Goal: Task Accomplishment & Management: Use online tool/utility

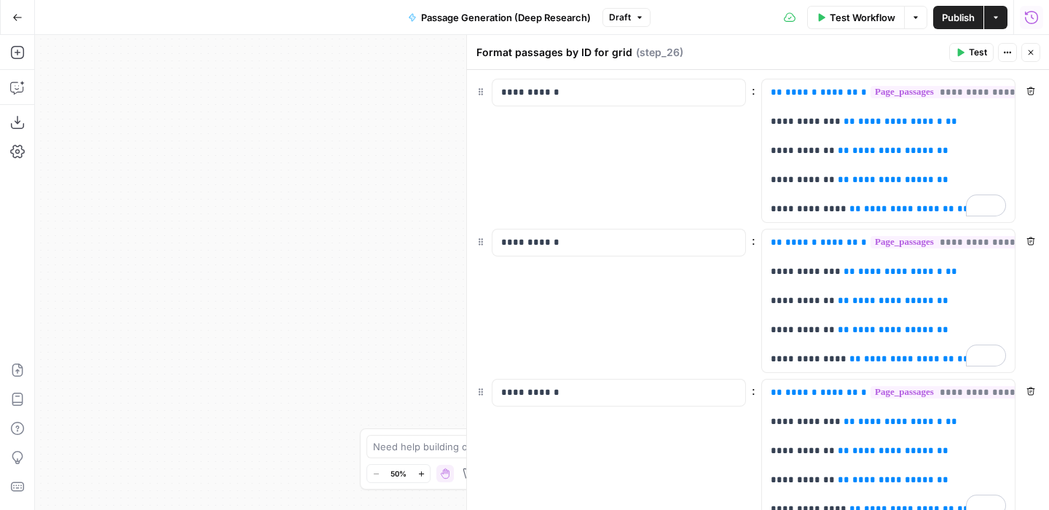
scroll to position [842, 0]
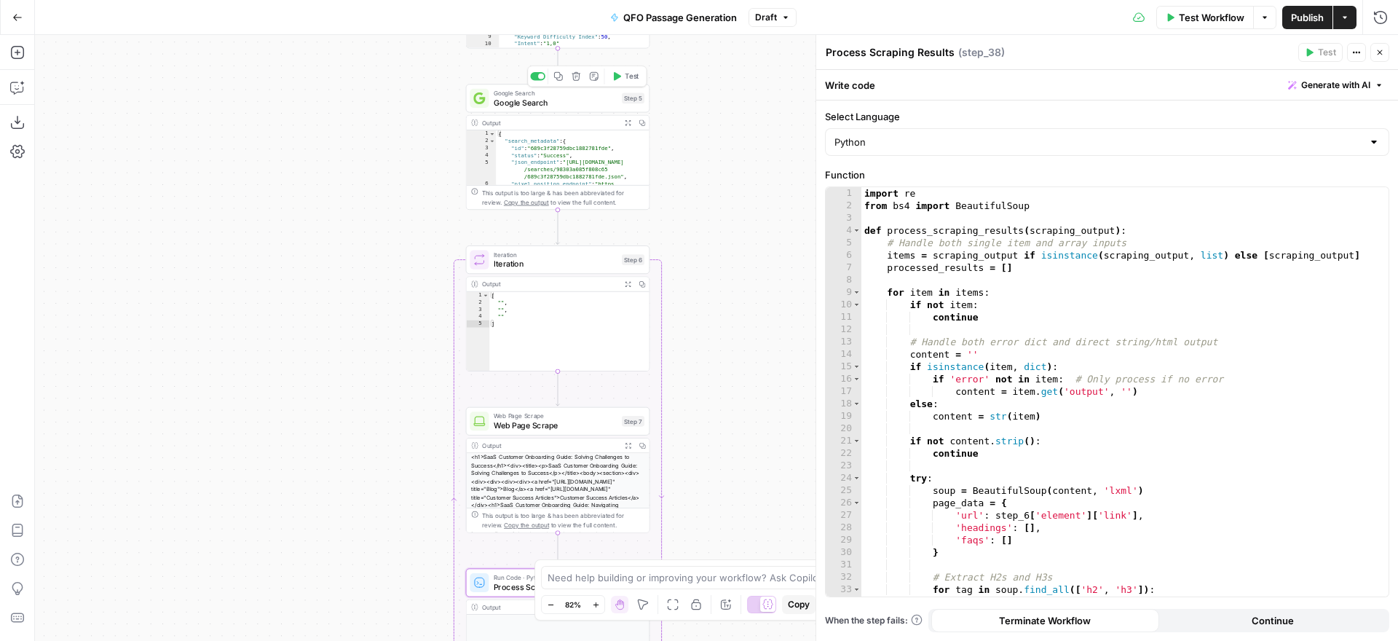
click at [577, 74] on icon "button" at bounding box center [576, 75] width 9 height 9
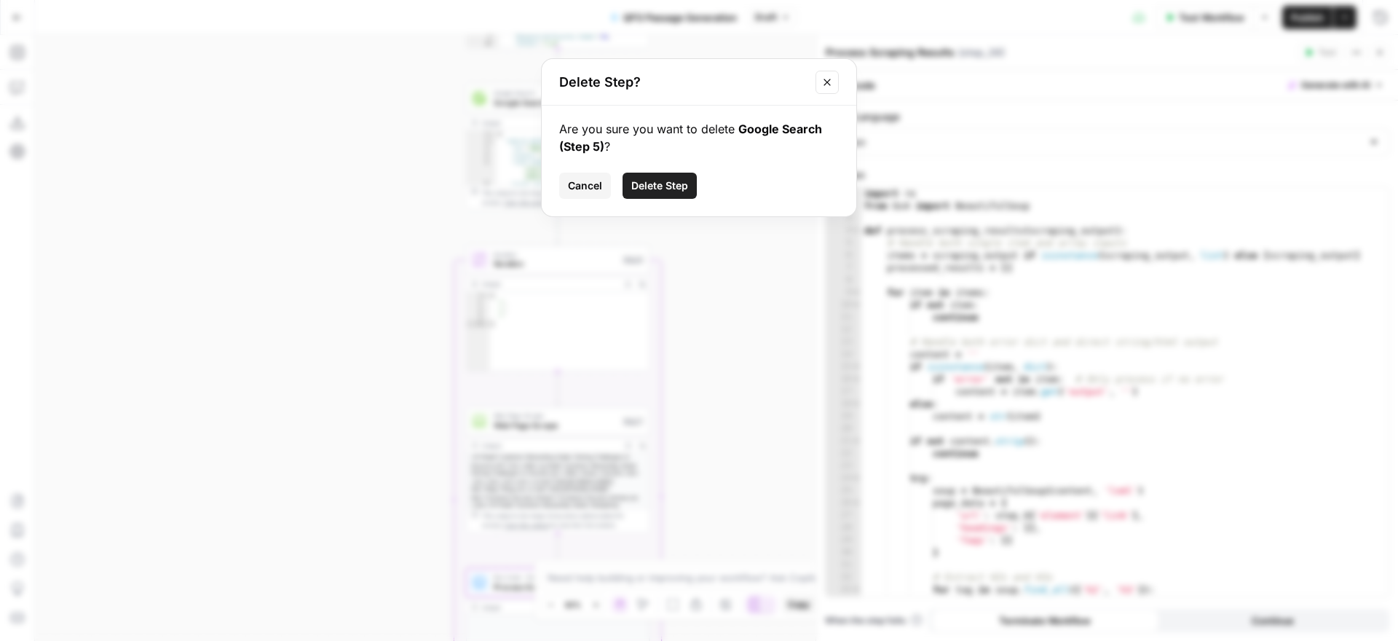
click at [596, 185] on span "Cancel" at bounding box center [585, 185] width 34 height 15
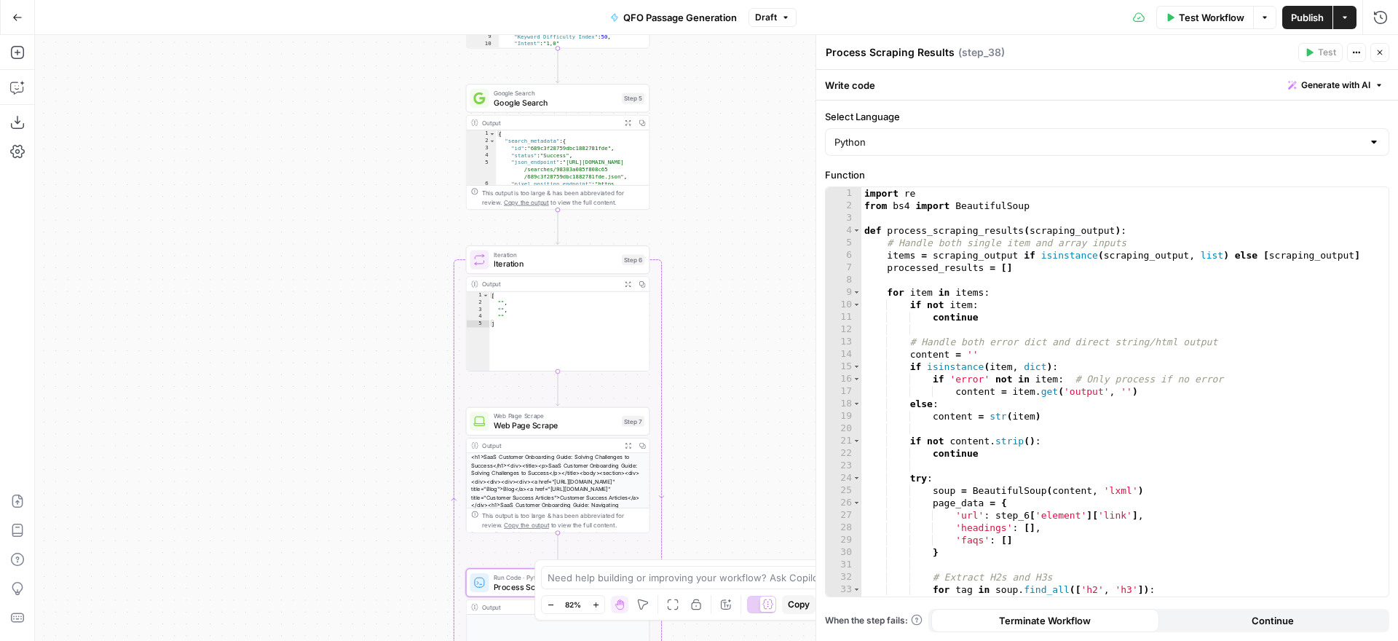
click at [585, 258] on span "Iteration" at bounding box center [556, 264] width 124 height 12
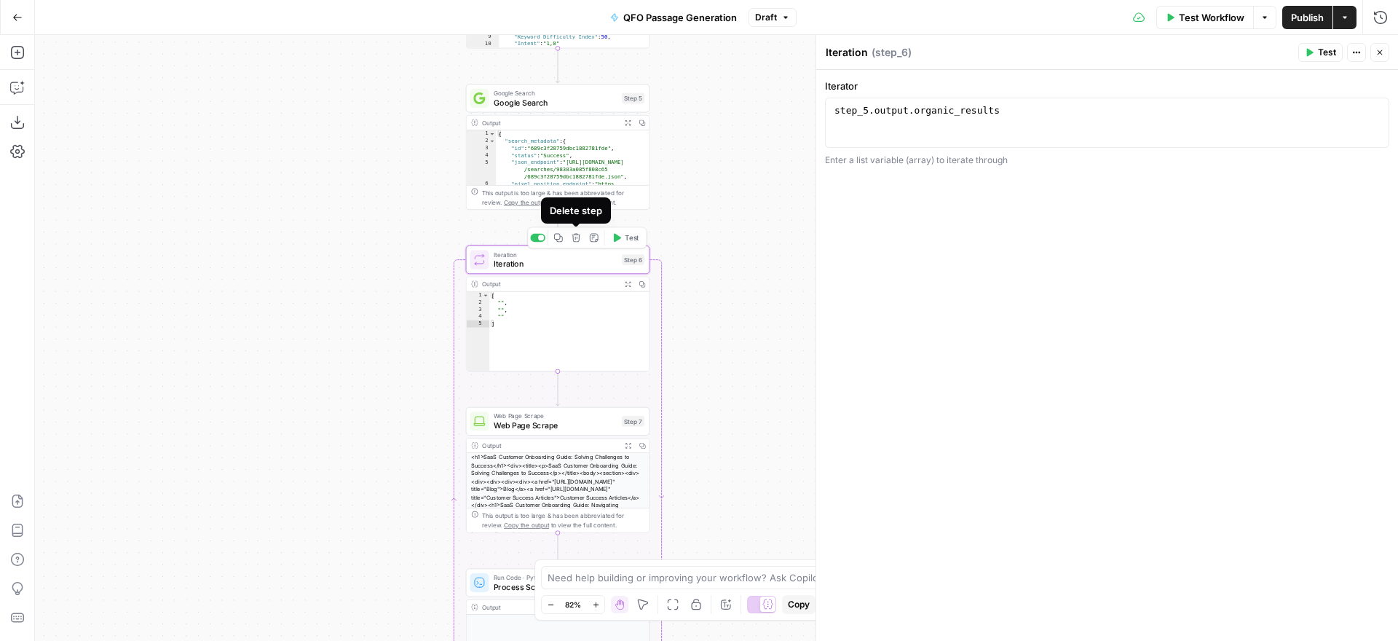
click at [577, 238] on icon "button" at bounding box center [576, 237] width 9 height 9
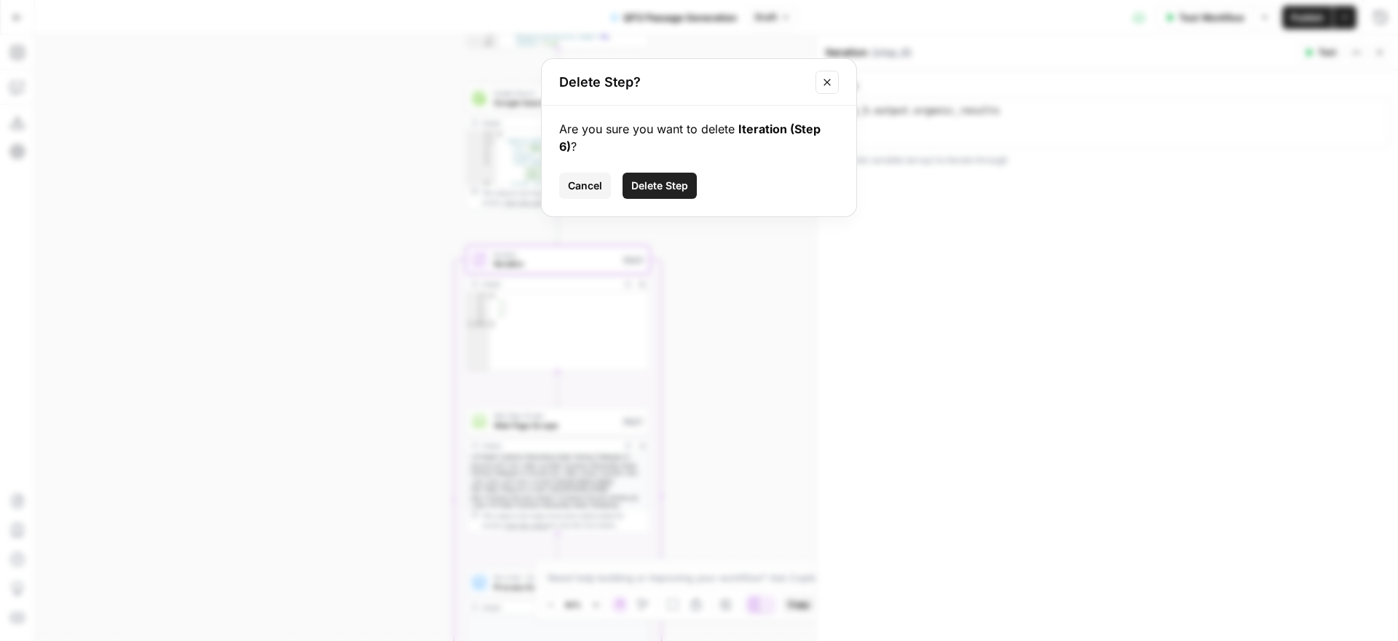
click at [669, 178] on span "Delete Step" at bounding box center [659, 185] width 57 height 15
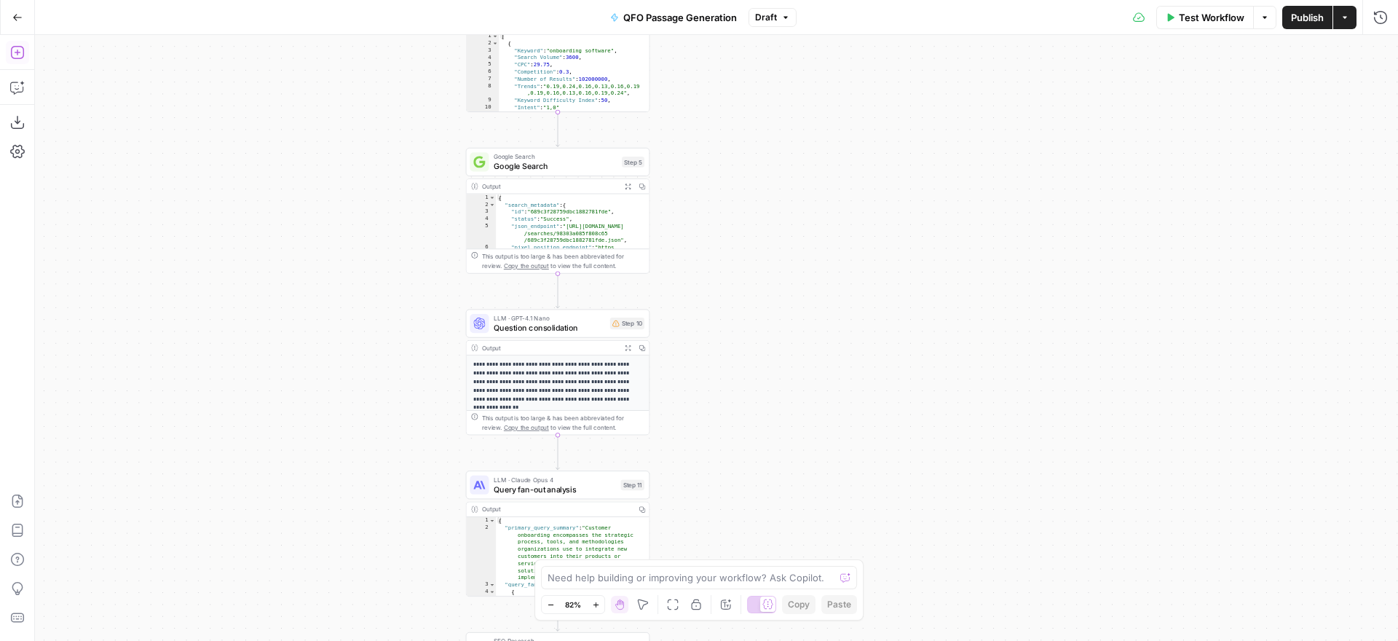
click at [19, 50] on icon "button" at bounding box center [17, 52] width 15 height 15
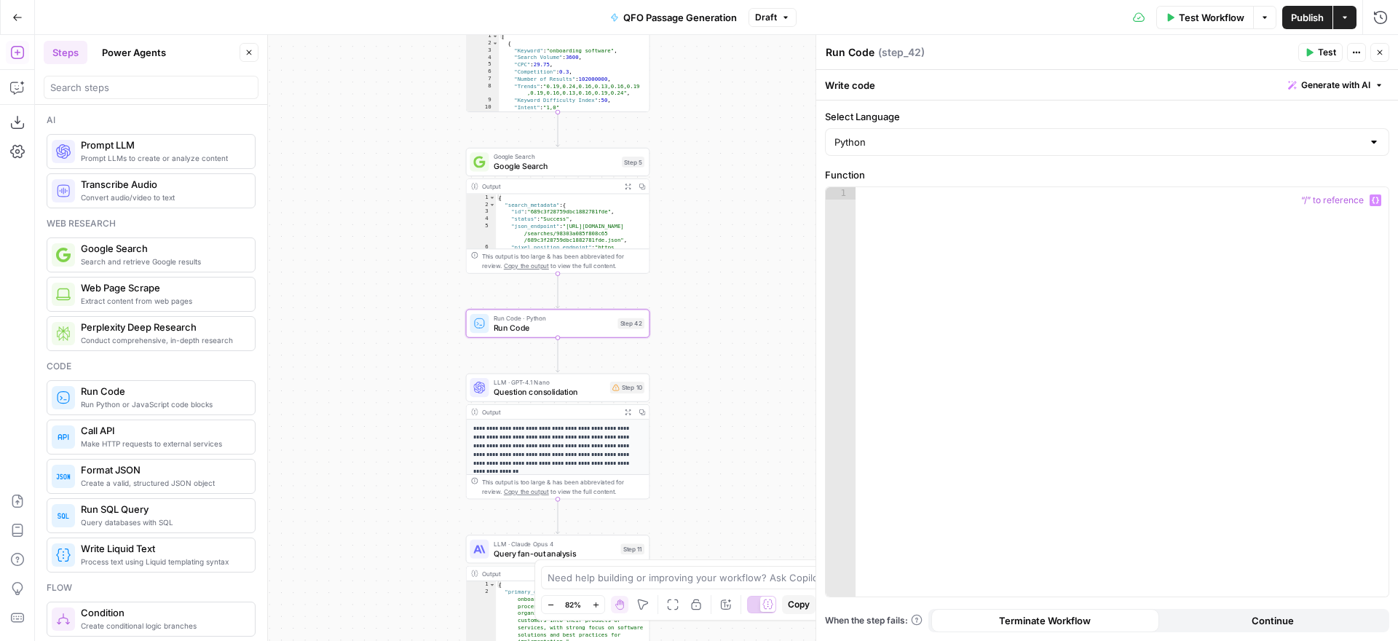
click at [907, 205] on div at bounding box center [1122, 404] width 533 height 434
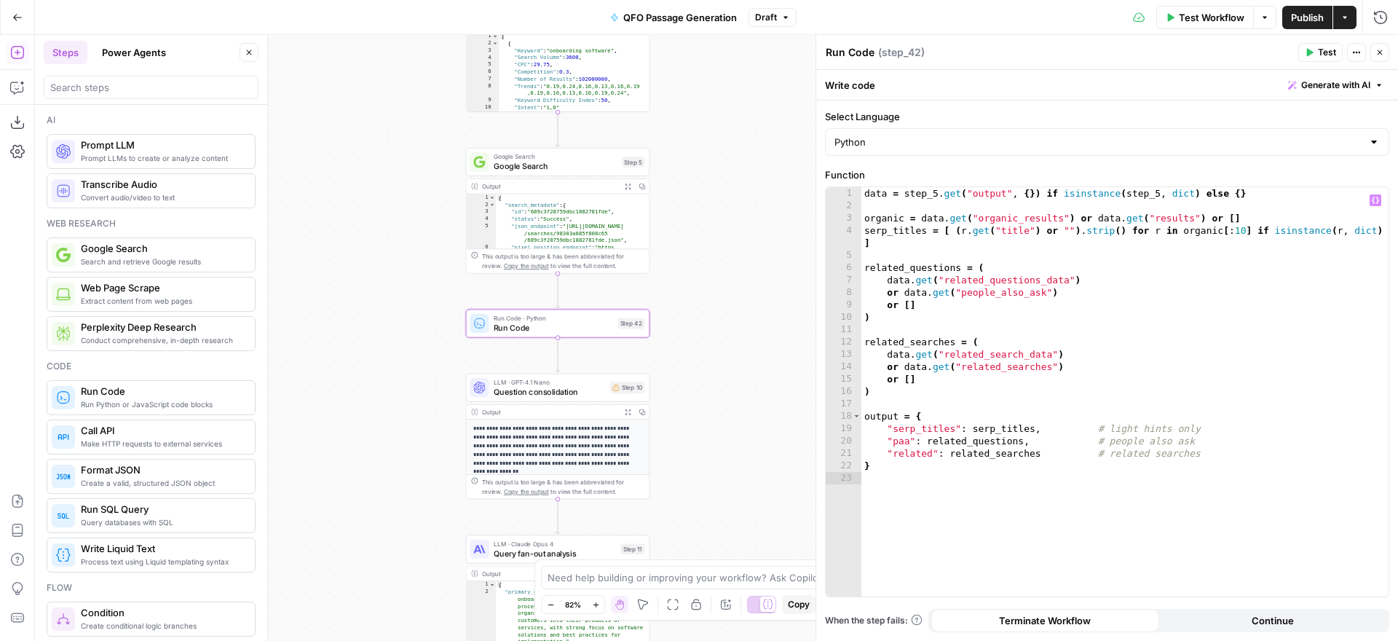
click at [1315, 54] on button "Test" at bounding box center [1320, 52] width 44 height 19
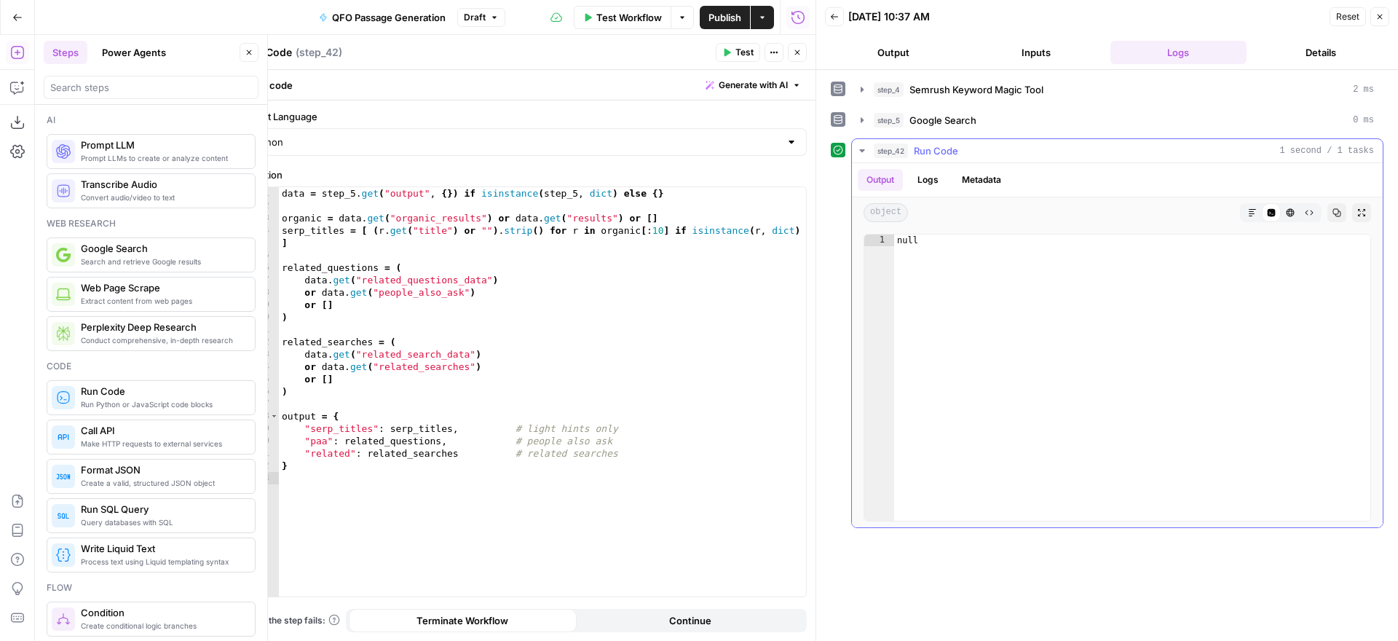
click at [864, 150] on icon "button" at bounding box center [861, 150] width 5 height 3
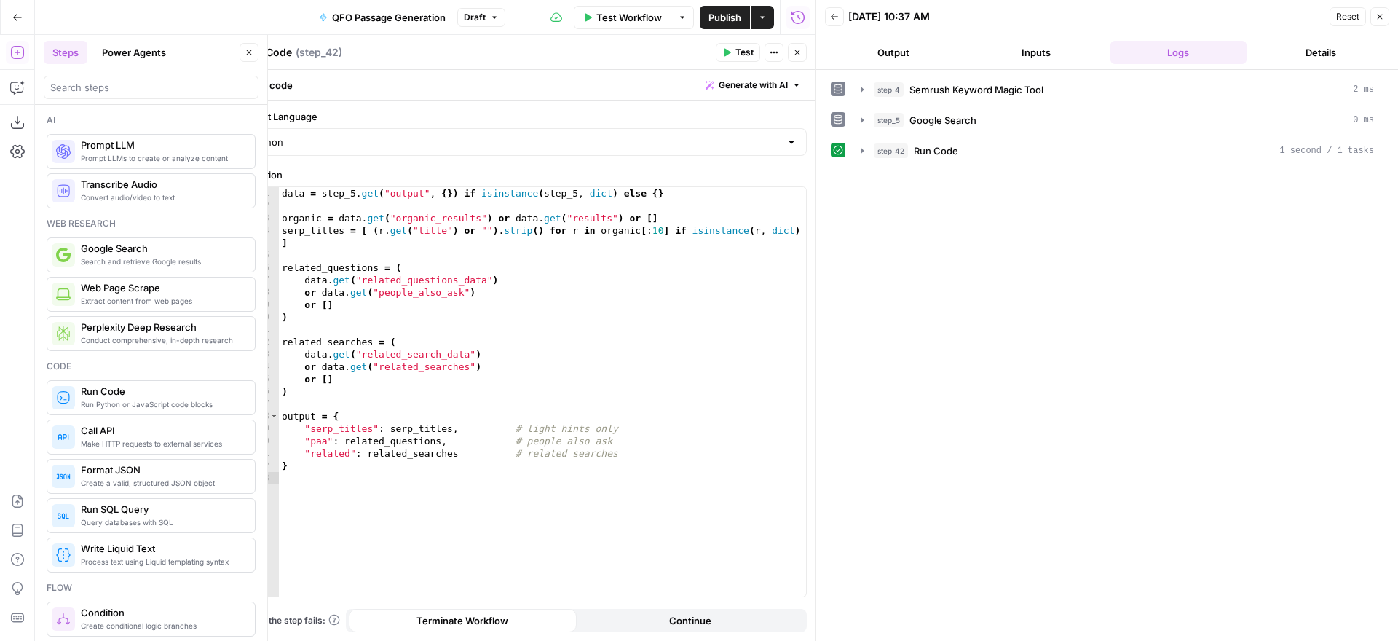
click at [799, 54] on icon "button" at bounding box center [797, 52] width 5 height 5
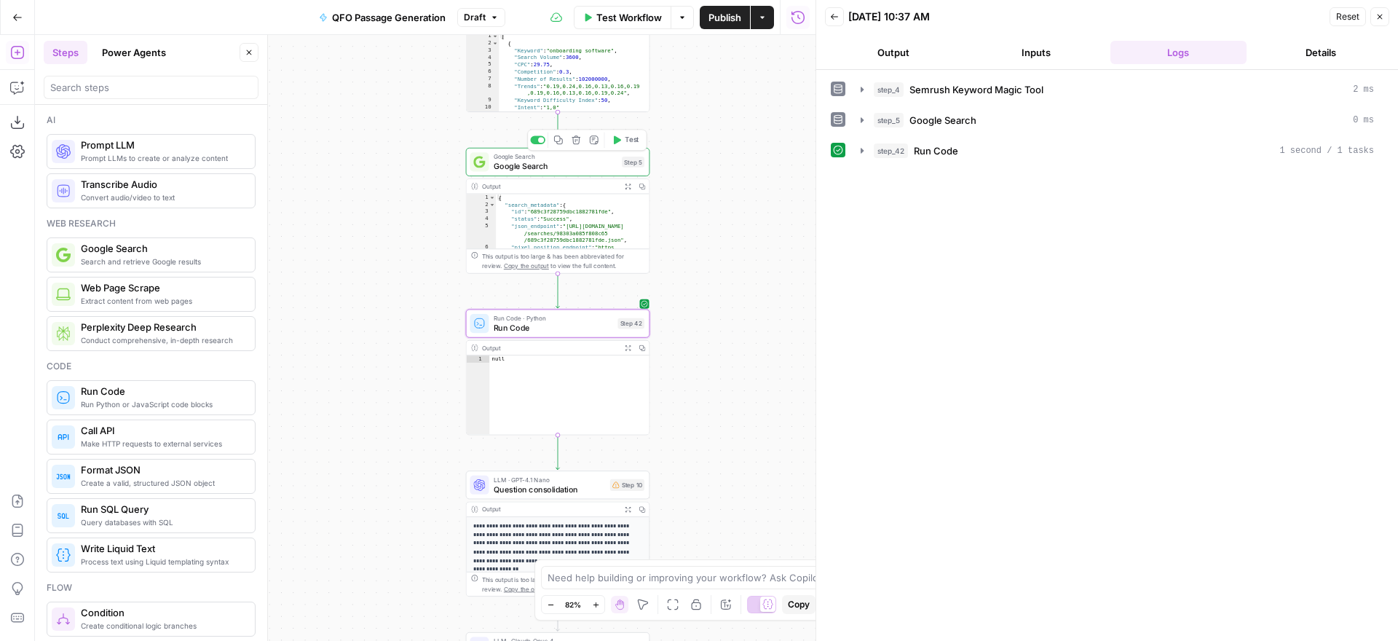
click at [564, 165] on span "Google Search" at bounding box center [556, 166] width 124 height 12
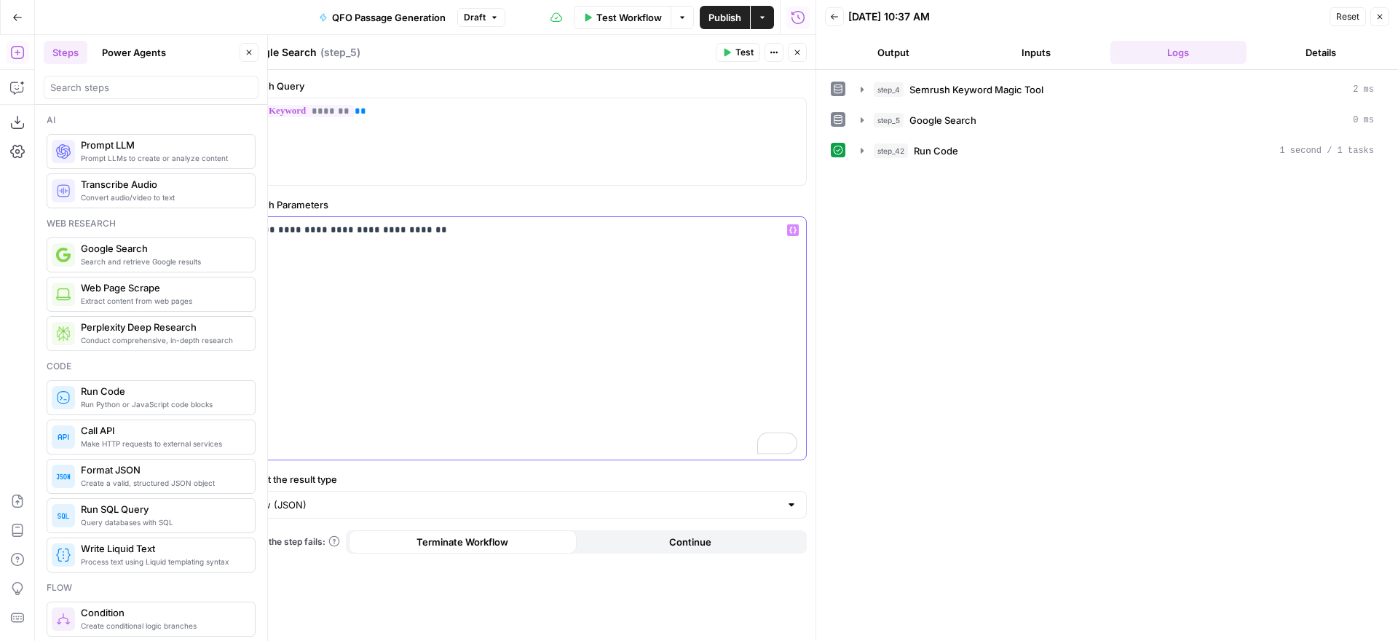
drag, startPoint x: 439, startPoint y: 231, endPoint x: 247, endPoint y: 222, distance: 192.4
click at [247, 222] on div "**********" at bounding box center [524, 338] width 563 height 242
copy p "**********"
click at [248, 50] on icon "button" at bounding box center [249, 52] width 9 height 9
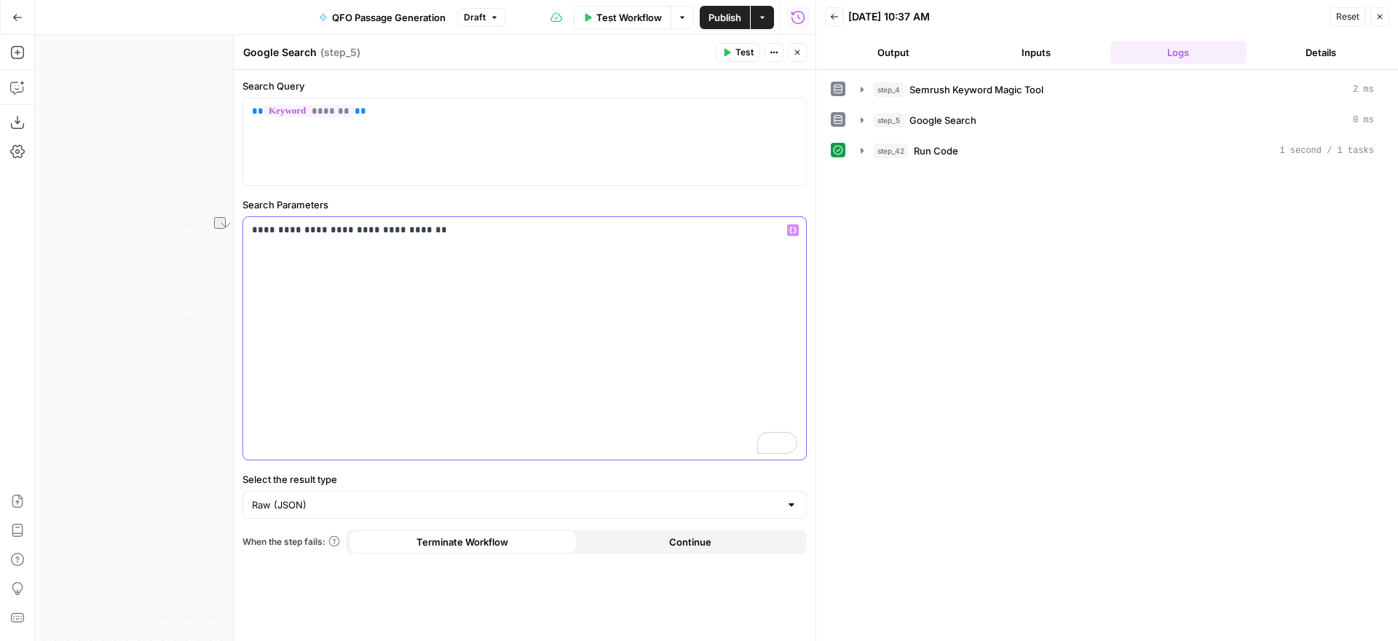
drag, startPoint x: 412, startPoint y: 229, endPoint x: 240, endPoint y: 226, distance: 172.6
click at [240, 226] on div "**********" at bounding box center [524, 338] width 583 height 606
copy p "**********"
click at [511, 234] on p "**********" at bounding box center [524, 230] width 545 height 15
drag, startPoint x: 517, startPoint y: 234, endPoint x: 250, endPoint y: 228, distance: 267.3
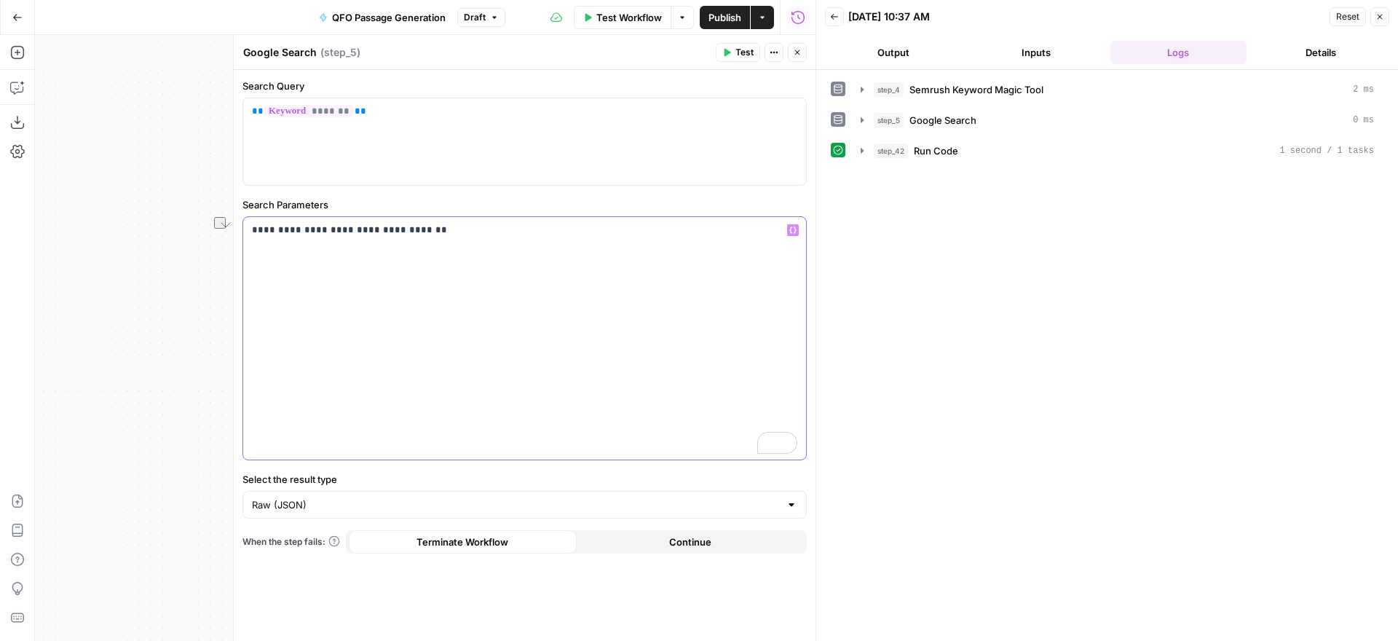
click at [250, 228] on div "**********" at bounding box center [524, 338] width 563 height 242
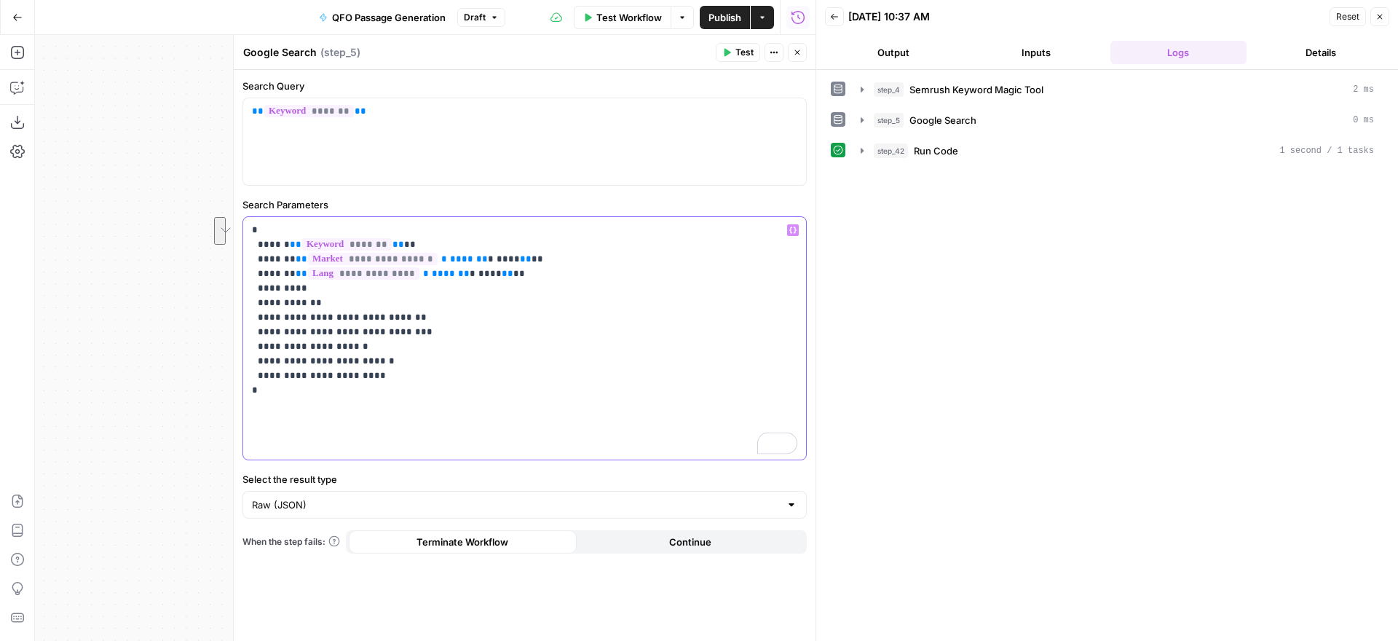
drag, startPoint x: 419, startPoint y: 240, endPoint x: 226, endPoint y: 219, distance: 193.4
click at [233, 219] on div "**********" at bounding box center [524, 338] width 583 height 606
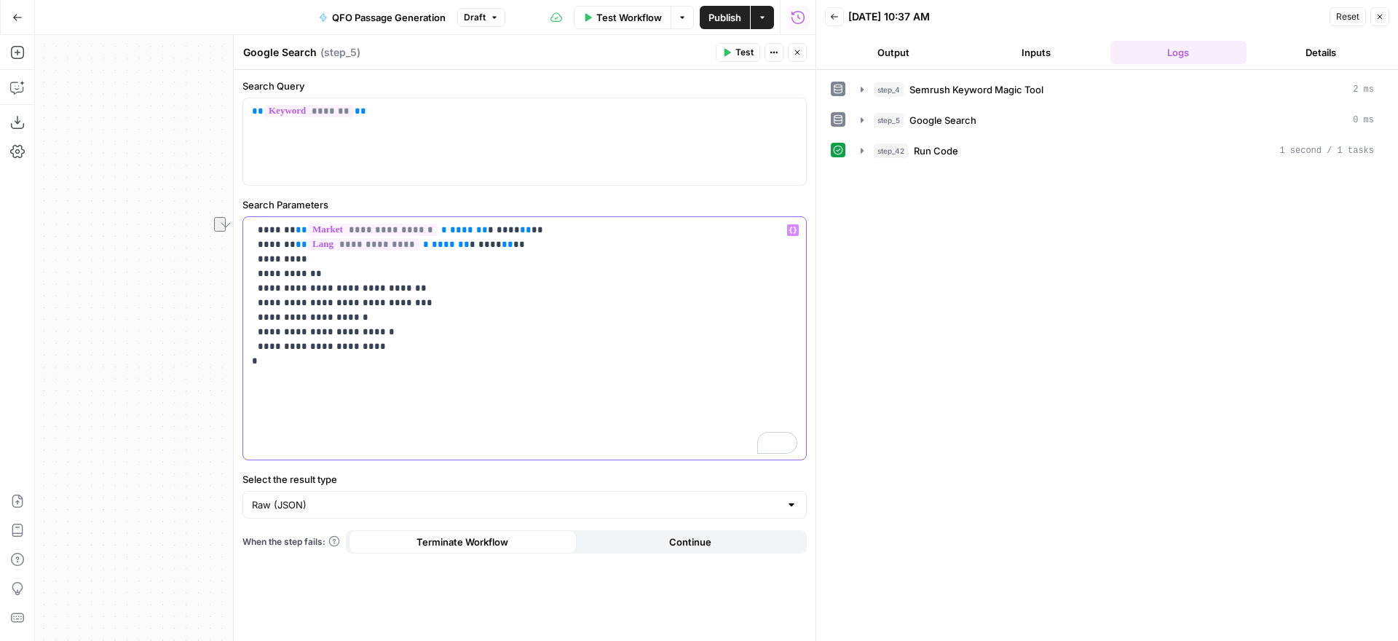
drag, startPoint x: 495, startPoint y: 228, endPoint x: 281, endPoint y: 225, distance: 214.1
click at [281, 225] on p "**********" at bounding box center [524, 303] width 545 height 160
drag, startPoint x: 481, startPoint y: 243, endPoint x: 248, endPoint y: 243, distance: 233.8
click at [248, 243] on div "**********" at bounding box center [524, 338] width 563 height 242
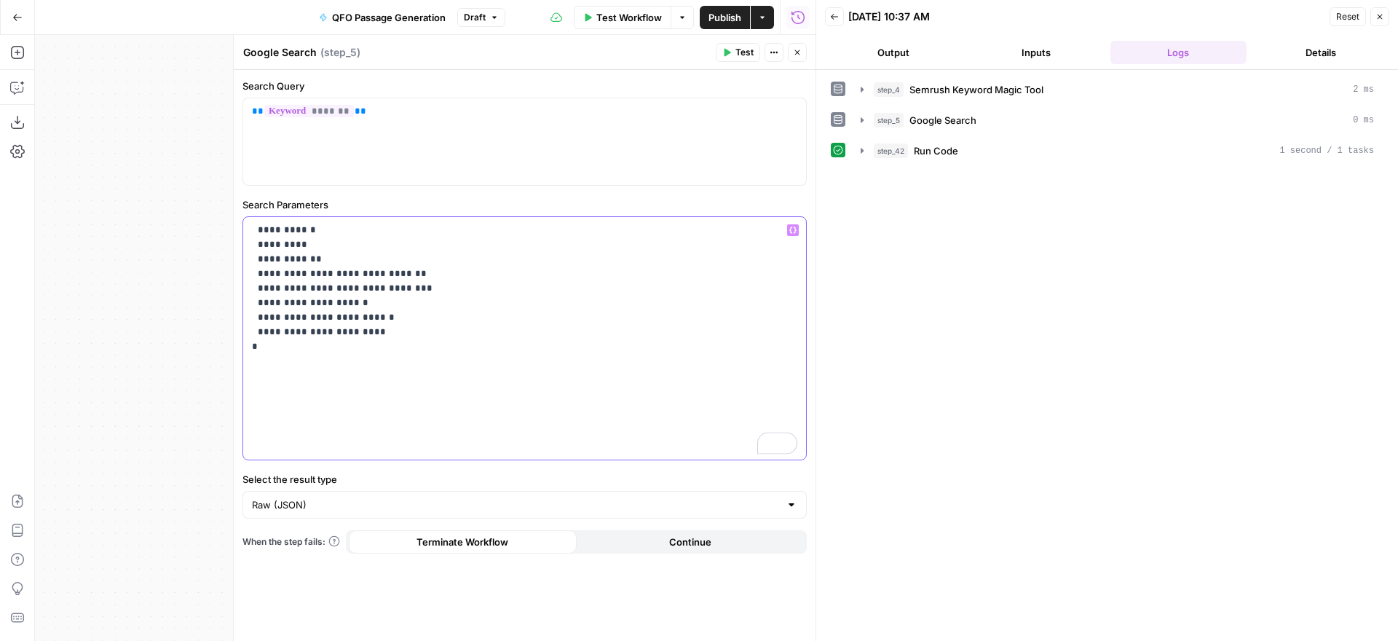
click at [252, 230] on p "**********" at bounding box center [524, 296] width 545 height 146
click at [259, 227] on p "**********" at bounding box center [524, 296] width 545 height 146
click at [256, 230] on p "**********" at bounding box center [524, 296] width 545 height 146
drag, startPoint x: 736, startPoint y: 46, endPoint x: 745, endPoint y: 96, distance: 51.0
click at [736, 46] on span "Test" at bounding box center [744, 52] width 18 height 13
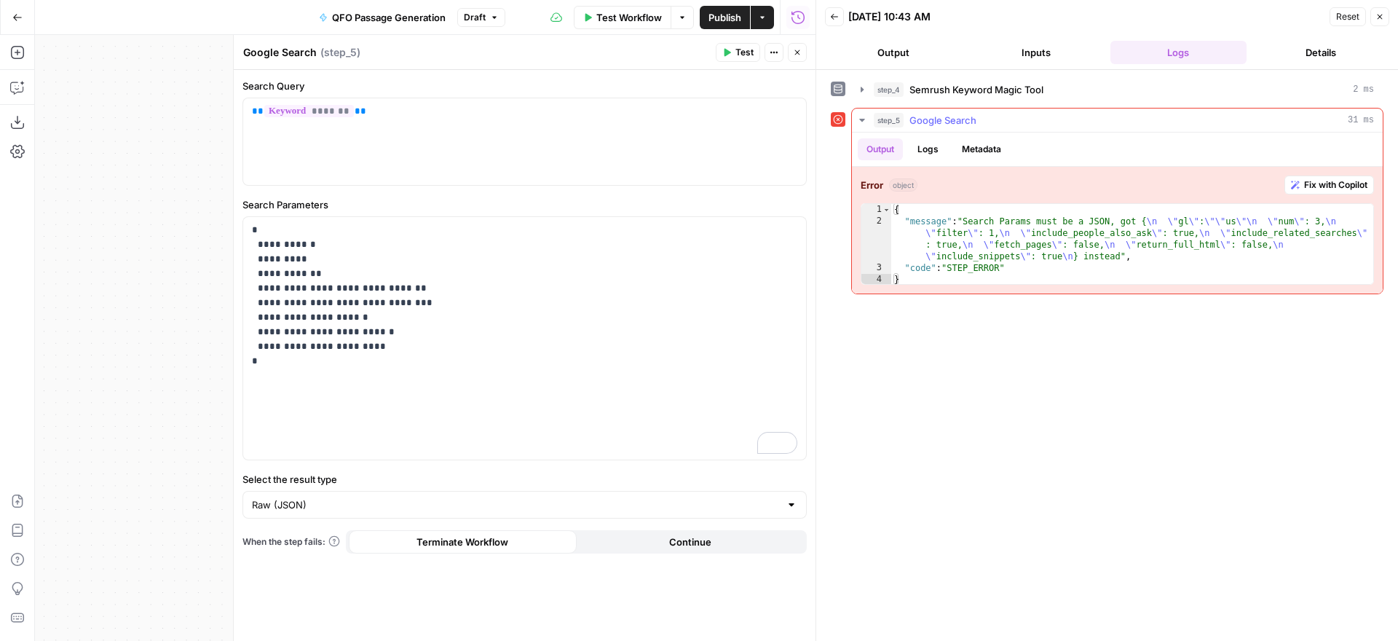
click at [1330, 184] on span "Fix with Copilot" at bounding box center [1335, 184] width 63 height 13
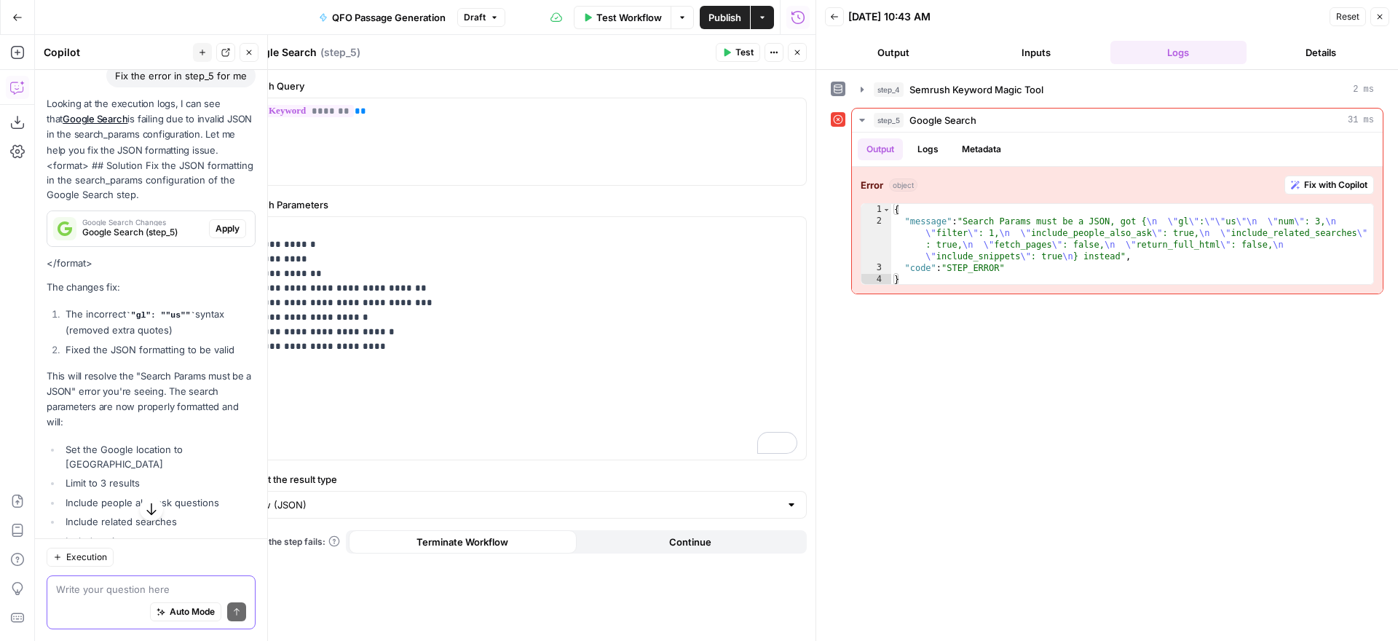
scroll to position [2099, 0]
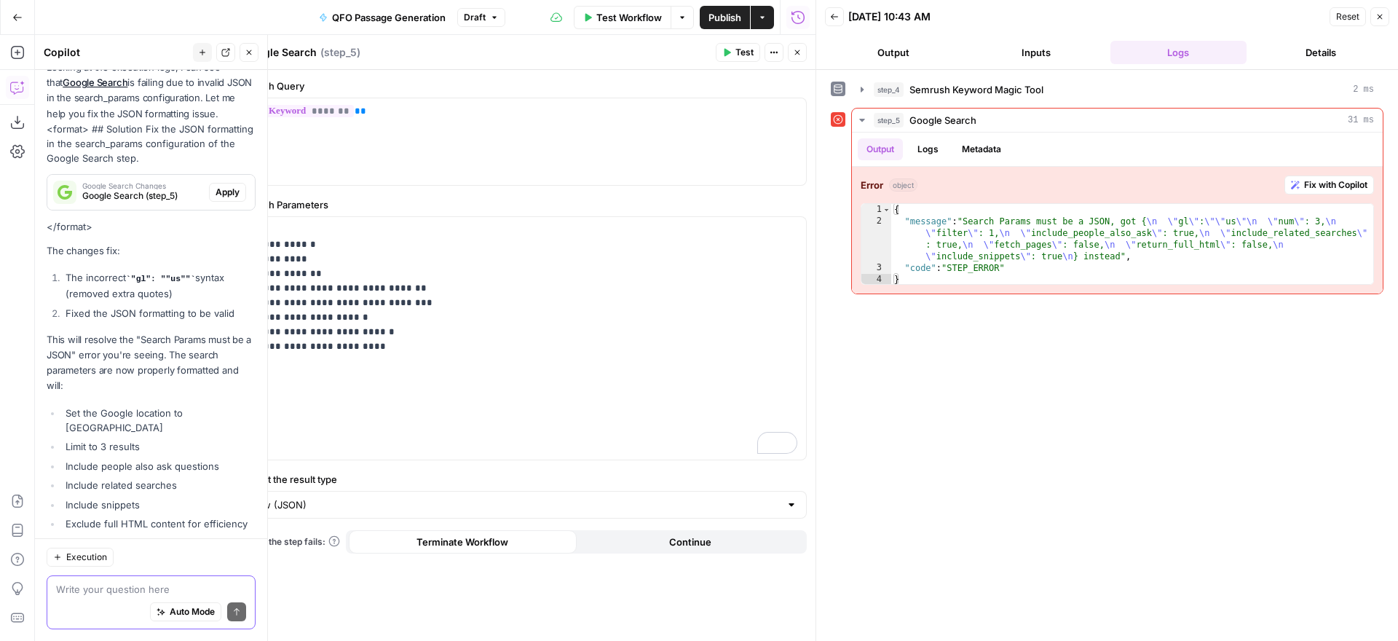
click at [156, 589] on textarea at bounding box center [151, 589] width 190 height 15
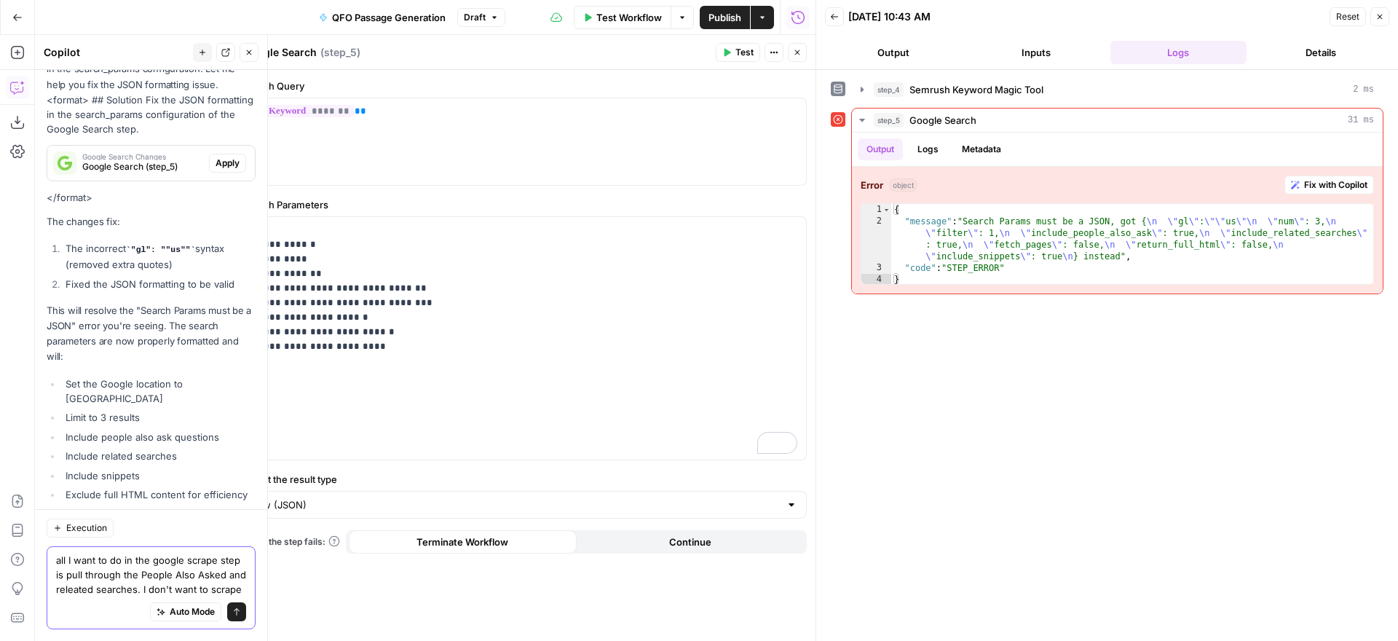
scroll to position [2142, 0]
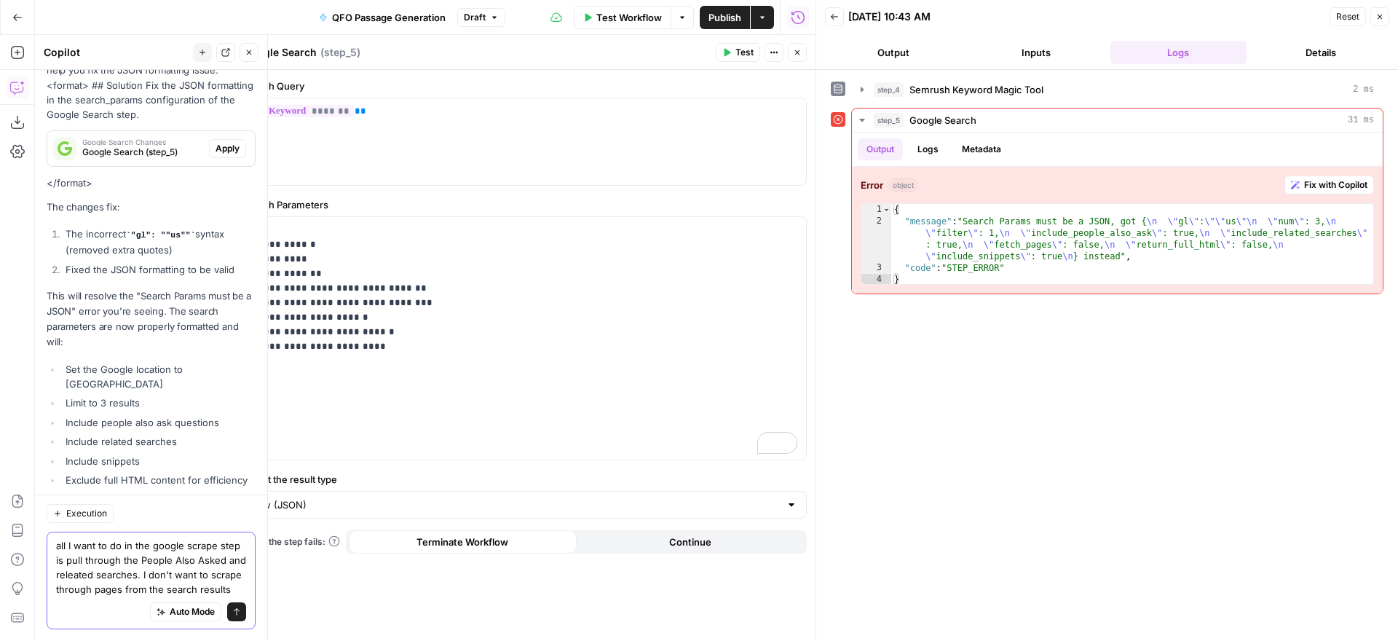
type textarea "all I want to do in the google scrape step is pull through the People Also Aske…"
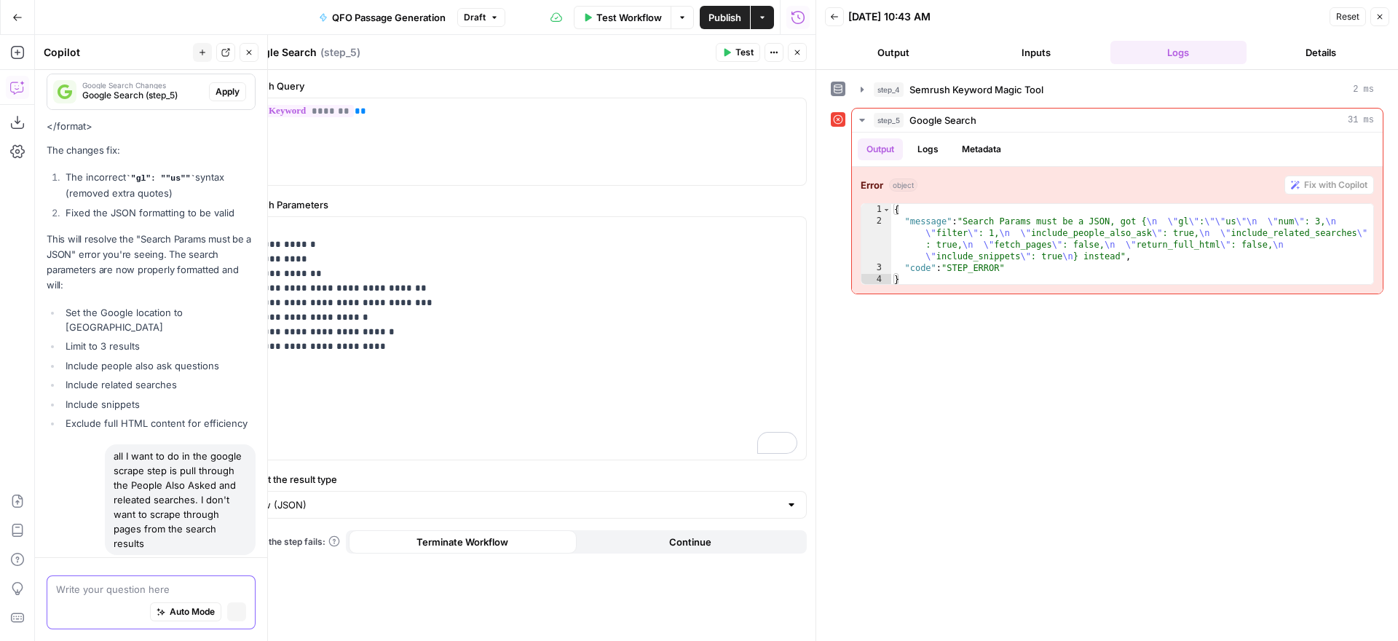
scroll to position [2129, 0]
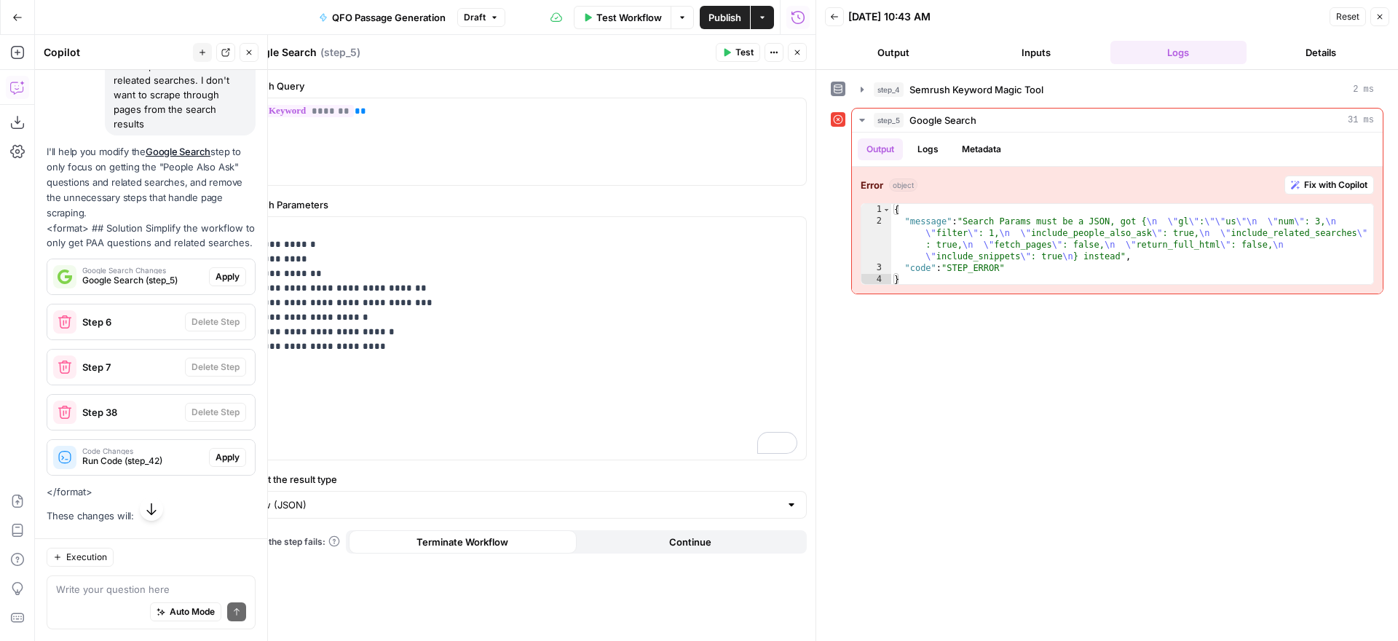
click at [226, 270] on span "Apply" at bounding box center [228, 276] width 24 height 13
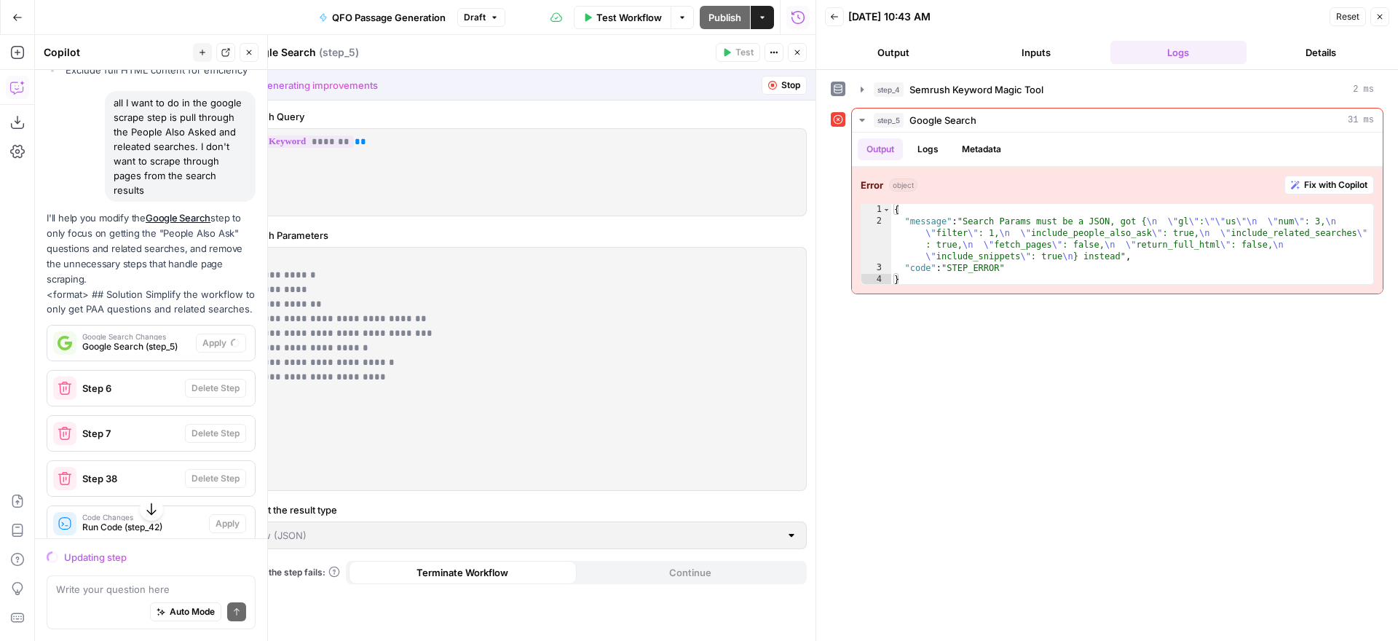
scroll to position [2481, 0]
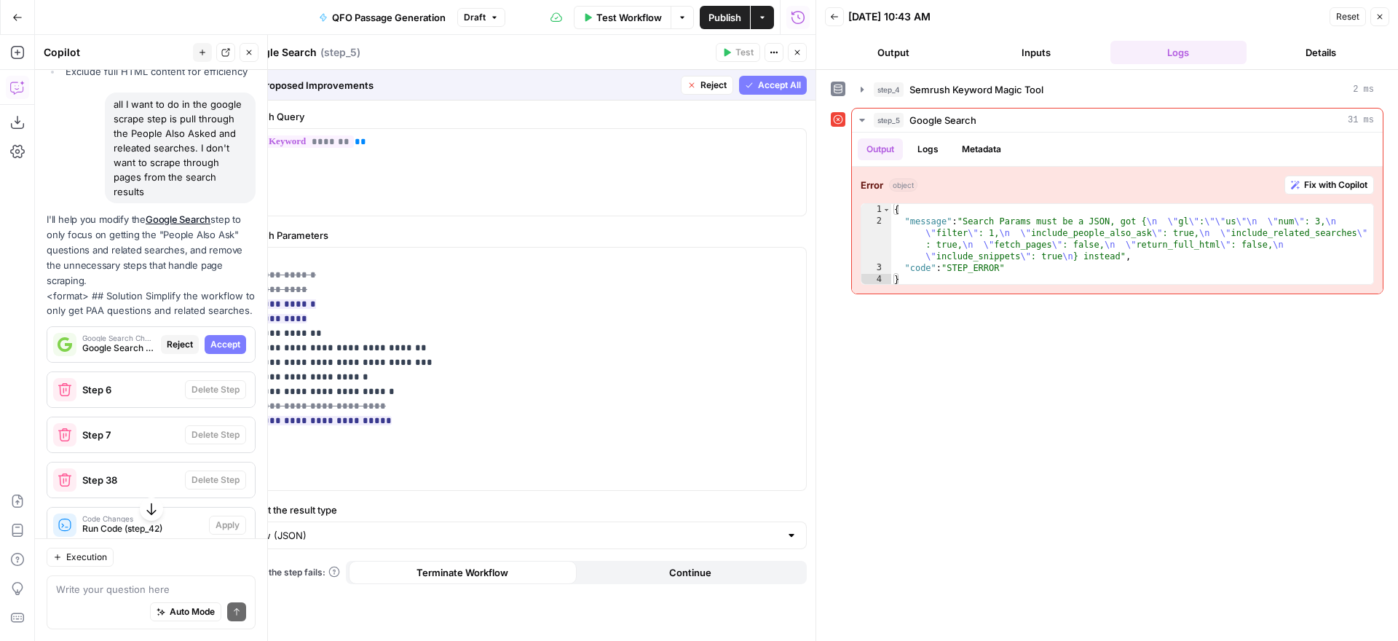
click at [765, 85] on span "Accept All" at bounding box center [779, 85] width 43 height 13
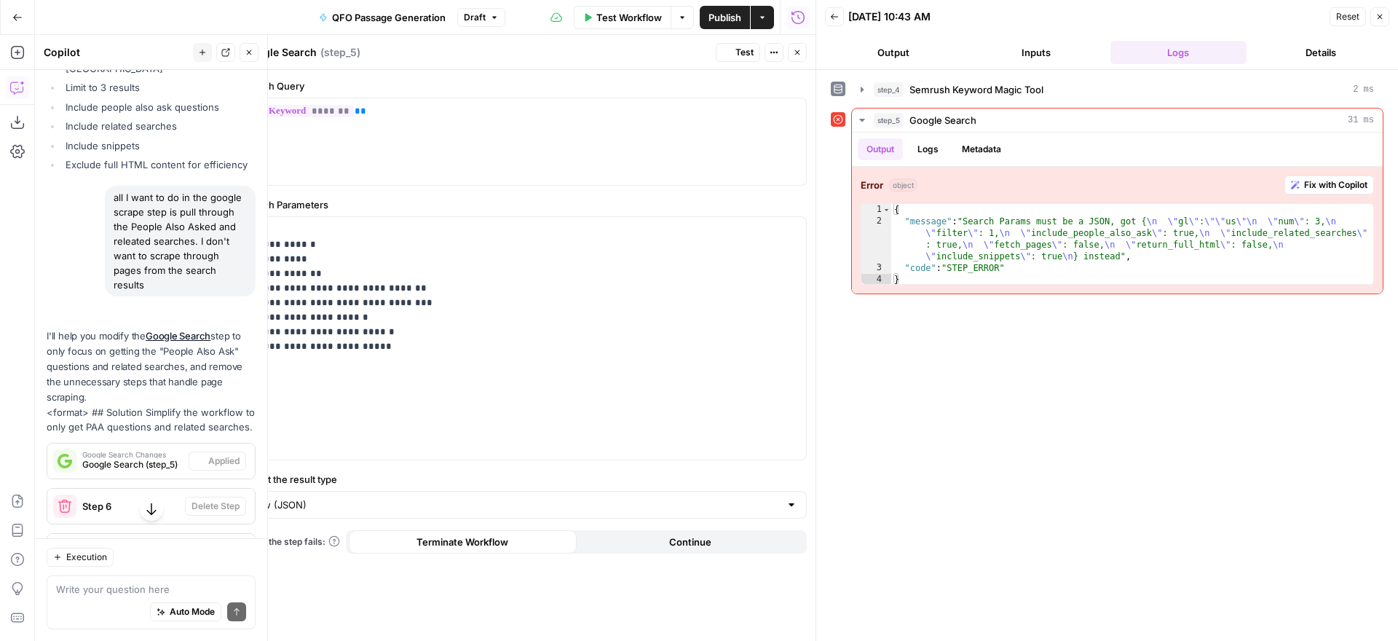
scroll to position [2574, 0]
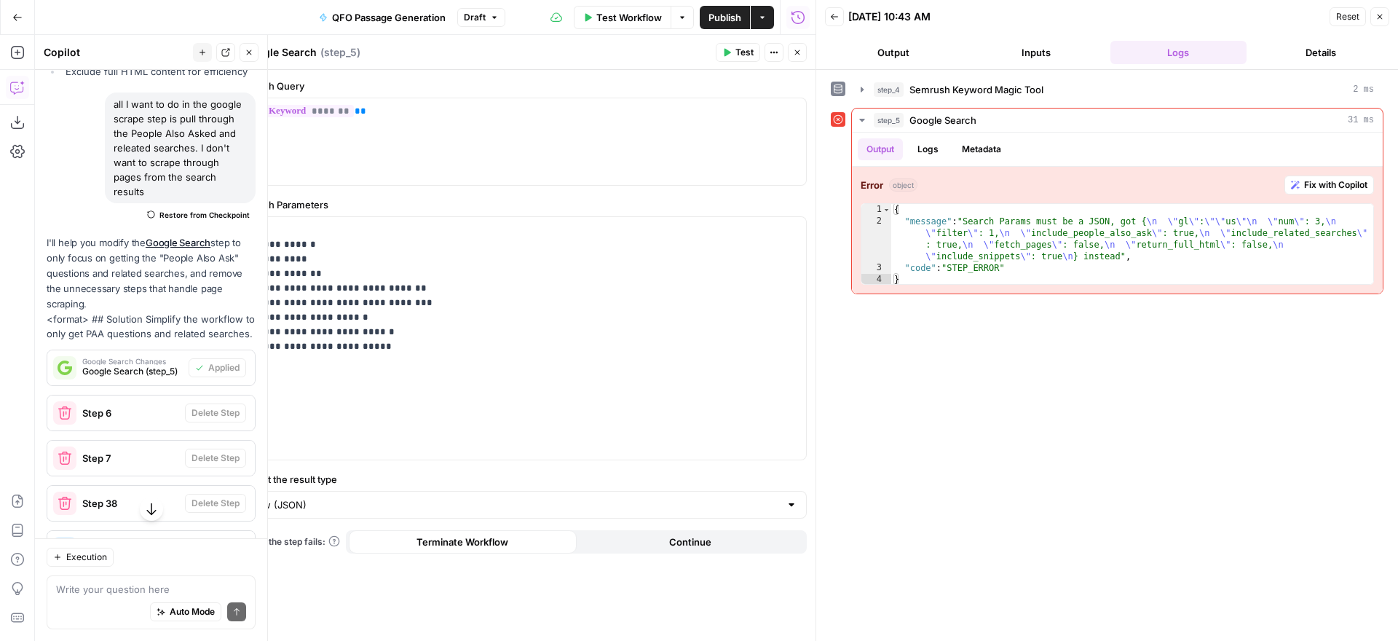
click at [221, 542] on span "Apply" at bounding box center [228, 548] width 24 height 13
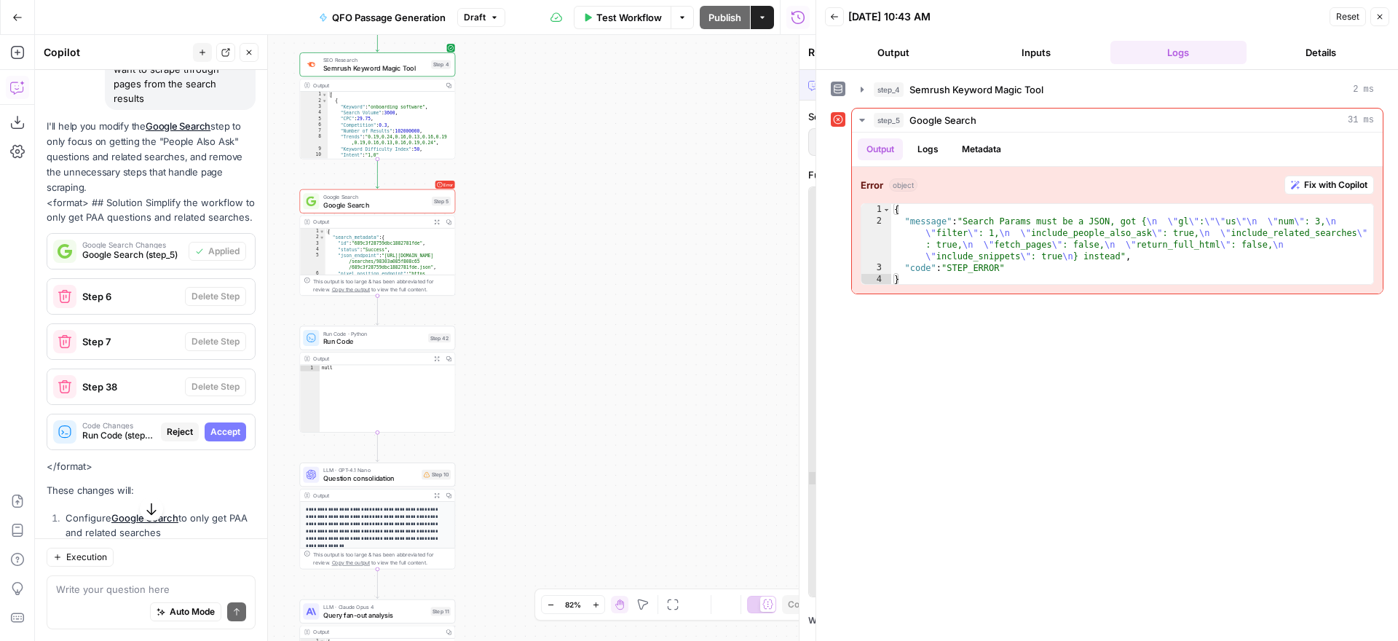
scroll to position [2481, 0]
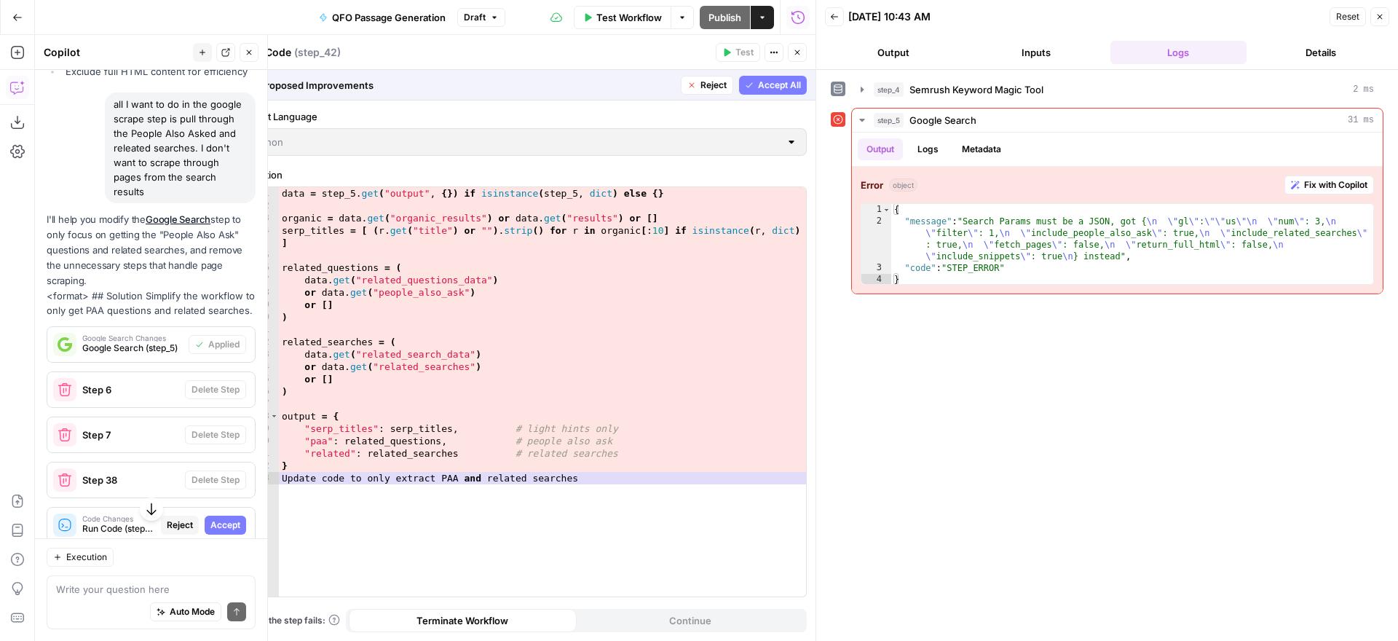
click at [768, 85] on span "Accept All" at bounding box center [779, 85] width 43 height 13
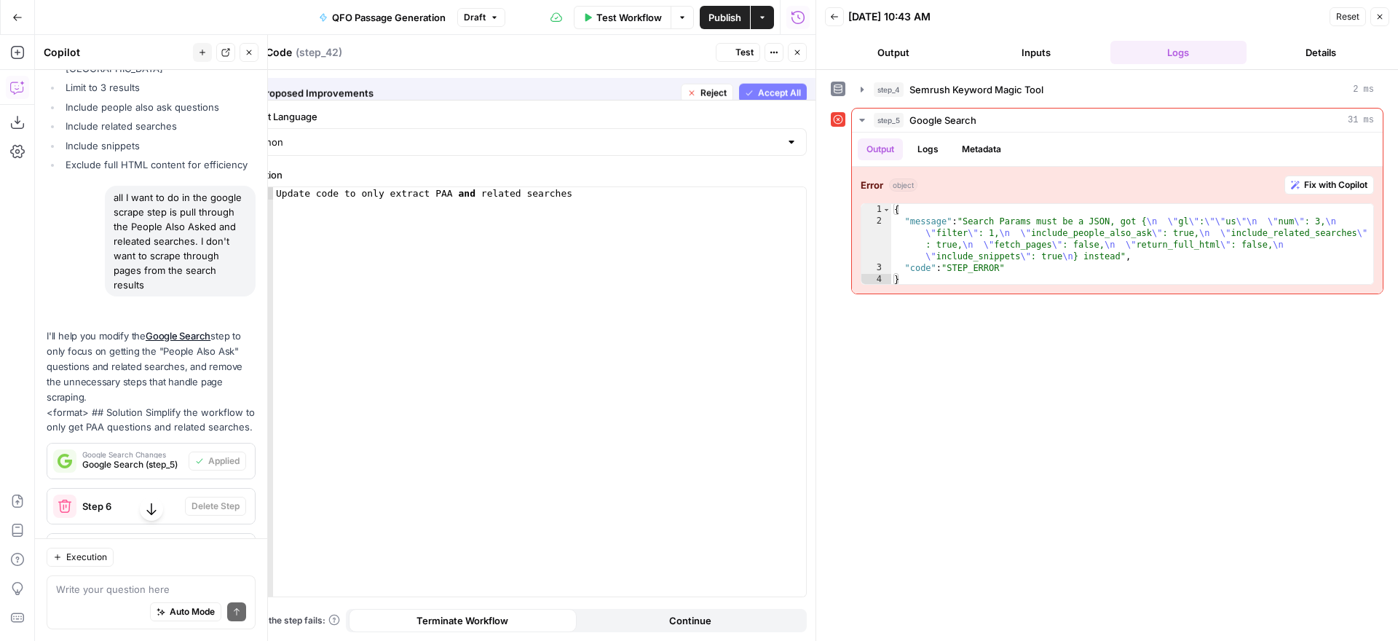
scroll to position [2574, 0]
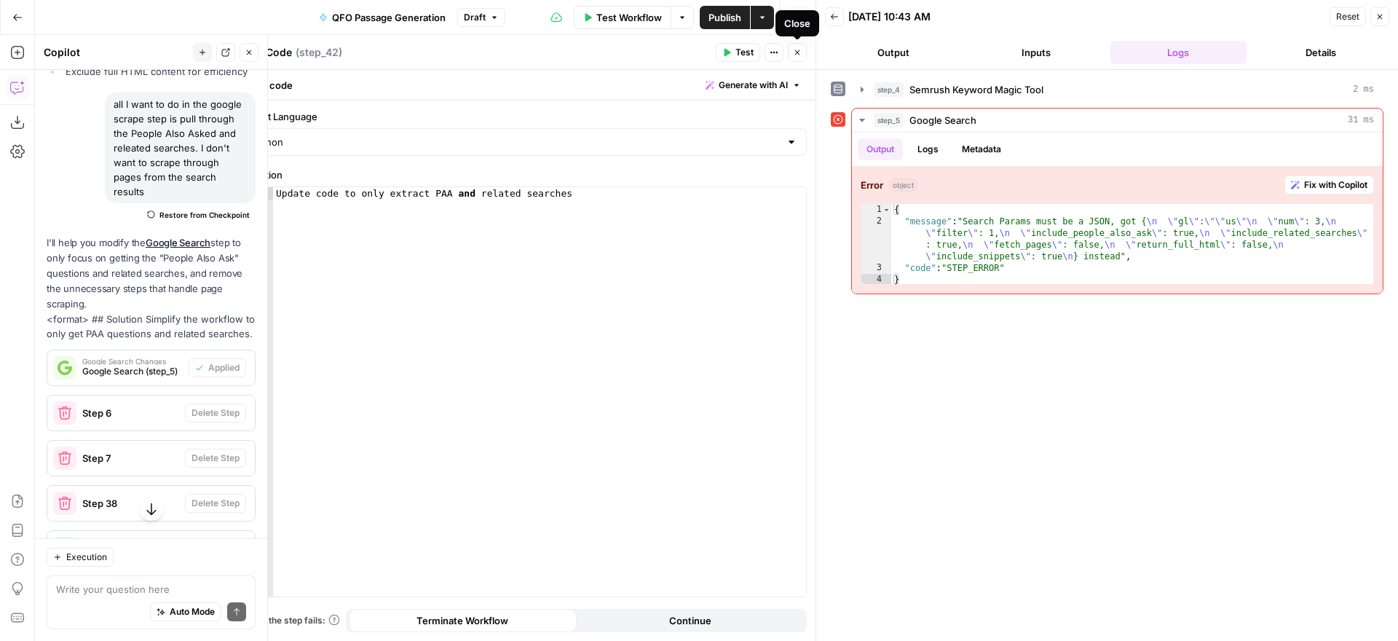
click at [797, 54] on icon "button" at bounding box center [797, 52] width 9 height 9
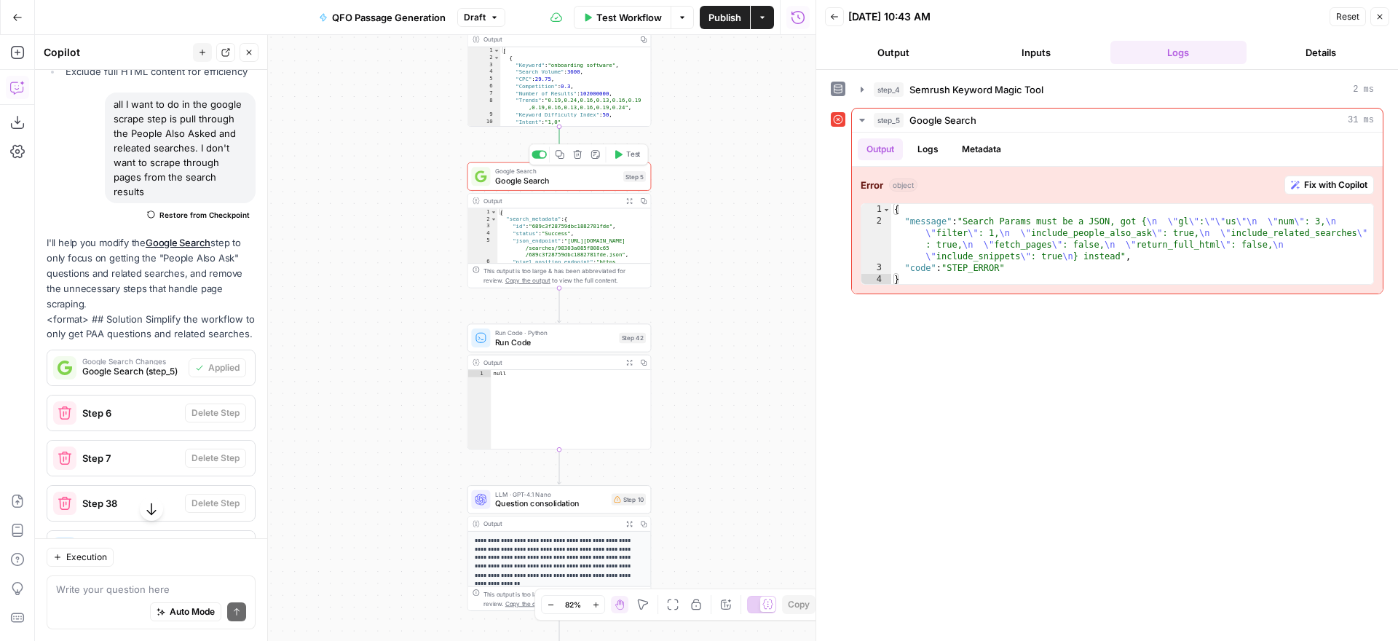
click at [568, 179] on span "Google Search" at bounding box center [557, 181] width 124 height 12
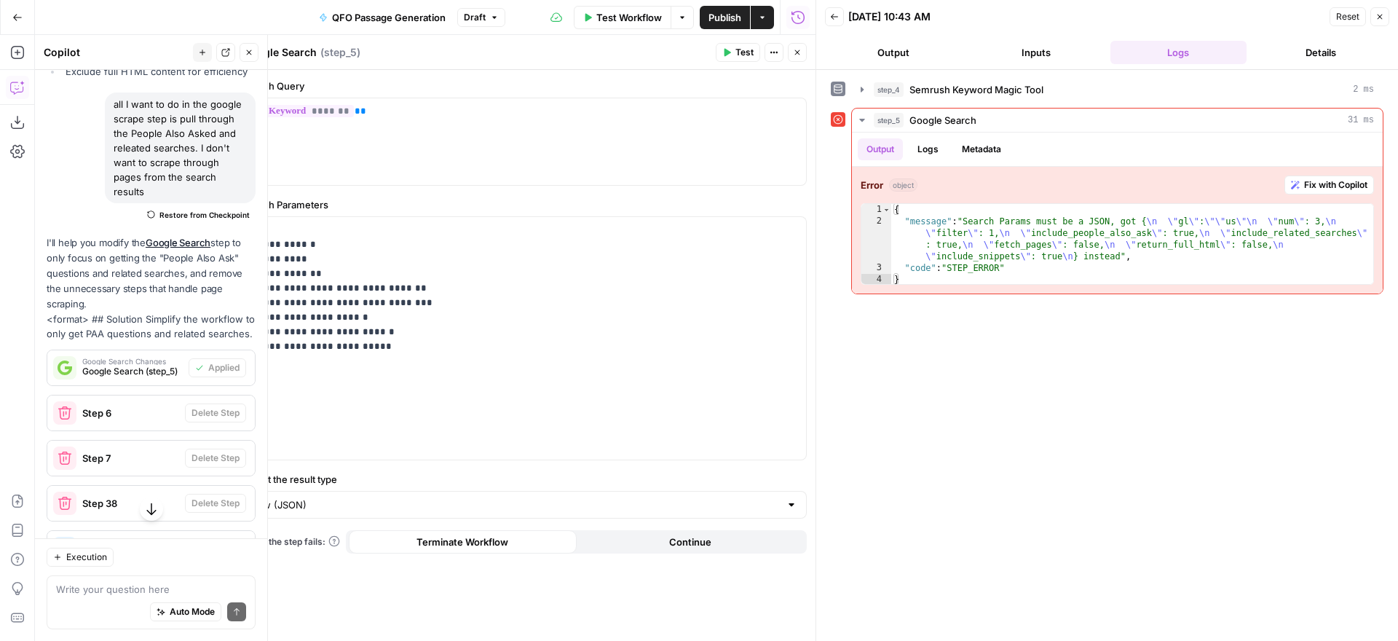
click at [742, 52] on span "Test" at bounding box center [744, 52] width 18 height 13
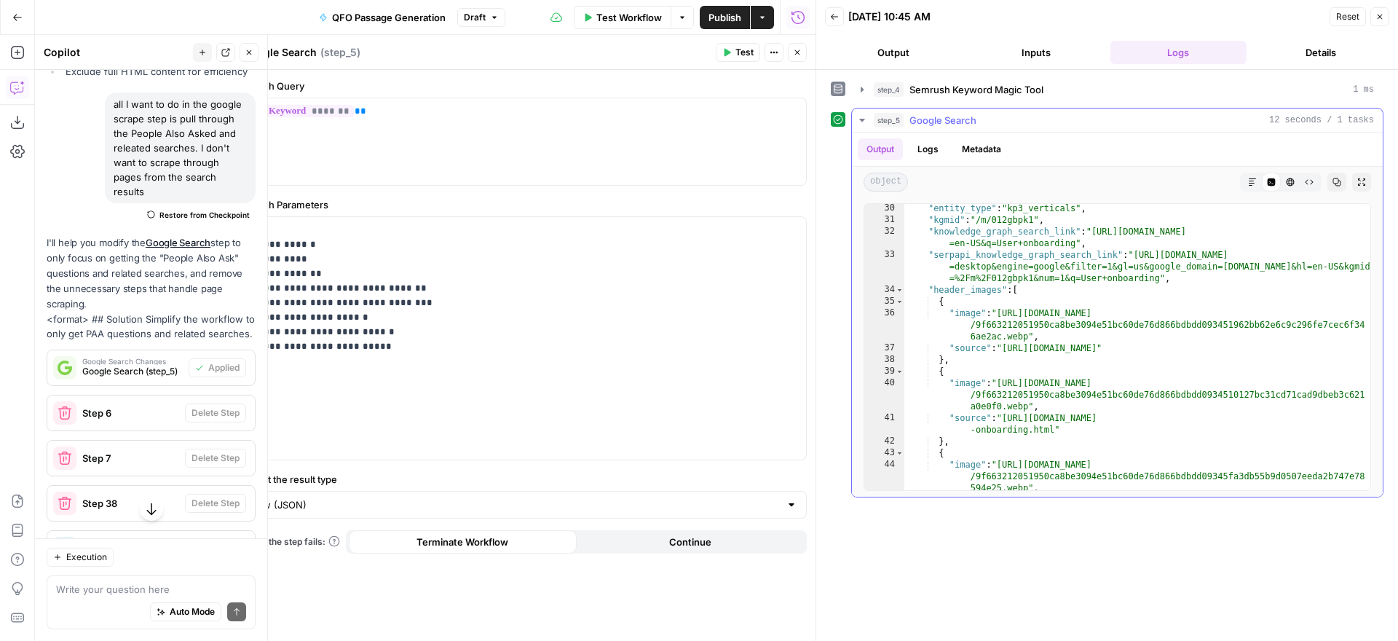
scroll to position [124, 0]
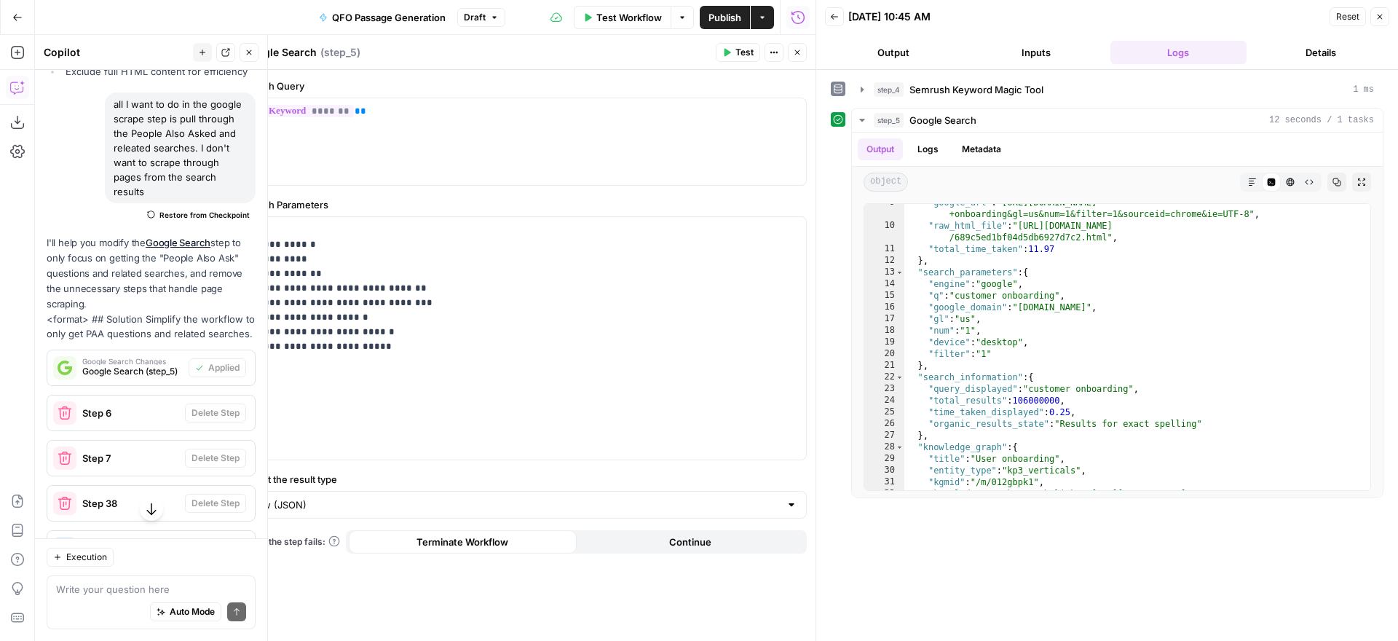
click at [802, 53] on button "Close" at bounding box center [797, 52] width 19 height 19
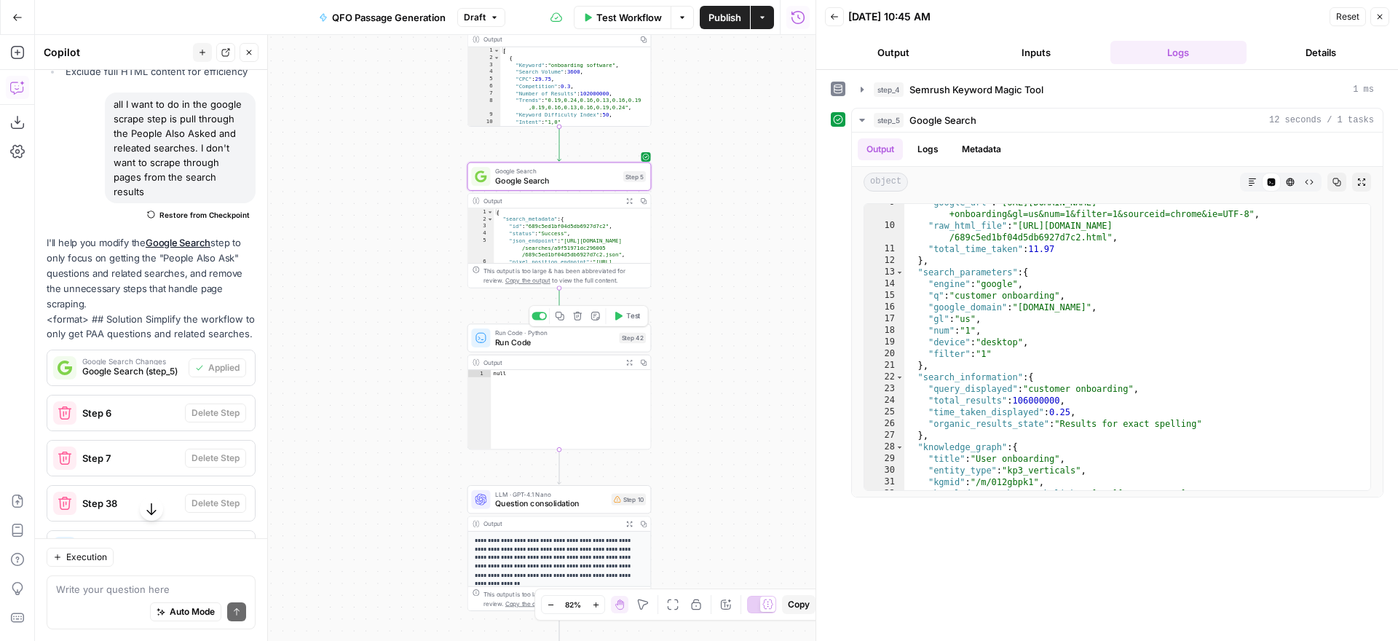
click at [629, 321] on button "Test" at bounding box center [627, 315] width 37 height 15
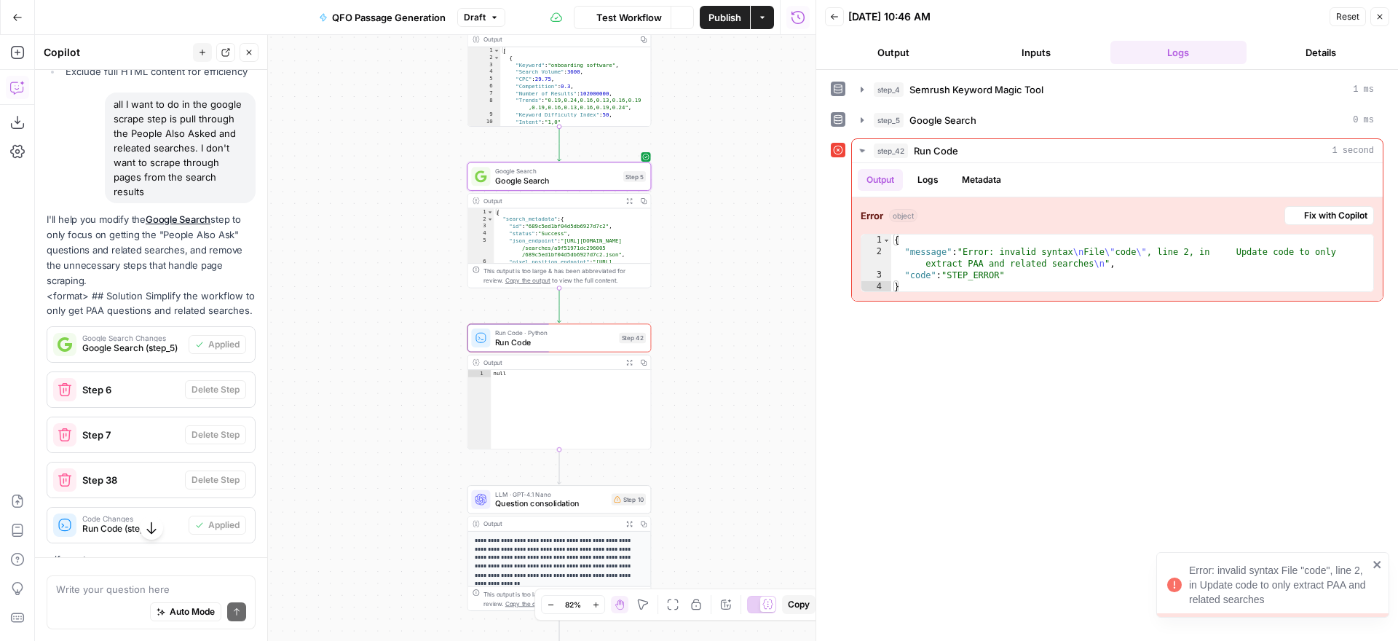
scroll to position [2574, 0]
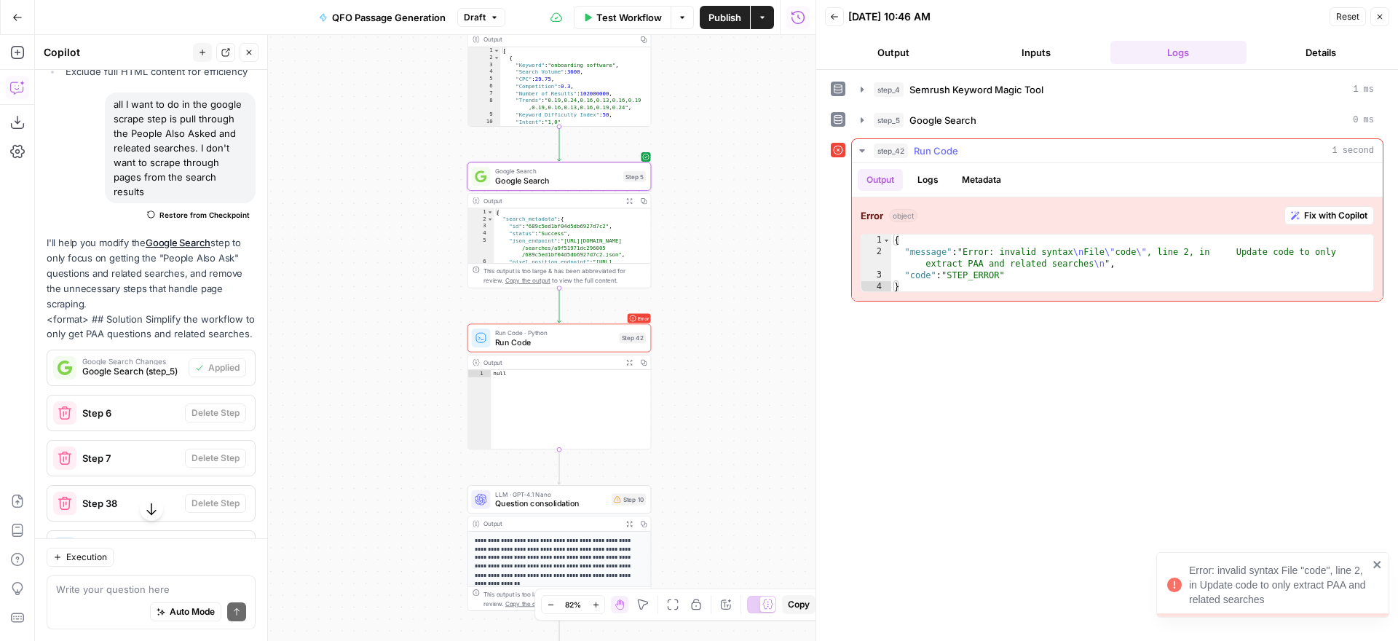
click at [1318, 214] on span "Fix with Copilot" at bounding box center [1335, 215] width 63 height 13
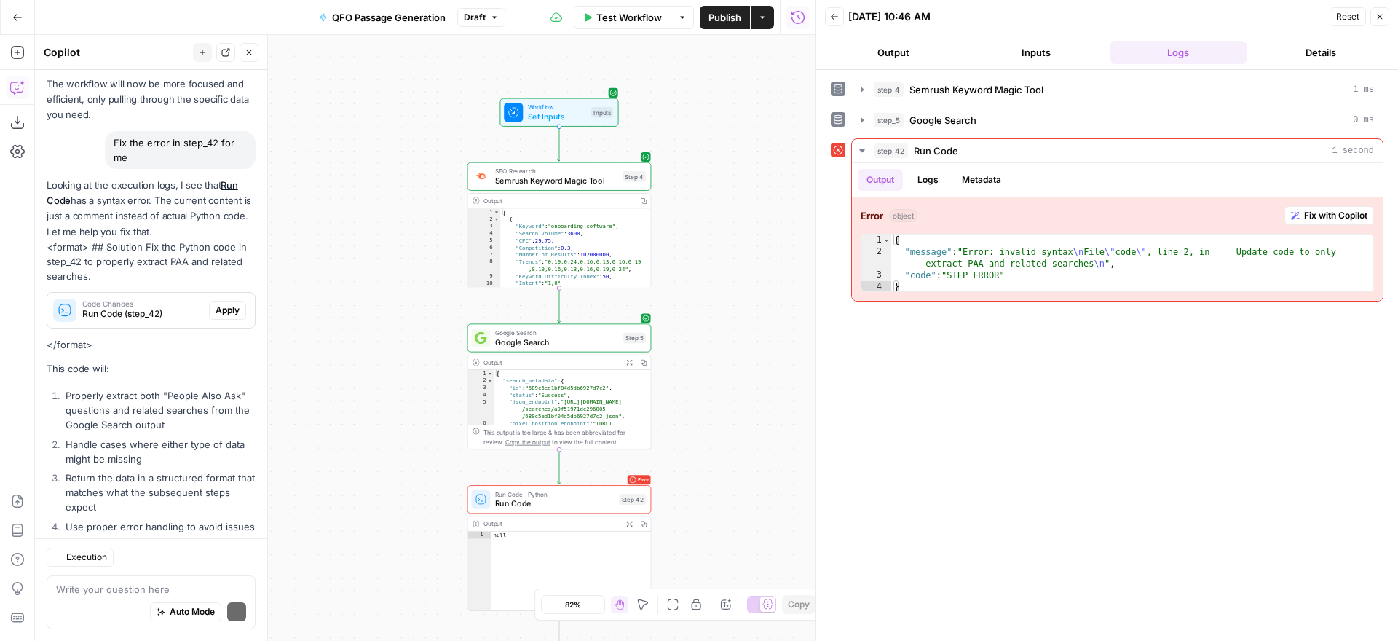
scroll to position [3474, 0]
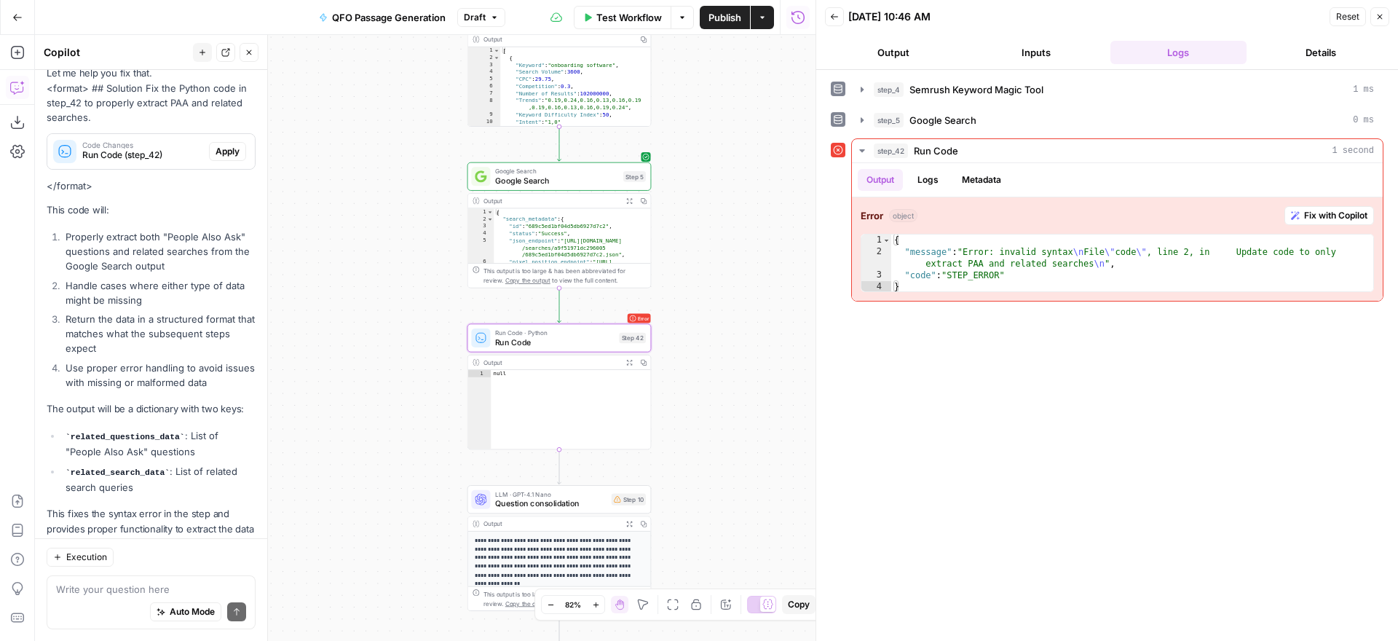
click at [232, 145] on span "Apply" at bounding box center [228, 151] width 24 height 13
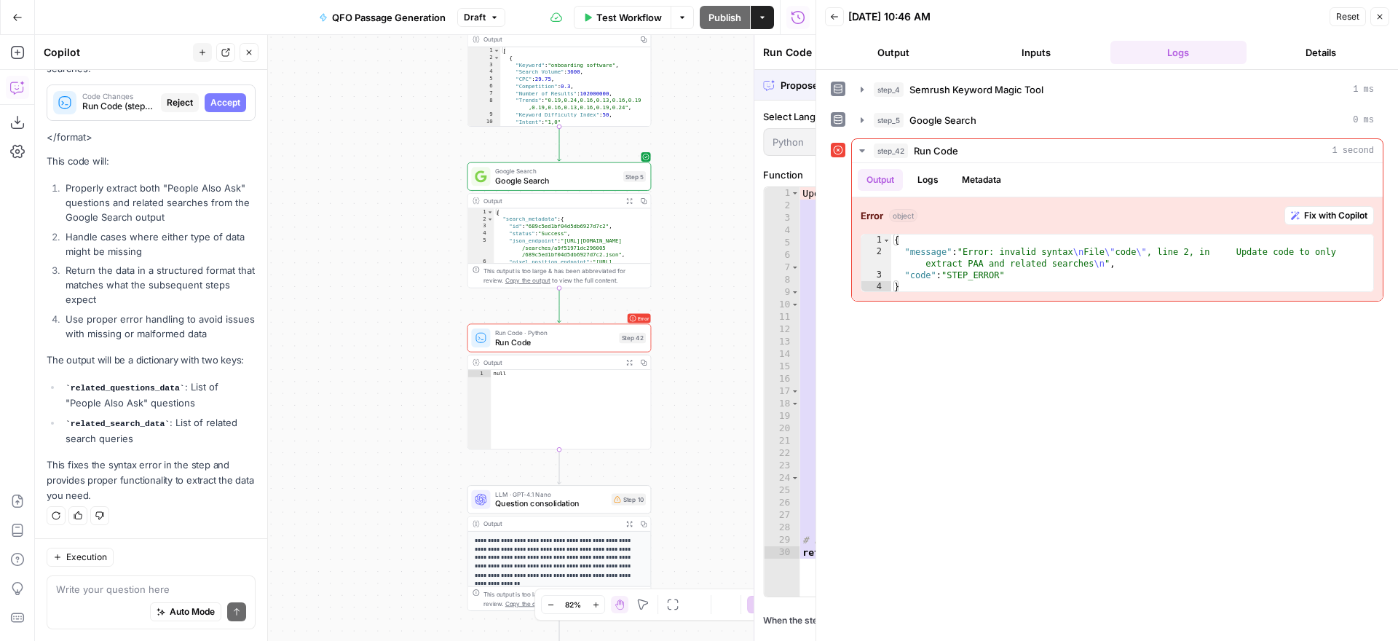
scroll to position [3358, 0]
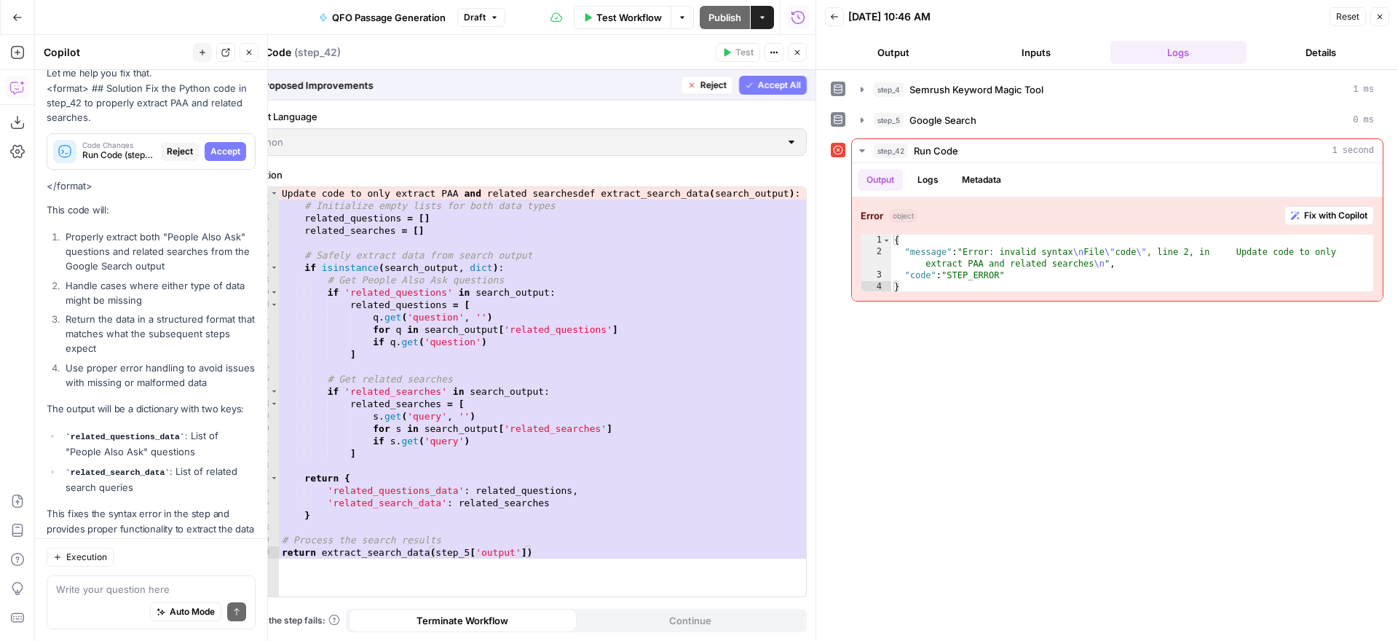
drag, startPoint x: 763, startPoint y: 82, endPoint x: 738, endPoint y: 194, distance: 114.8
click at [763, 82] on span "Accept All" at bounding box center [779, 85] width 43 height 13
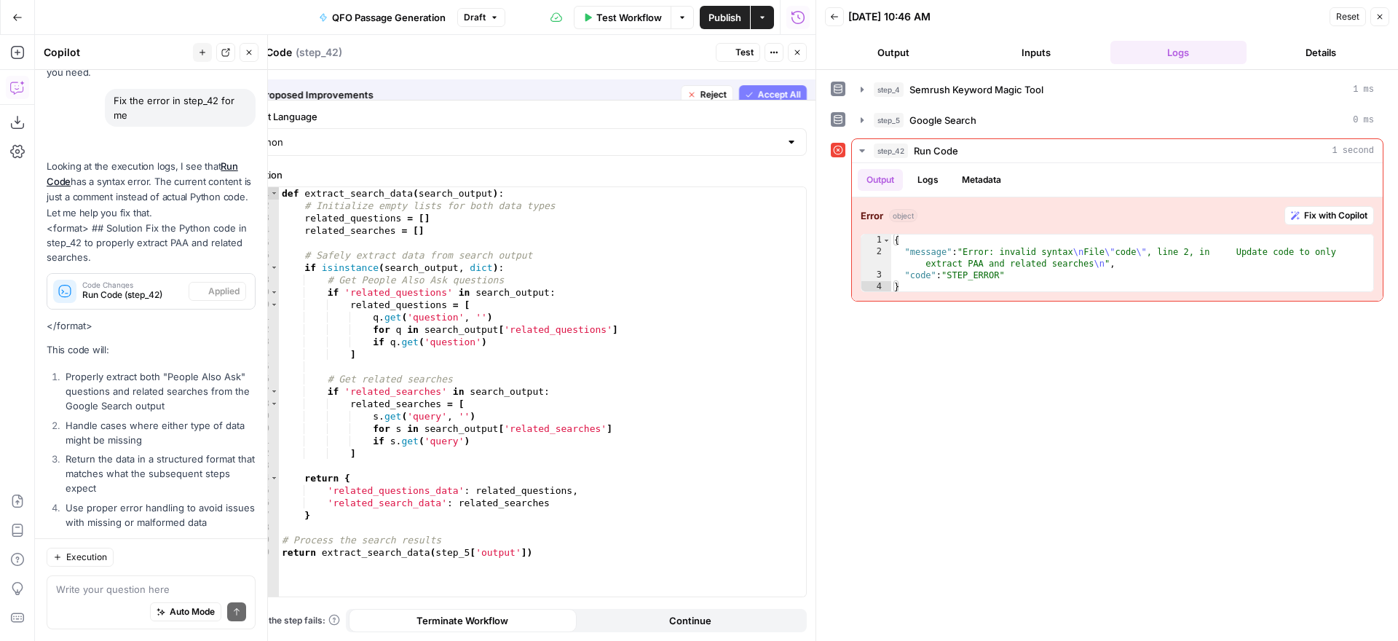
scroll to position [3498, 0]
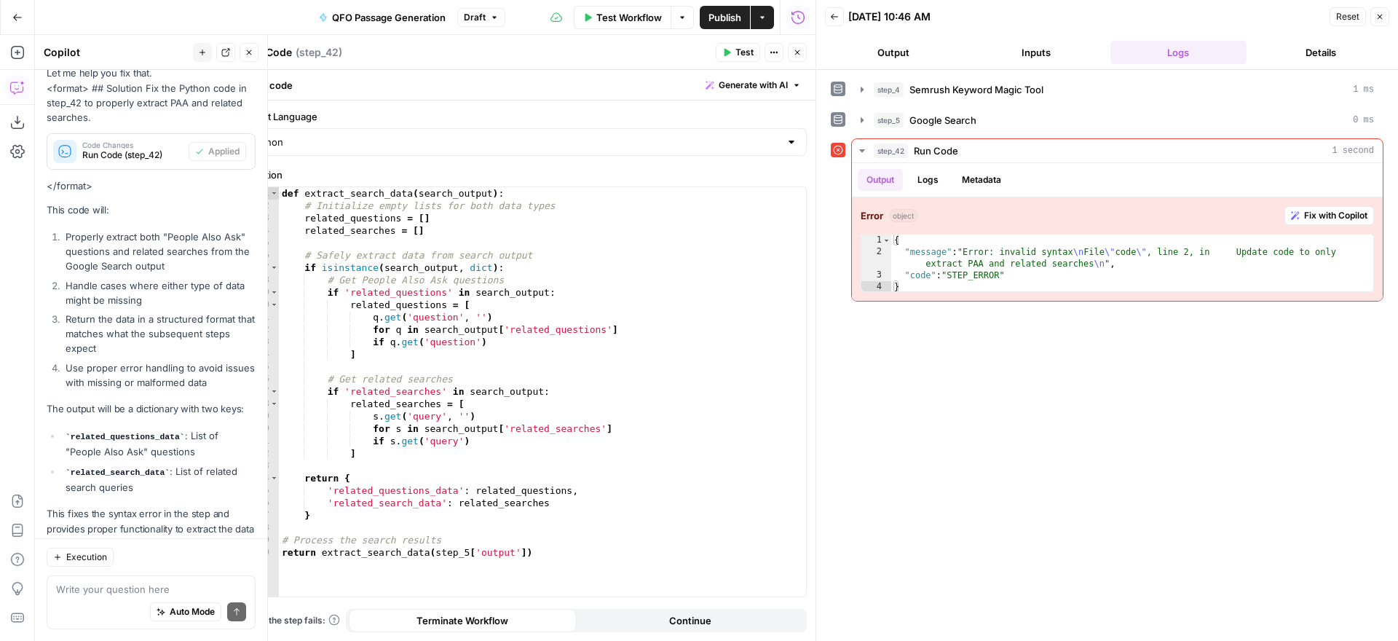
click at [736, 46] on span "Test" at bounding box center [744, 52] width 18 height 13
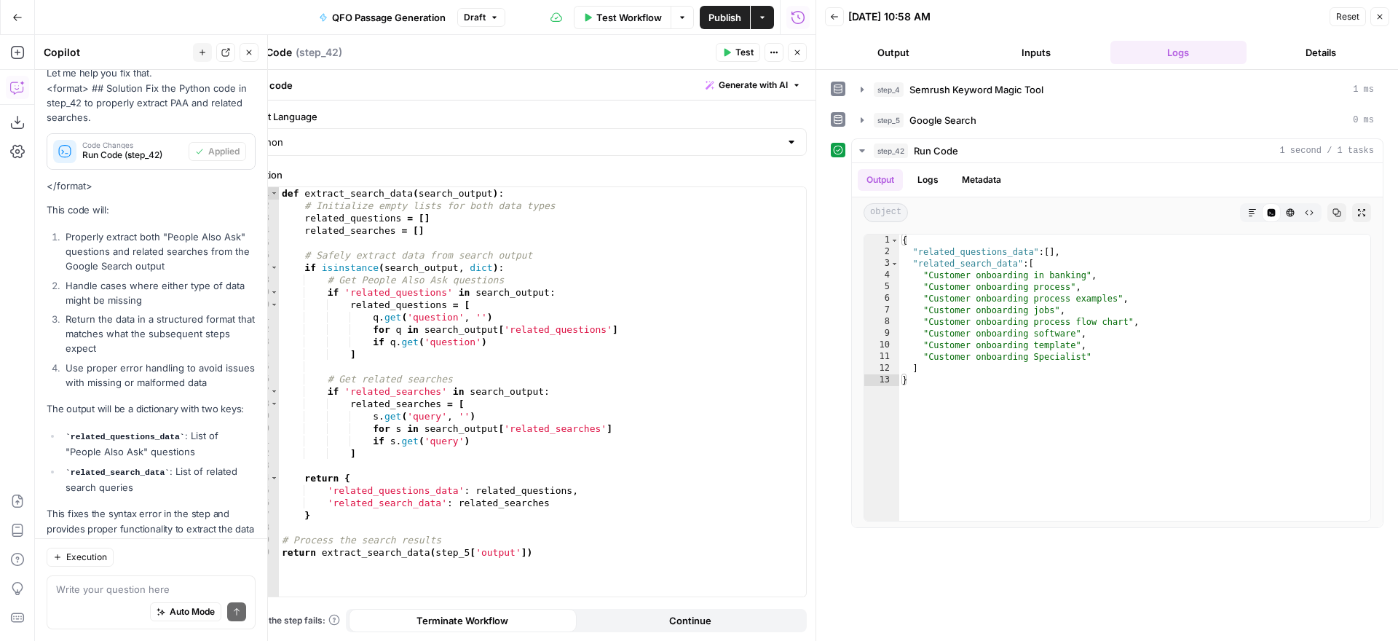
click at [796, 52] on icon "button" at bounding box center [797, 52] width 9 height 9
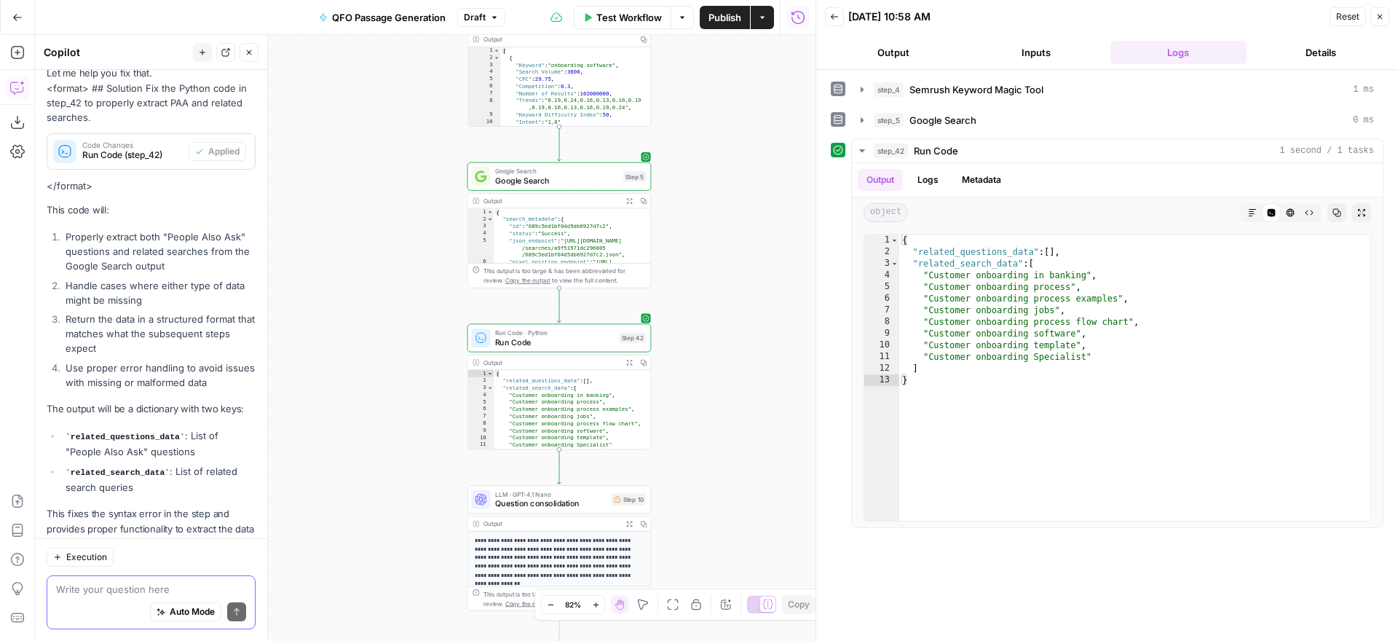
click at [164, 593] on textarea at bounding box center [151, 589] width 190 height 15
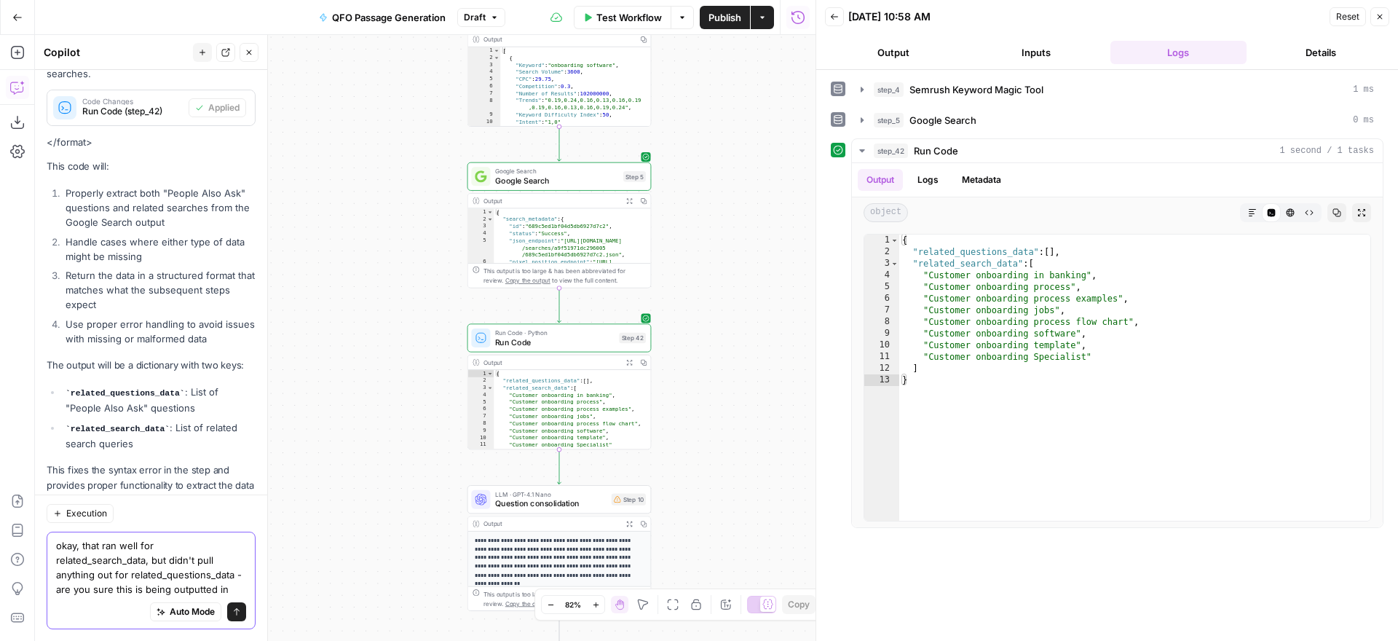
scroll to position [3556, 0]
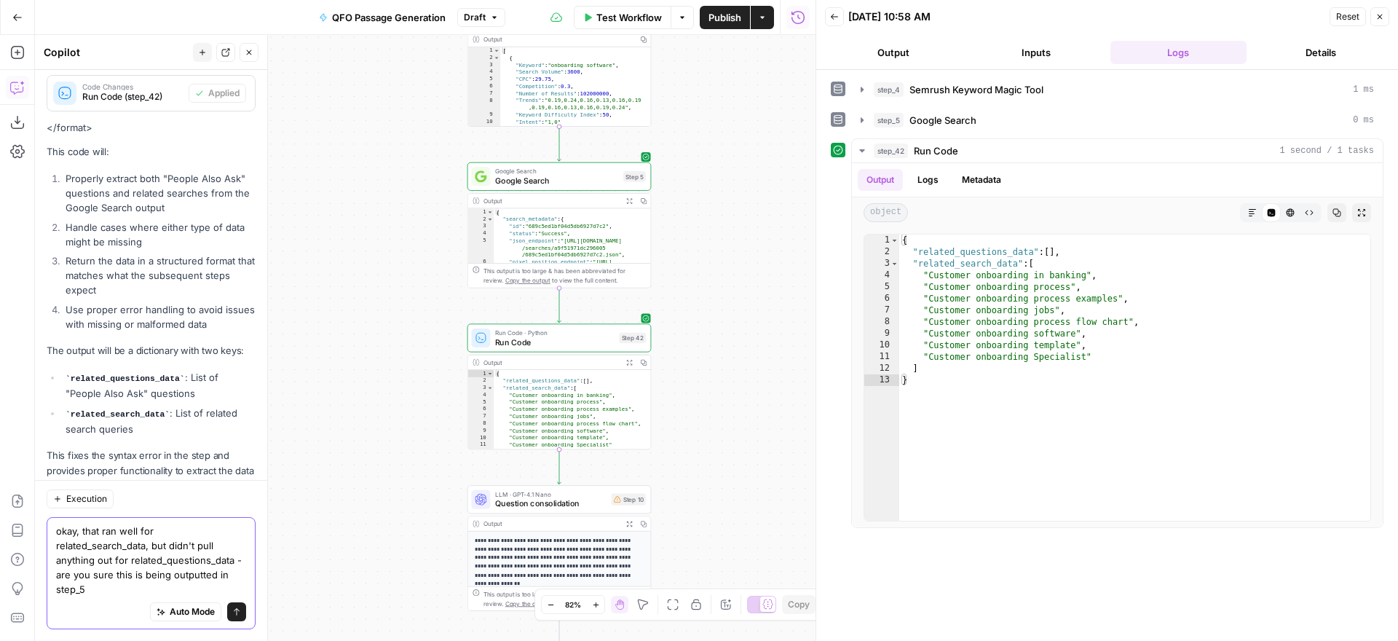
type textarea "okay, that ran well for related_search_data, but didn't pull anything out for r…"
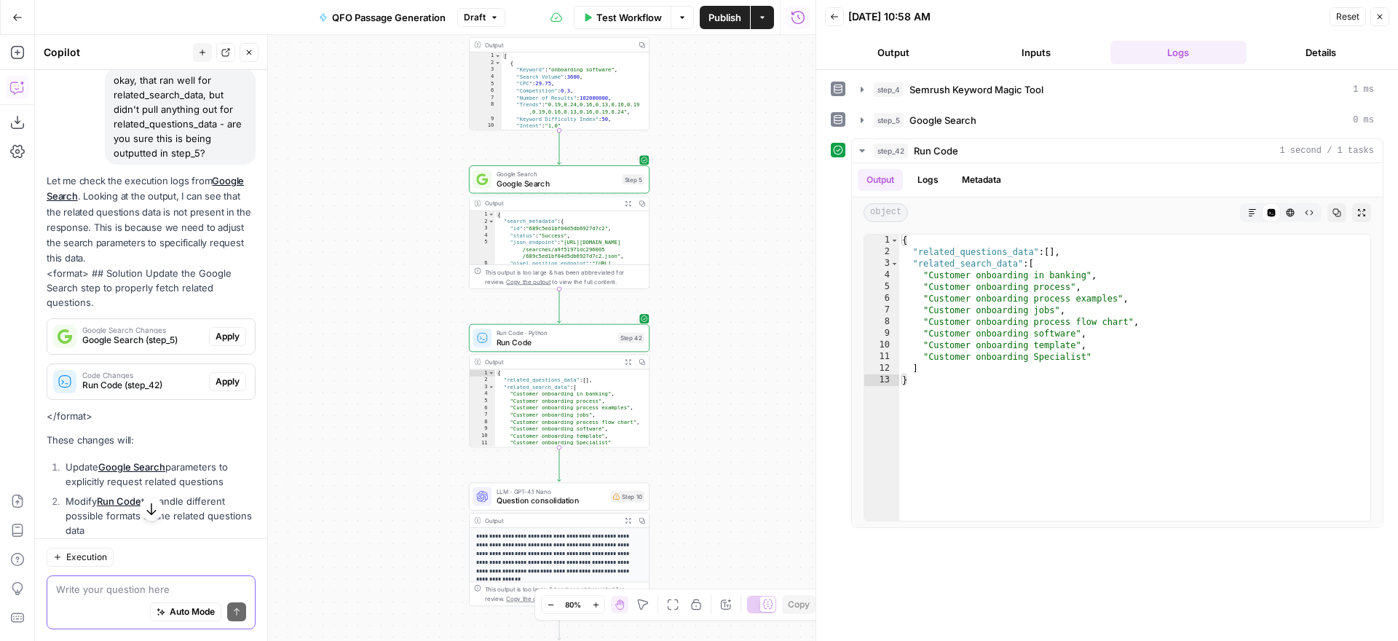
scroll to position [3999, 0]
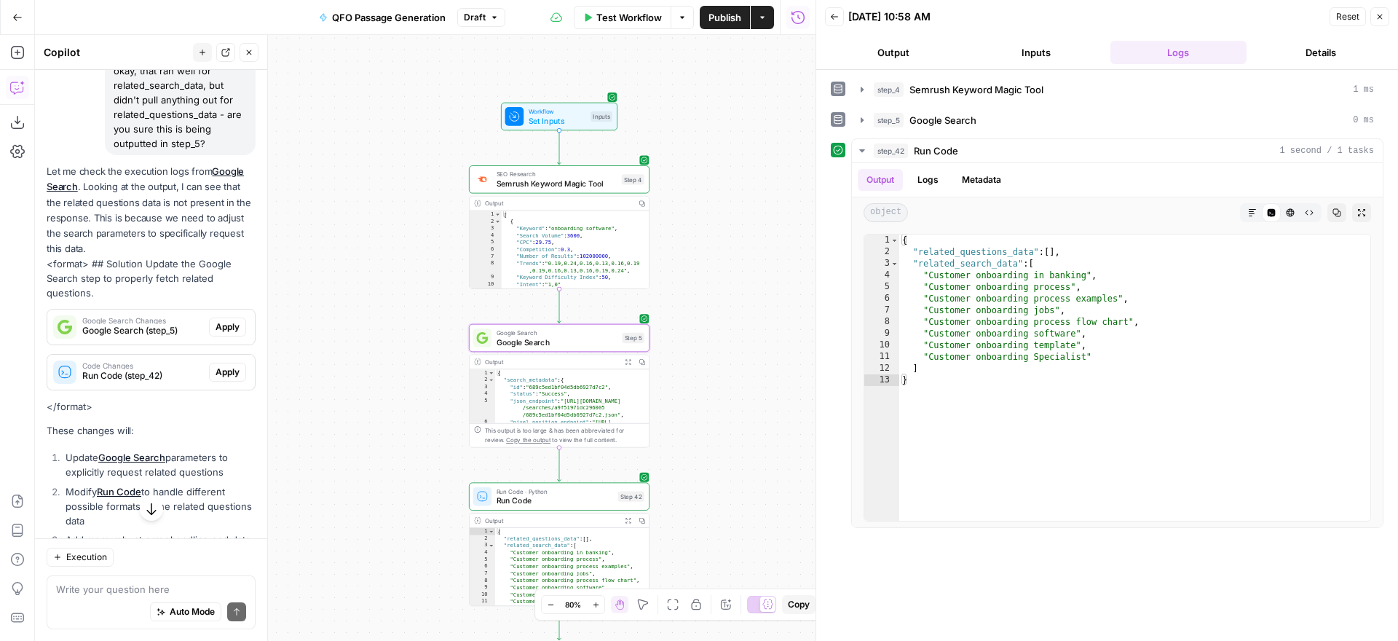
click at [220, 320] on span "Apply" at bounding box center [228, 326] width 24 height 13
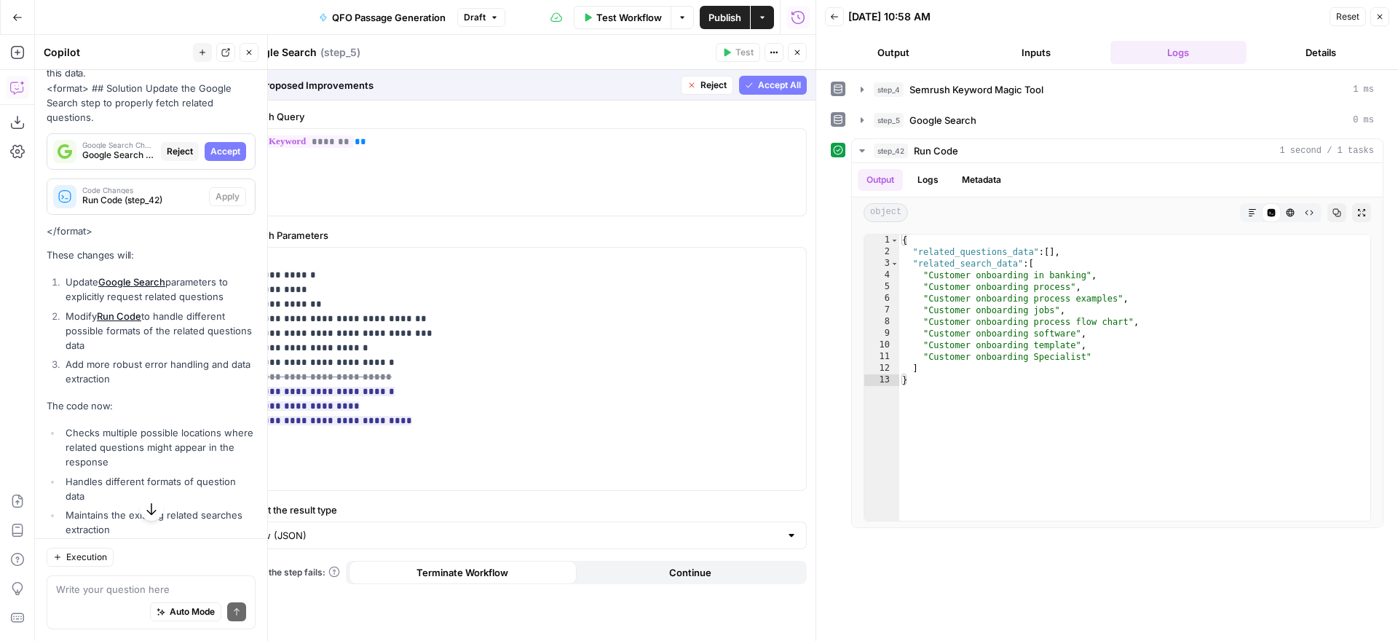
scroll to position [4036, 0]
click at [760, 84] on span "Accept All" at bounding box center [779, 85] width 43 height 13
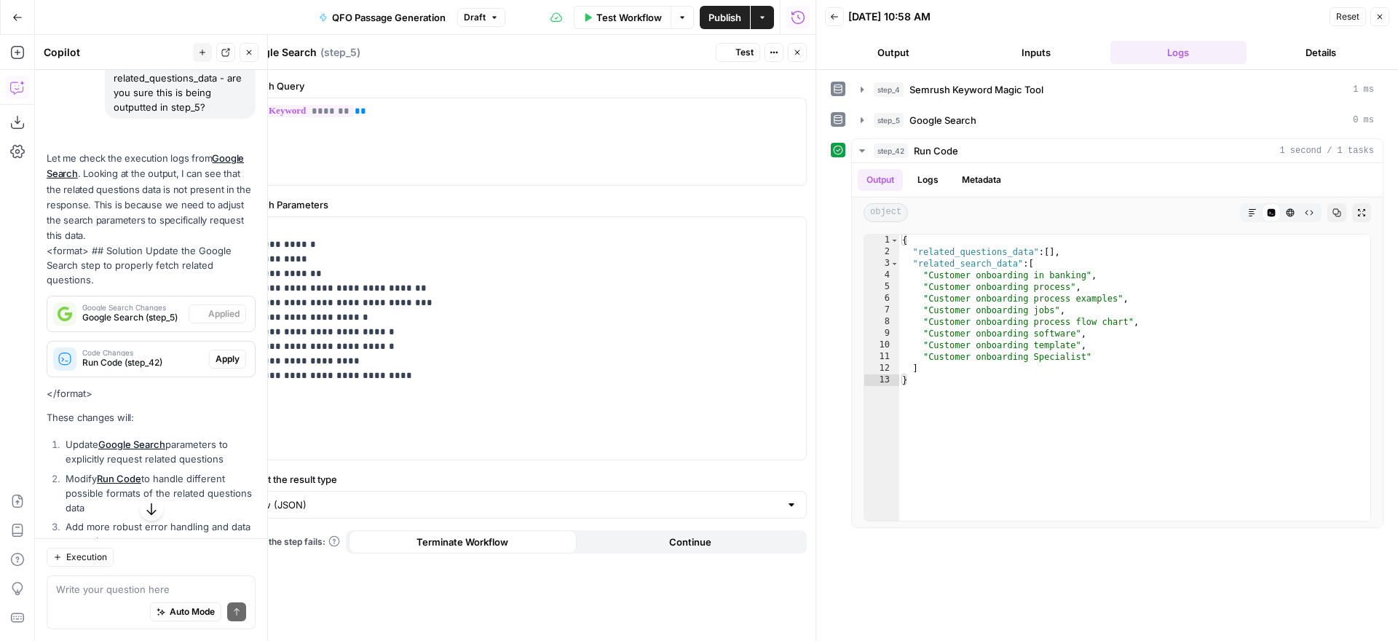
scroll to position [4199, 0]
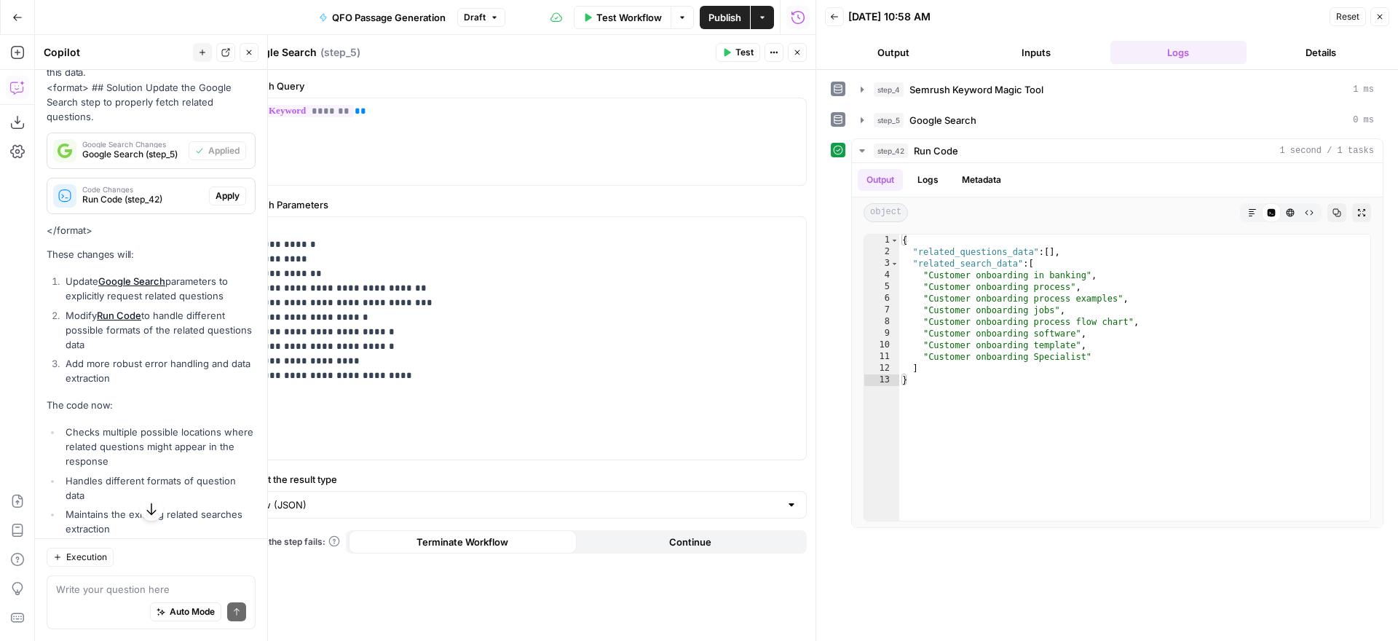
click at [224, 189] on span "Apply" at bounding box center [228, 195] width 24 height 13
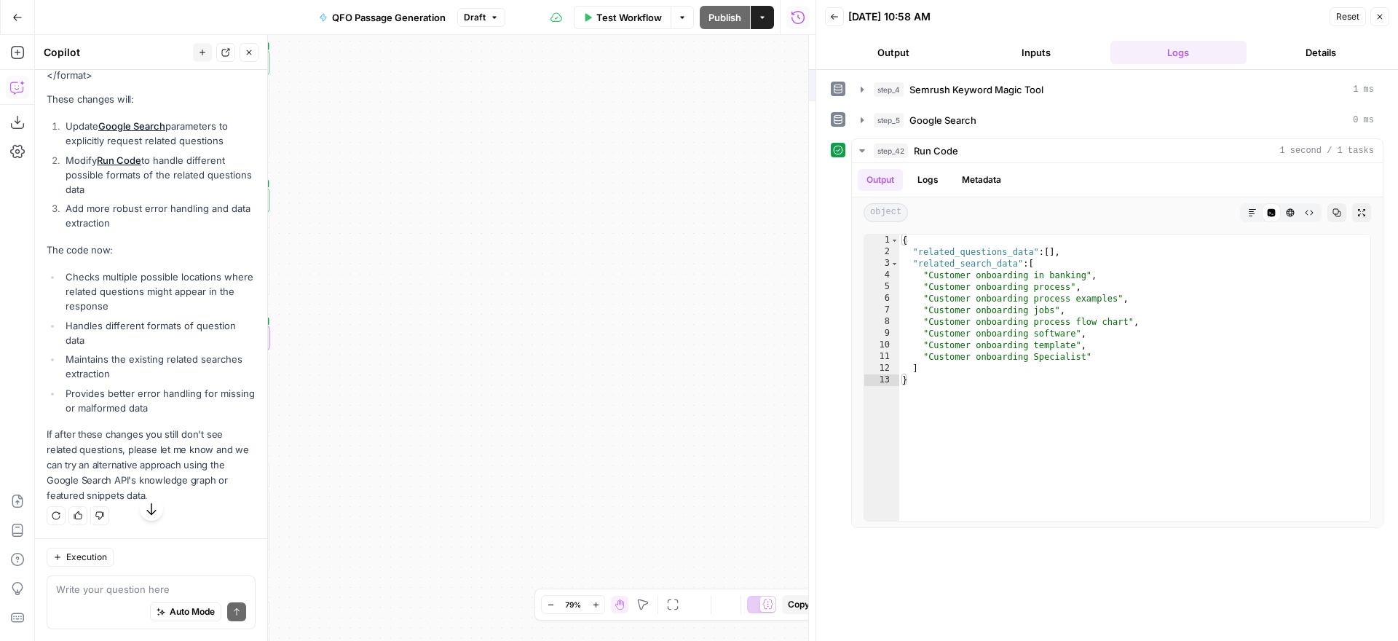
scroll to position [4036, 0]
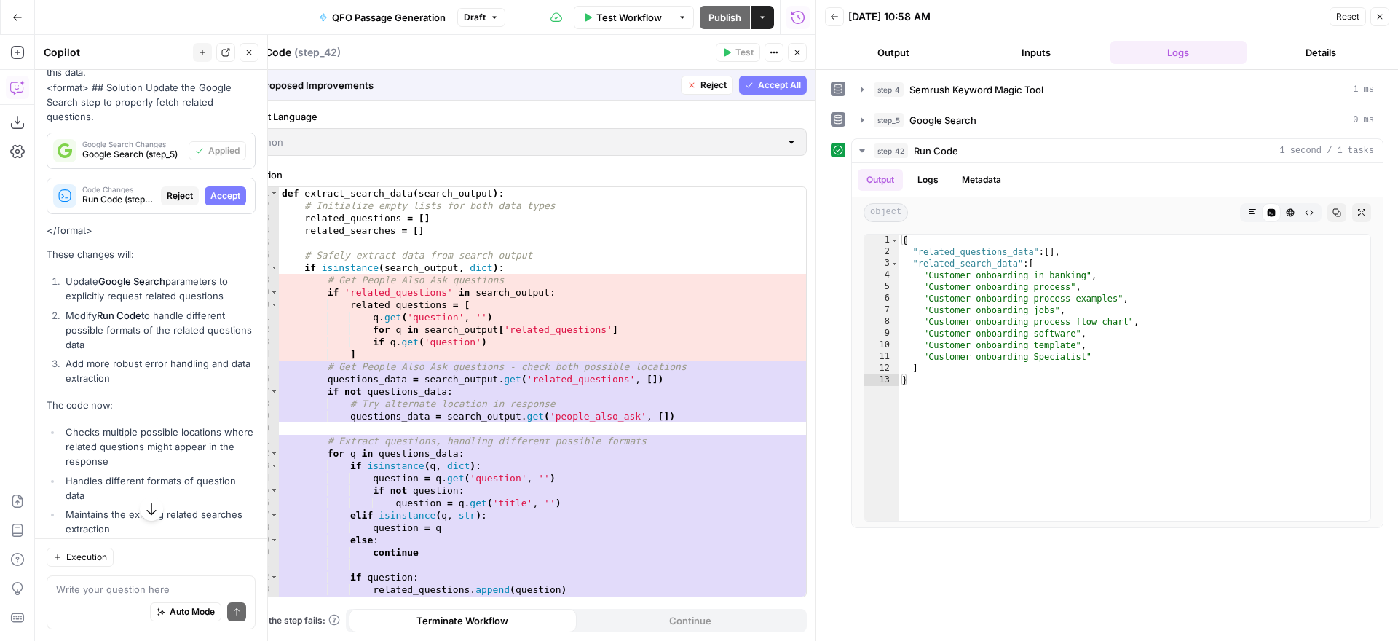
click at [780, 82] on span "Accept All" at bounding box center [779, 85] width 43 height 13
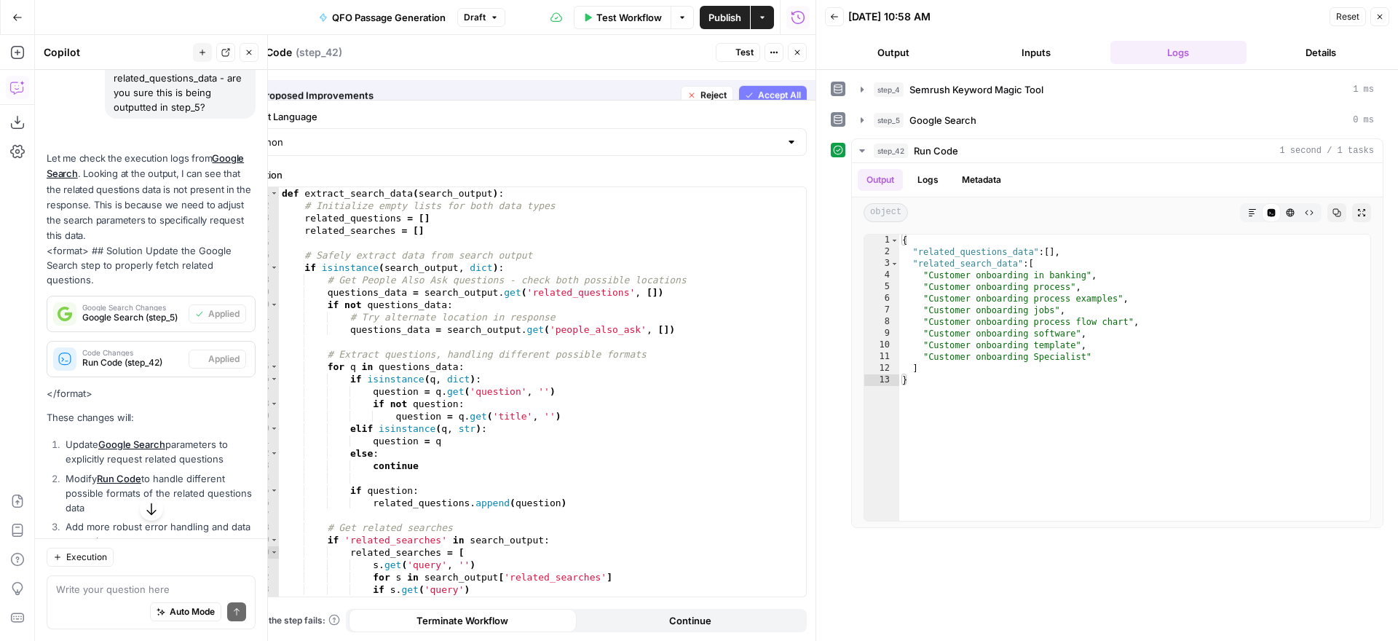
scroll to position [4199, 0]
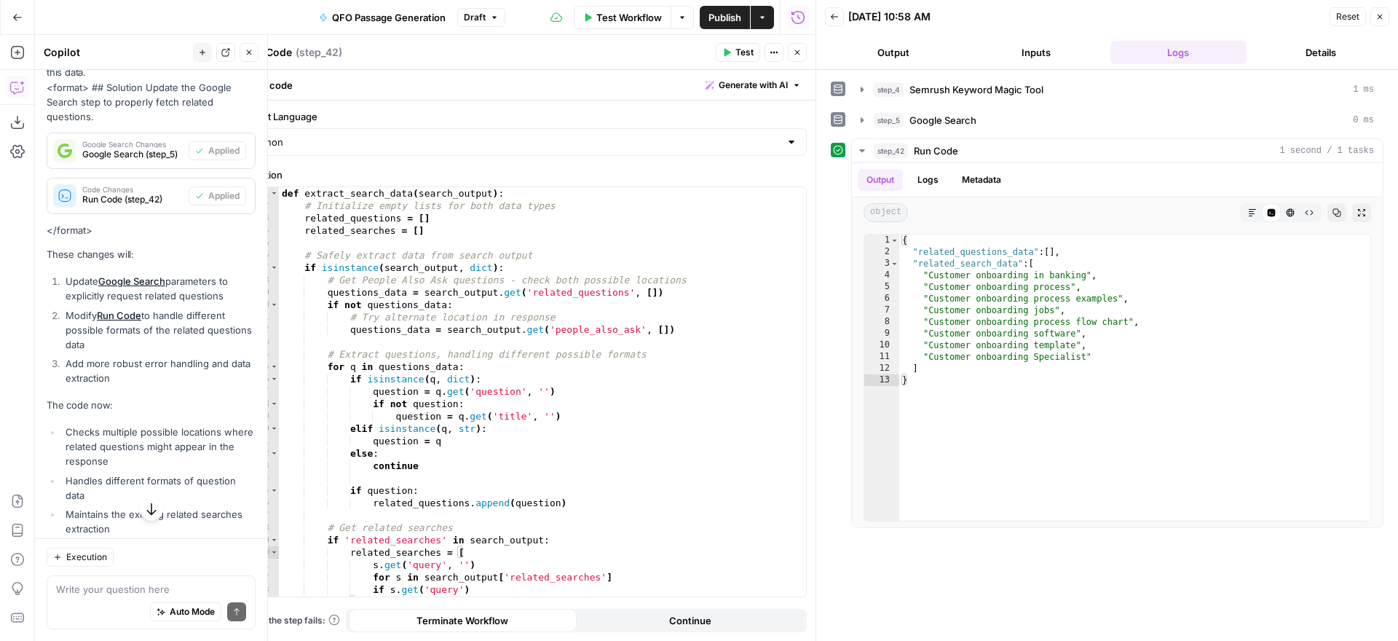
drag, startPoint x: 735, startPoint y: 50, endPoint x: 798, endPoint y: 192, distance: 156.2
click at [735, 50] on span "Test" at bounding box center [744, 52] width 18 height 13
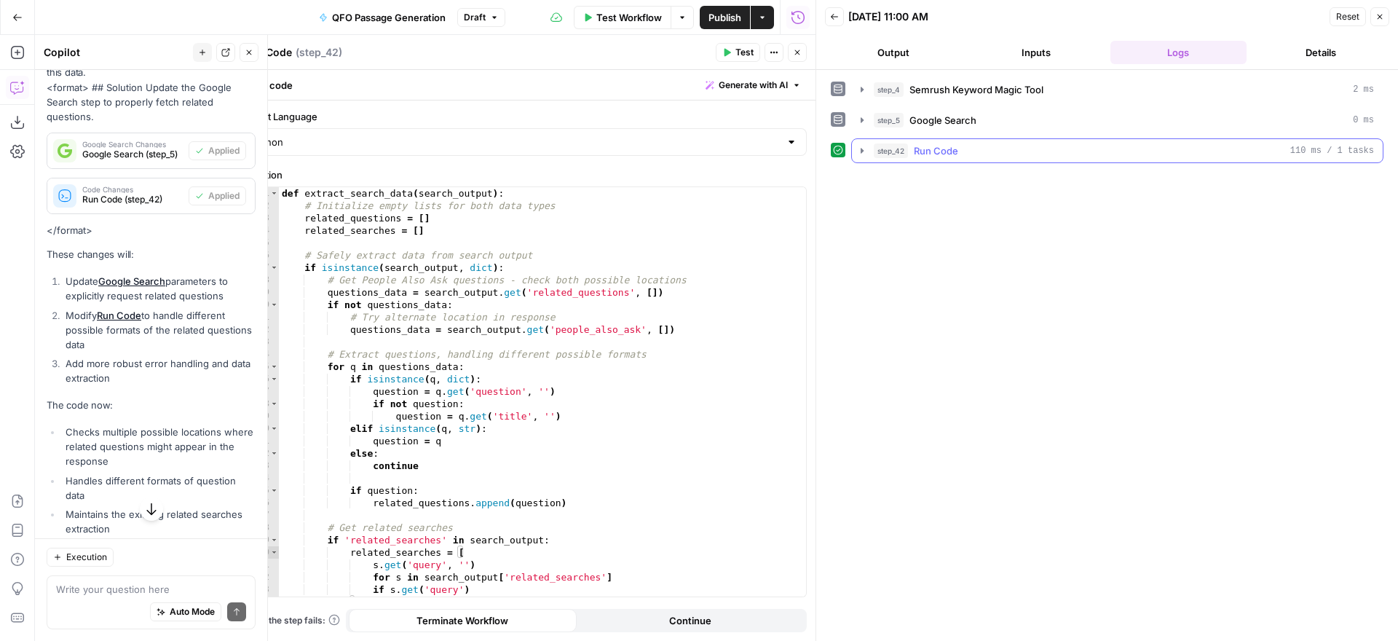
click at [860, 148] on icon "button" at bounding box center [862, 151] width 12 height 12
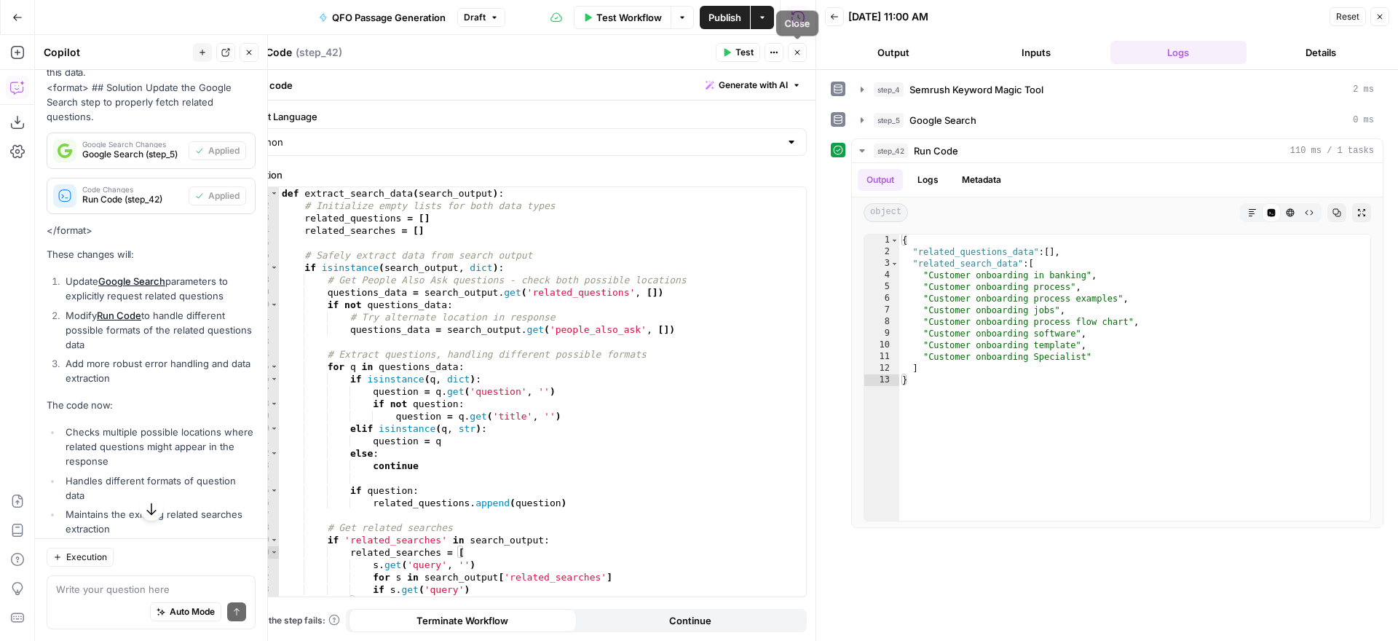
click at [797, 57] on button "Close" at bounding box center [797, 52] width 19 height 19
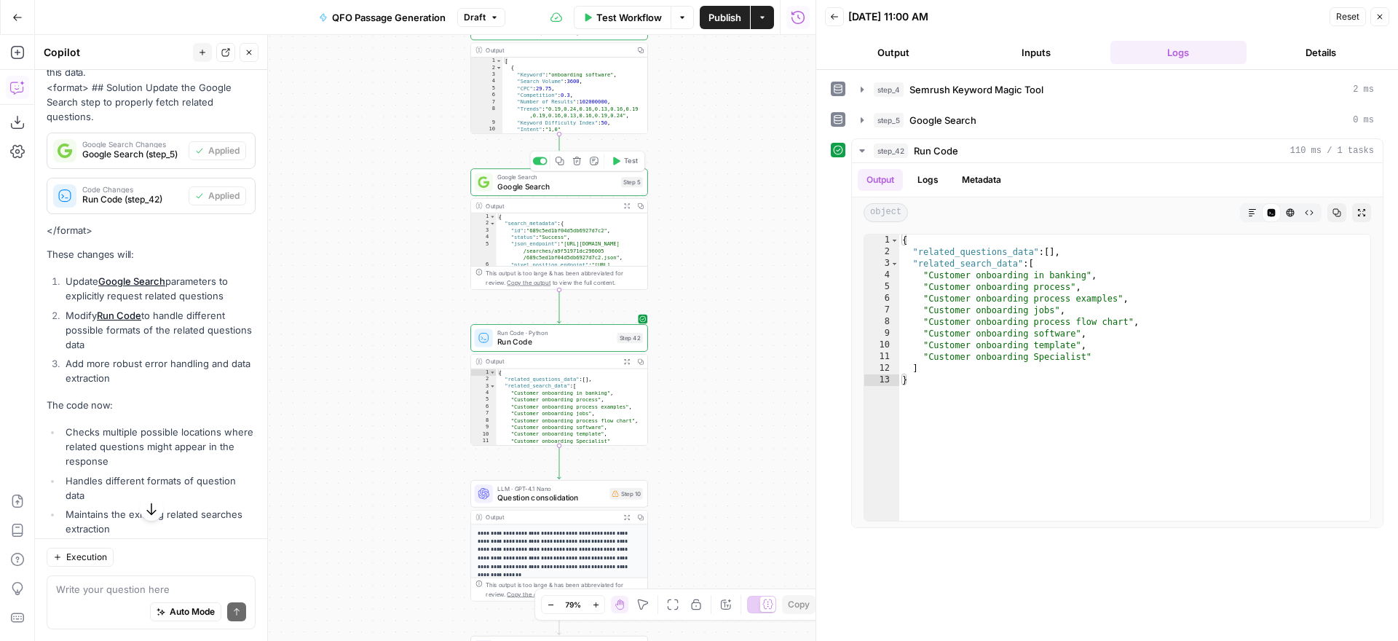
click at [627, 160] on span "Test" at bounding box center [631, 161] width 14 height 10
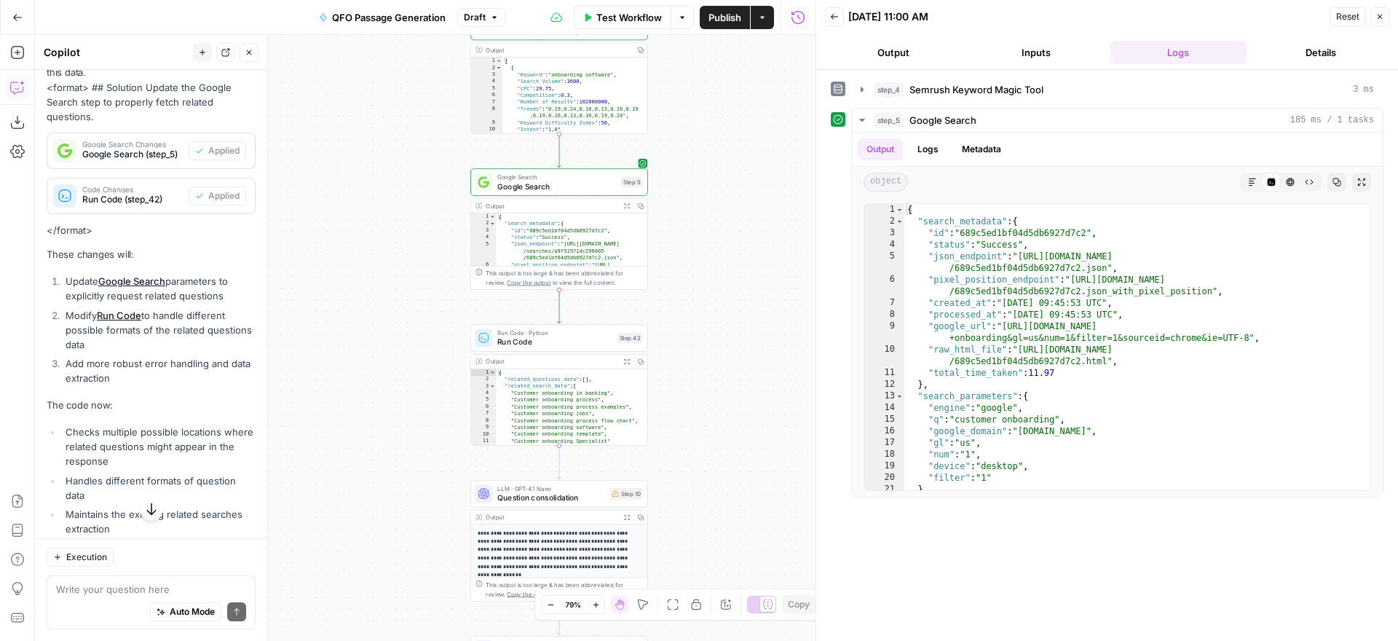
scroll to position [4291, 0]
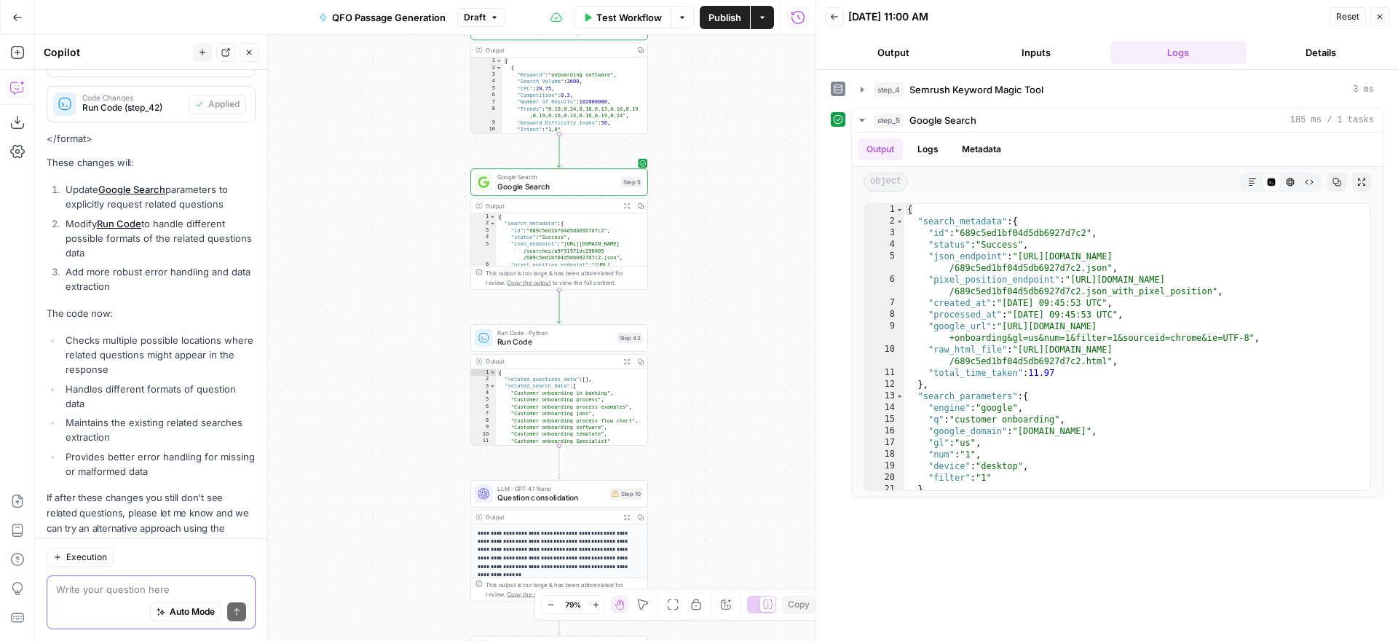
click at [129, 585] on textarea at bounding box center [151, 589] width 190 height 15
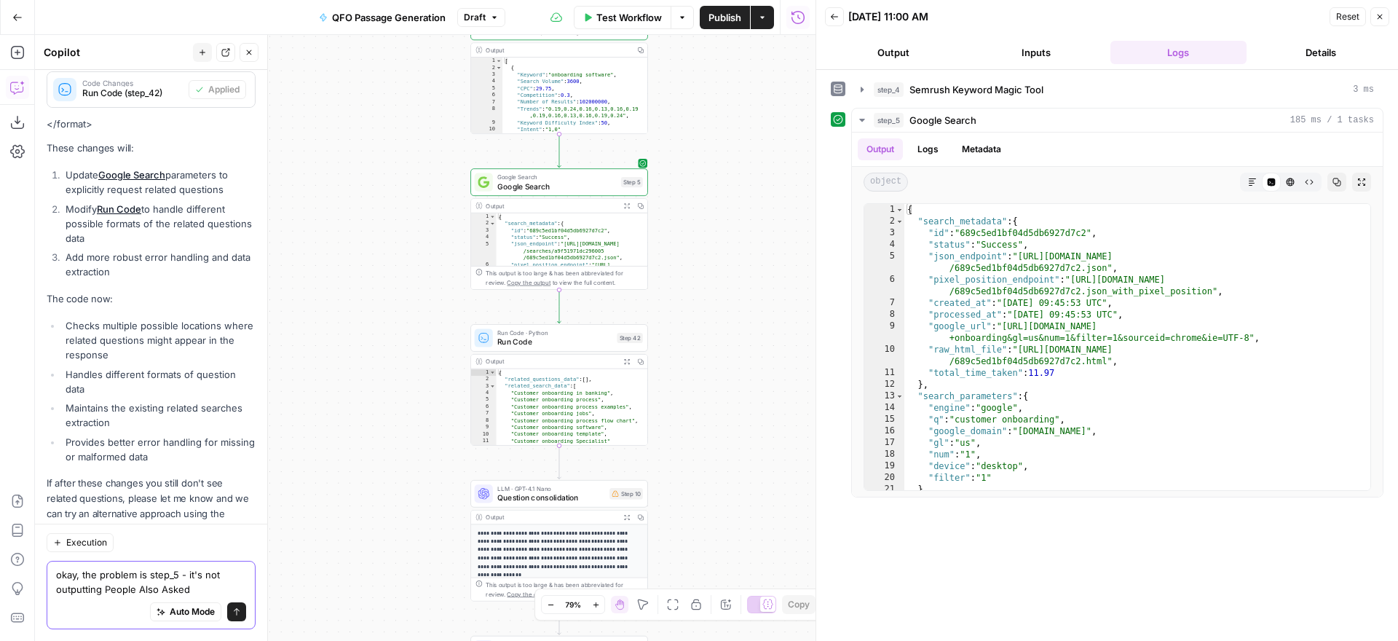
type textarea "okay, the problem is step_5 - it's not outputting People Also Asked"
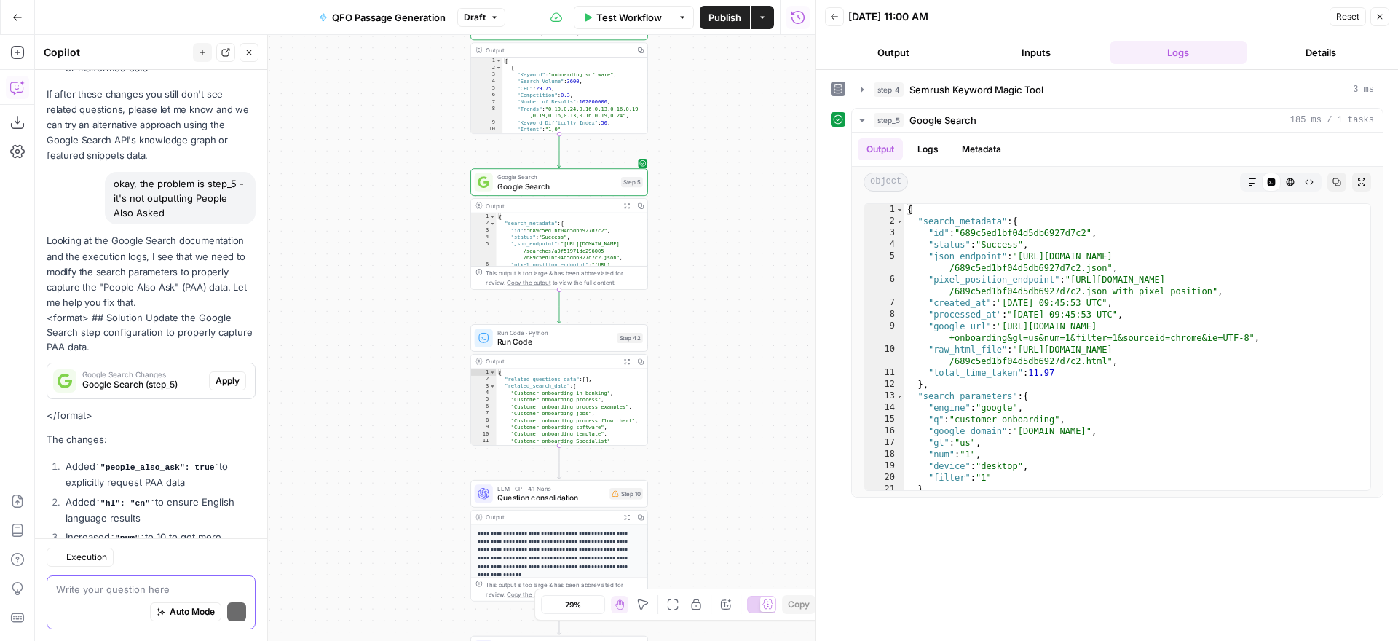
scroll to position [4899, 0]
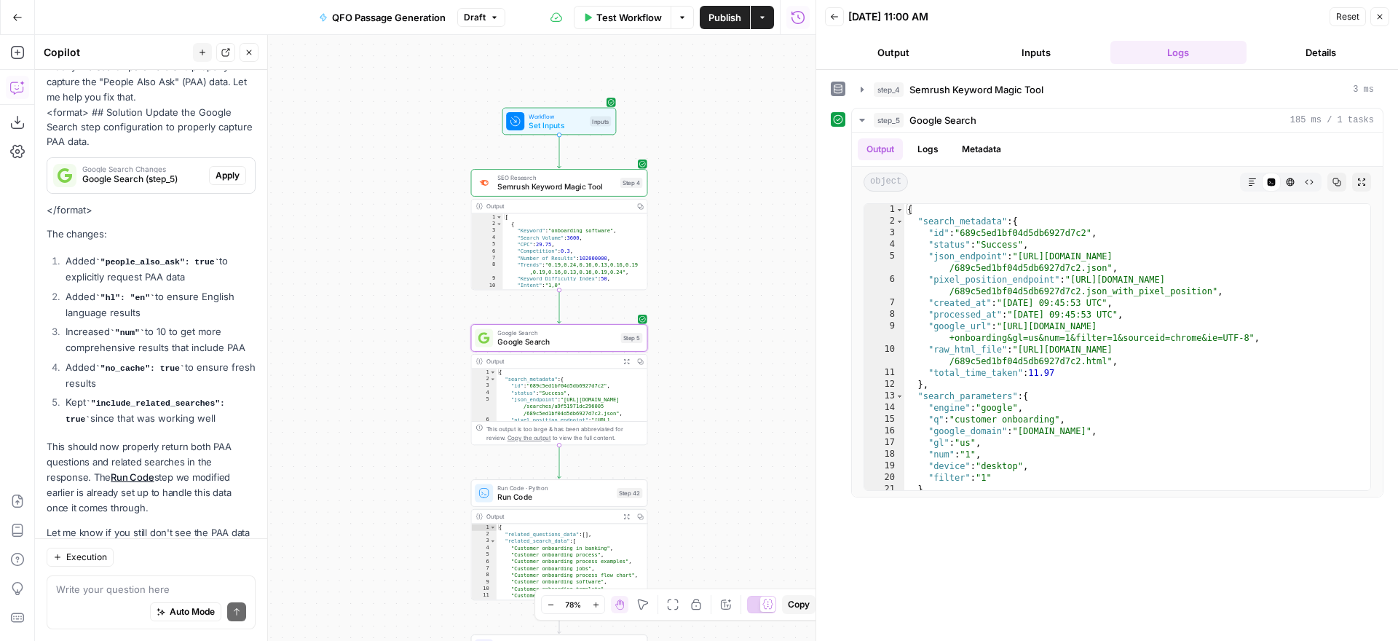
click at [234, 169] on span "Apply" at bounding box center [228, 175] width 24 height 13
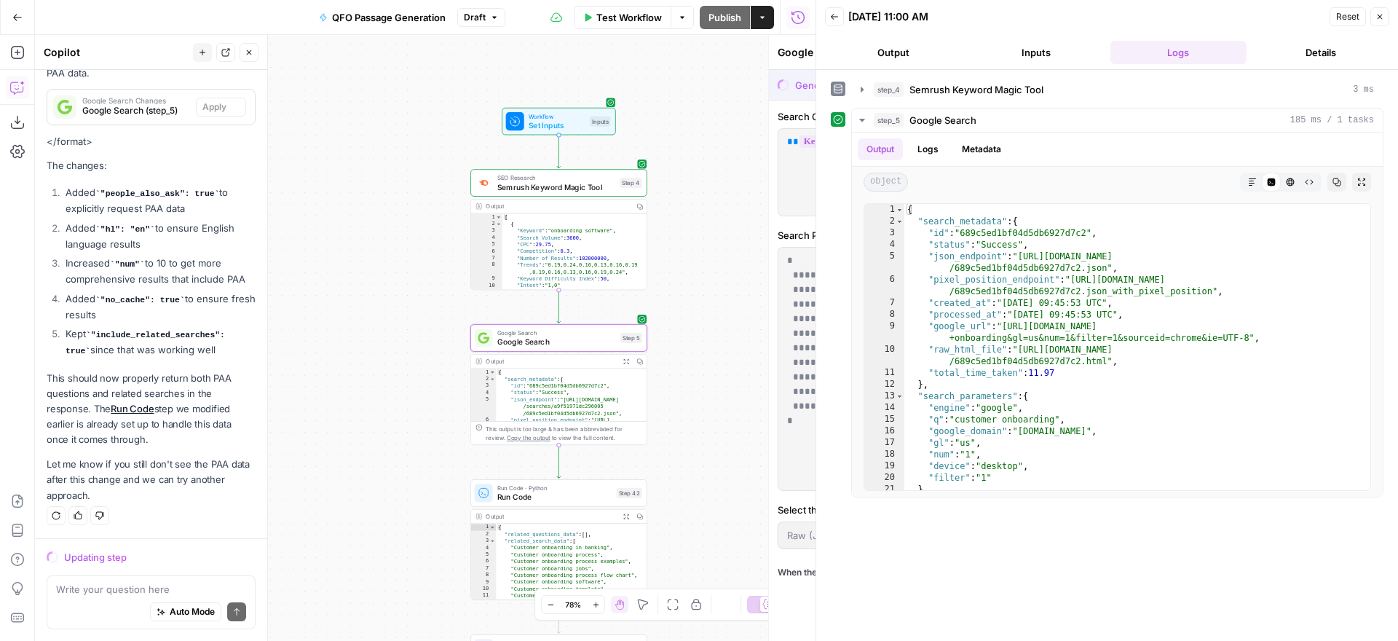
scroll to position [4736, 0]
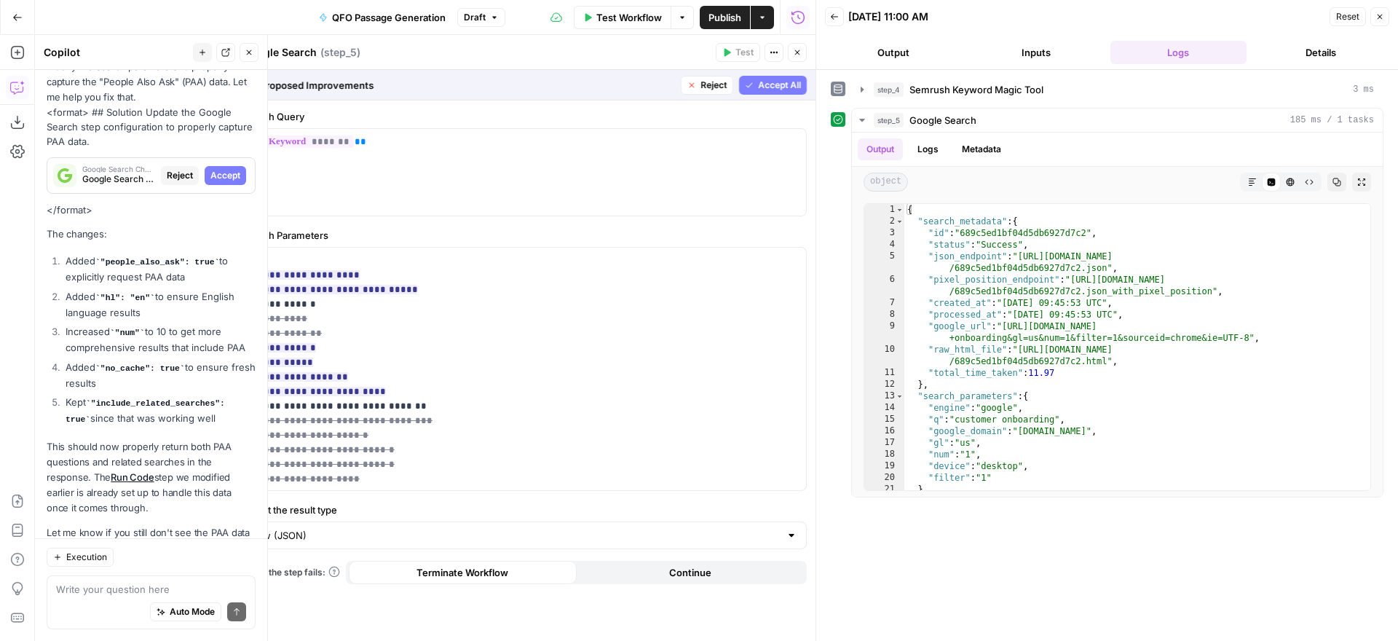
click at [776, 88] on span "Accept All" at bounding box center [779, 85] width 43 height 13
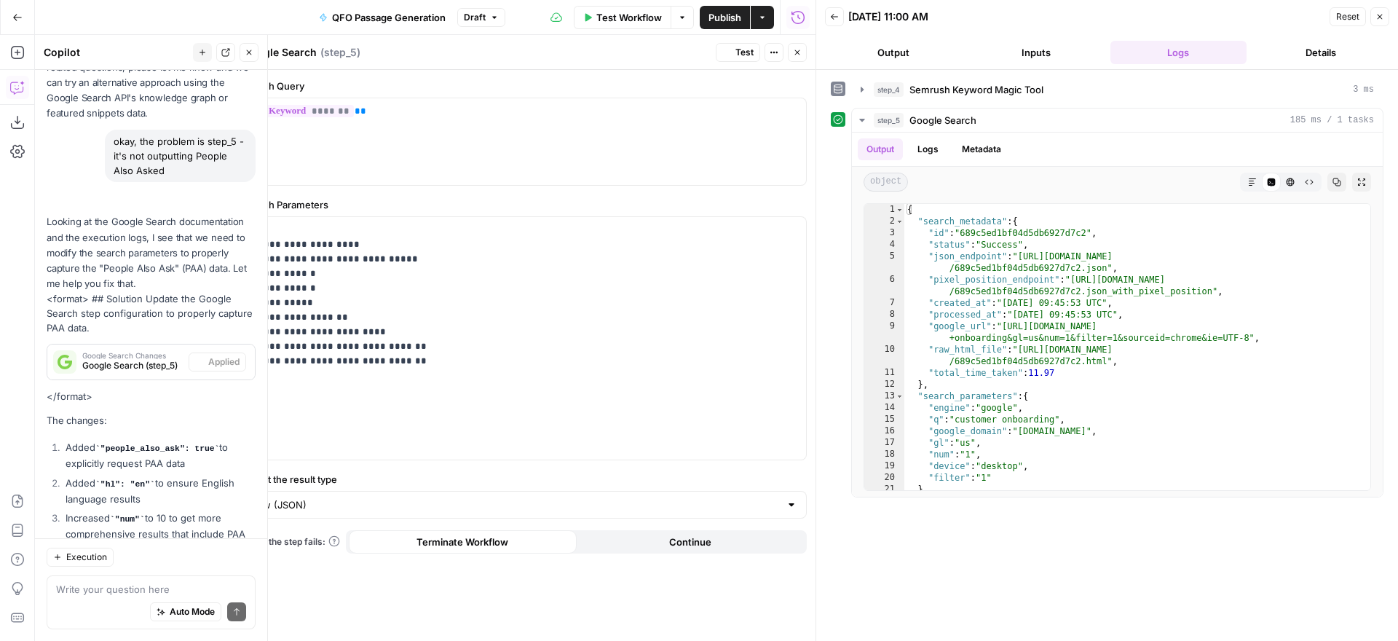
scroll to position [4923, 0]
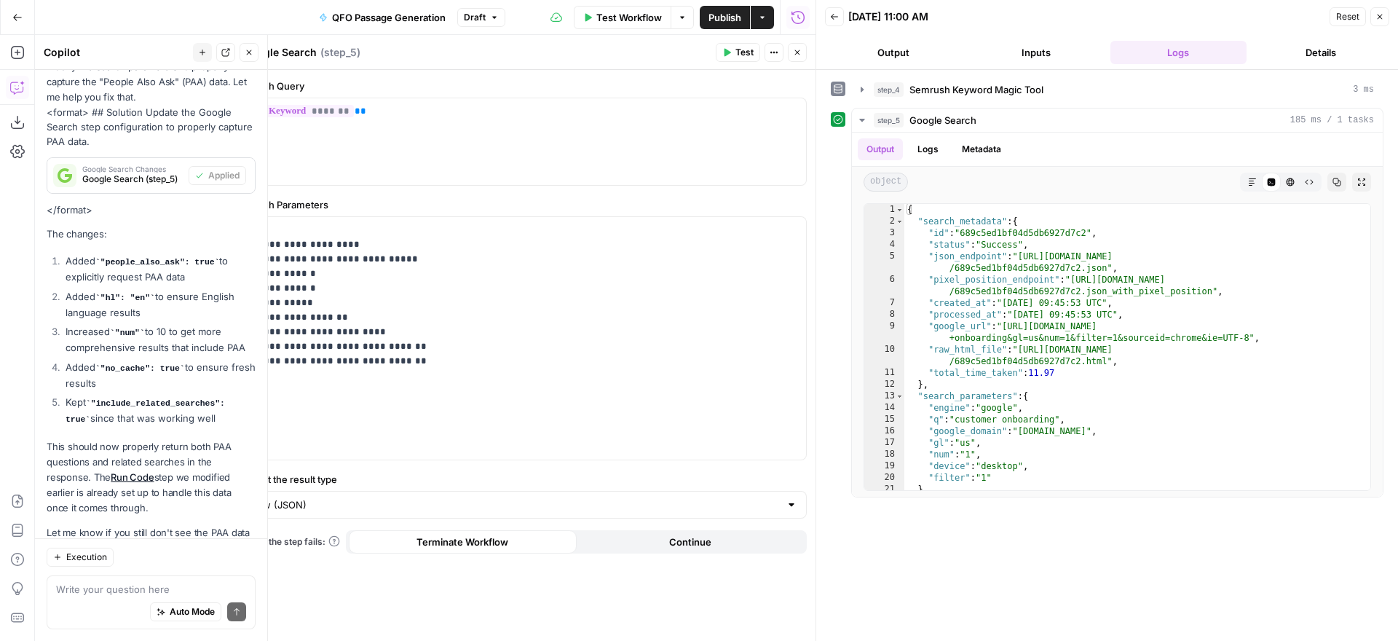
click at [735, 54] on span "Test" at bounding box center [744, 52] width 18 height 13
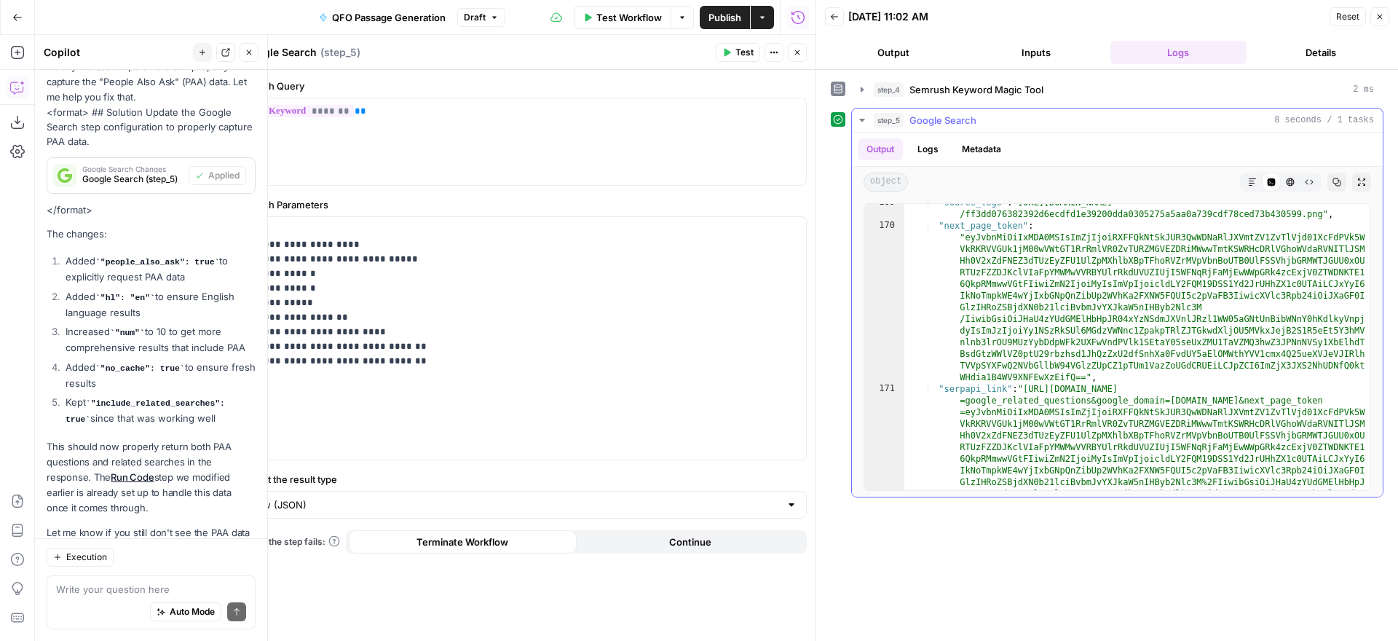
scroll to position [2522, 0]
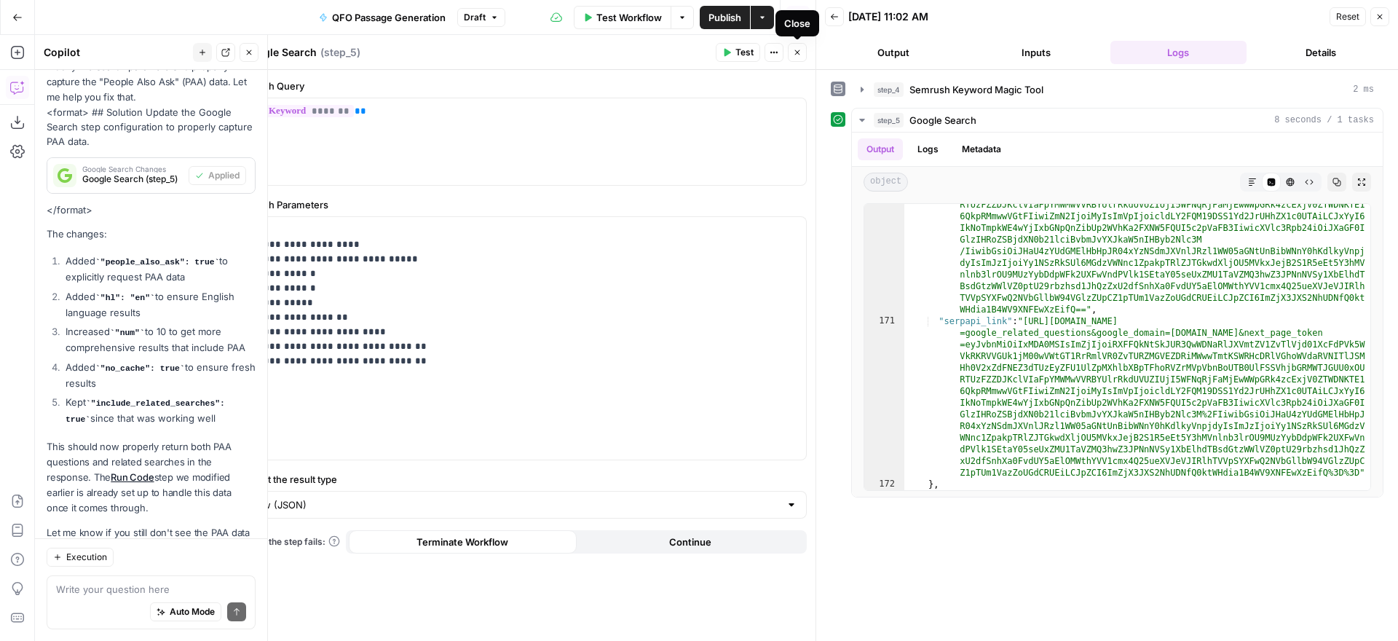
click at [794, 49] on icon "button" at bounding box center [797, 52] width 9 height 9
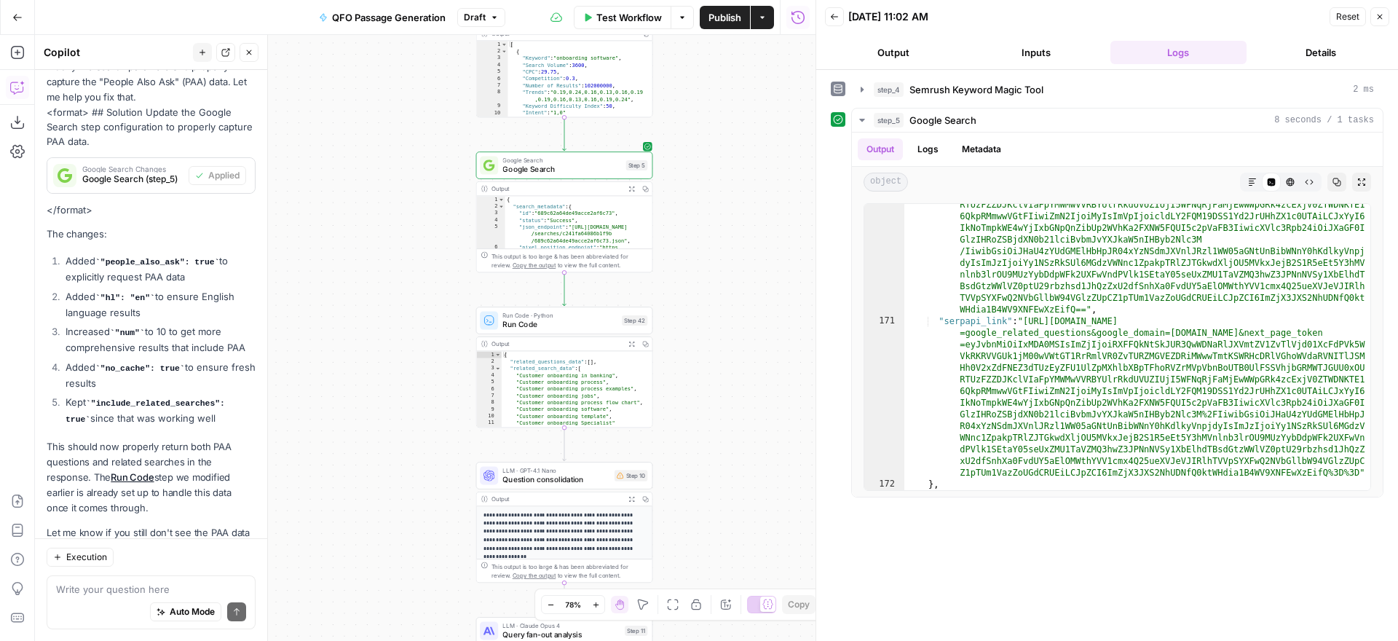
click at [568, 319] on span "Run Code" at bounding box center [559, 325] width 114 height 12
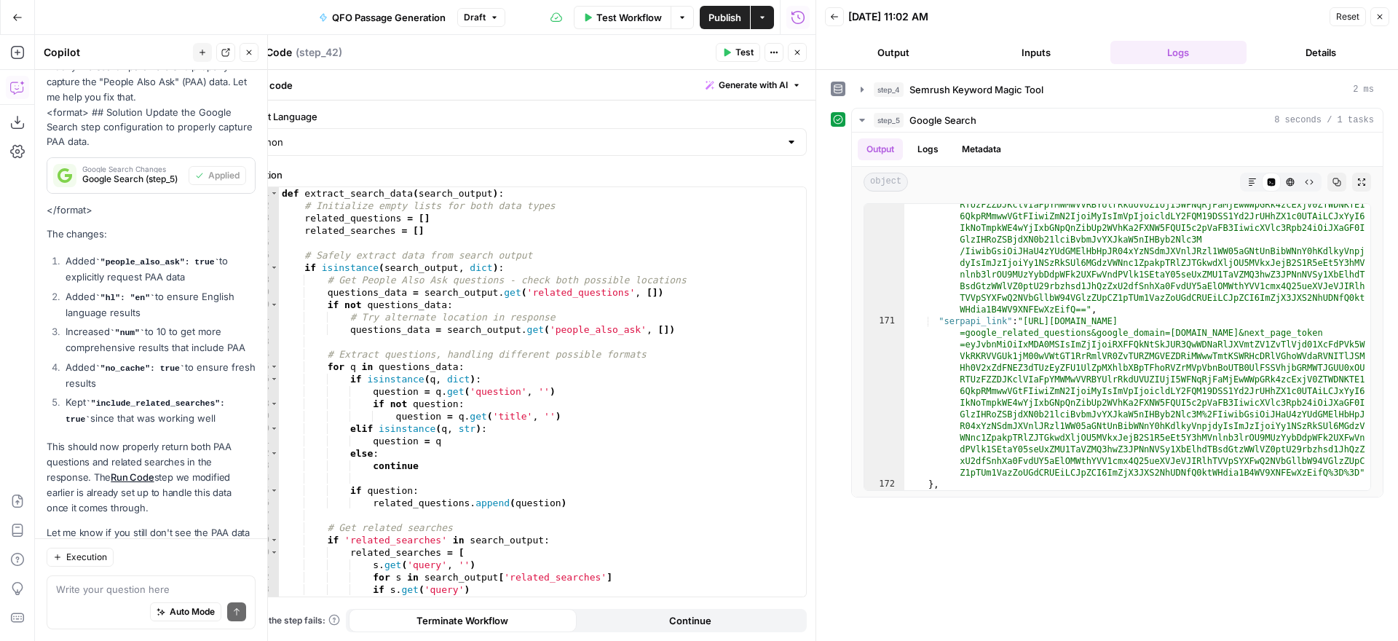
click at [729, 52] on icon "button" at bounding box center [728, 53] width 7 height 8
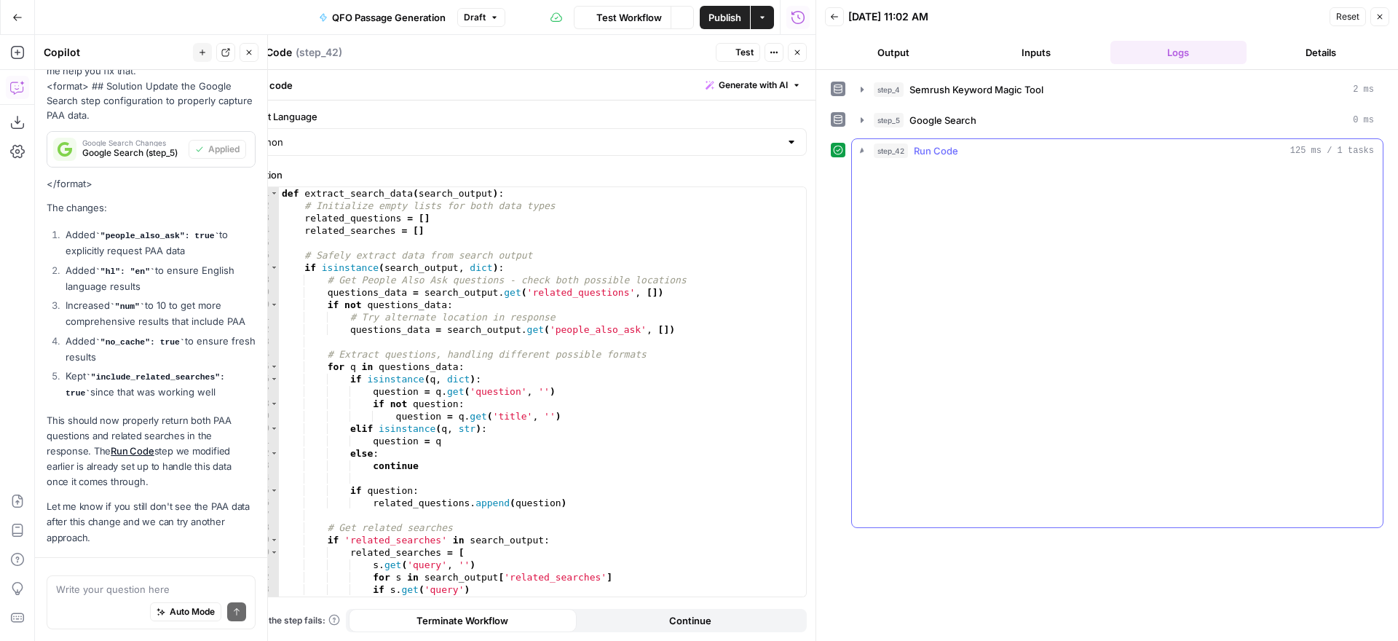
scroll to position [4923, 0]
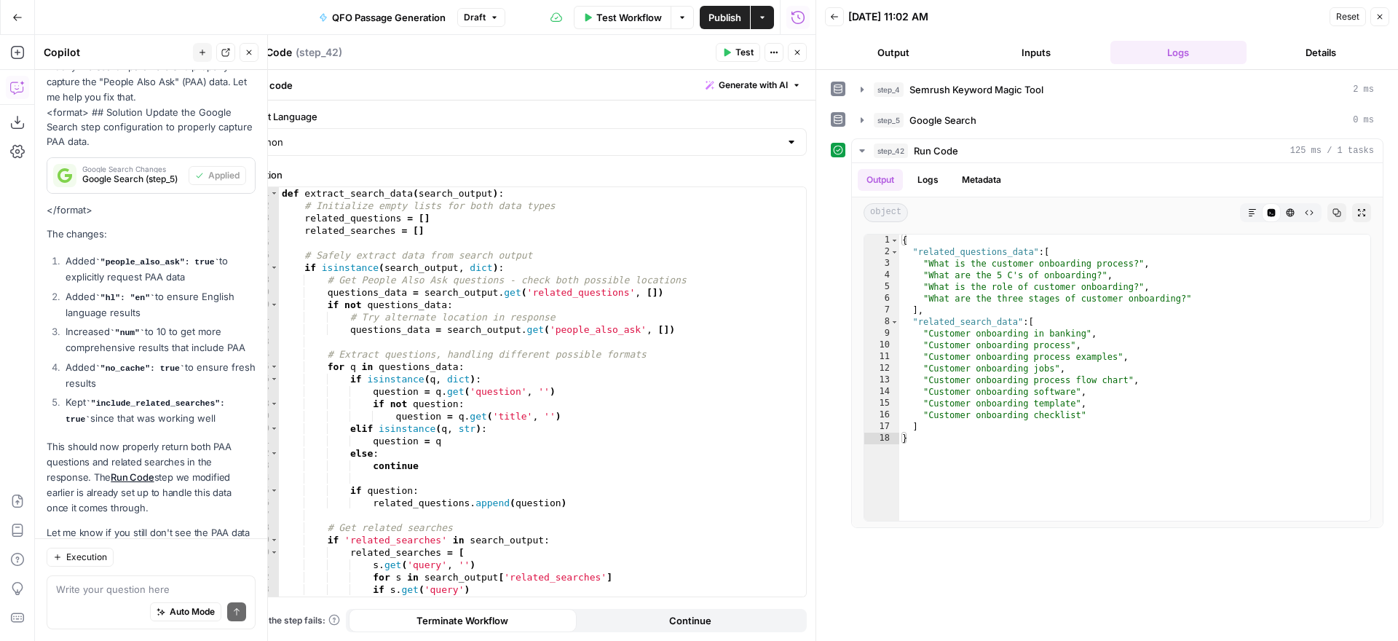
click at [797, 48] on icon "button" at bounding box center [797, 52] width 9 height 9
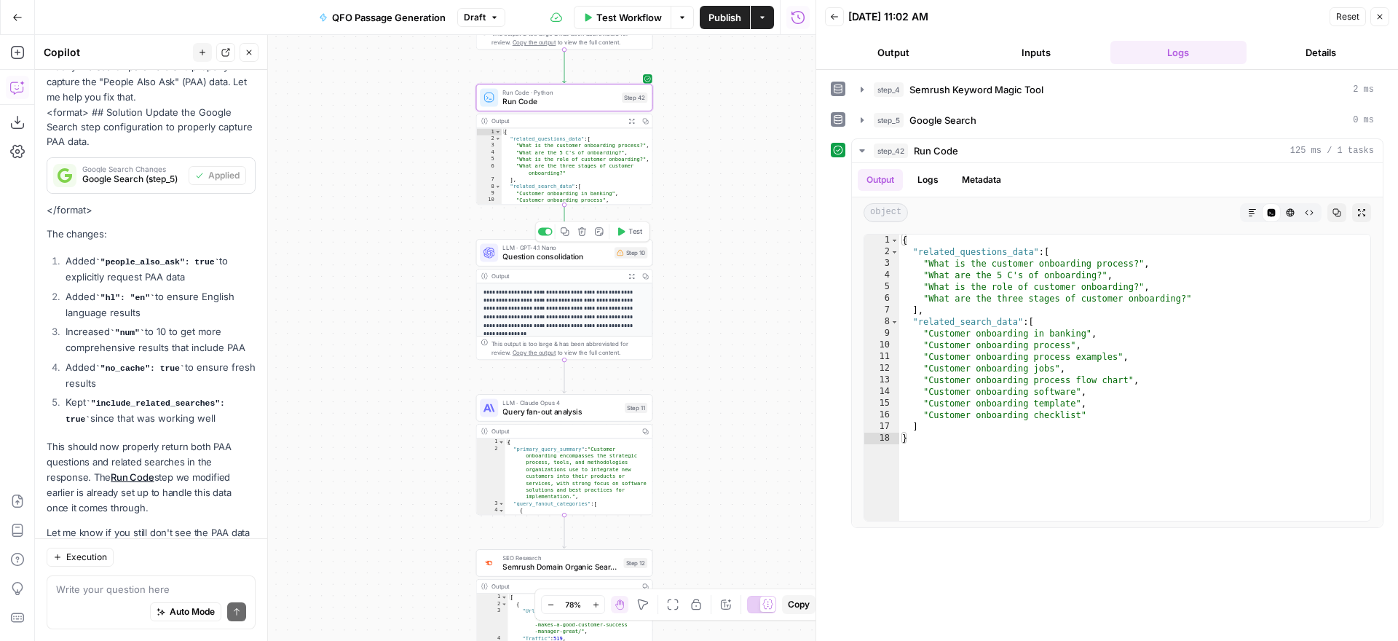
click at [555, 255] on span "Question consolidation" at bounding box center [555, 257] width 107 height 12
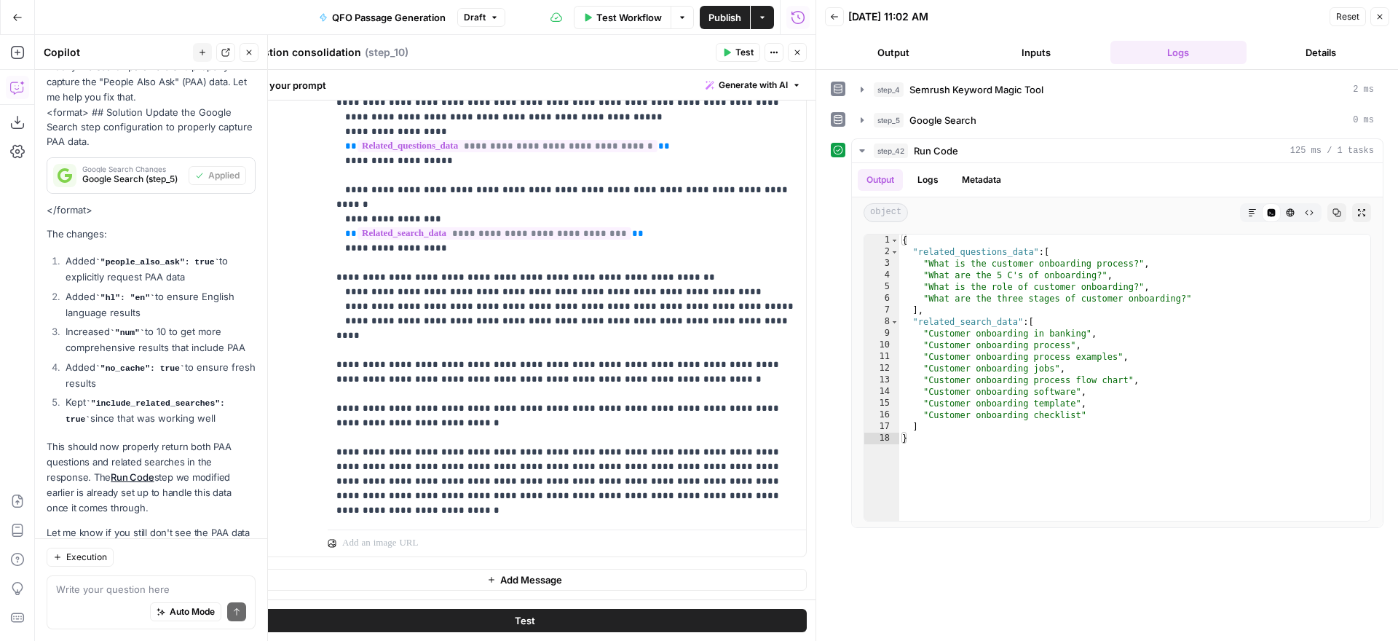
scroll to position [0, 0]
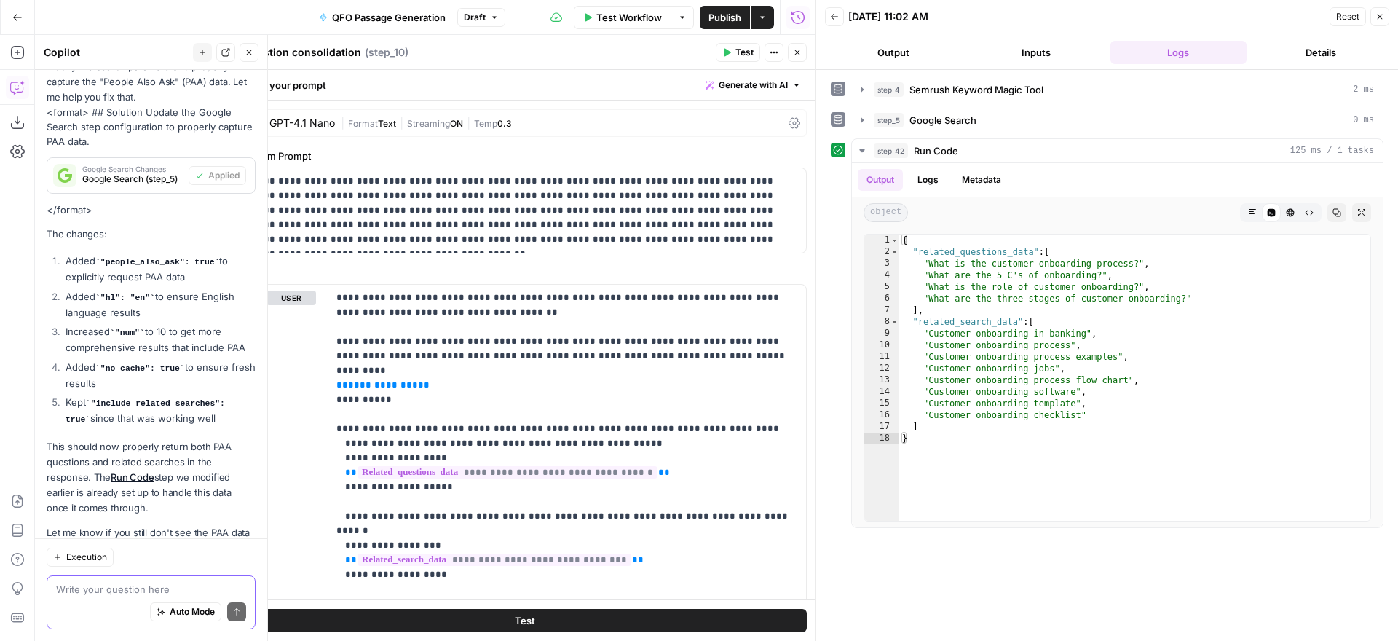
click at [141, 585] on textarea at bounding box center [151, 589] width 190 height 15
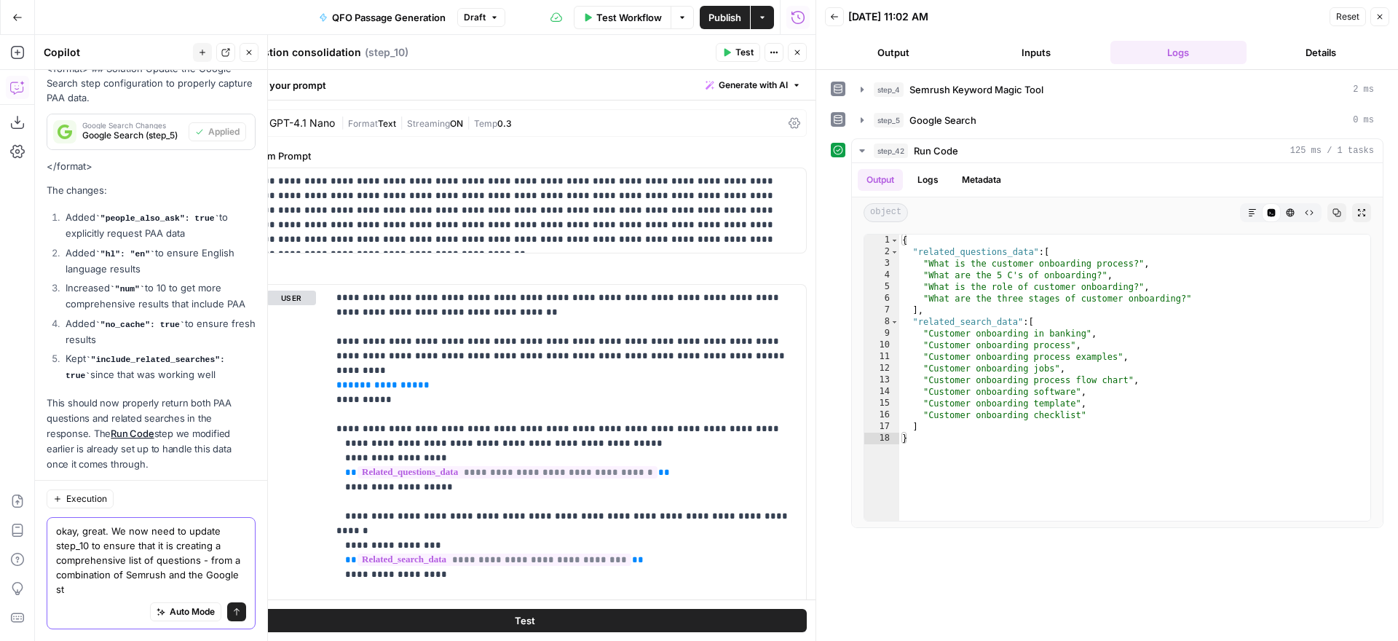
scroll to position [4981, 0]
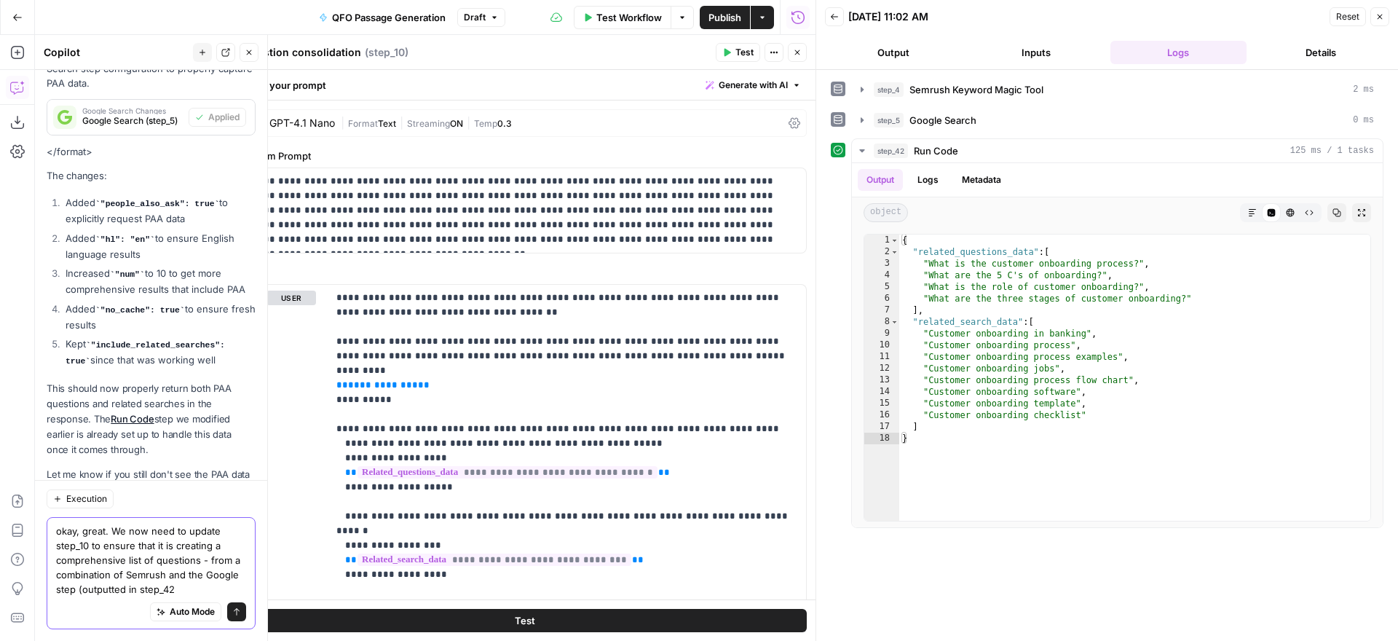
type textarea "okay, great. We now need to update step_10 to ensure that it is creating a comp…"
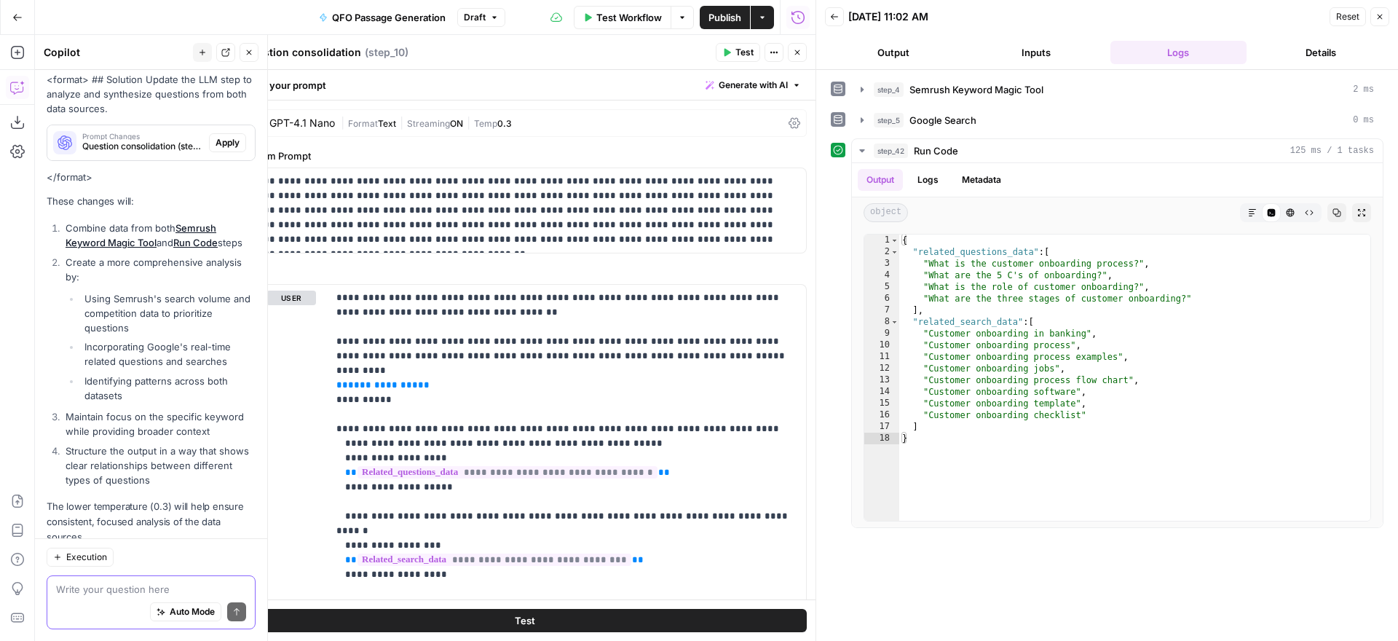
scroll to position [5568, 0]
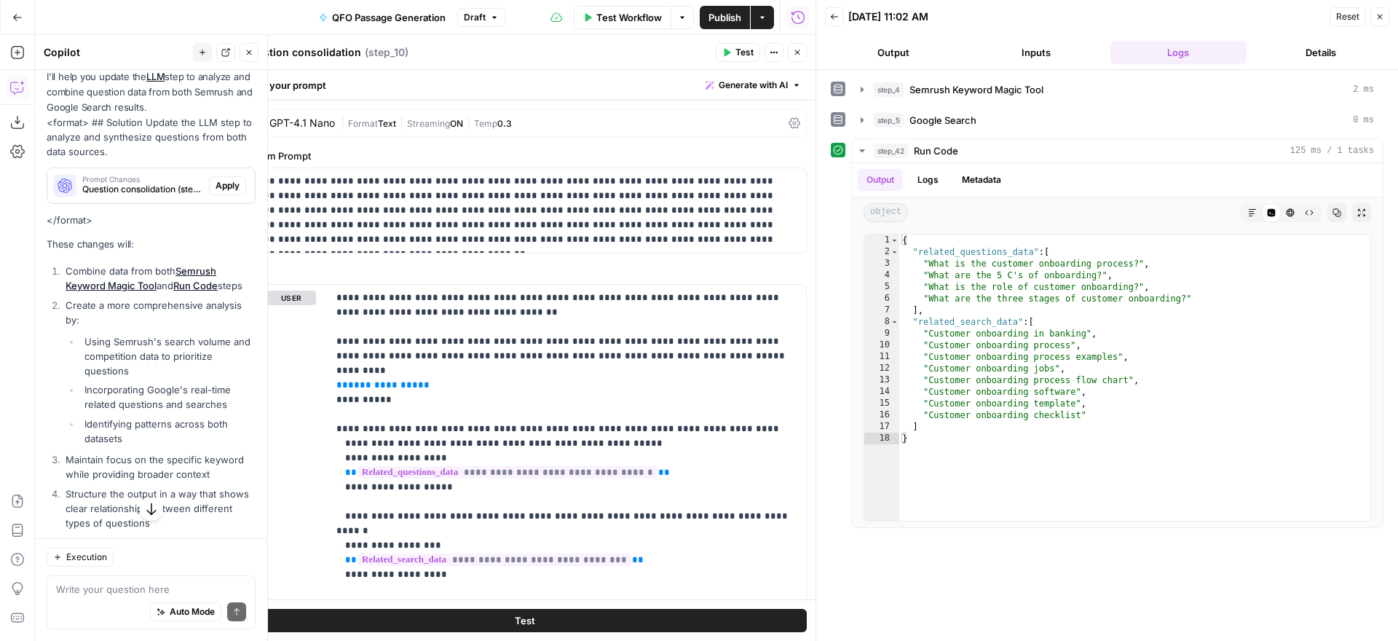
click at [230, 192] on span "Apply" at bounding box center [228, 185] width 24 height 13
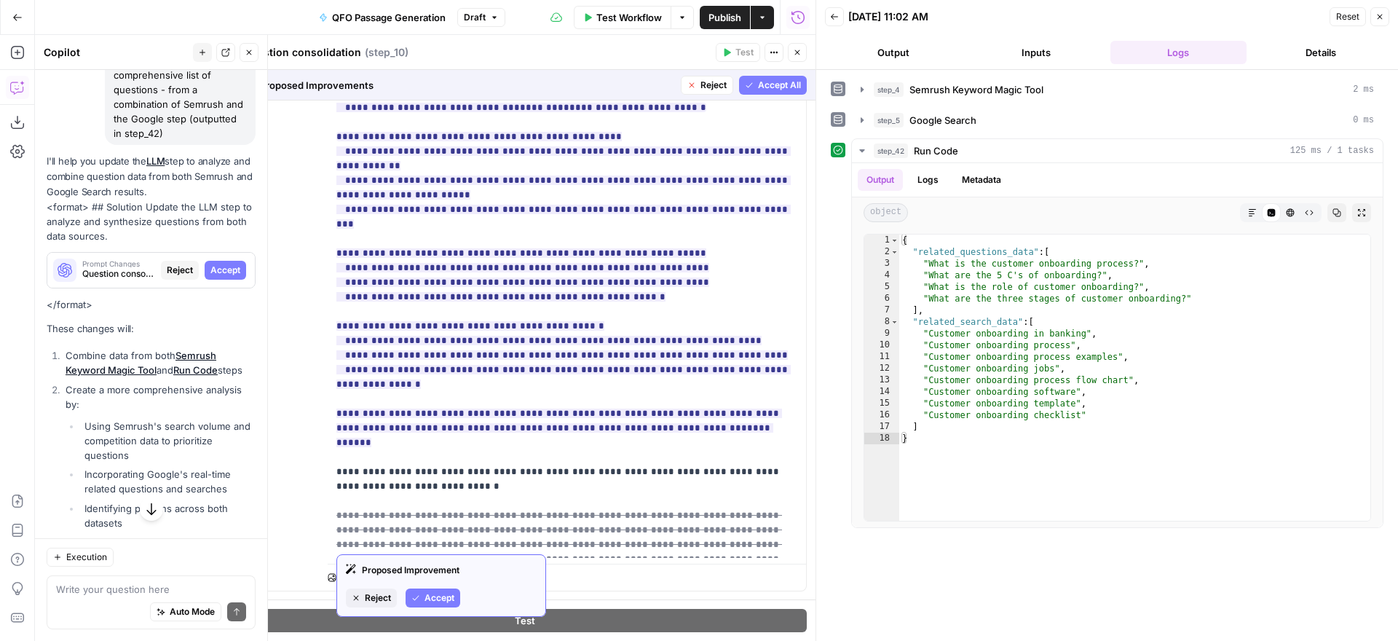
scroll to position [427, 0]
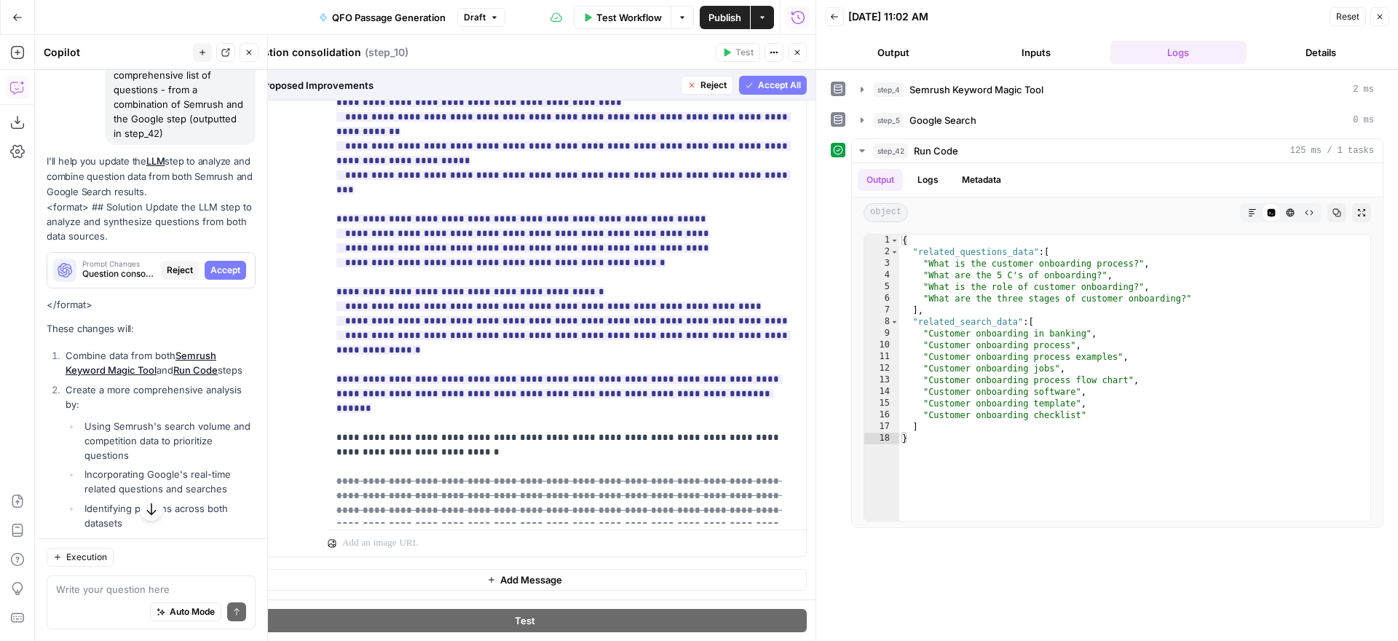
click at [769, 83] on span "Accept All" at bounding box center [779, 85] width 43 height 13
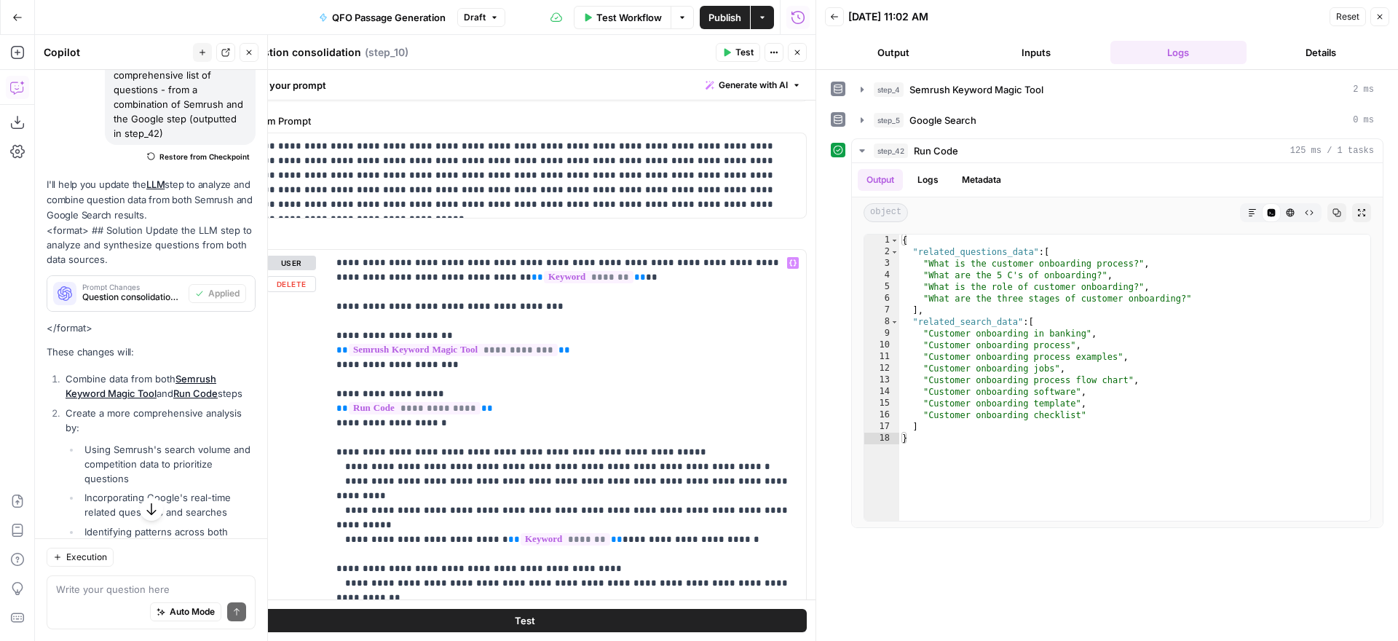
scroll to position [0, 0]
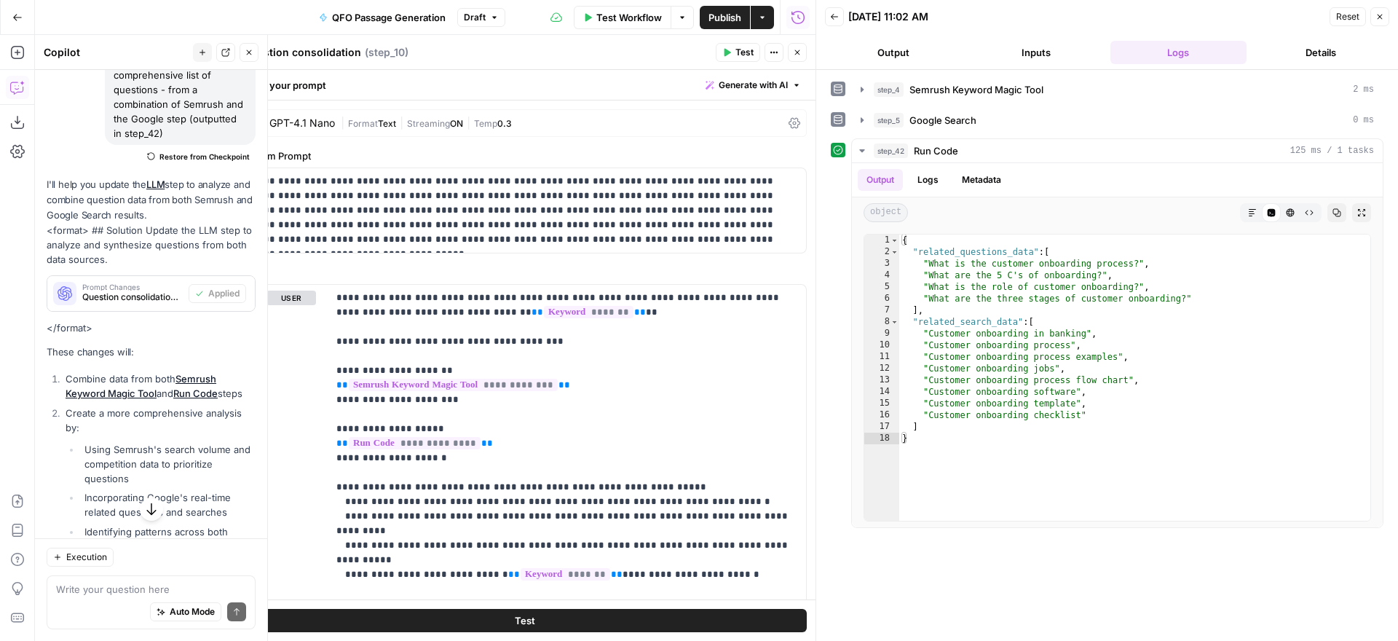
click at [741, 55] on span "Test" at bounding box center [744, 52] width 18 height 13
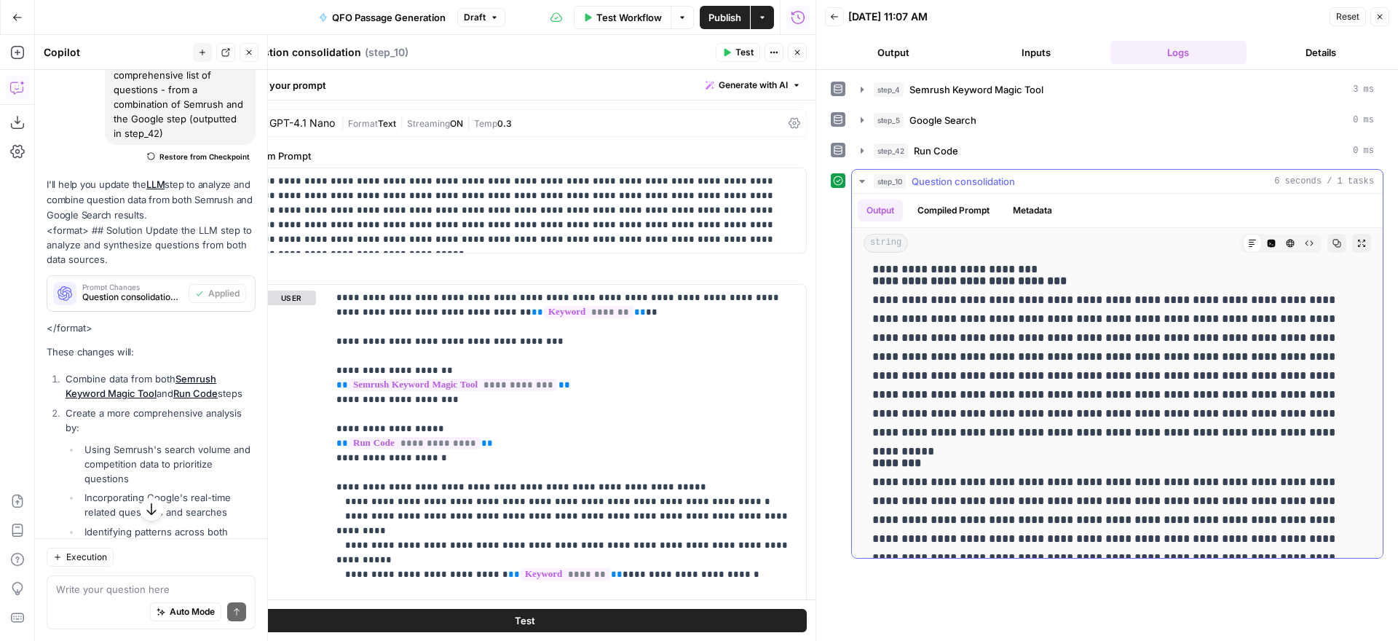
scroll to position [422, 0]
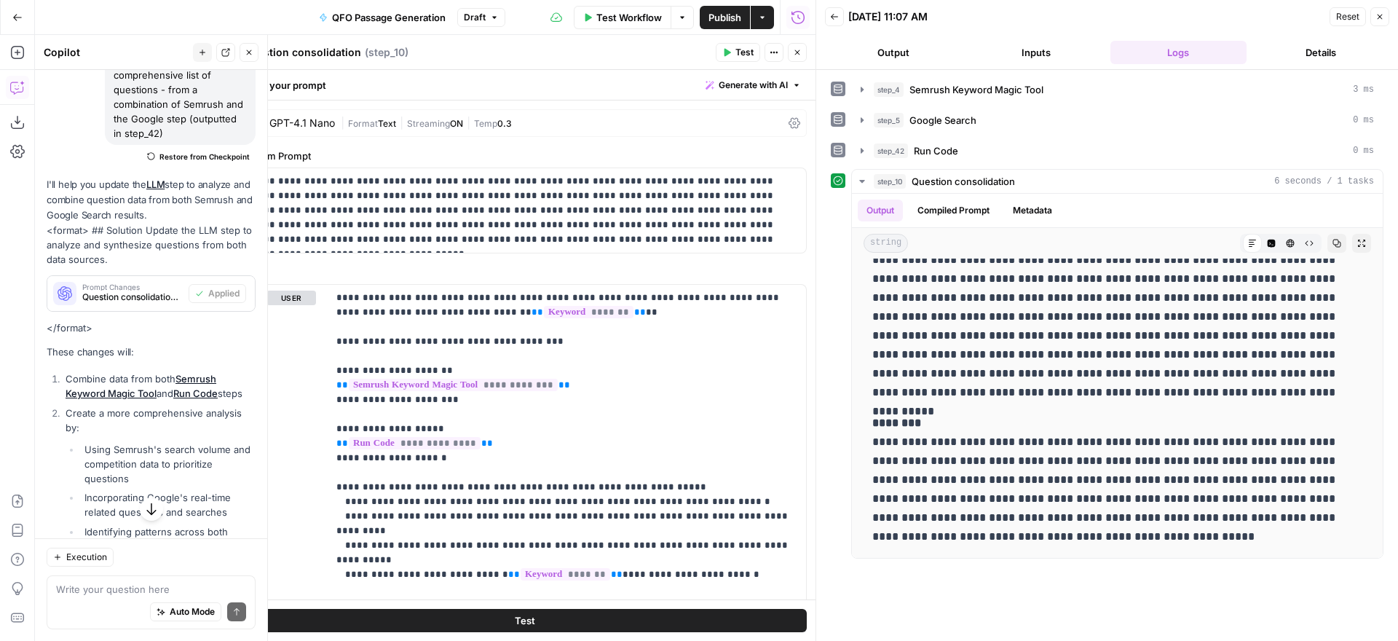
click at [800, 51] on icon "button" at bounding box center [797, 52] width 9 height 9
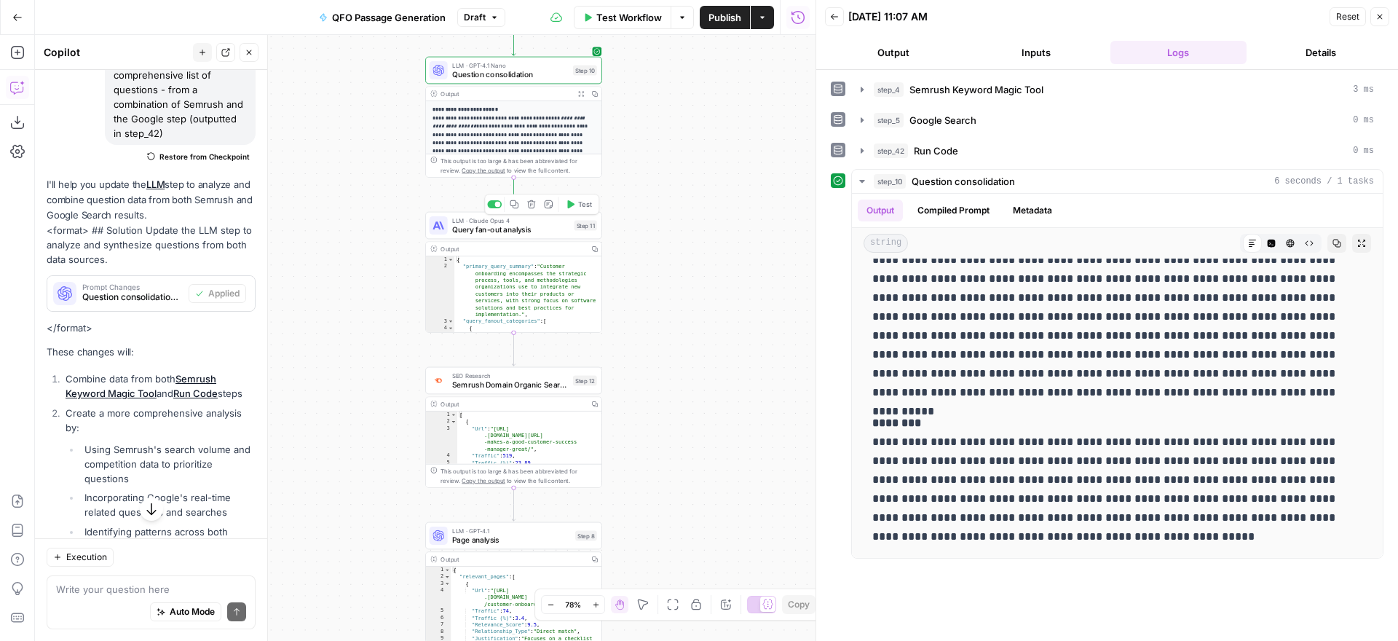
click at [515, 232] on span "Query fan-out analysis" at bounding box center [510, 230] width 117 height 12
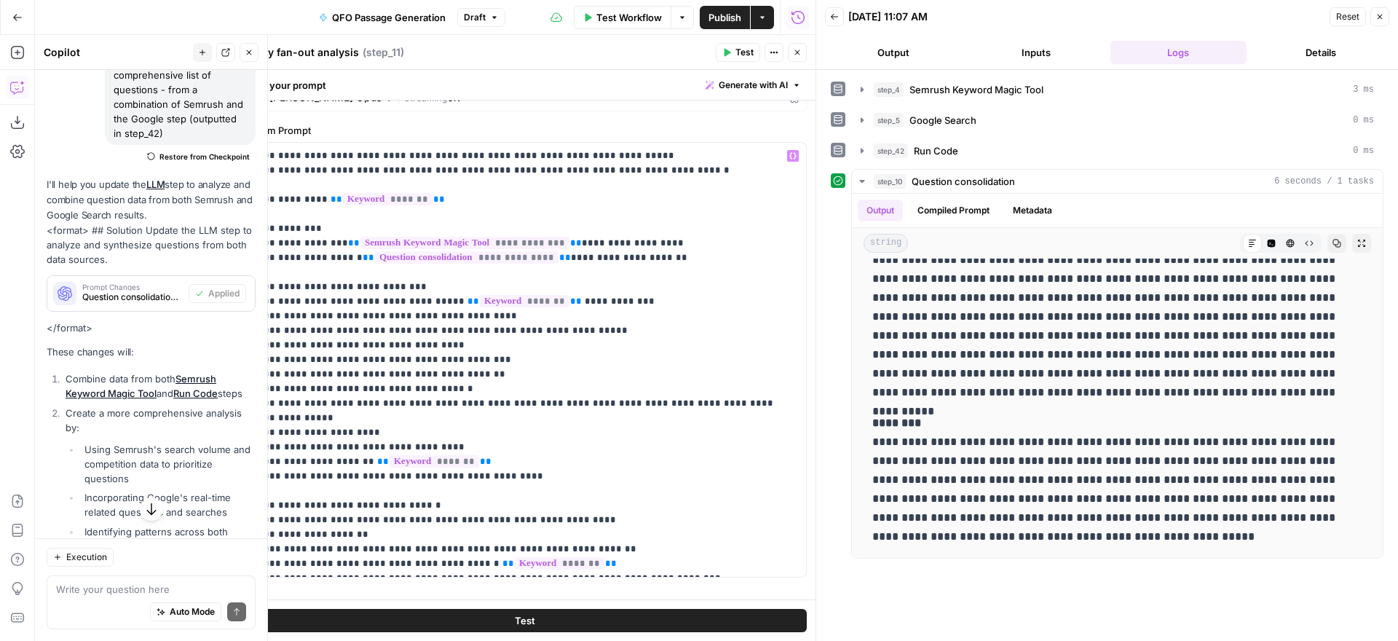
scroll to position [0, 0]
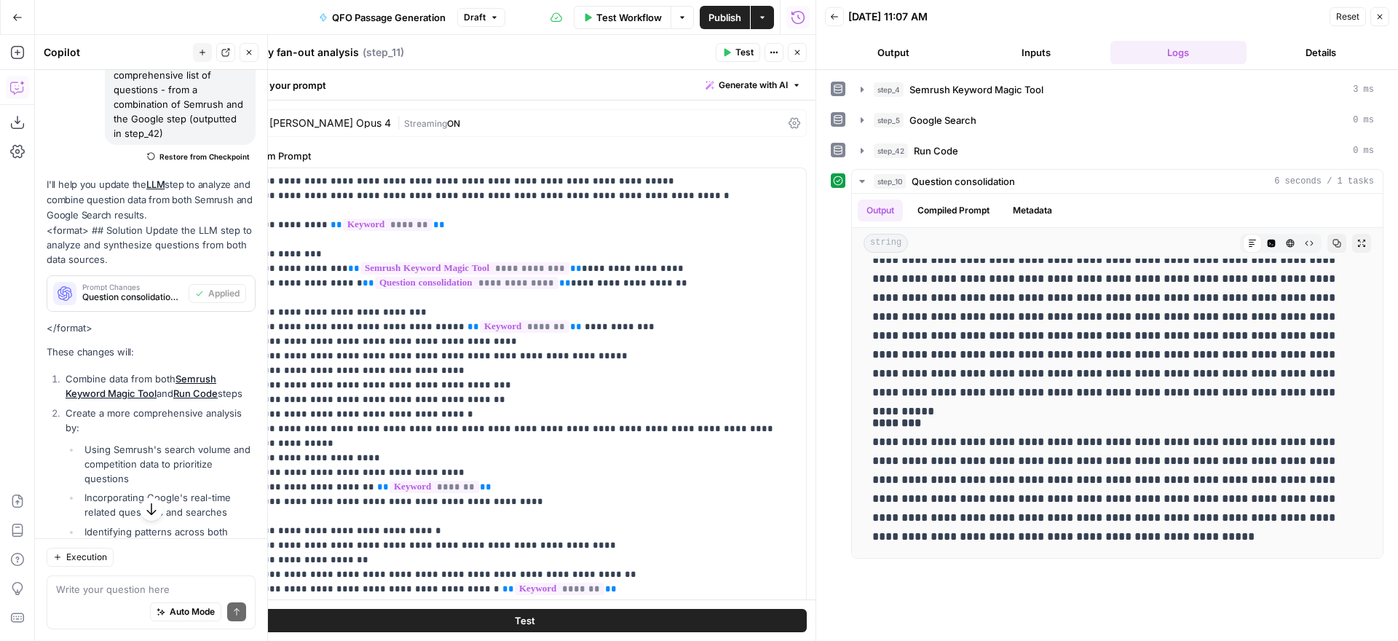
click at [798, 49] on icon "button" at bounding box center [797, 52] width 9 height 9
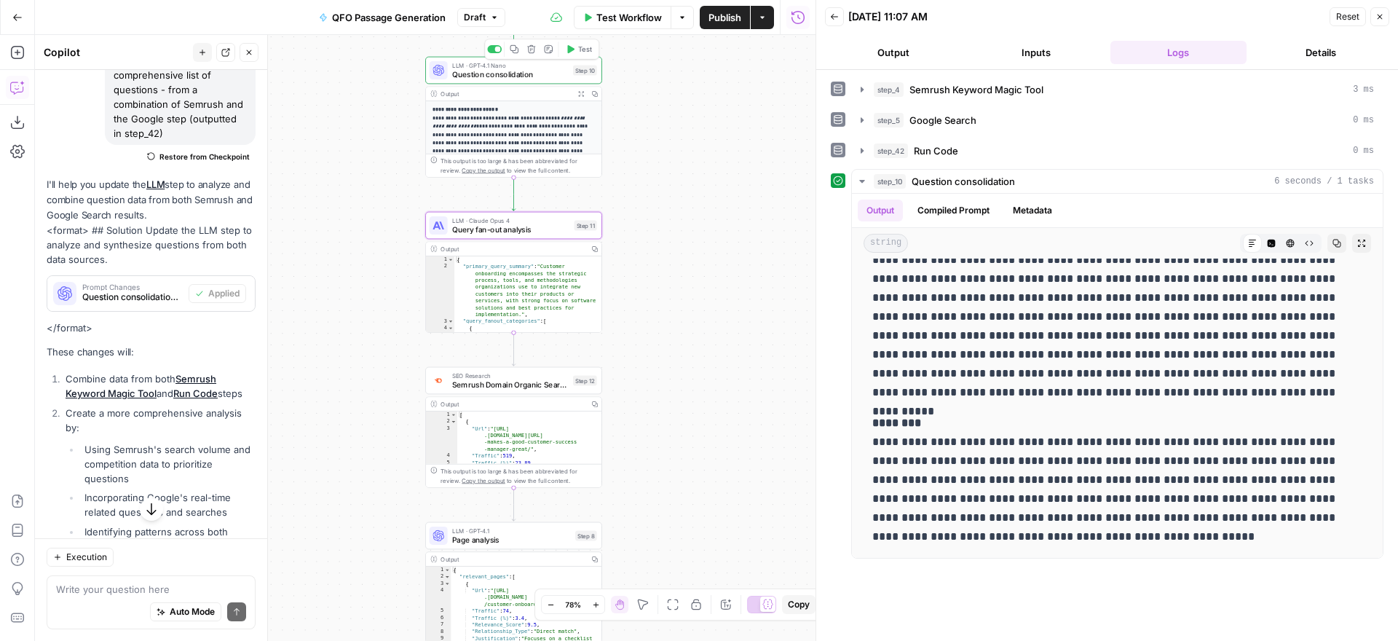
click at [508, 70] on span "Question consolidation" at bounding box center [510, 74] width 117 height 12
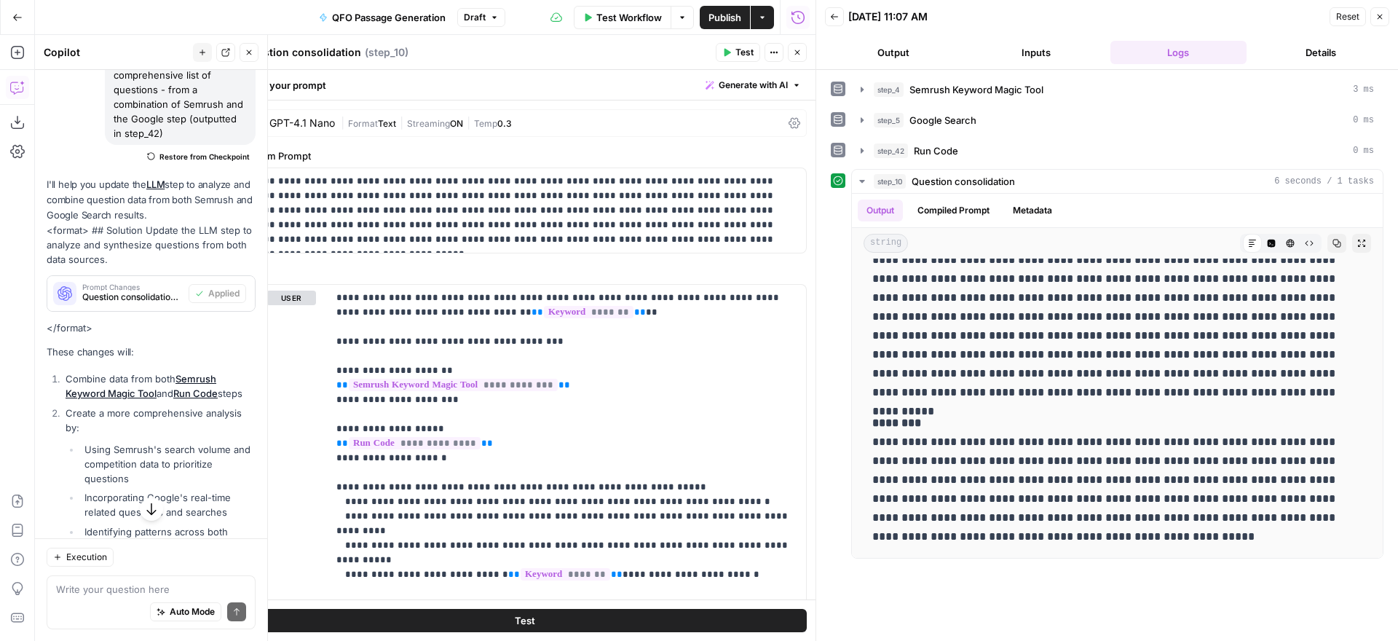
drag, startPoint x: 353, startPoint y: 48, endPoint x: 240, endPoint y: 47, distance: 112.9
click at [240, 47] on div "**********" at bounding box center [524, 338] width 583 height 606
type textarea "n"
type textarea "Search intelligence / consolidation"
click at [553, 50] on div "Search intelligence / consolidation Search intelligence / consolidation ( step_…" at bounding box center [476, 52] width 469 height 16
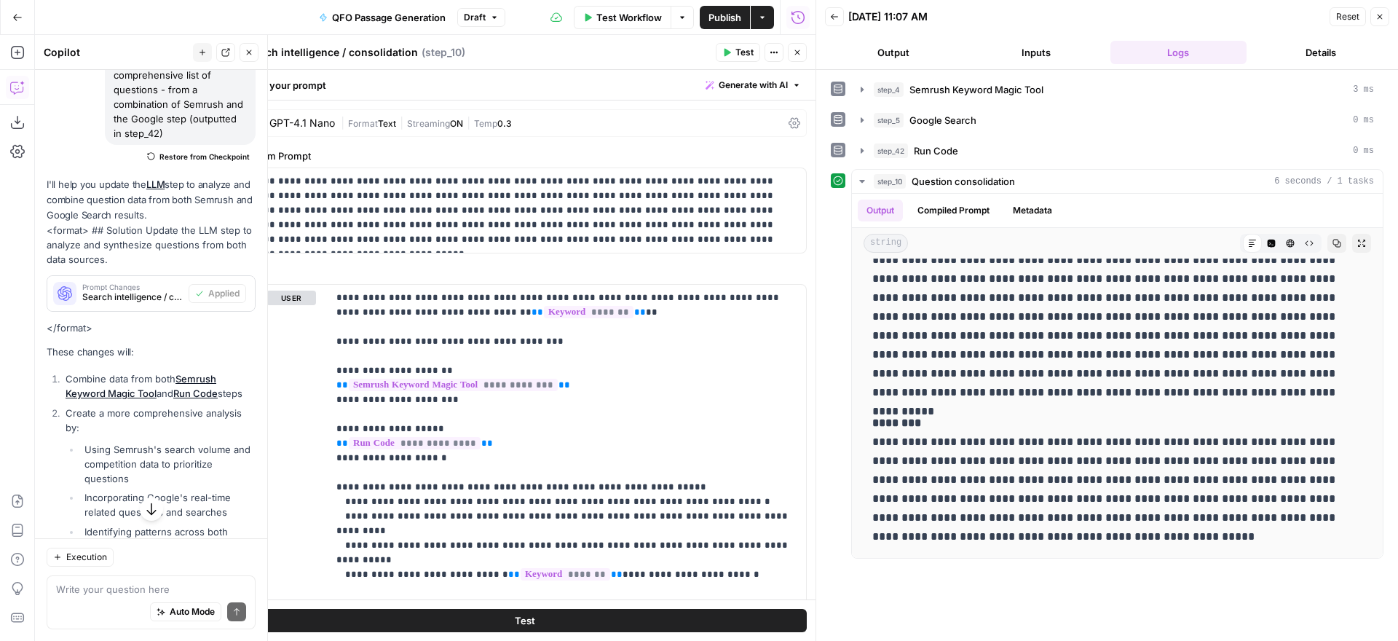
click at [800, 52] on icon "button" at bounding box center [797, 52] width 9 height 9
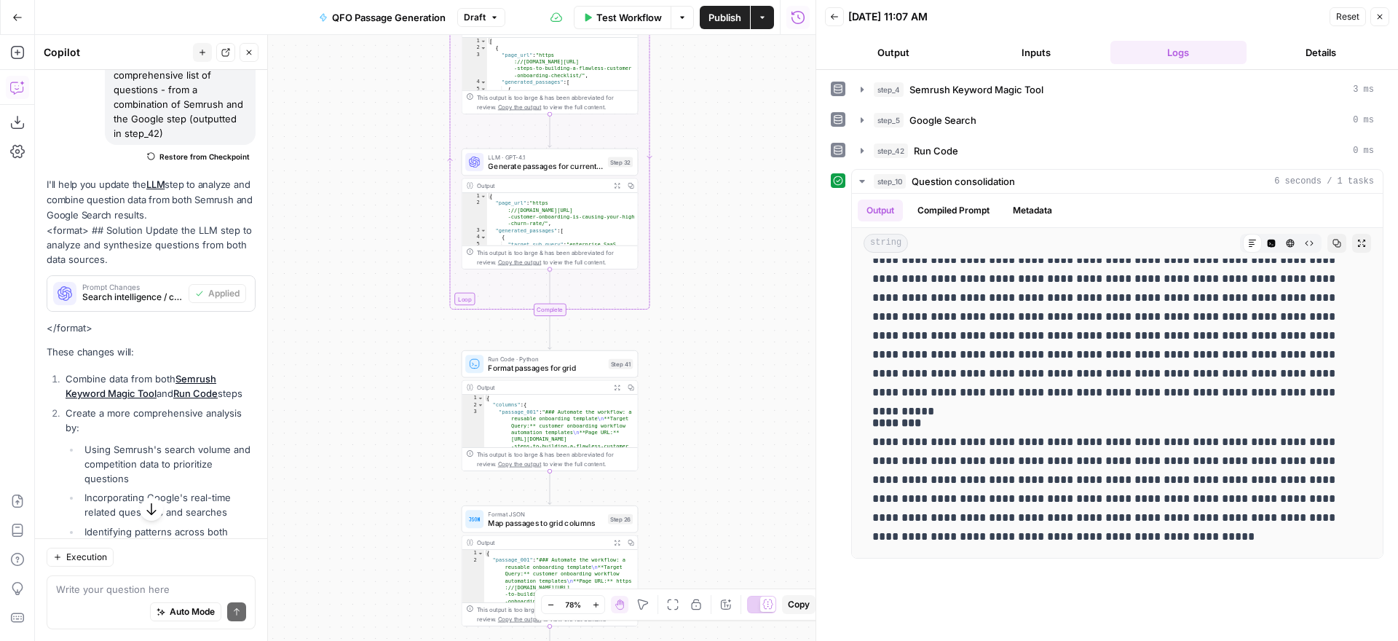
click at [555, 165] on span "Generate passages for current page" at bounding box center [545, 166] width 115 height 12
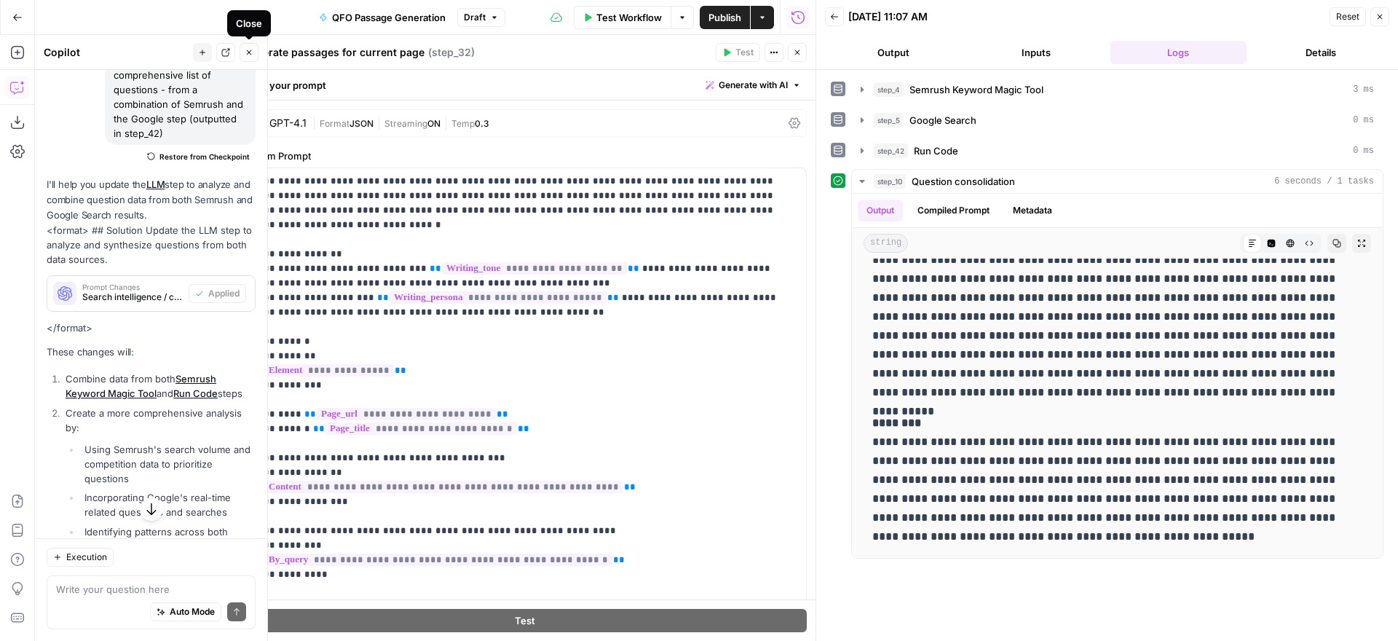
click at [247, 50] on icon "button" at bounding box center [249, 52] width 9 height 9
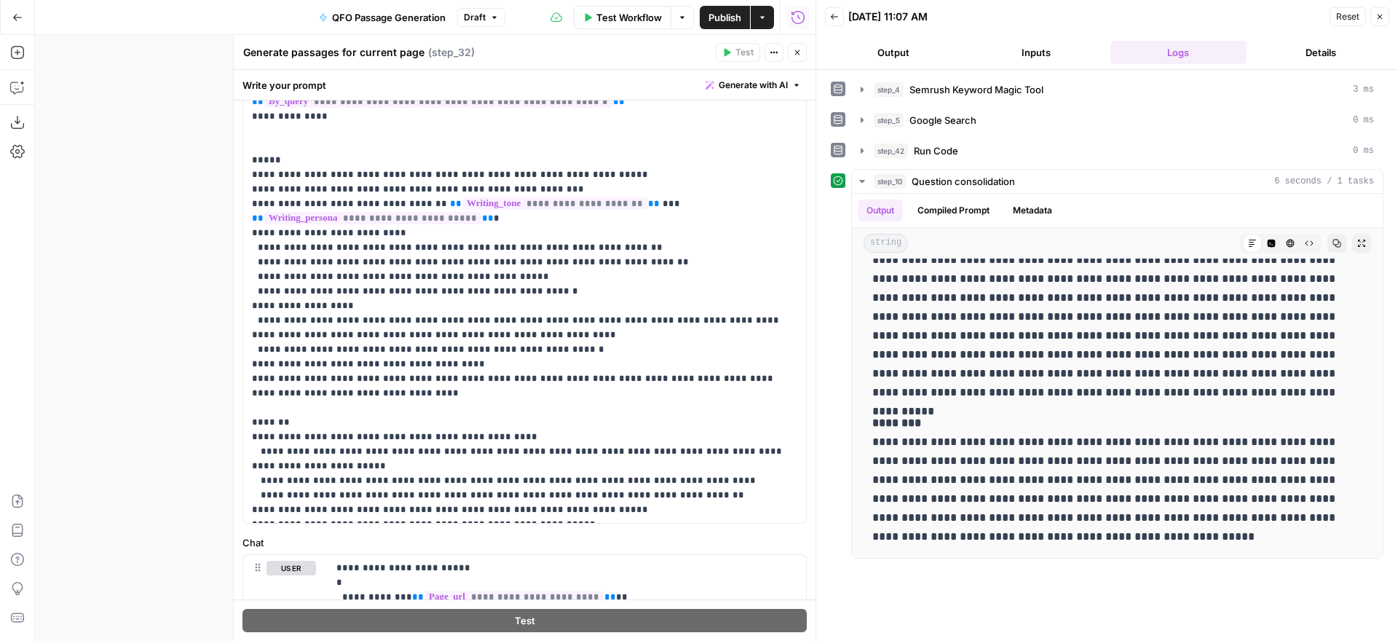
scroll to position [212, 0]
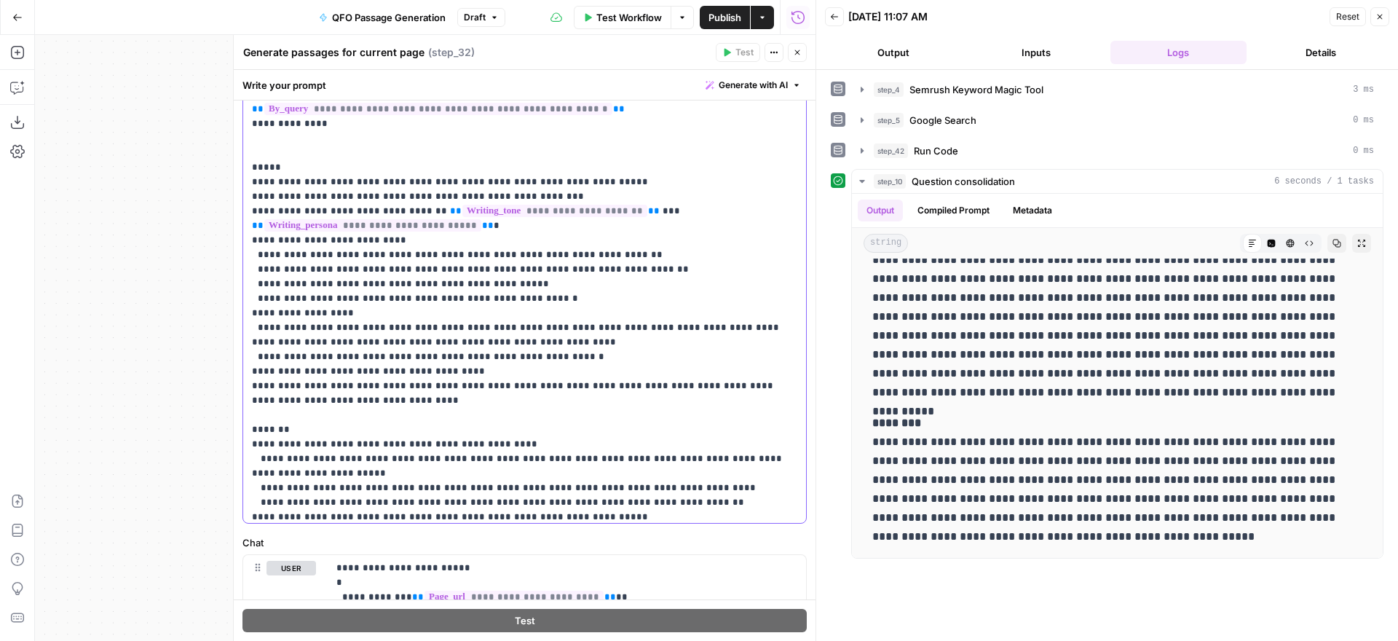
click at [427, 390] on p "**********" at bounding box center [524, 123] width 545 height 801
drag, startPoint x: 463, startPoint y: 383, endPoint x: 250, endPoint y: 157, distance: 310.6
click at [250, 157] on div "**********" at bounding box center [524, 225] width 563 height 593
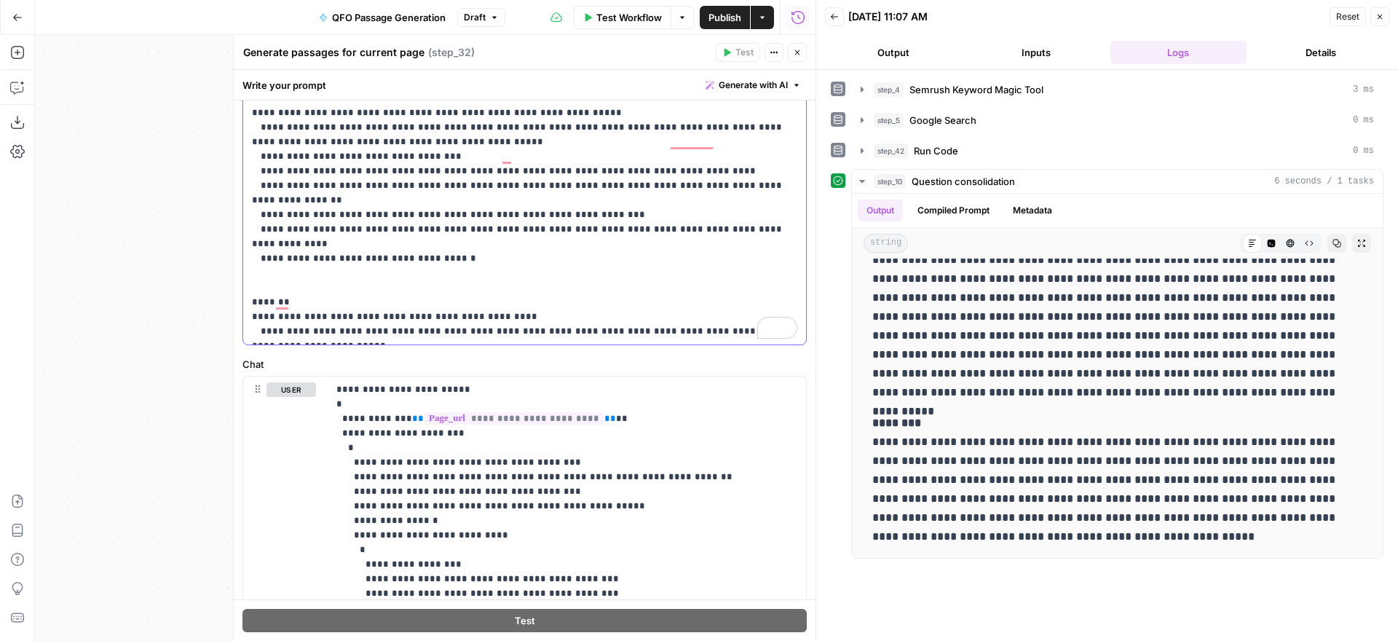
scroll to position [419, 0]
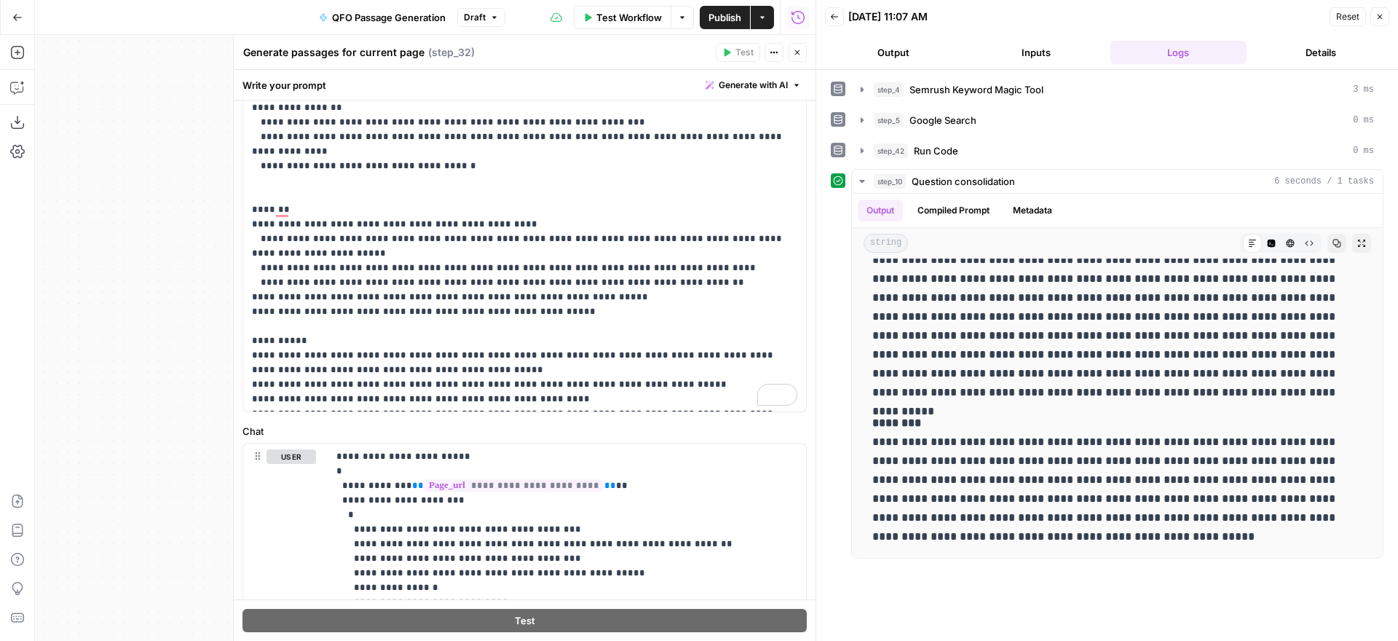
scroll to position [525, 0]
click at [337, 457] on p "**********" at bounding box center [566, 609] width 461 height 320
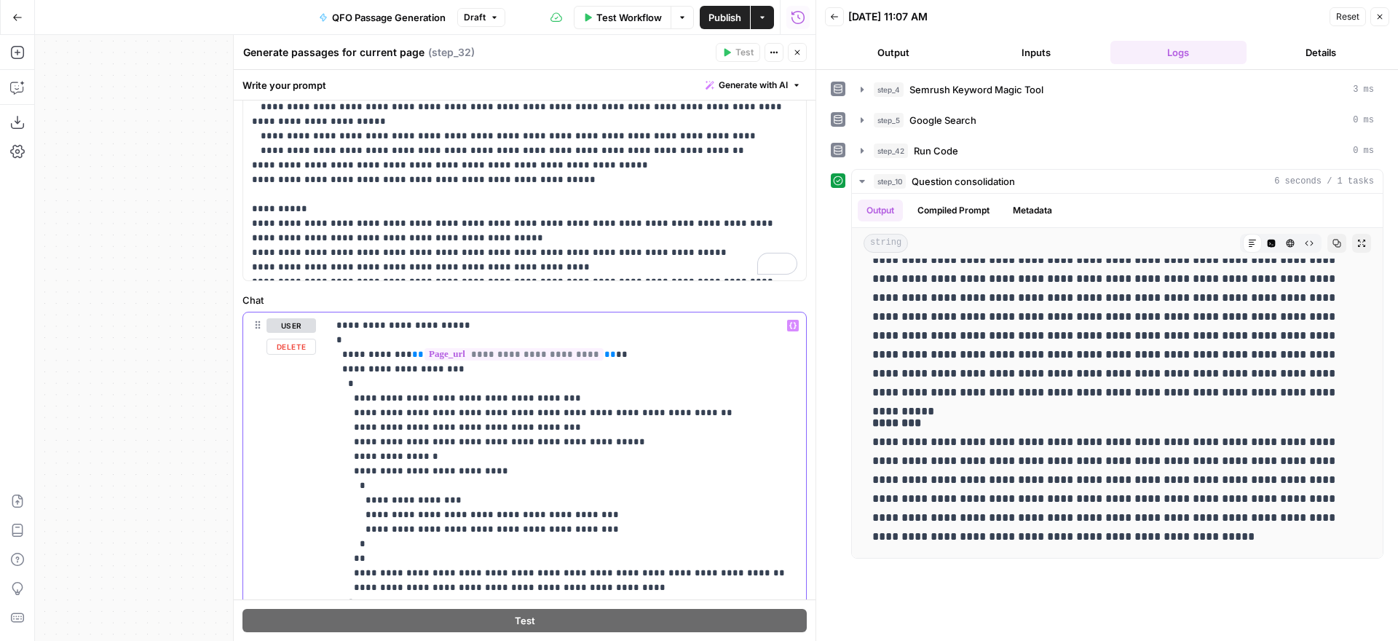
click at [337, 325] on p "**********" at bounding box center [566, 478] width 461 height 320
drag, startPoint x: 569, startPoint y: 222, endPoint x: 612, endPoint y: 237, distance: 45.4
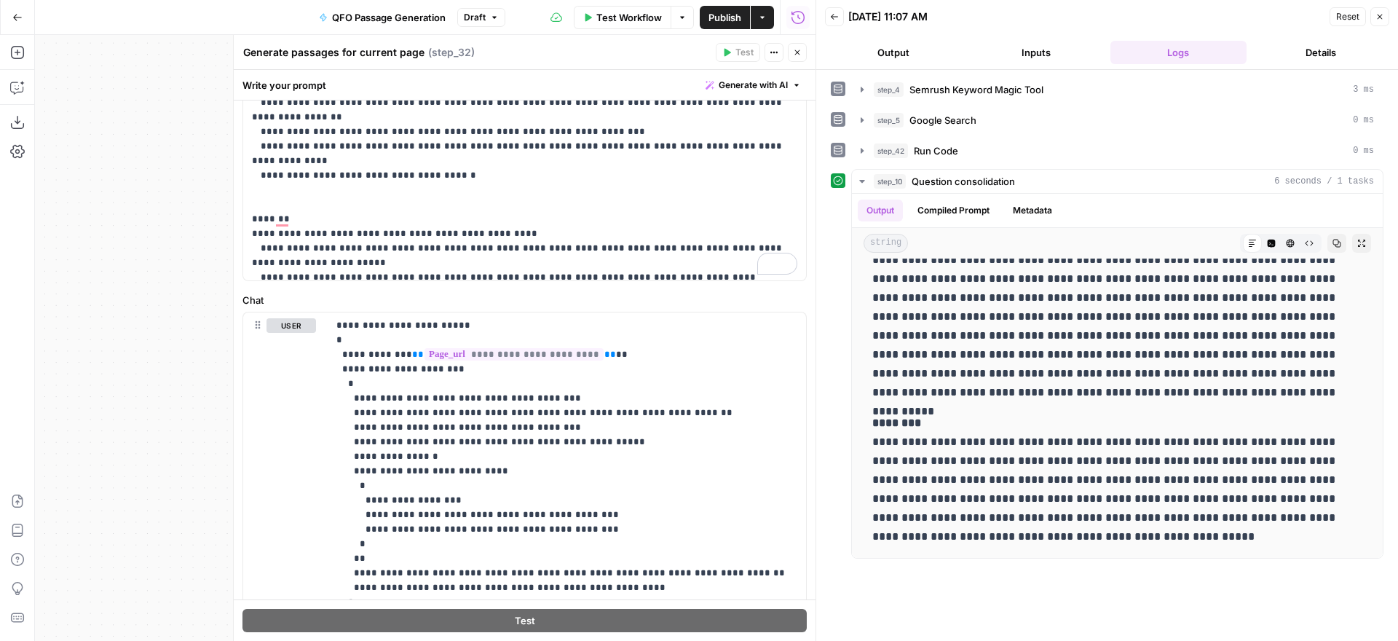
scroll to position [500, 0]
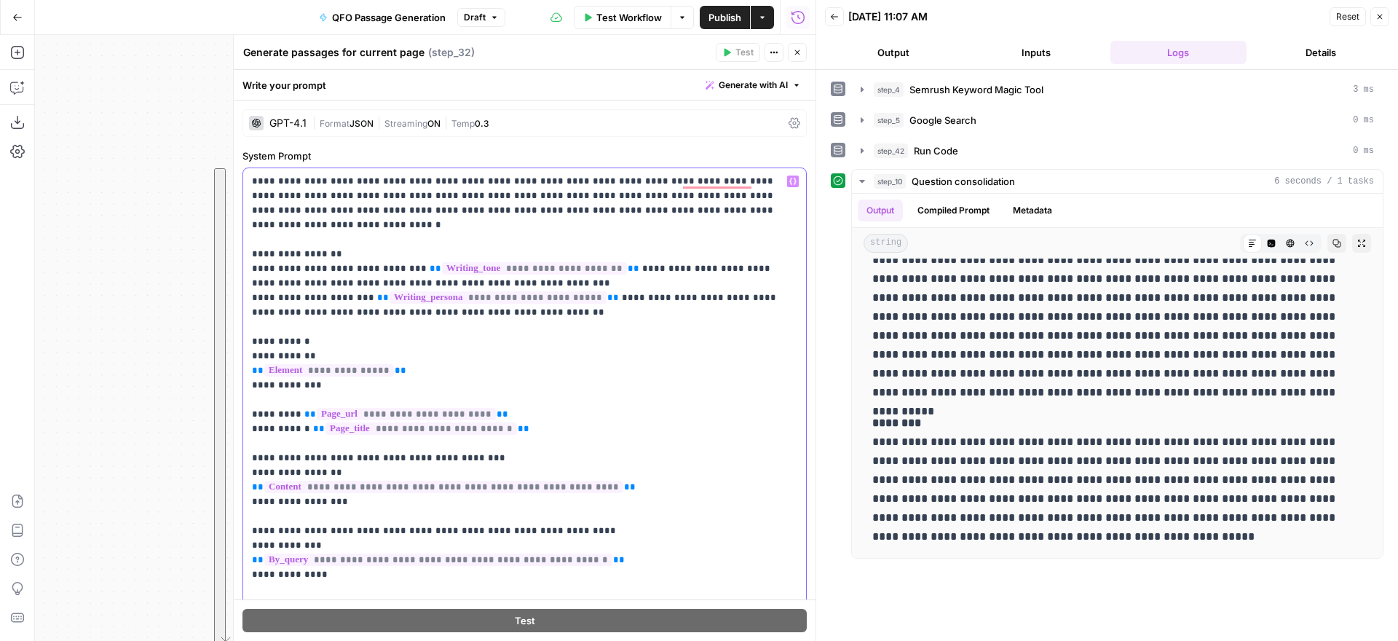
drag, startPoint x: 588, startPoint y: 271, endPoint x: 226, endPoint y: 185, distance: 372.0
click at [233, 185] on div "**********" at bounding box center [524, 338] width 583 height 606
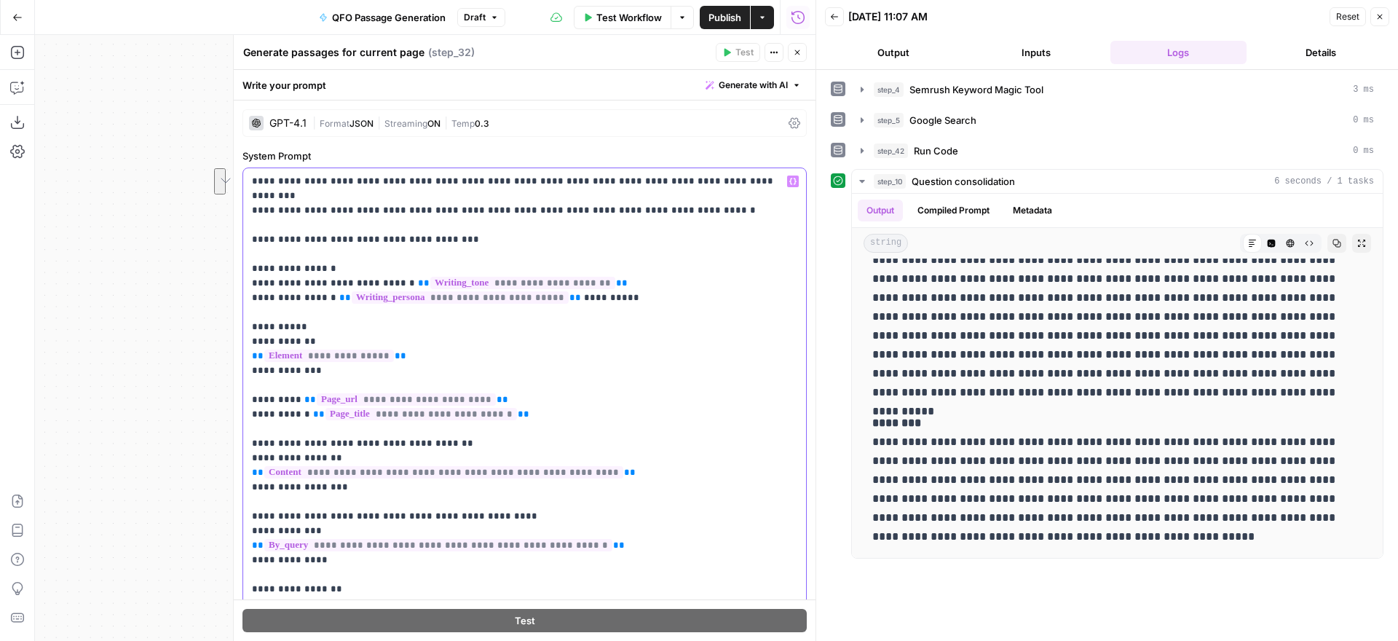
drag, startPoint x: 721, startPoint y: 196, endPoint x: 214, endPoint y: 178, distance: 507.1
click at [214, 178] on body "Alliance New Home Browse Your Data Usage Settings Recent Grids Transcript repur…" at bounding box center [699, 320] width 1398 height 641
click at [214, 178] on div "Workflow Set Inputs Inputs SEO Research Semrush Keyword Magic Tool Step 4 Outpu…" at bounding box center [425, 338] width 781 height 606
drag, startPoint x: 718, startPoint y: 196, endPoint x: 248, endPoint y: 182, distance: 470.6
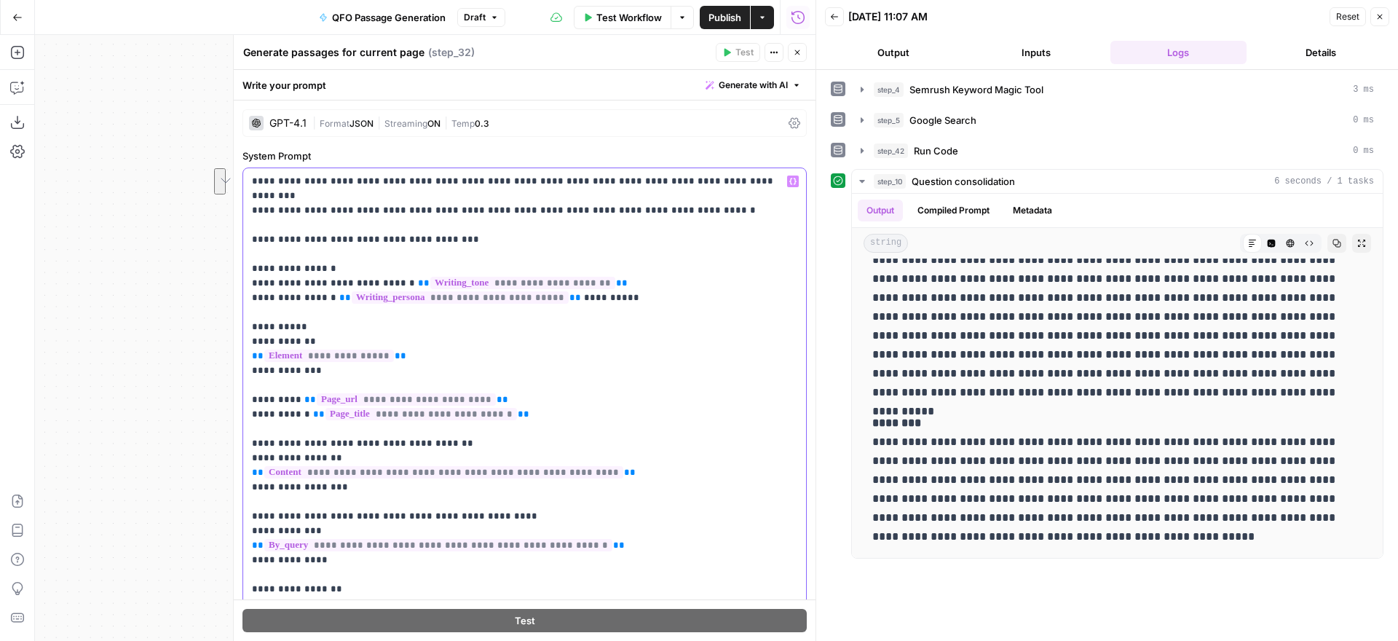
click at [248, 182] on div "**********" at bounding box center [524, 464] width 563 height 593
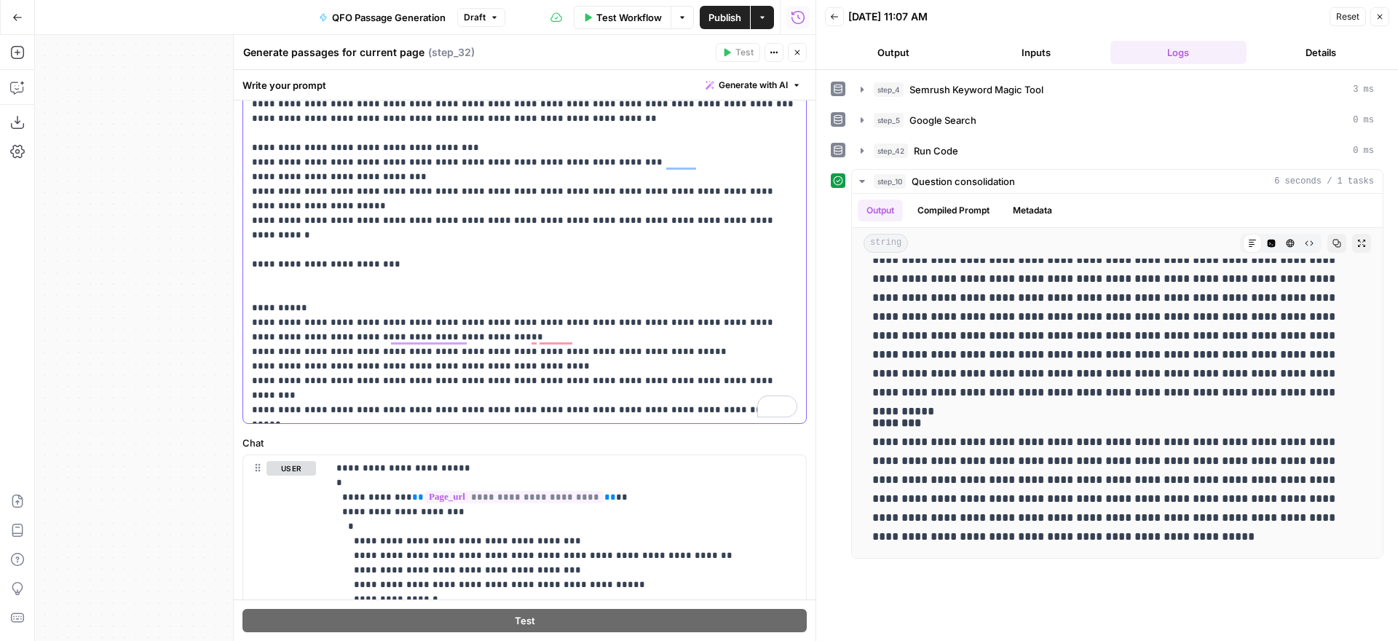
drag, startPoint x: 253, startPoint y: 240, endPoint x: 514, endPoint y: 232, distance: 261.5
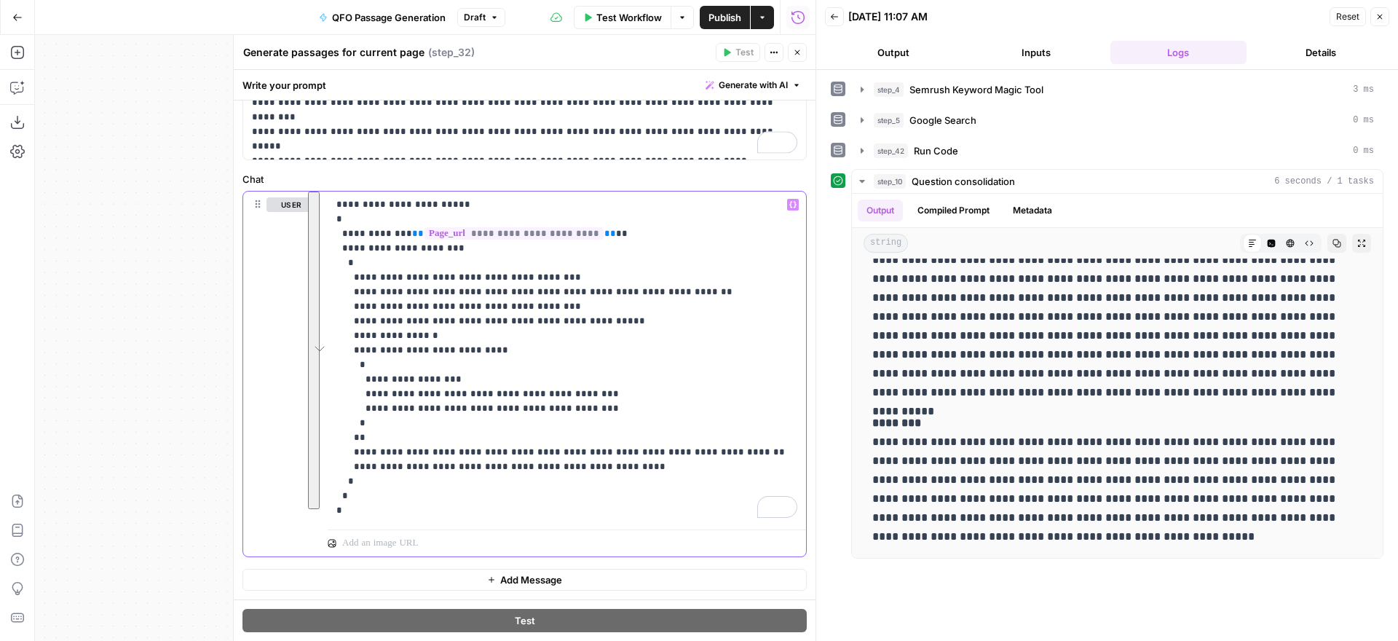
drag, startPoint x: 344, startPoint y: 330, endPoint x: 554, endPoint y: 666, distance: 396.8
click at [554, 640] on html "Alliance New Home Browse Your Data Usage Settings Recent Grids Transcript repur…" at bounding box center [699, 320] width 1398 height 641
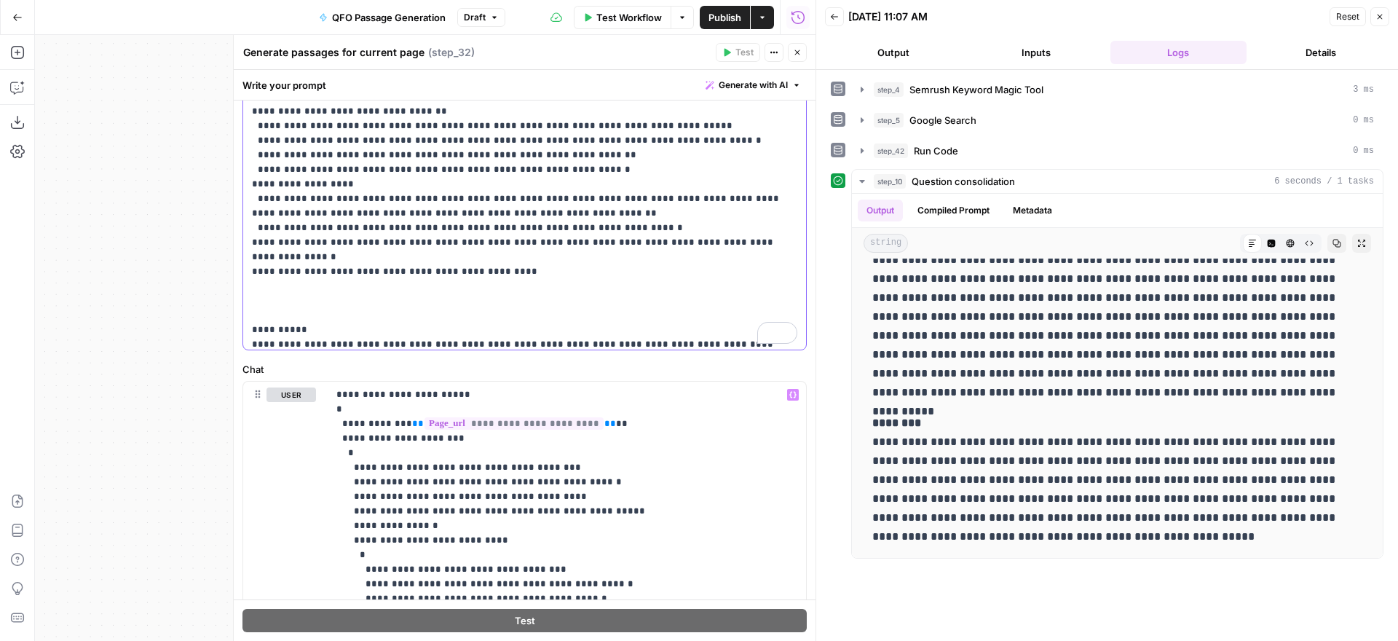
click at [339, 267] on p "**********" at bounding box center [524, 31] width 545 height 845
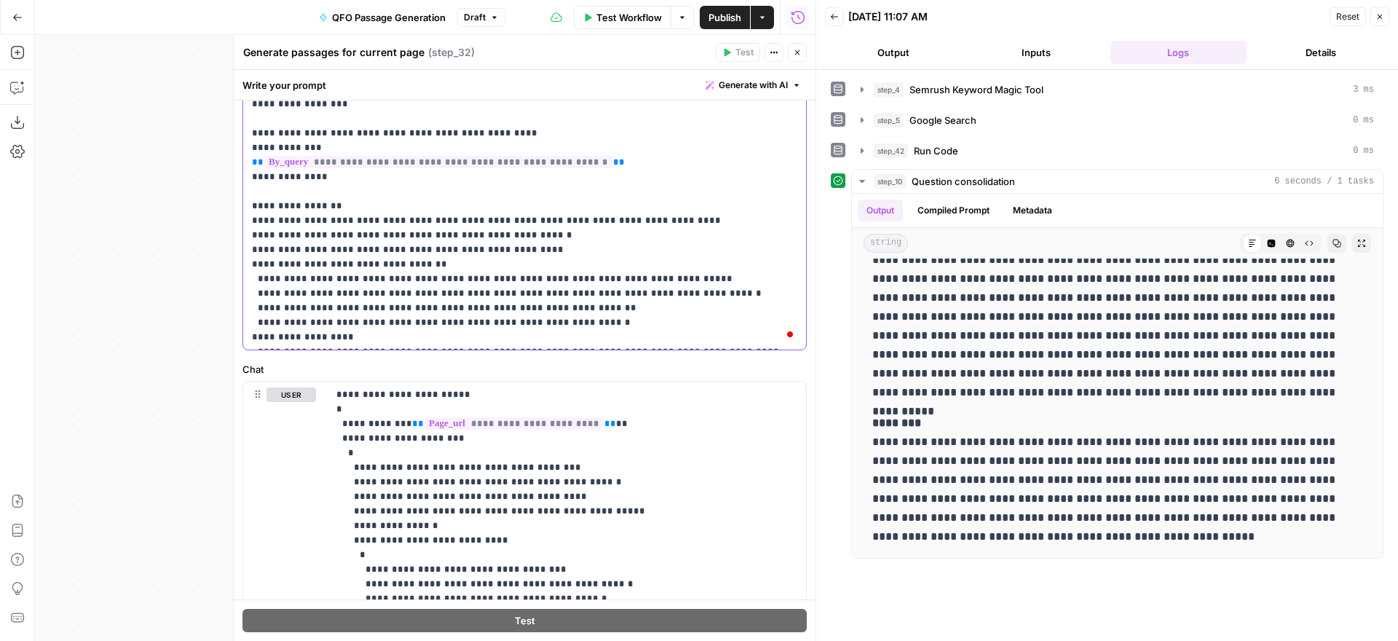
click at [337, 220] on p "**********" at bounding box center [524, 177] width 545 height 830
click at [332, 223] on p "**********" at bounding box center [524, 177] width 545 height 830
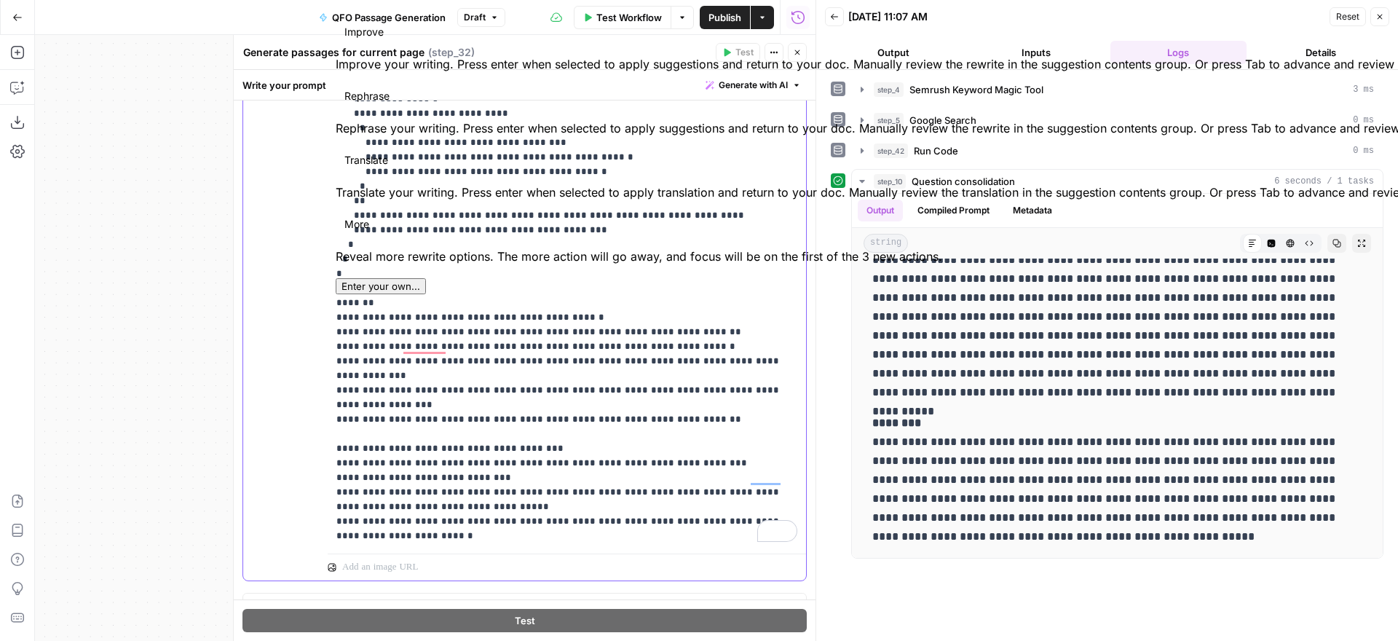
drag, startPoint x: 730, startPoint y: 409, endPoint x: 328, endPoint y: 307, distance: 415.6
click at [328, 307] on div "**********" at bounding box center [525, 355] width 582 height 571
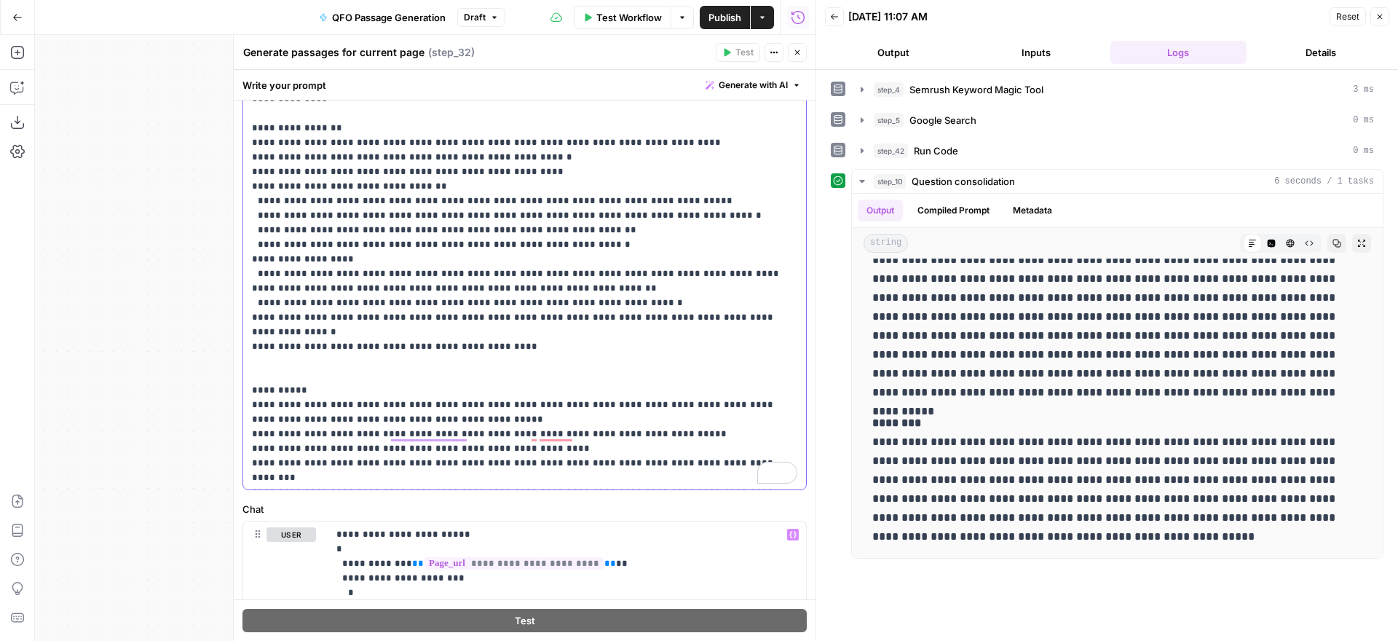
click at [523, 317] on p "**********" at bounding box center [524, 99] width 545 height 830
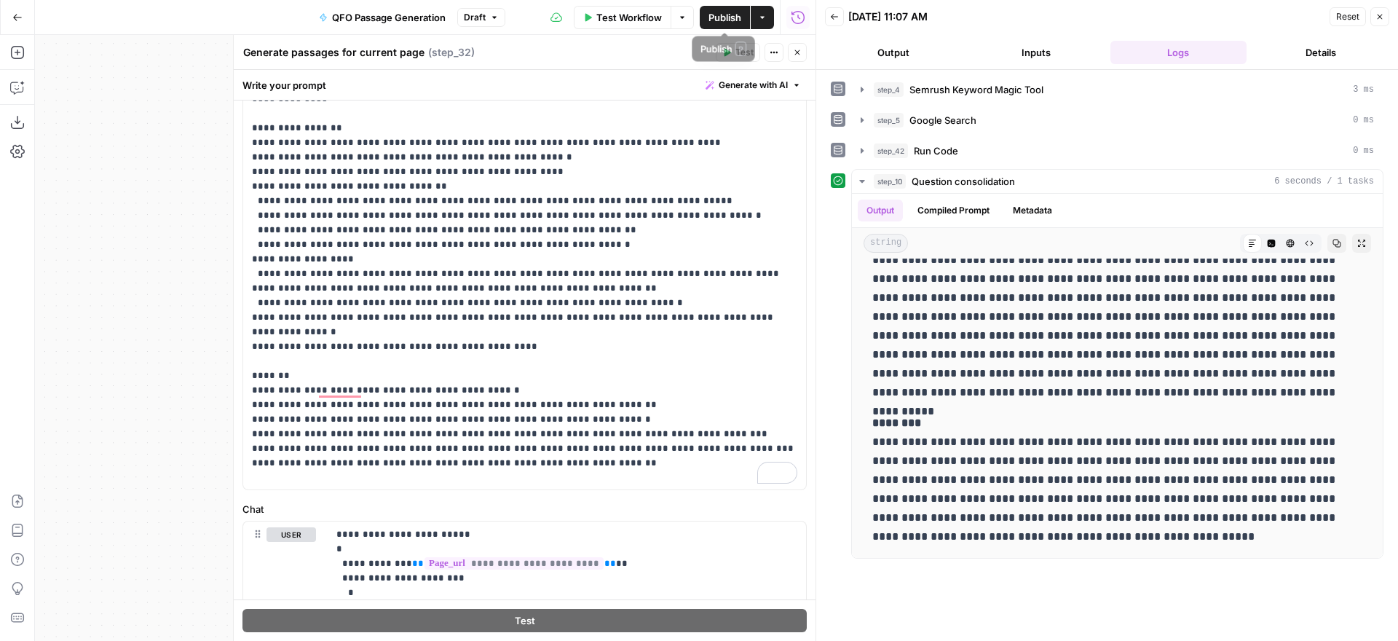
click at [713, 16] on span "Publish" at bounding box center [725, 17] width 33 height 15
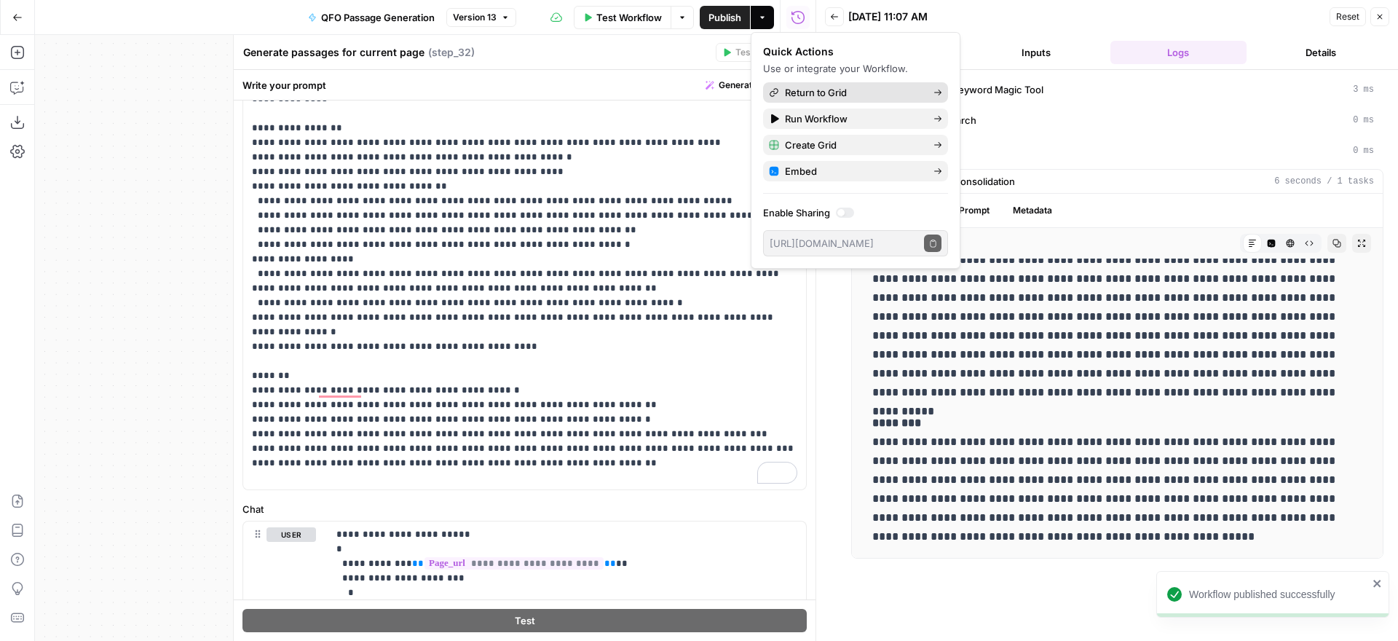
click at [824, 92] on span "Return to Grid" at bounding box center [853, 92] width 137 height 15
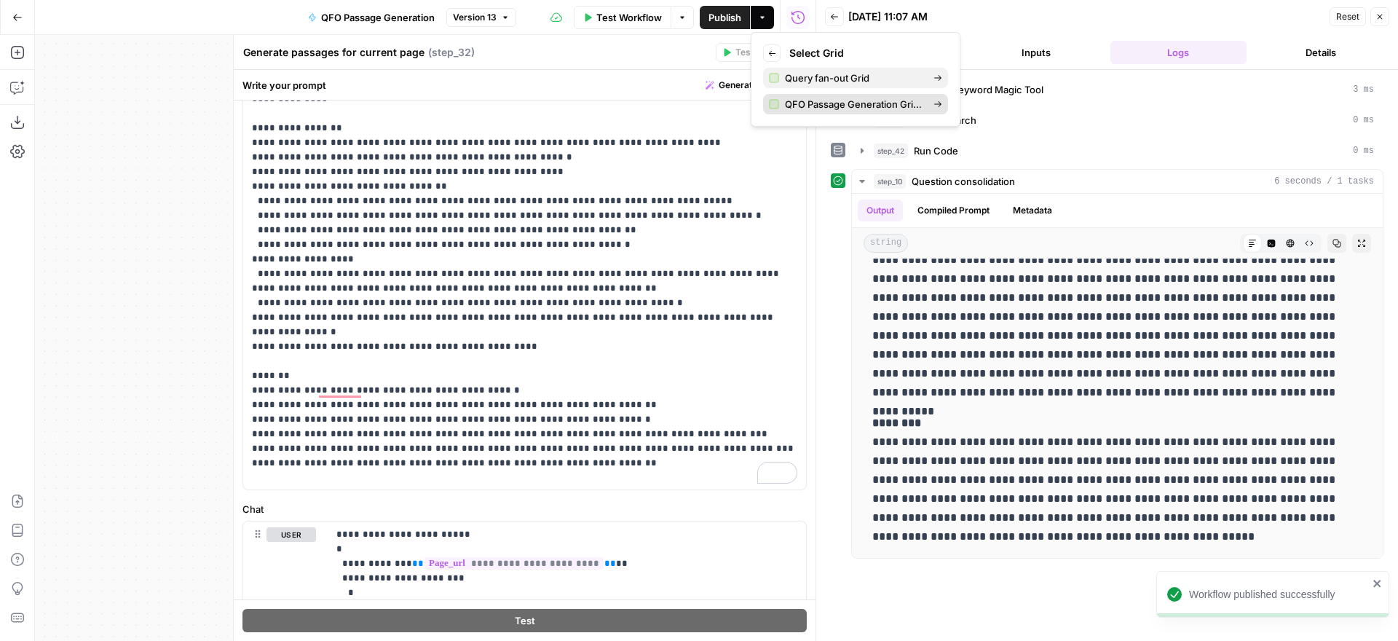
click at [828, 103] on span "QFO Passage Generation Grid (CSC)" at bounding box center [853, 104] width 137 height 15
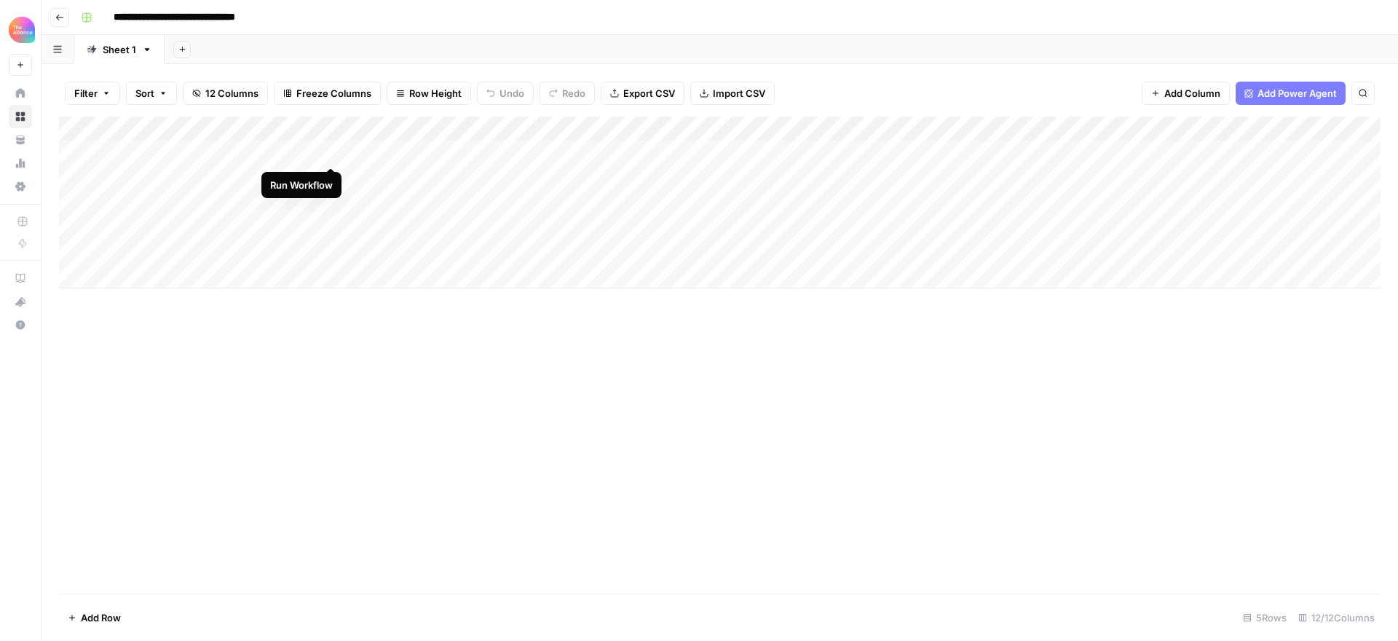
click at [330, 152] on div "Add Column" at bounding box center [720, 203] width 1322 height 172
click at [61, 18] on icon "button" at bounding box center [59, 17] width 9 height 9
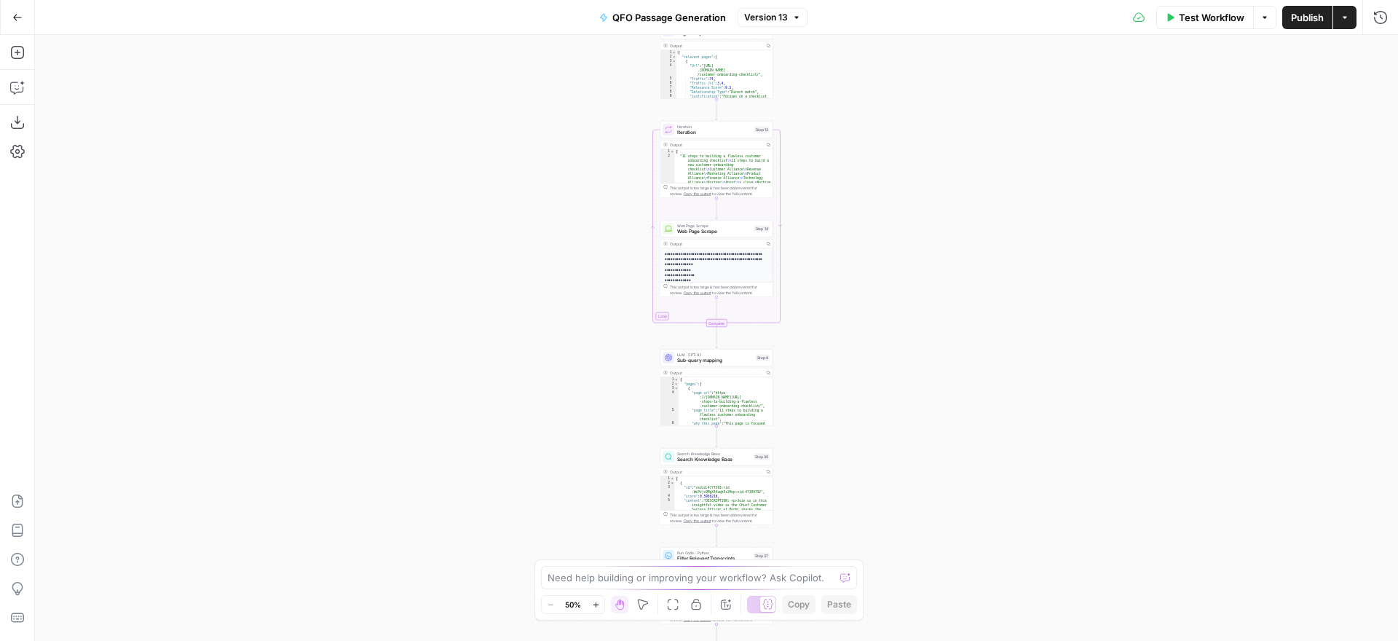
click at [1311, 20] on span "Publish" at bounding box center [1307, 17] width 33 height 15
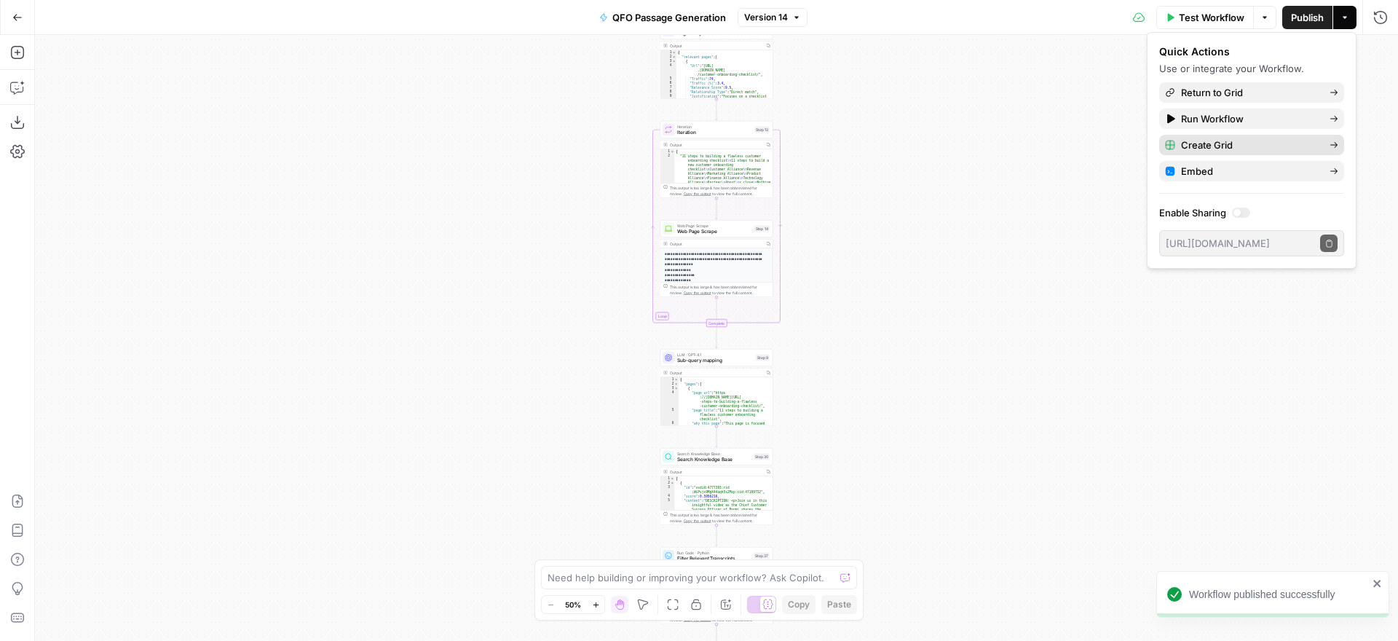
click at [1227, 145] on span "Create Grid" at bounding box center [1249, 145] width 137 height 15
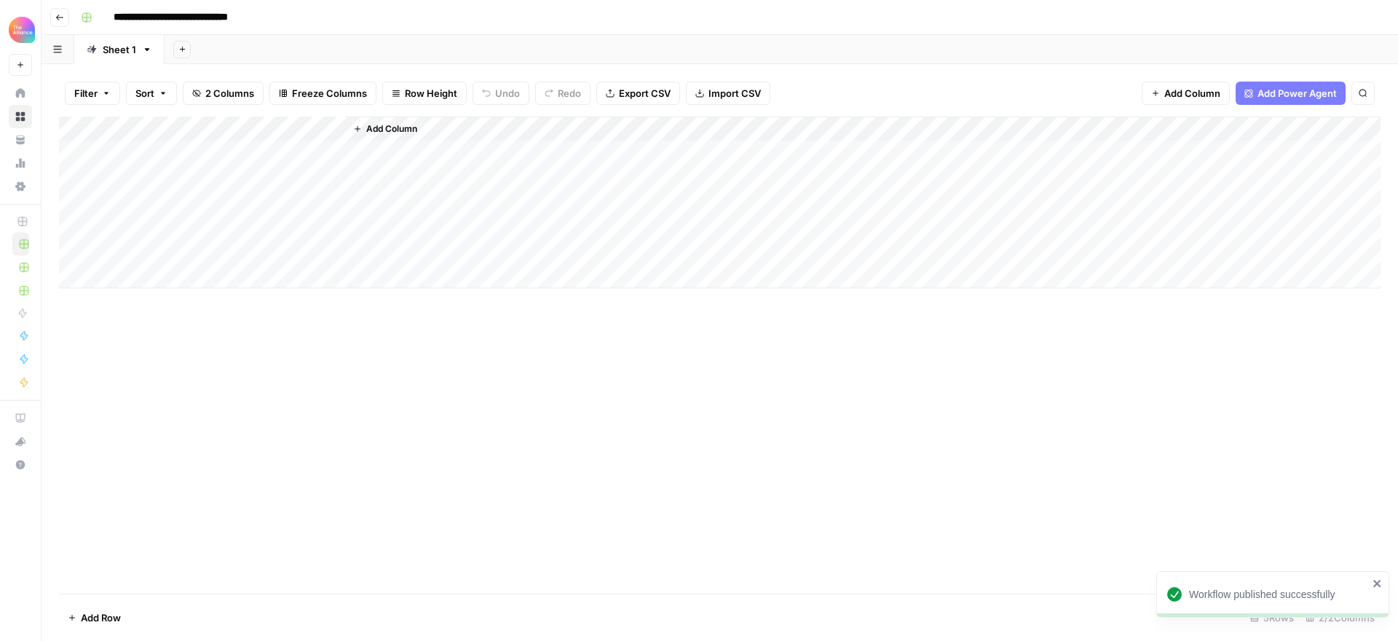
click at [269, 15] on input "**********" at bounding box center [194, 17] width 174 height 23
type input "**********"
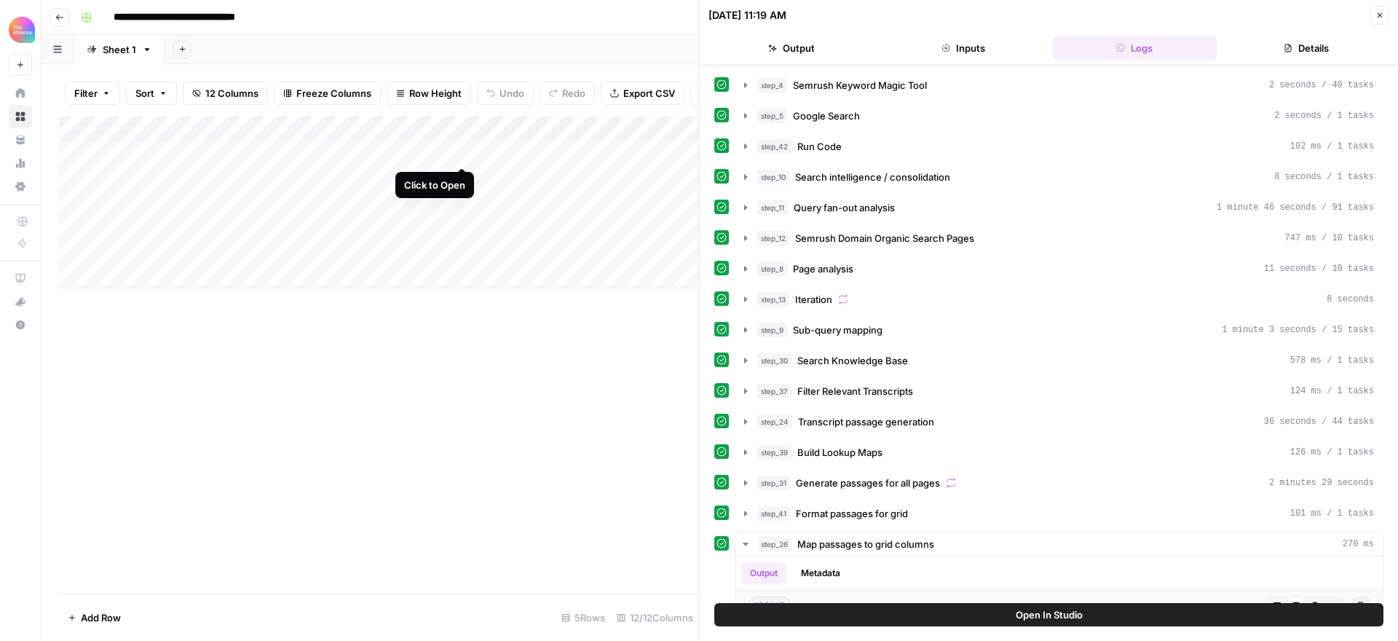
click at [462, 153] on div "Add Column" at bounding box center [379, 203] width 640 height 172
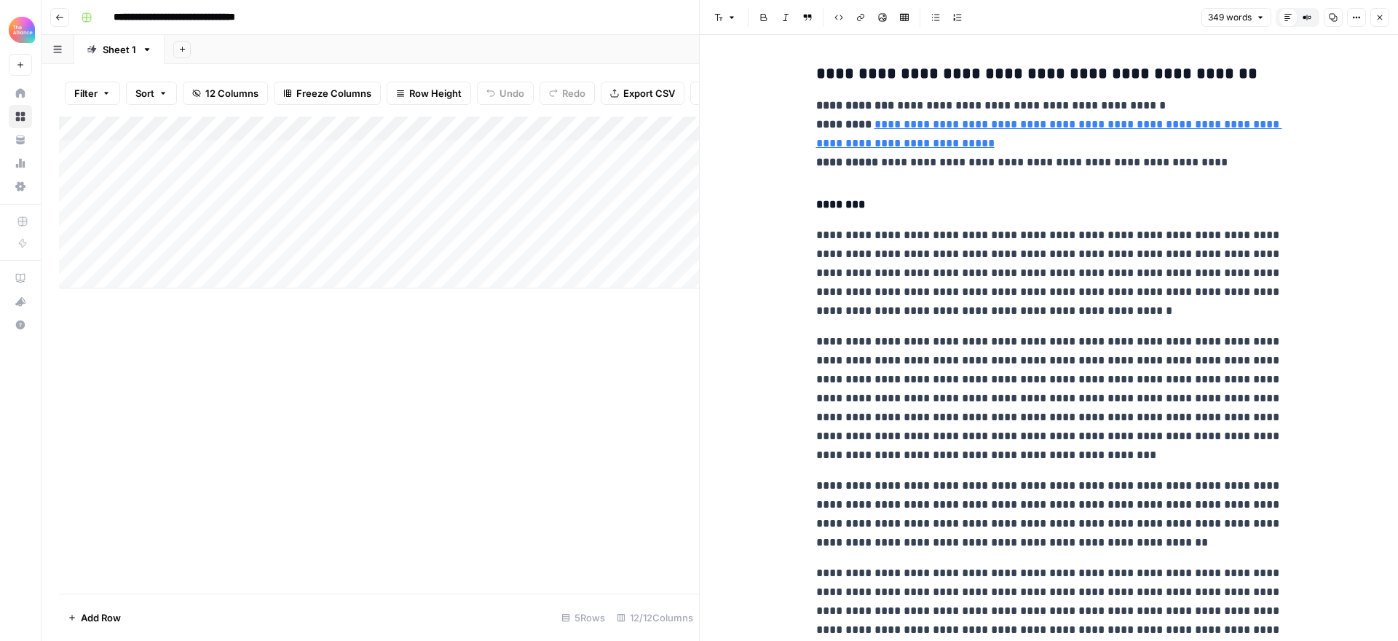
click at [1384, 17] on button "Close" at bounding box center [1379, 17] width 19 height 19
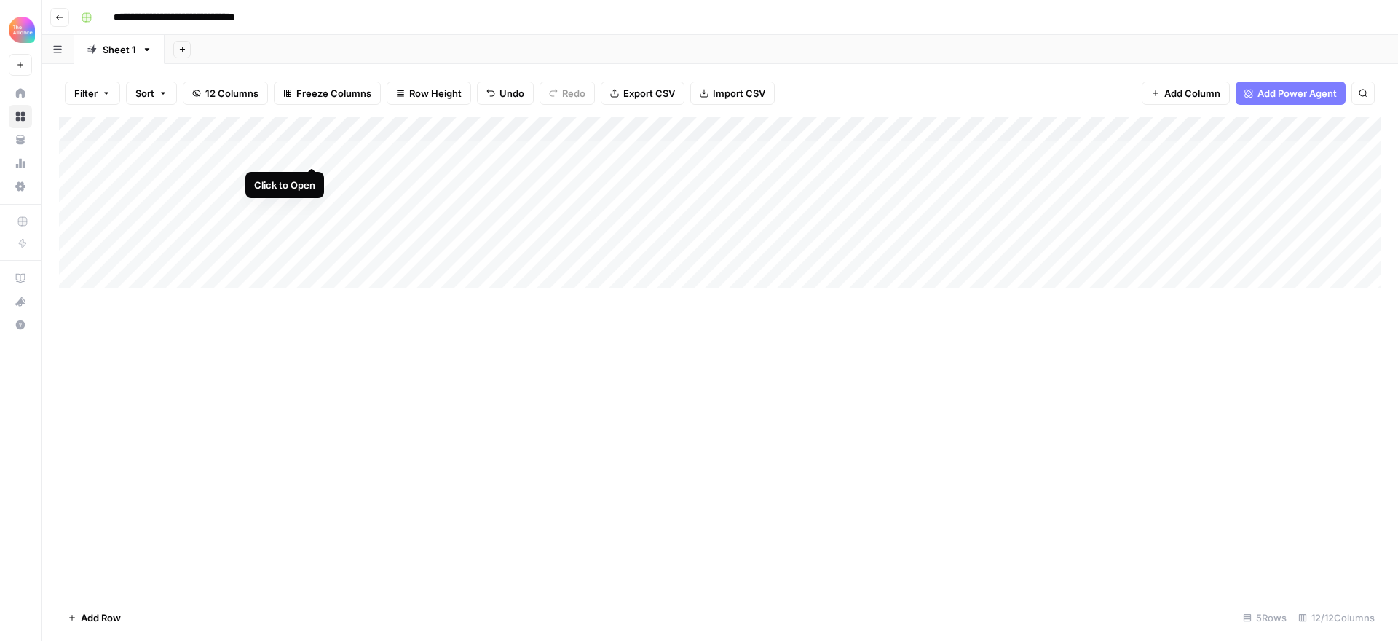
click at [309, 151] on div "Add Column" at bounding box center [720, 203] width 1322 height 172
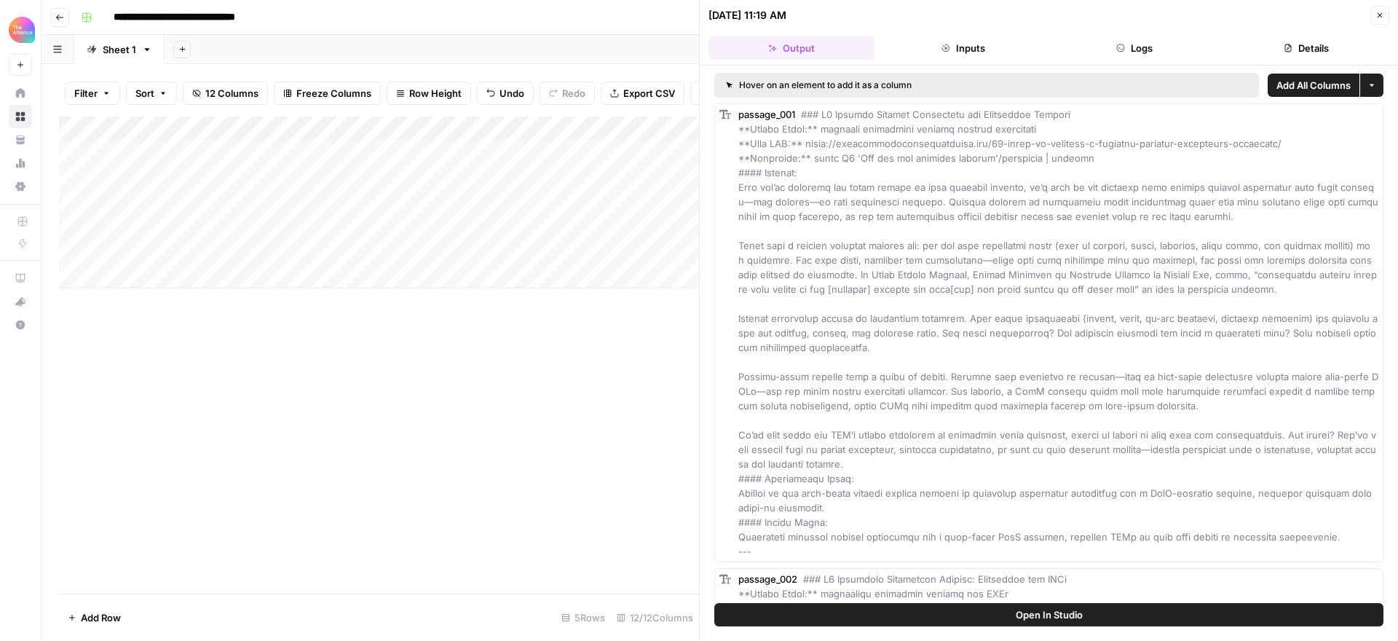
click at [1145, 41] on button "Logs" at bounding box center [1135, 47] width 166 height 23
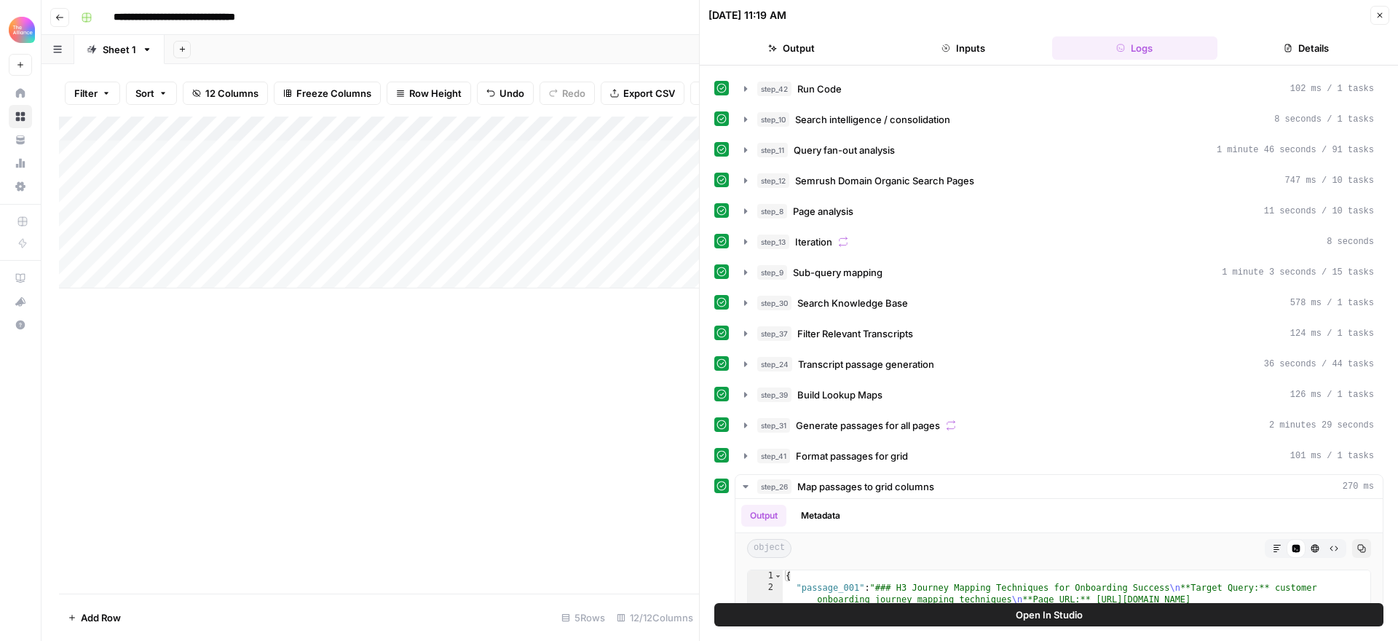
scroll to position [79, 0]
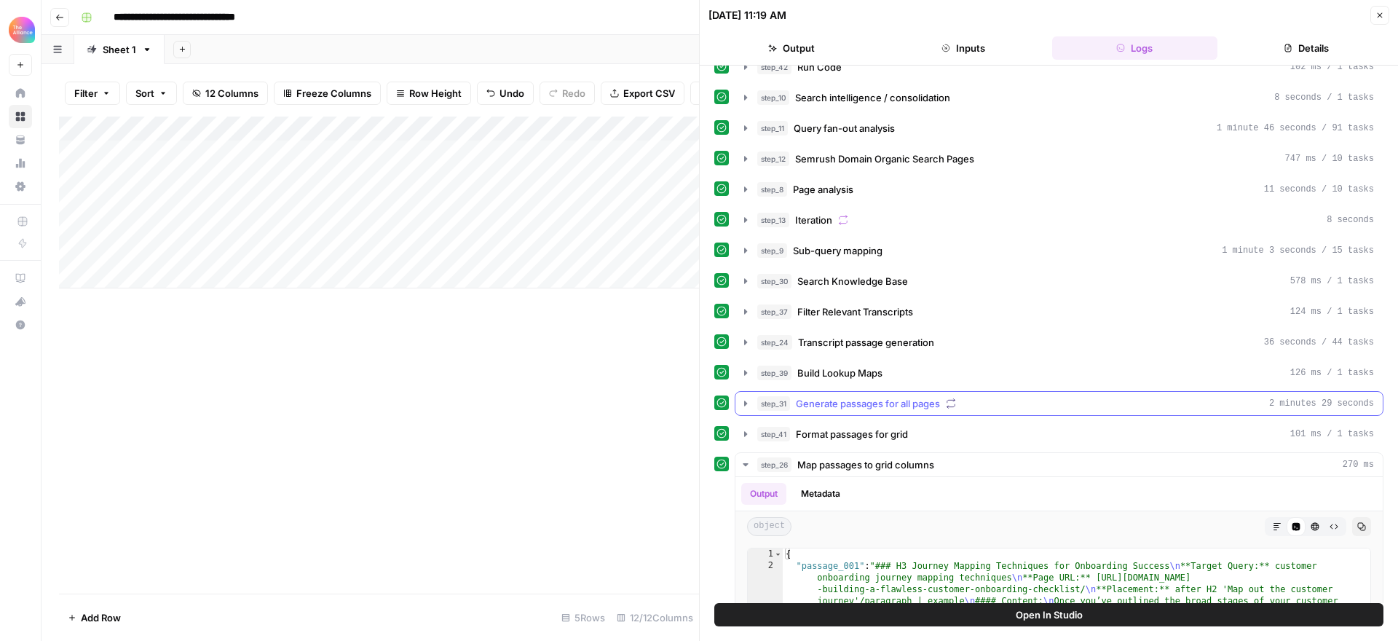
click at [746, 403] on icon "button" at bounding box center [745, 403] width 3 height 5
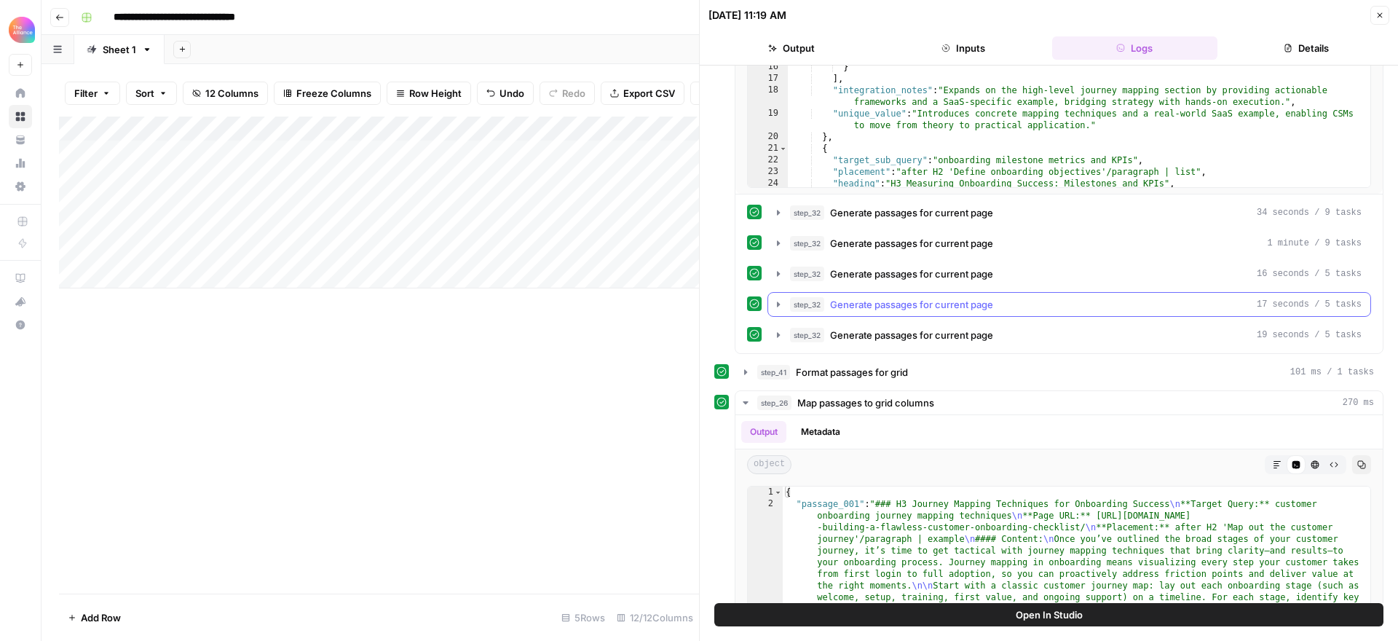
scroll to position [666, 0]
click at [1380, 15] on icon "button" at bounding box center [1380, 15] width 5 height 5
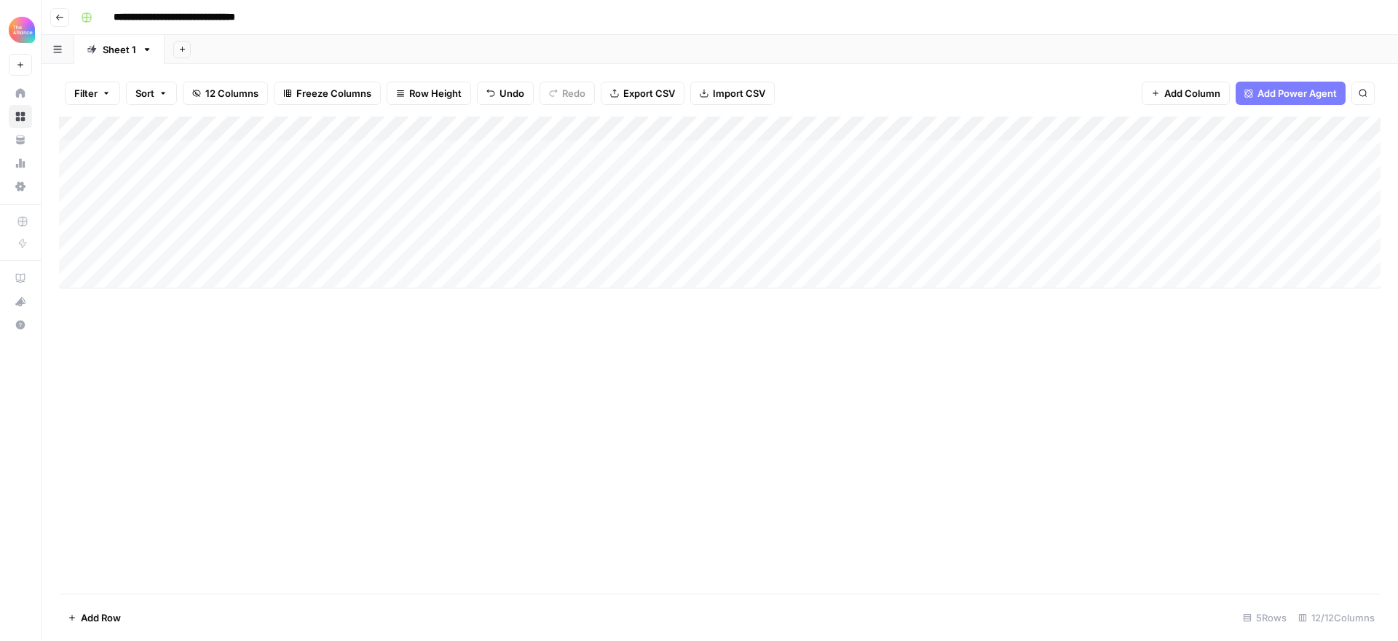
click at [315, 130] on div "Add Column" at bounding box center [720, 203] width 1322 height 172
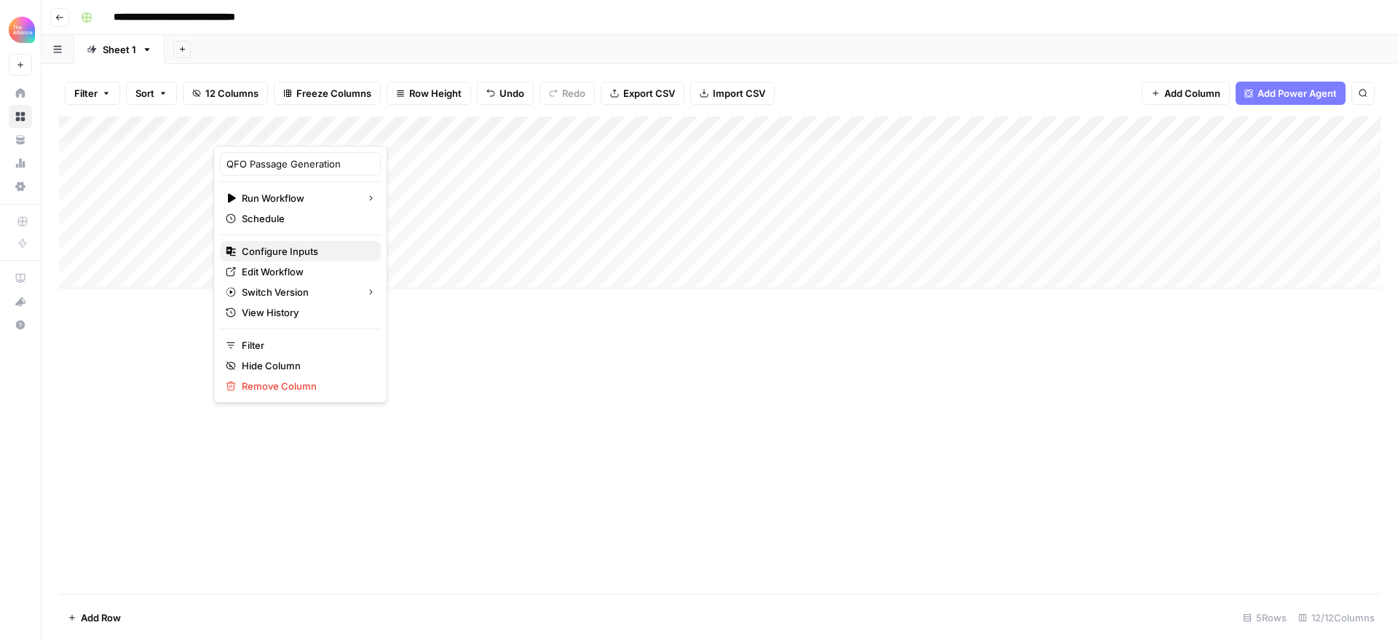
click at [272, 251] on span "Configure Inputs" at bounding box center [305, 251] width 127 height 15
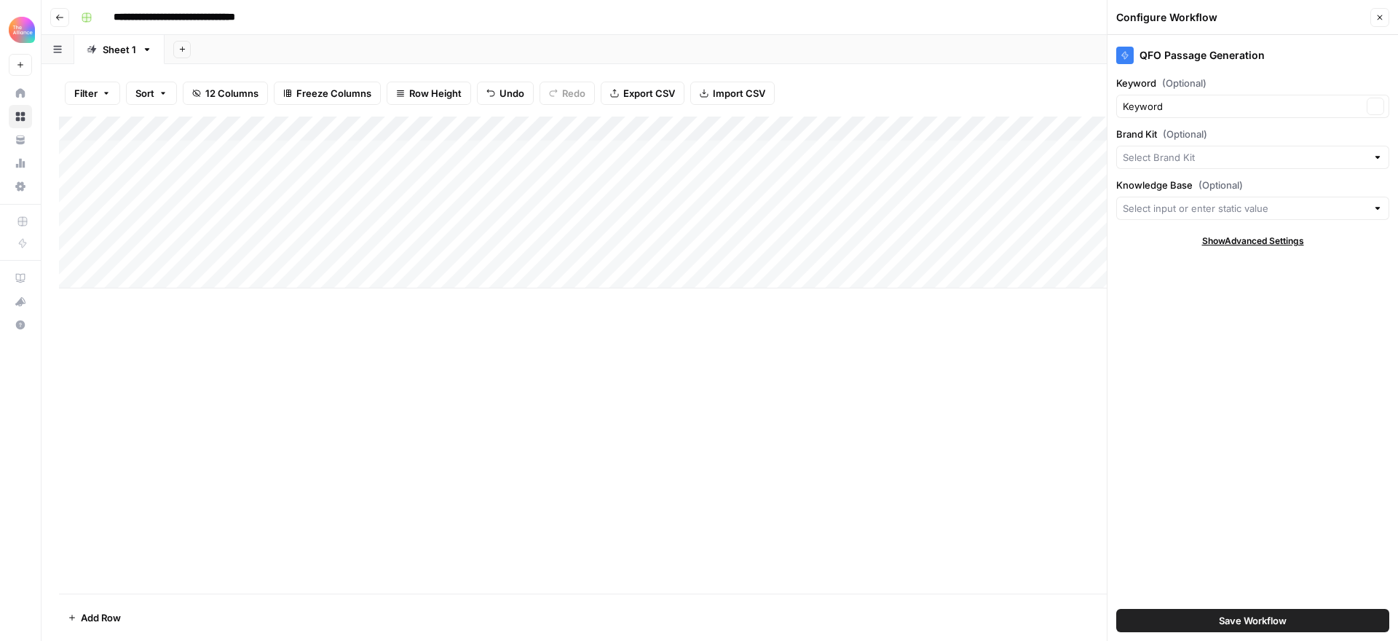
type input "Customer Success Collective"
type input "Keynotes (CSC)"
click at [990, 366] on div "Add Column" at bounding box center [720, 355] width 1322 height 477
click at [1377, 16] on icon "button" at bounding box center [1380, 17] width 9 height 9
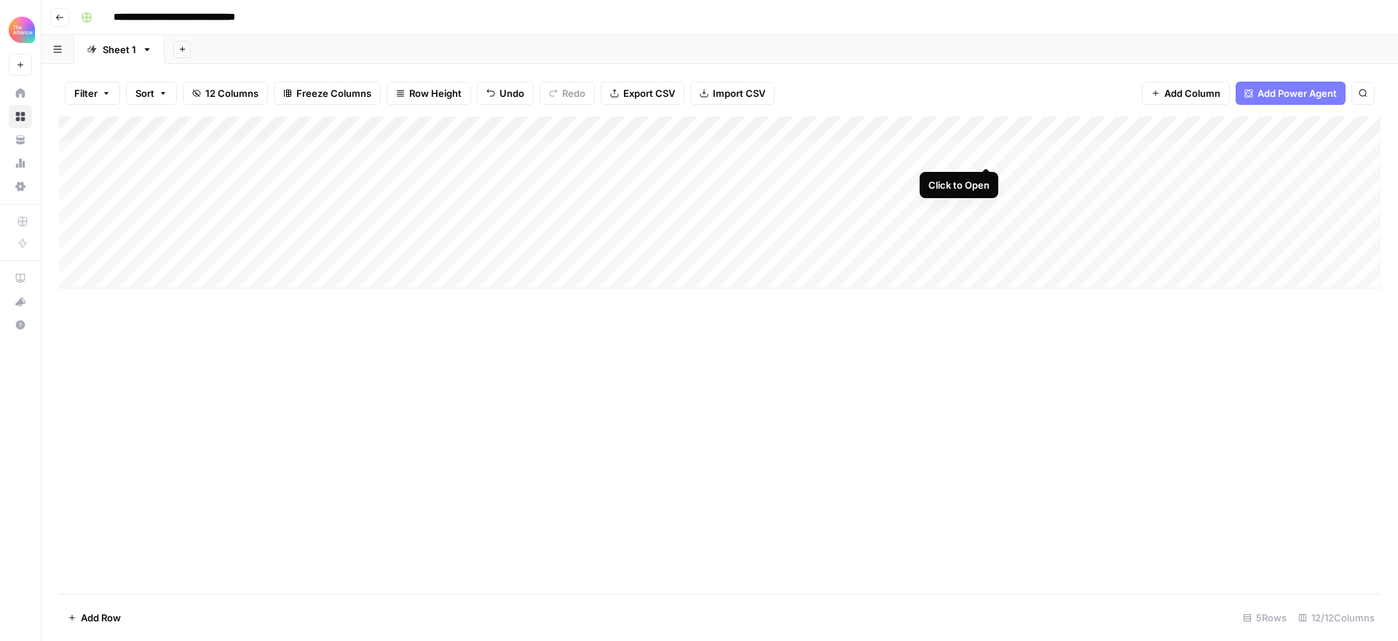
click at [985, 149] on div "Add Column" at bounding box center [720, 203] width 1322 height 172
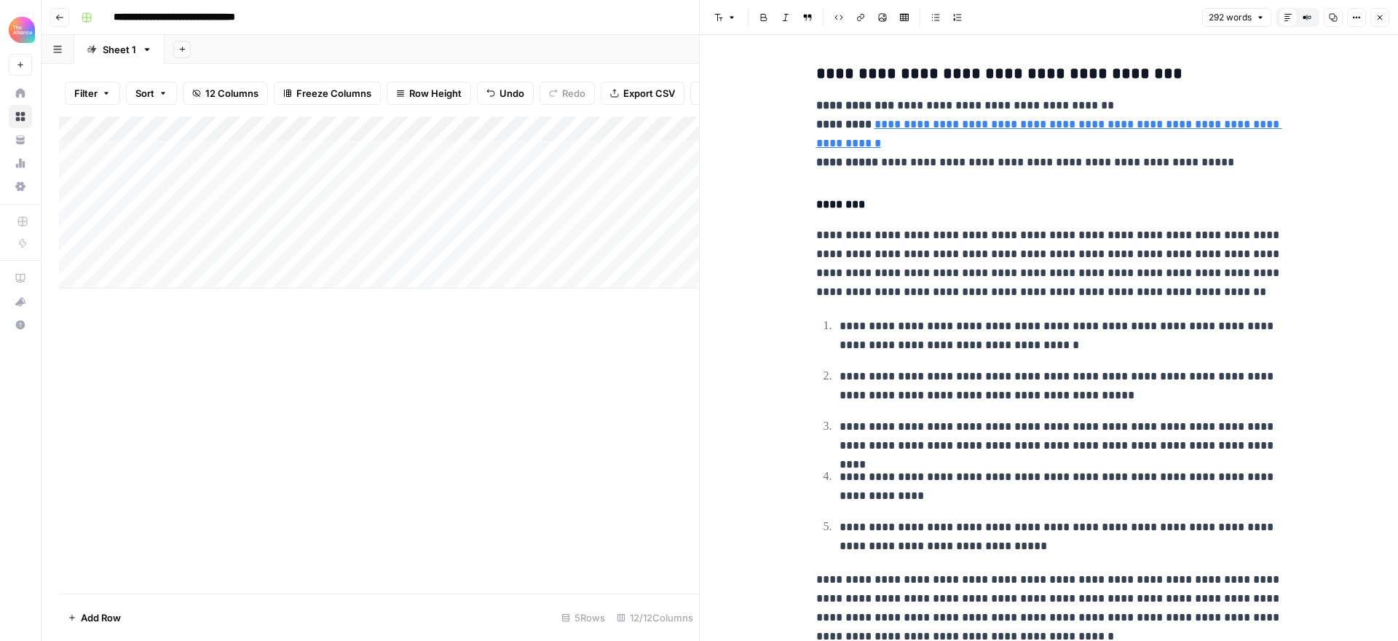
click at [1381, 13] on icon "button" at bounding box center [1380, 17] width 9 height 9
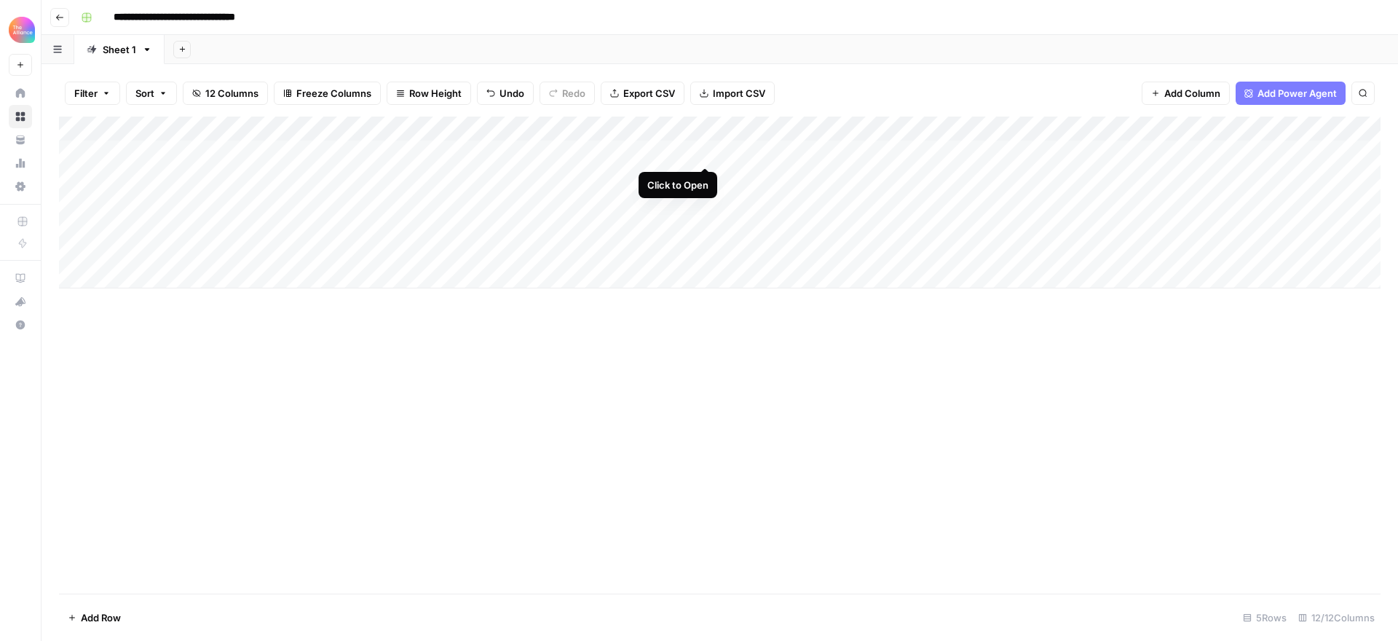
click at [706, 149] on div "Add Column" at bounding box center [720, 203] width 1322 height 172
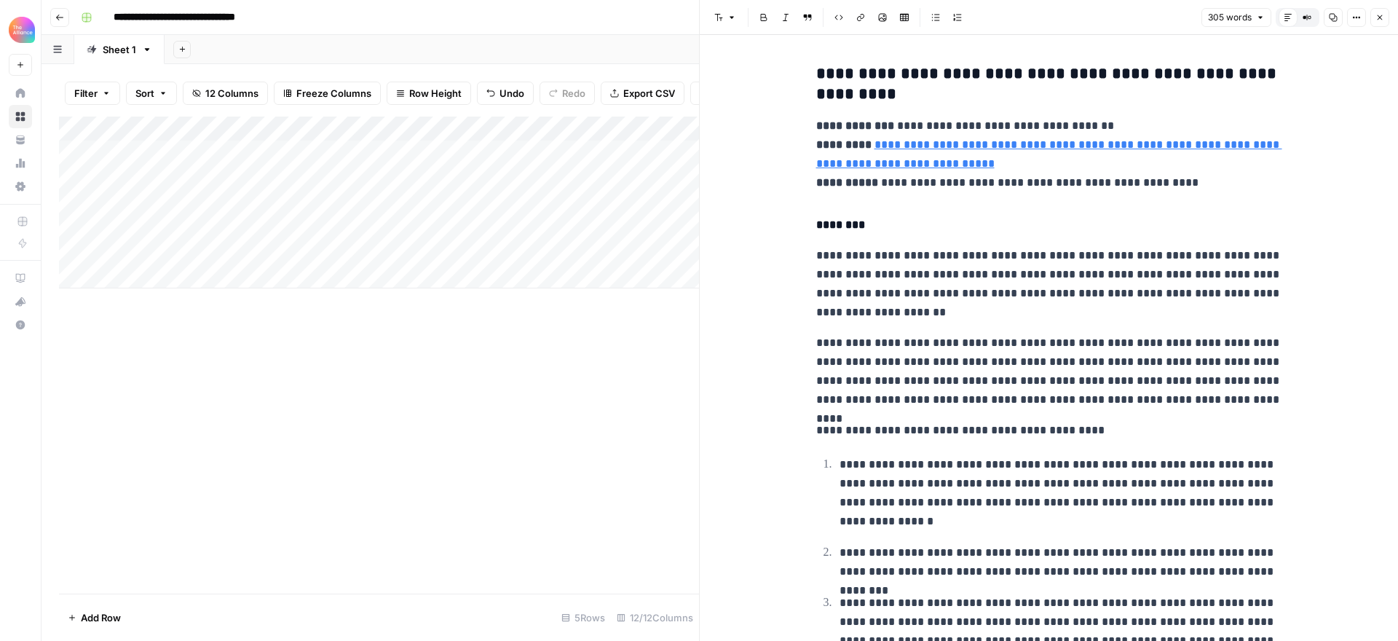
click at [1378, 20] on icon "button" at bounding box center [1380, 17] width 9 height 9
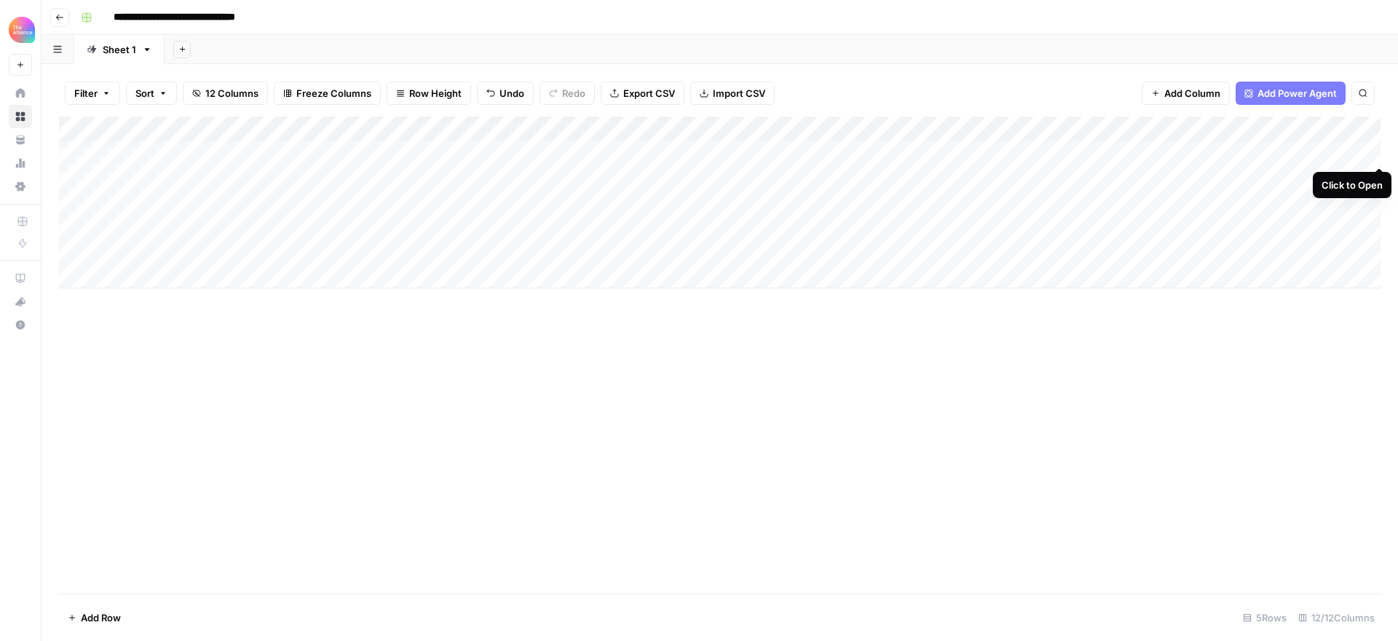
click at [1379, 151] on div "Add Column" at bounding box center [720, 203] width 1322 height 172
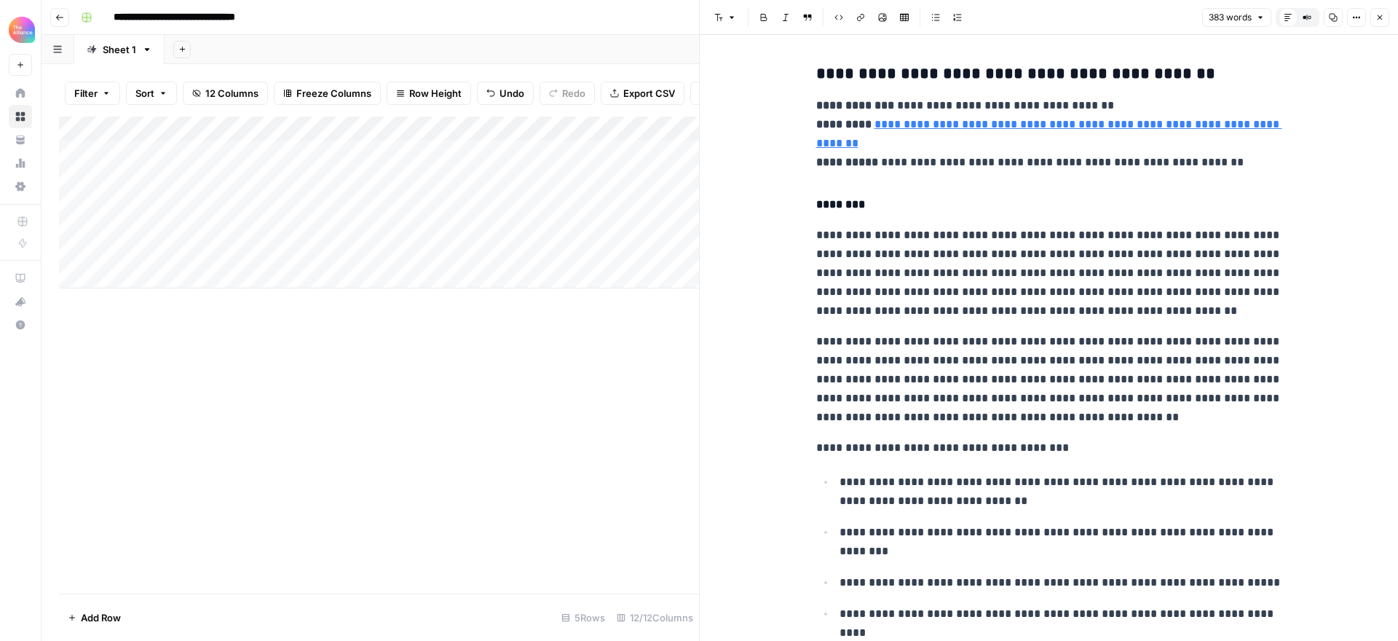
click at [61, 17] on icon "button" at bounding box center [59, 17] width 9 height 9
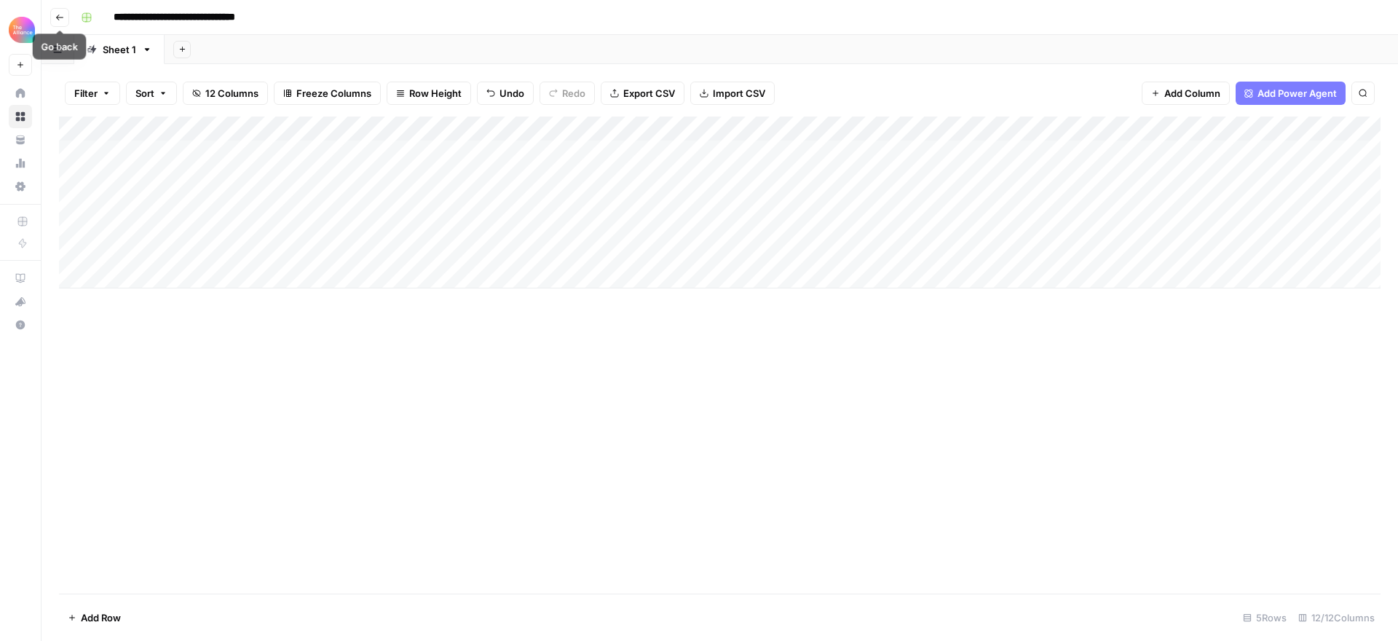
click at [59, 18] on icon "button" at bounding box center [59, 17] width 9 height 9
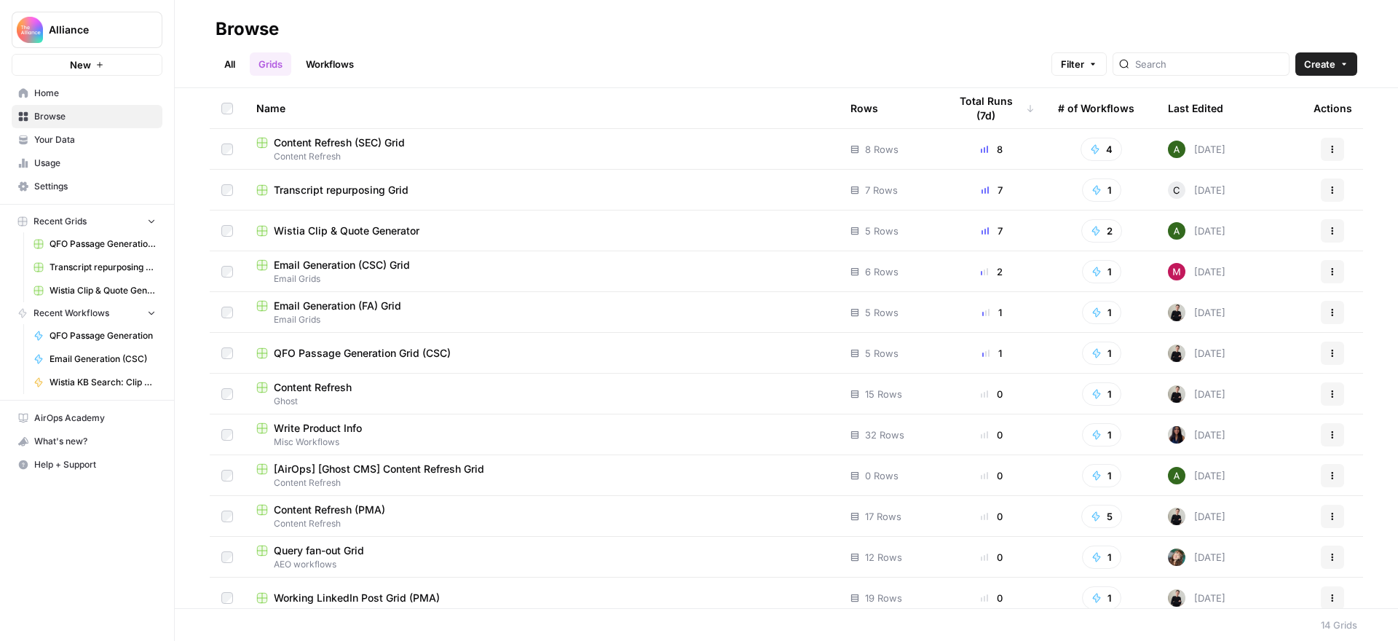
click at [327, 66] on link "Workflows" at bounding box center [330, 63] width 66 height 23
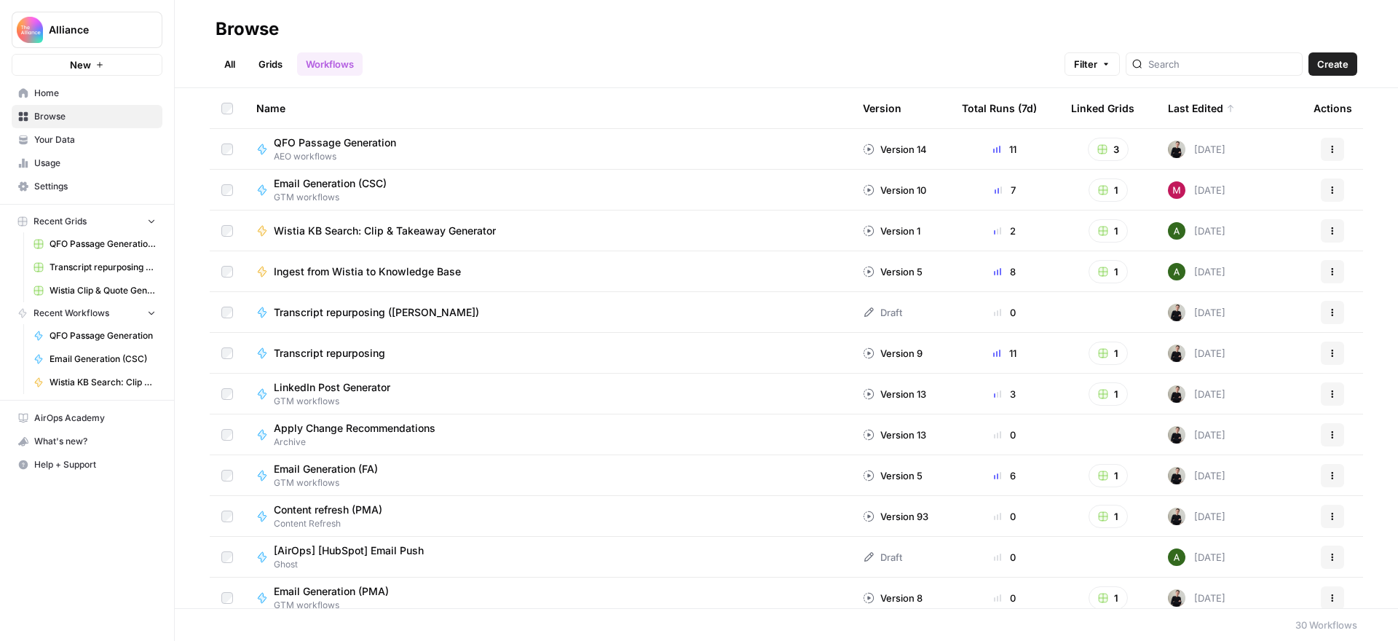
click at [276, 66] on link "Grids" at bounding box center [271, 63] width 42 height 23
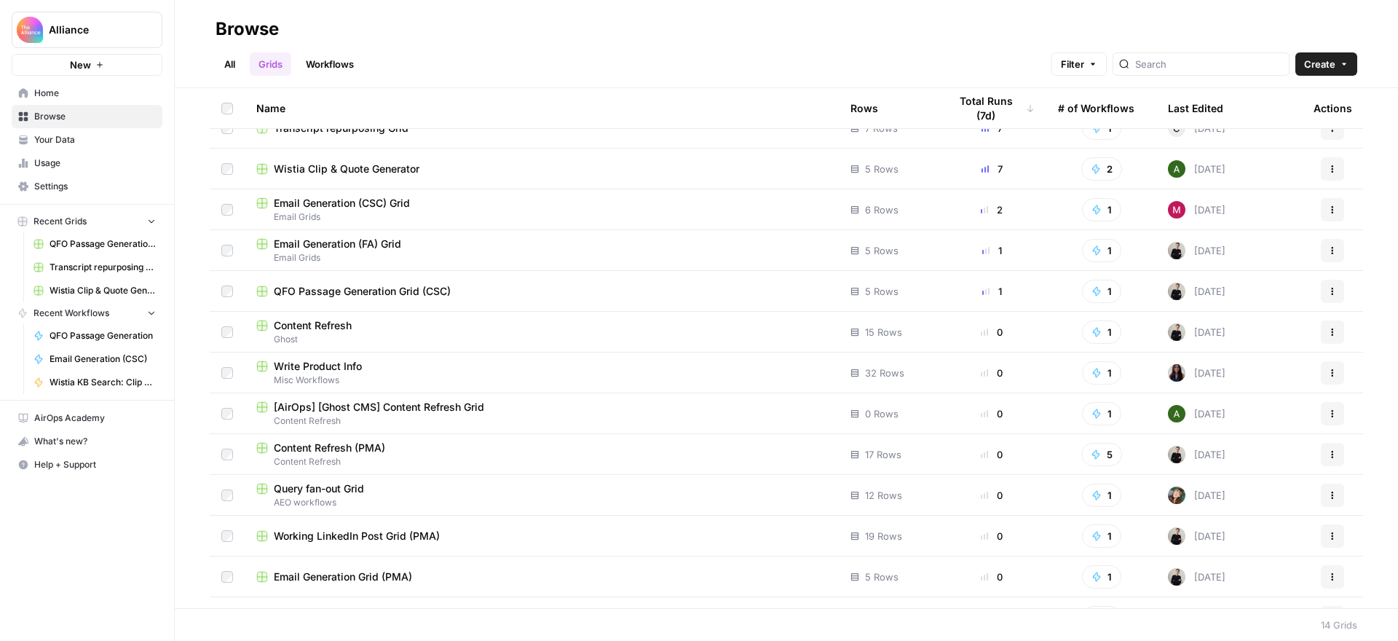
scroll to position [92, 0]
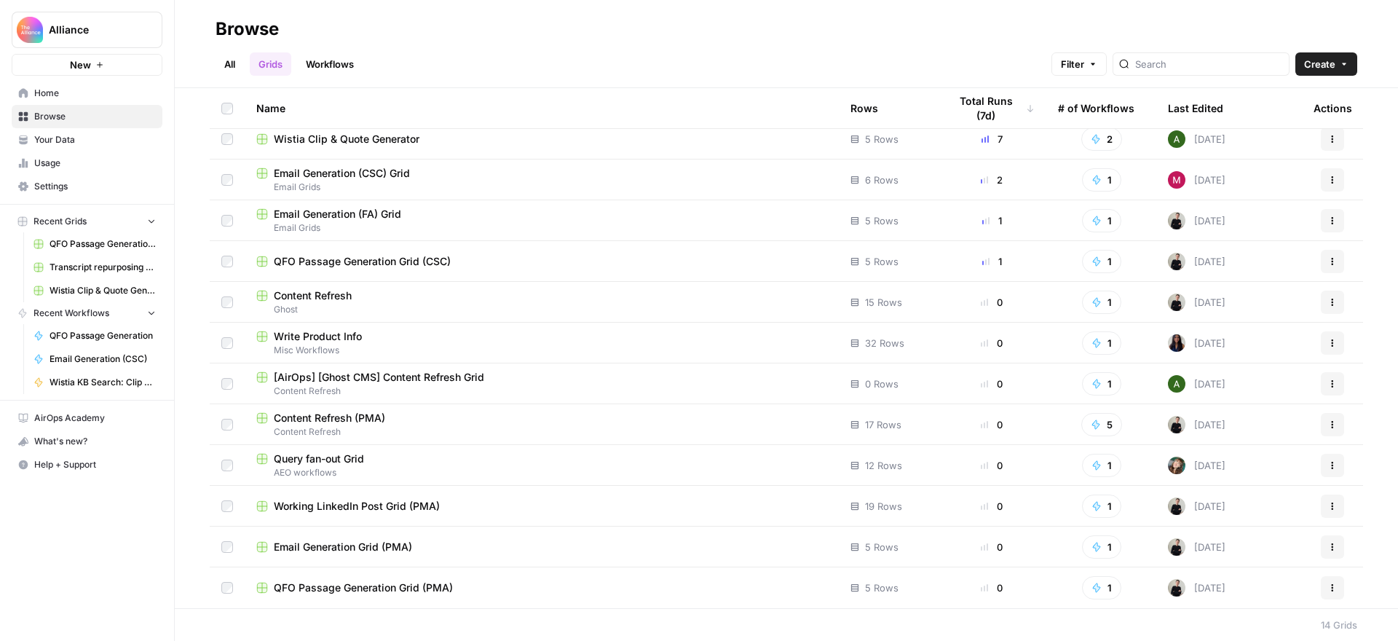
click at [351, 459] on span "Query fan-out Grid" at bounding box center [319, 458] width 90 height 15
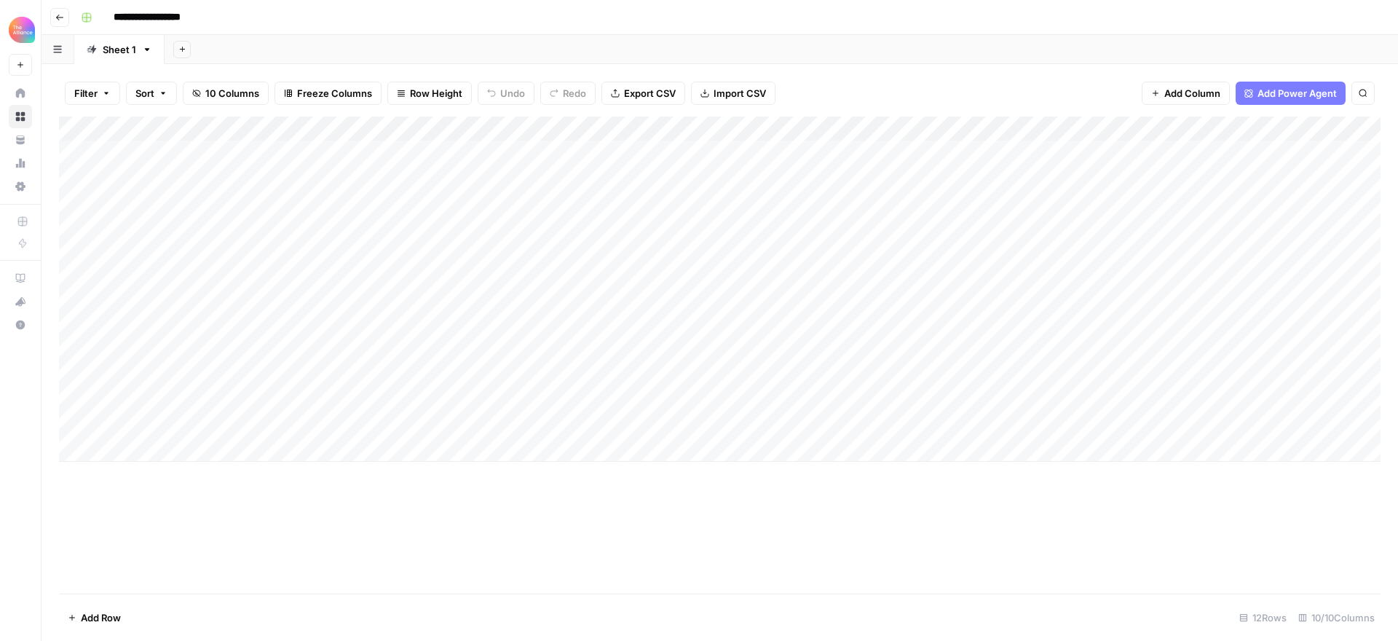
click at [202, 18] on input "**********" at bounding box center [160, 17] width 106 height 23
click at [208, 18] on input "**********" at bounding box center [160, 17] width 106 height 23
type input "**********"
click at [469, 24] on div "**********" at bounding box center [729, 17] width 1309 height 23
type input "**********"
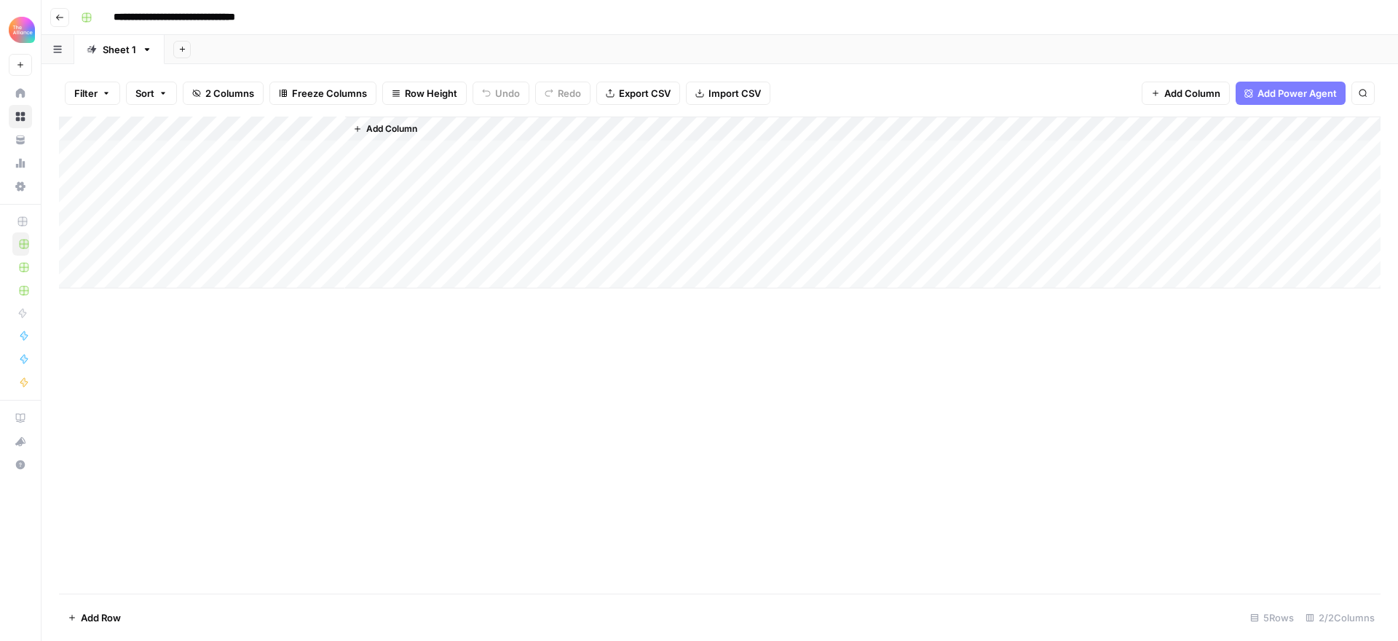
click at [482, 10] on div "**********" at bounding box center [729, 17] width 1309 height 23
click at [60, 19] on icon "button" at bounding box center [59, 17] width 9 height 9
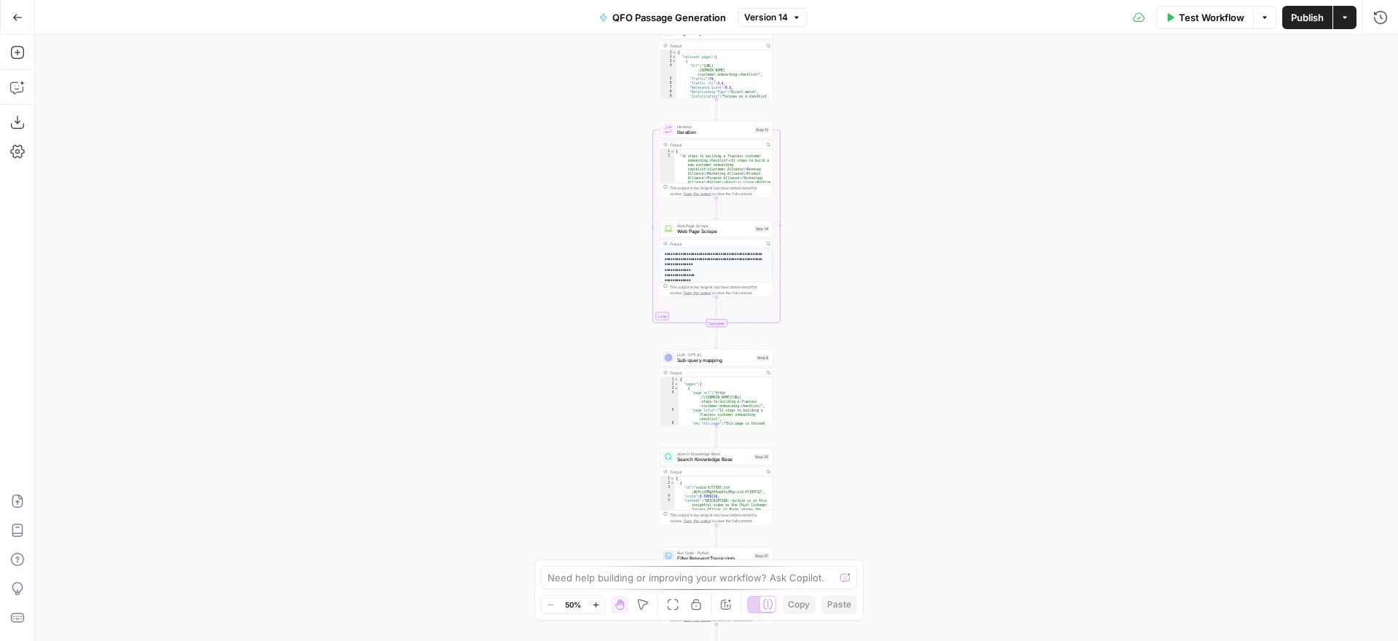
click at [20, 17] on icon "button" at bounding box center [17, 17] width 9 height 7
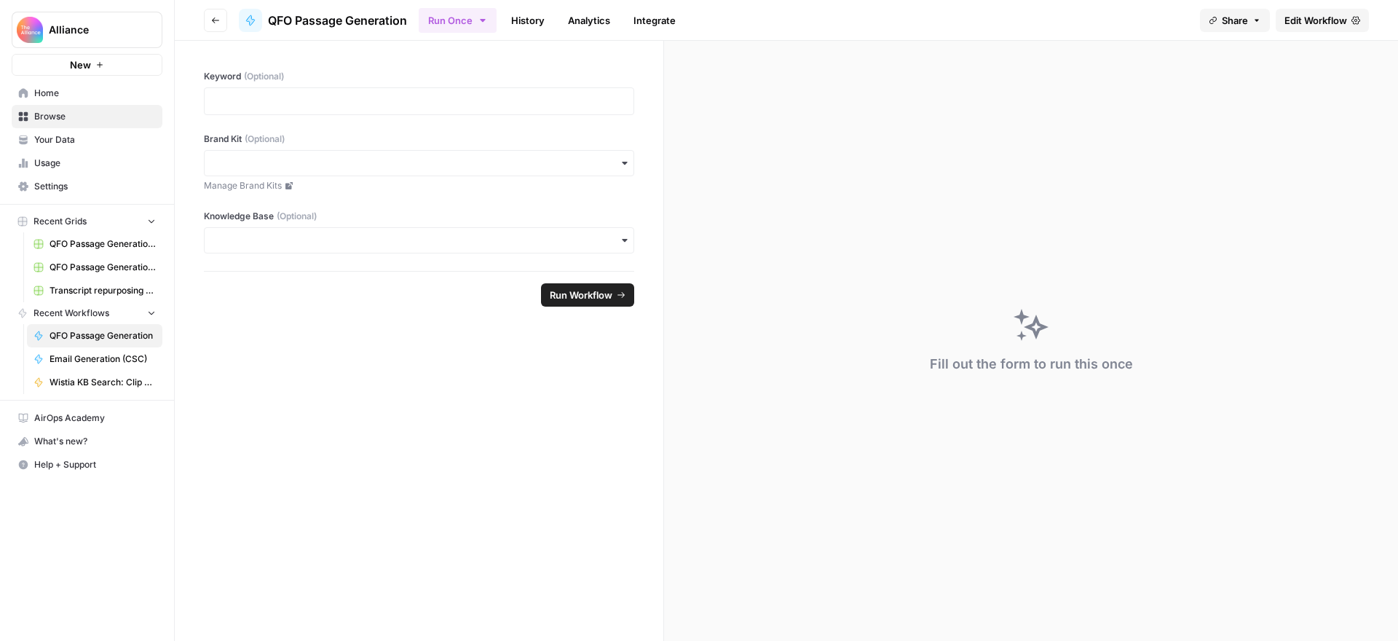
click at [67, 91] on span "Home" at bounding box center [95, 93] width 122 height 13
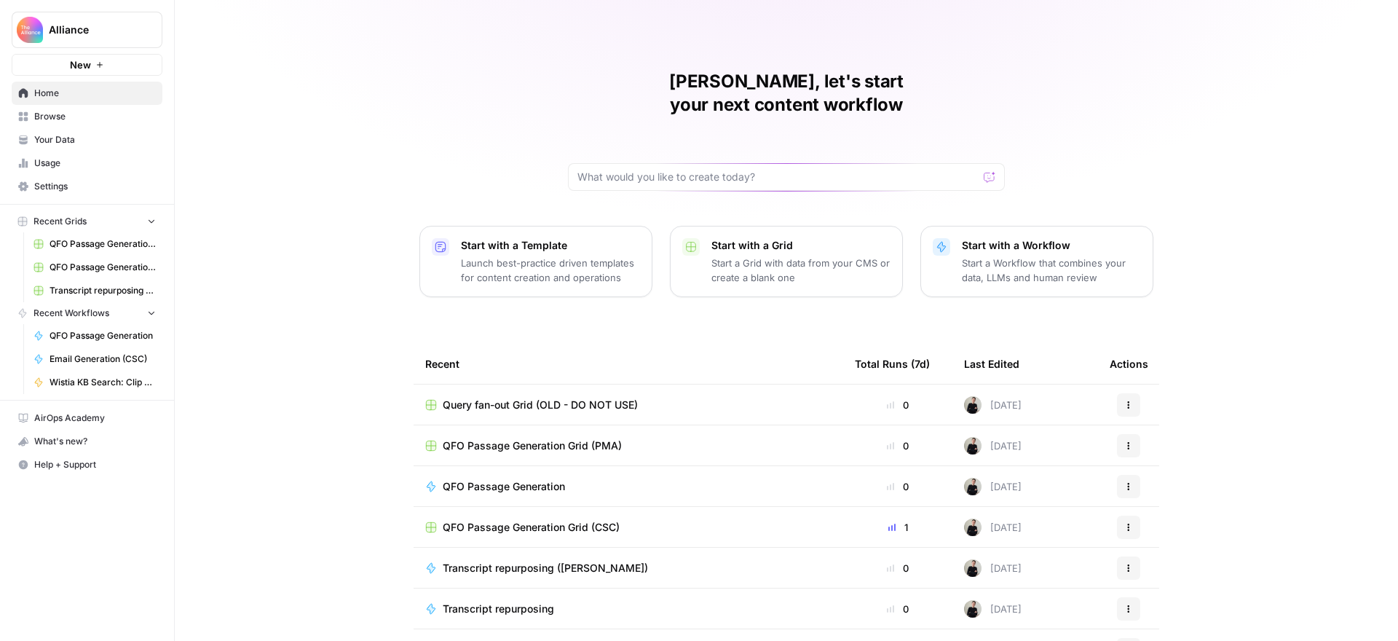
scroll to position [29, 0]
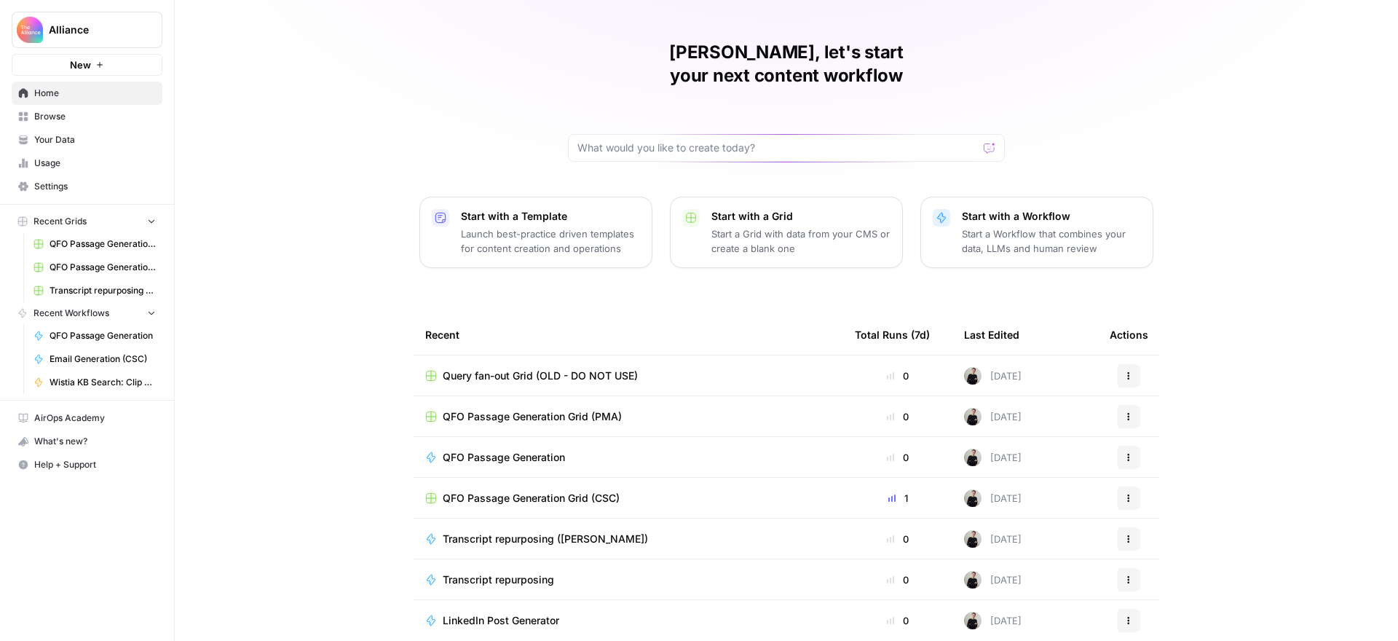
click at [64, 113] on span "Browse" at bounding box center [95, 116] width 122 height 13
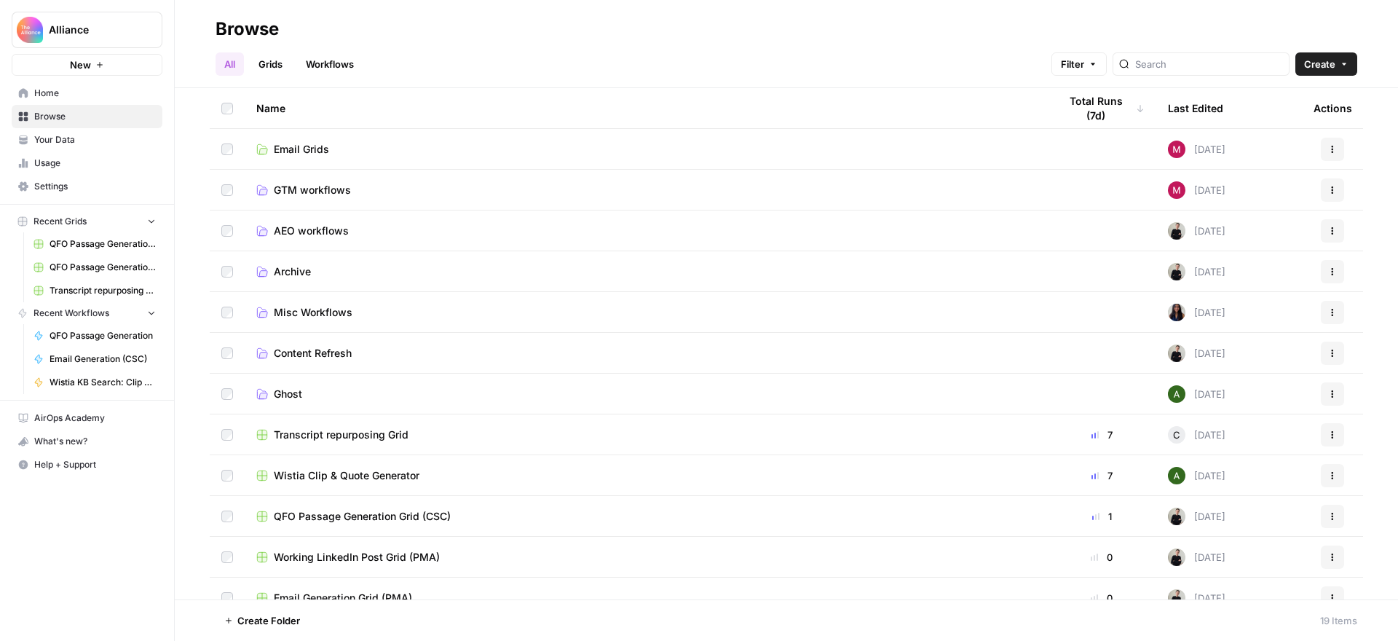
click at [334, 229] on span "AEO workflows" at bounding box center [311, 231] width 75 height 15
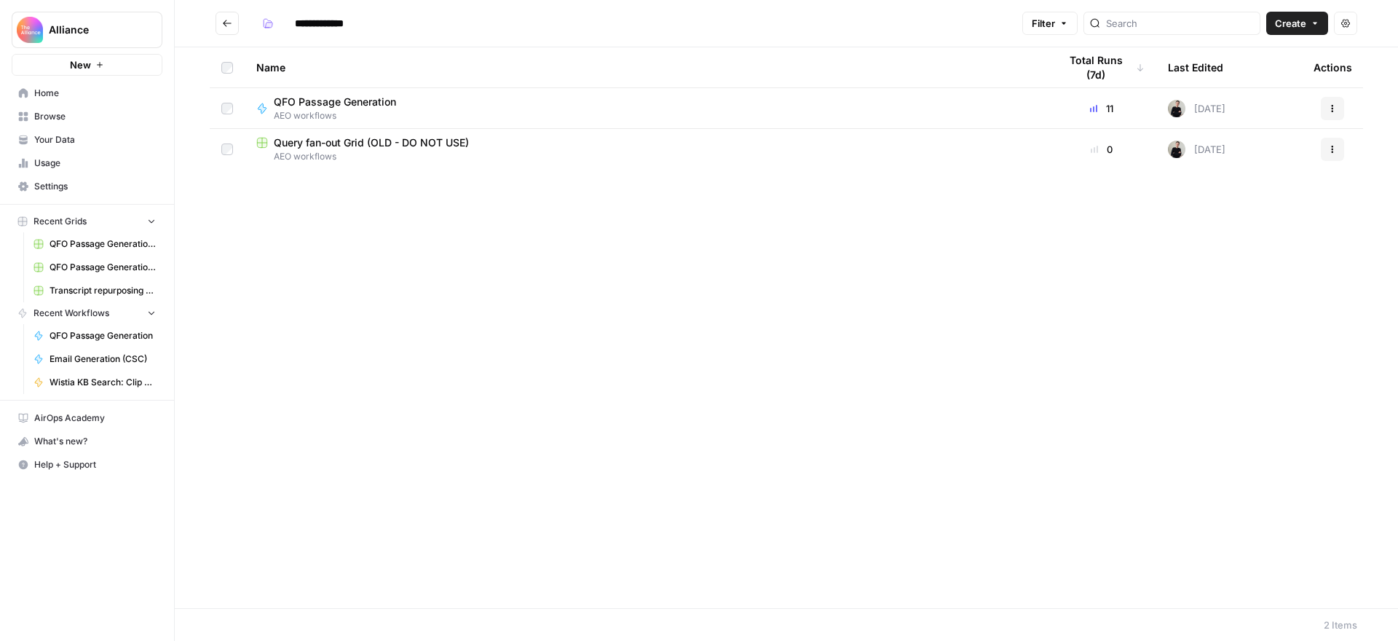
click at [229, 25] on icon "Go back" at bounding box center [227, 23] width 10 height 10
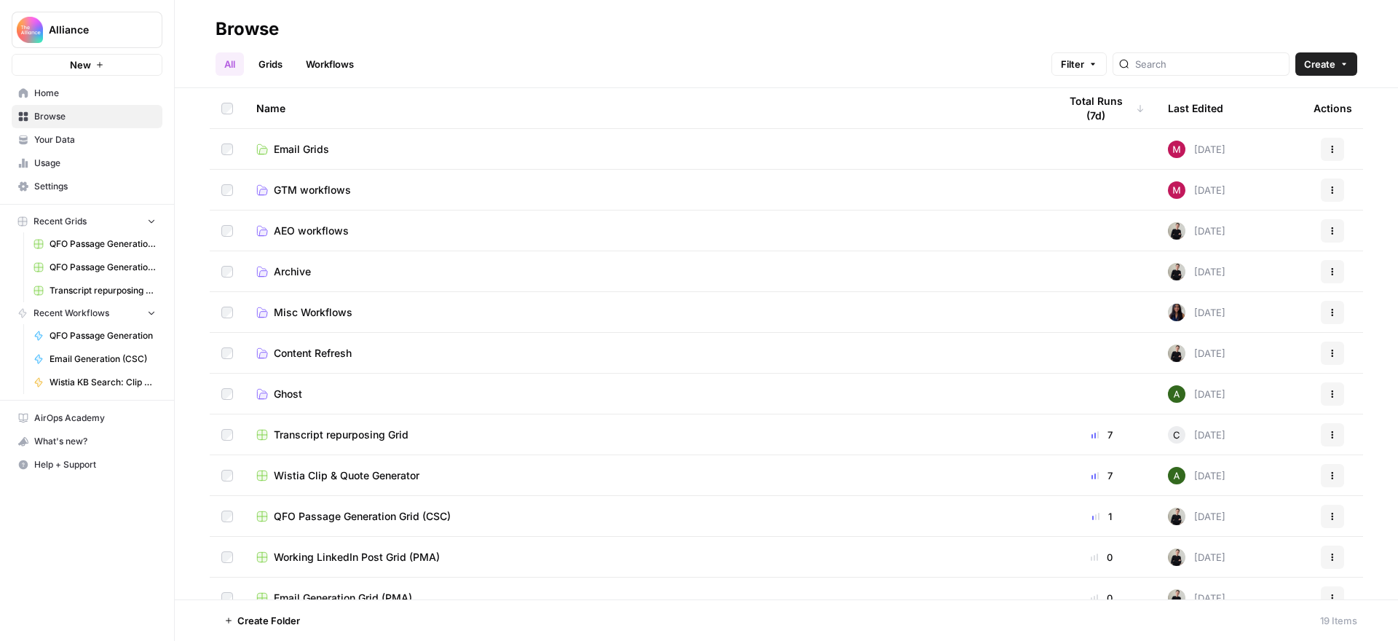
click at [320, 229] on span "AEO workflows" at bounding box center [311, 231] width 75 height 15
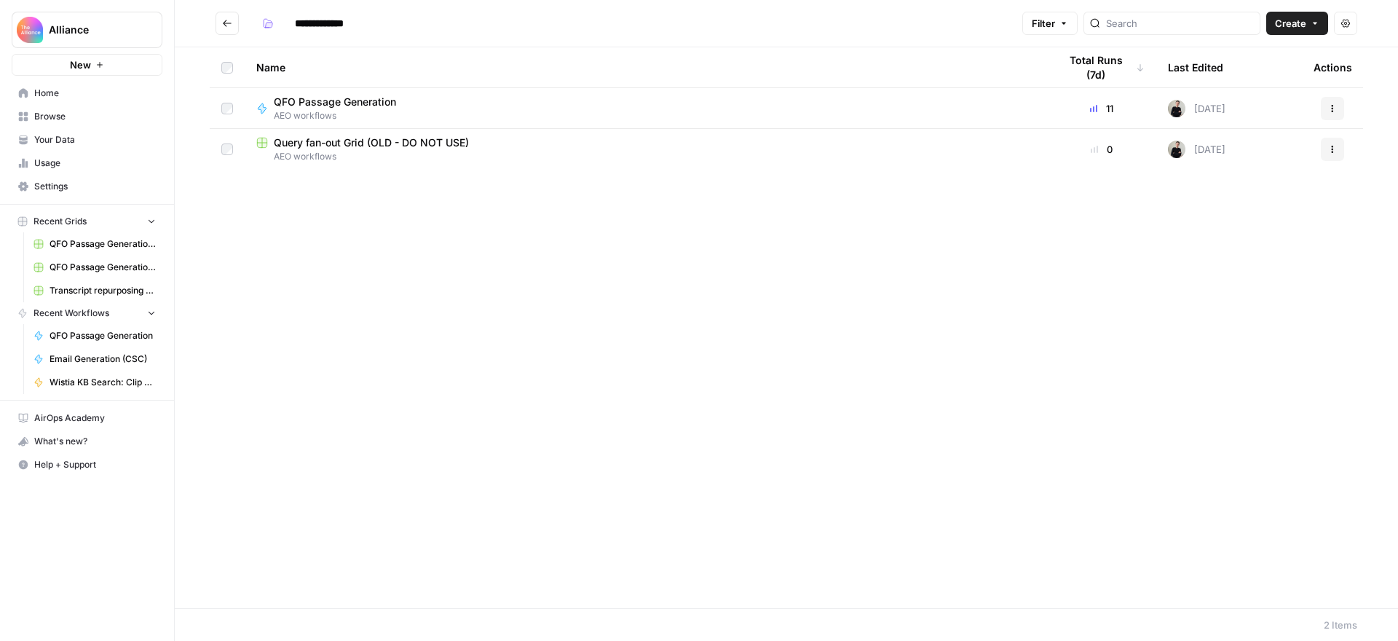
click at [362, 25] on input "**********" at bounding box center [332, 23] width 89 height 23
click at [372, 24] on input "**********" at bounding box center [332, 23] width 89 height 23
type input "**********"
drag, startPoint x: 487, startPoint y: 31, endPoint x: 467, endPoint y: 28, distance: 20.6
click at [487, 31] on h2 "**********" at bounding box center [616, 23] width 801 height 23
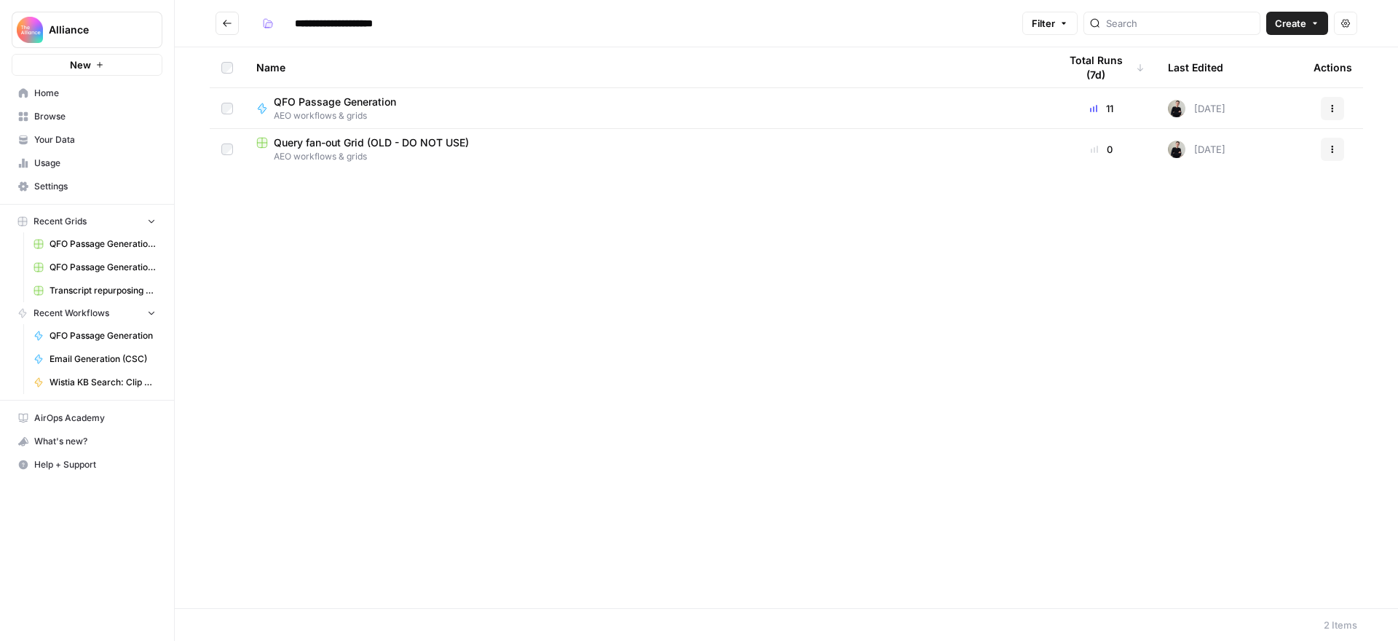
click at [224, 24] on icon "Go back" at bounding box center [227, 23] width 10 height 10
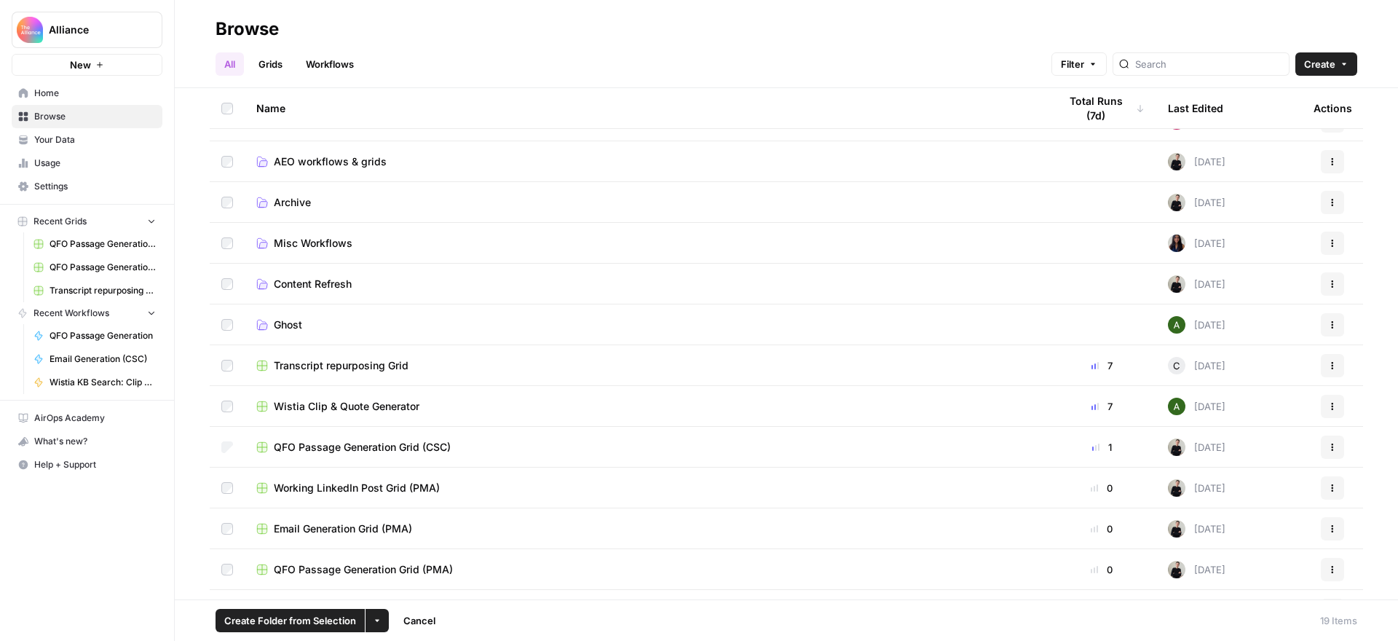
scroll to position [101, 0]
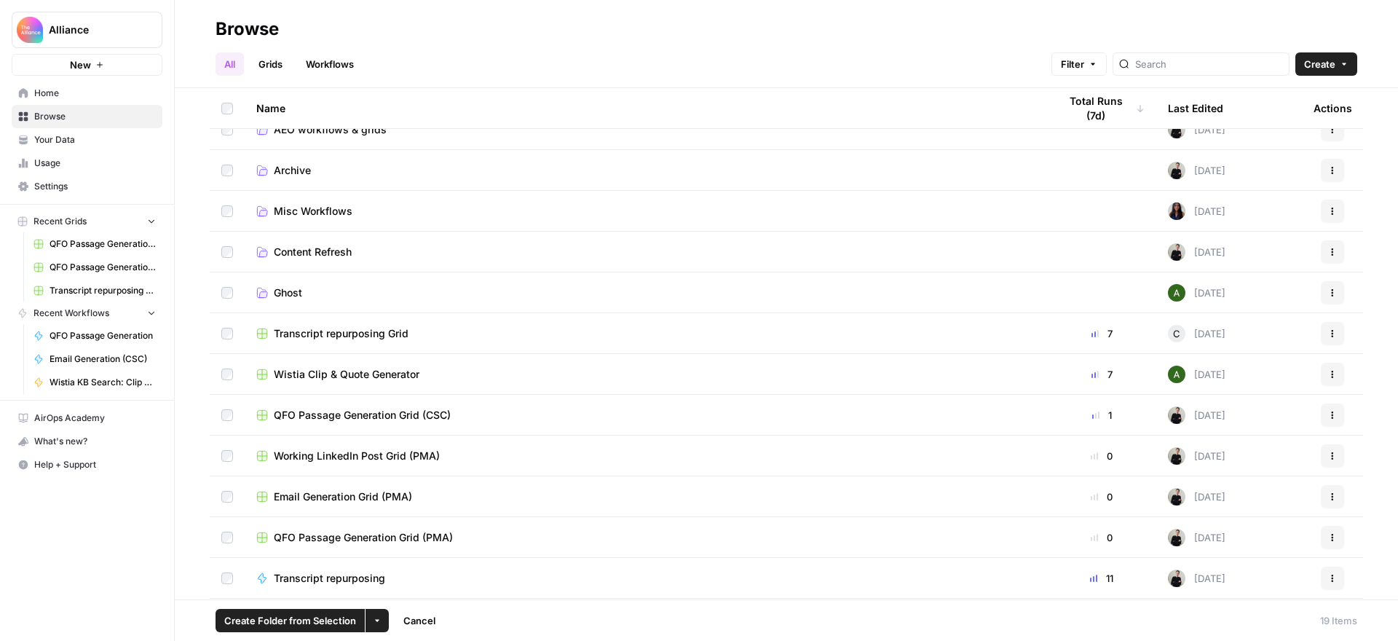
click at [374, 621] on icon "button" at bounding box center [377, 620] width 9 height 9
click at [406, 566] on span "Move to" at bounding box center [411, 566] width 36 height 15
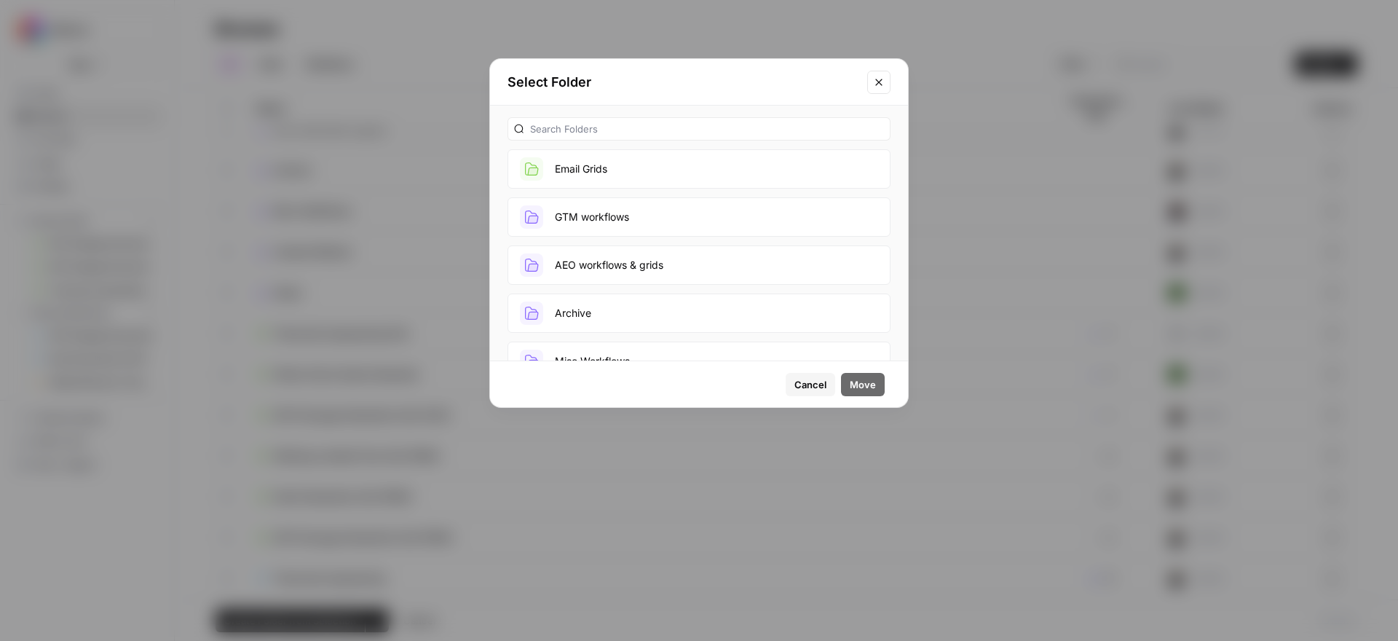
click at [651, 269] on button "AEO workflows & grids" at bounding box center [699, 264] width 383 height 39
click at [867, 382] on span "Move" at bounding box center [863, 384] width 26 height 15
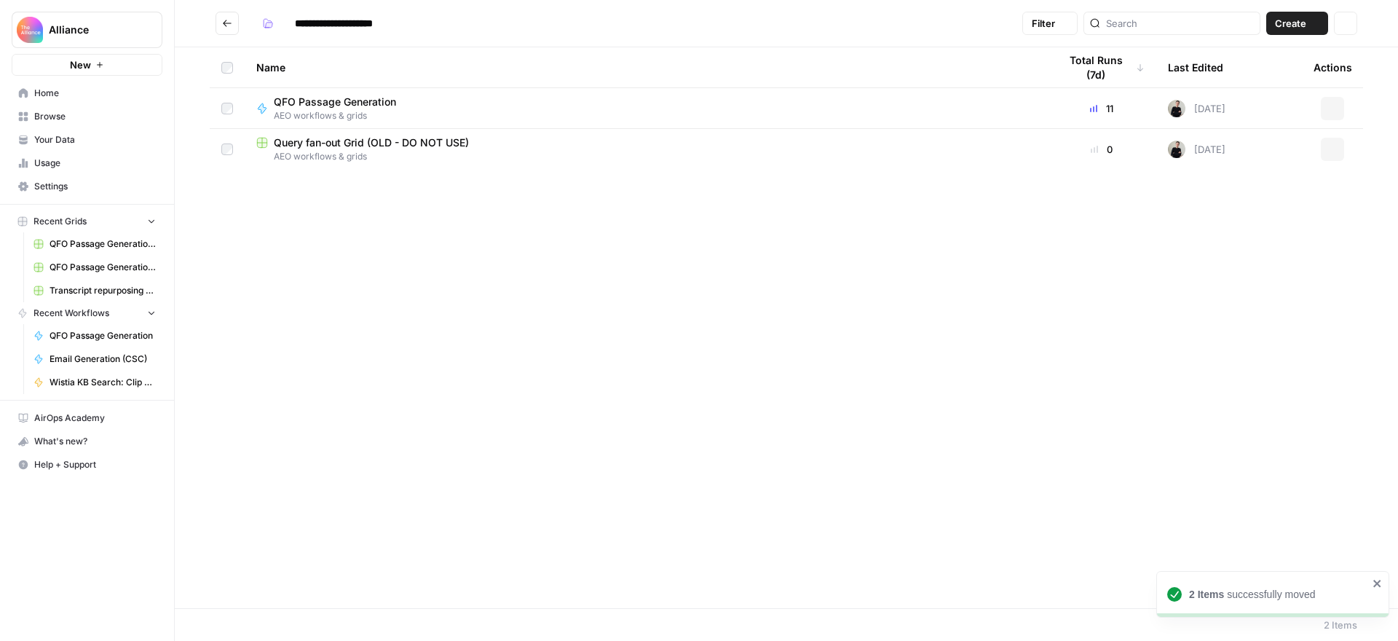
type input "**********"
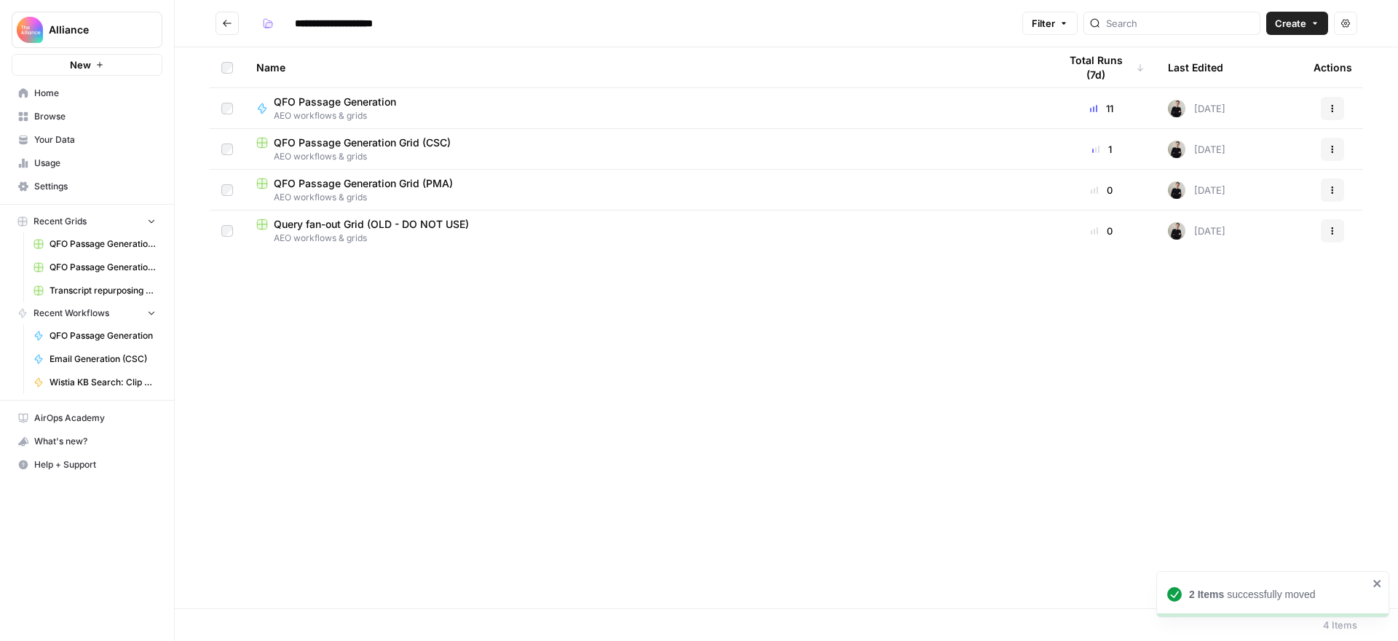
click at [390, 102] on span "QFO Passage Generation" at bounding box center [335, 102] width 122 height 15
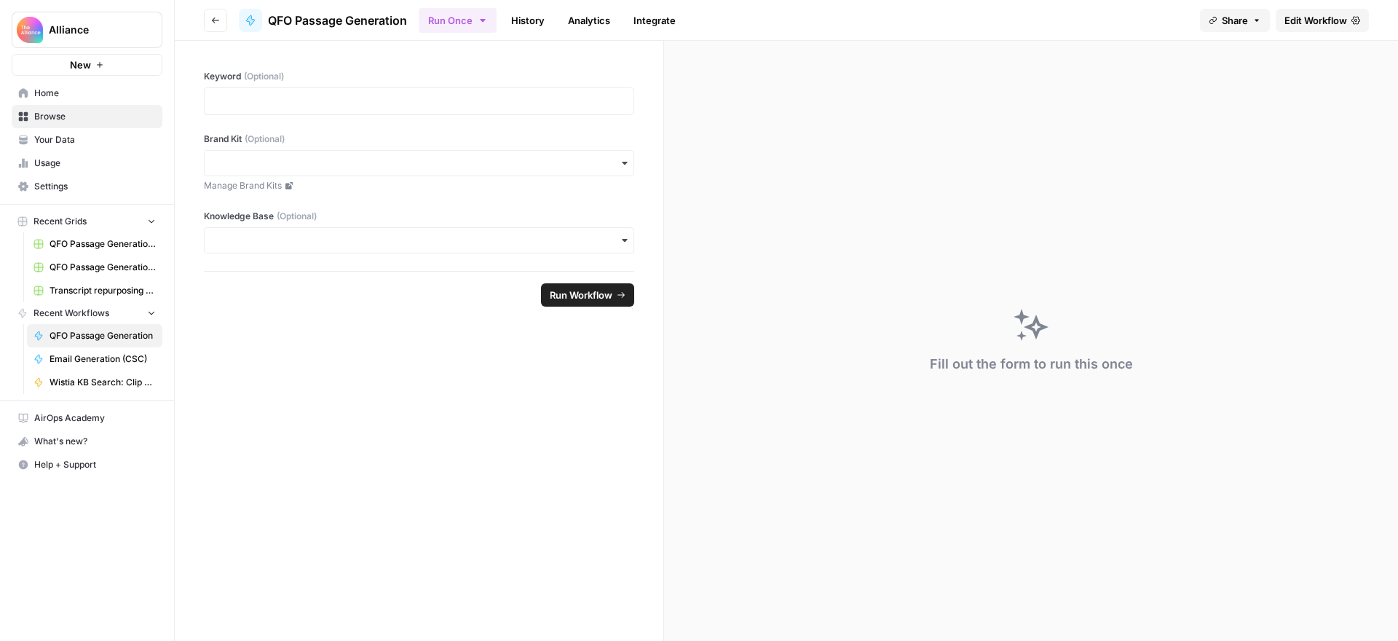
click at [220, 24] on button "Go back" at bounding box center [215, 20] width 23 height 23
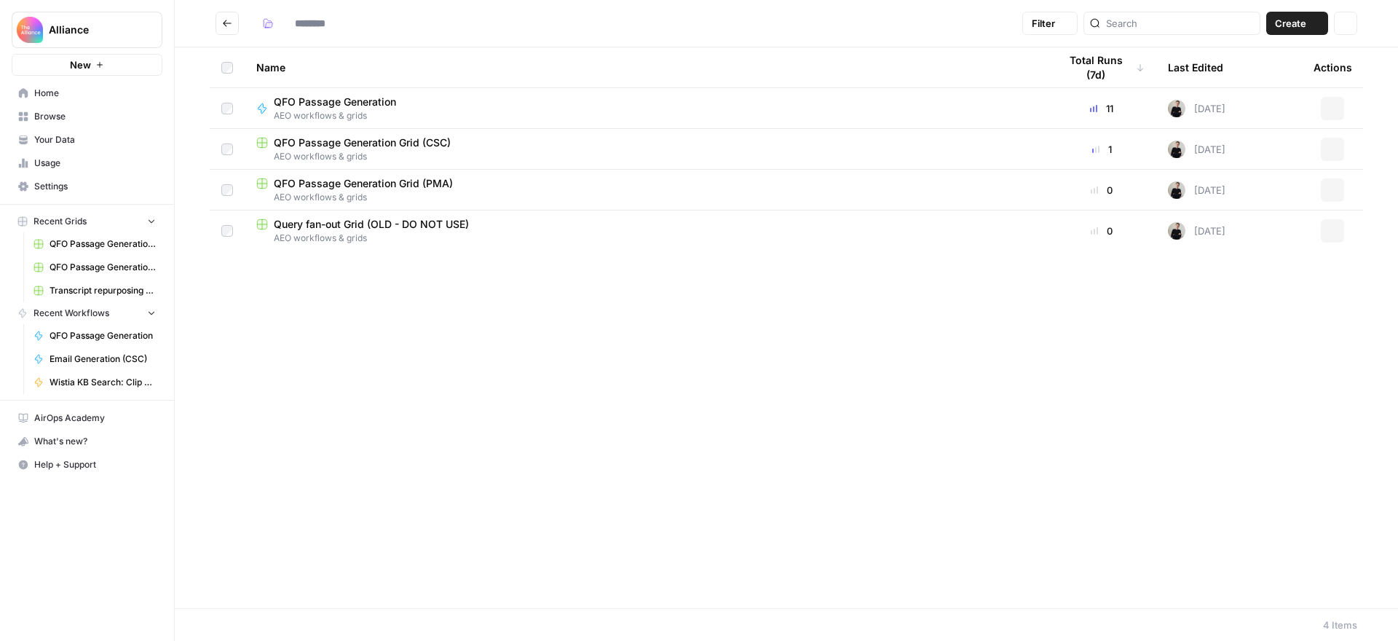
type input "**********"
click at [352, 101] on span "QFO Passage Generation" at bounding box center [335, 102] width 122 height 15
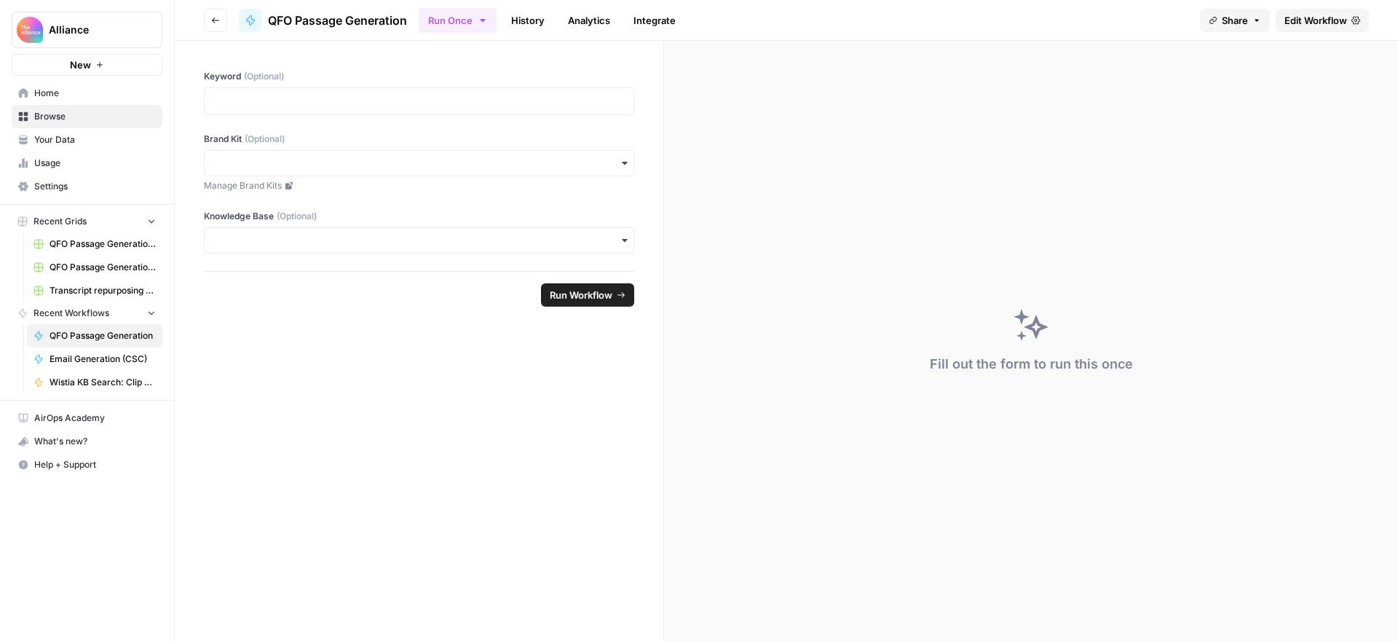
click at [1331, 15] on span "Edit Workflow" at bounding box center [1316, 20] width 63 height 15
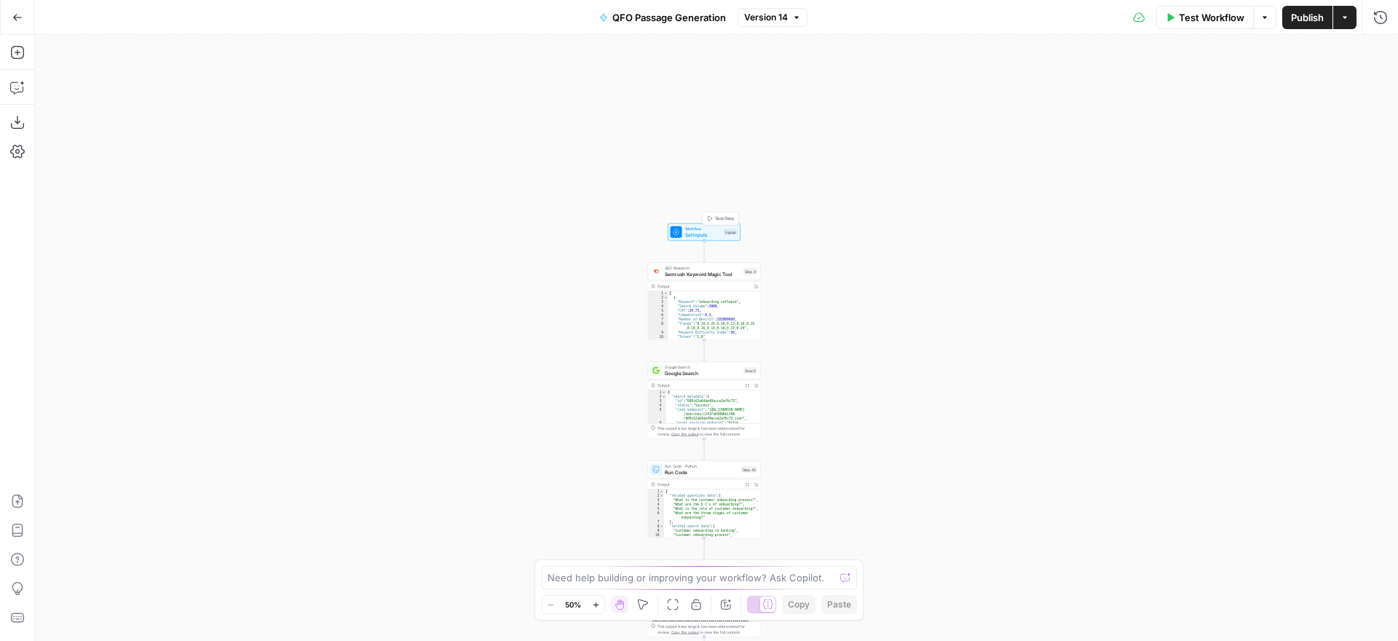
click at [722, 219] on span "Test Step" at bounding box center [725, 219] width 20 height 7
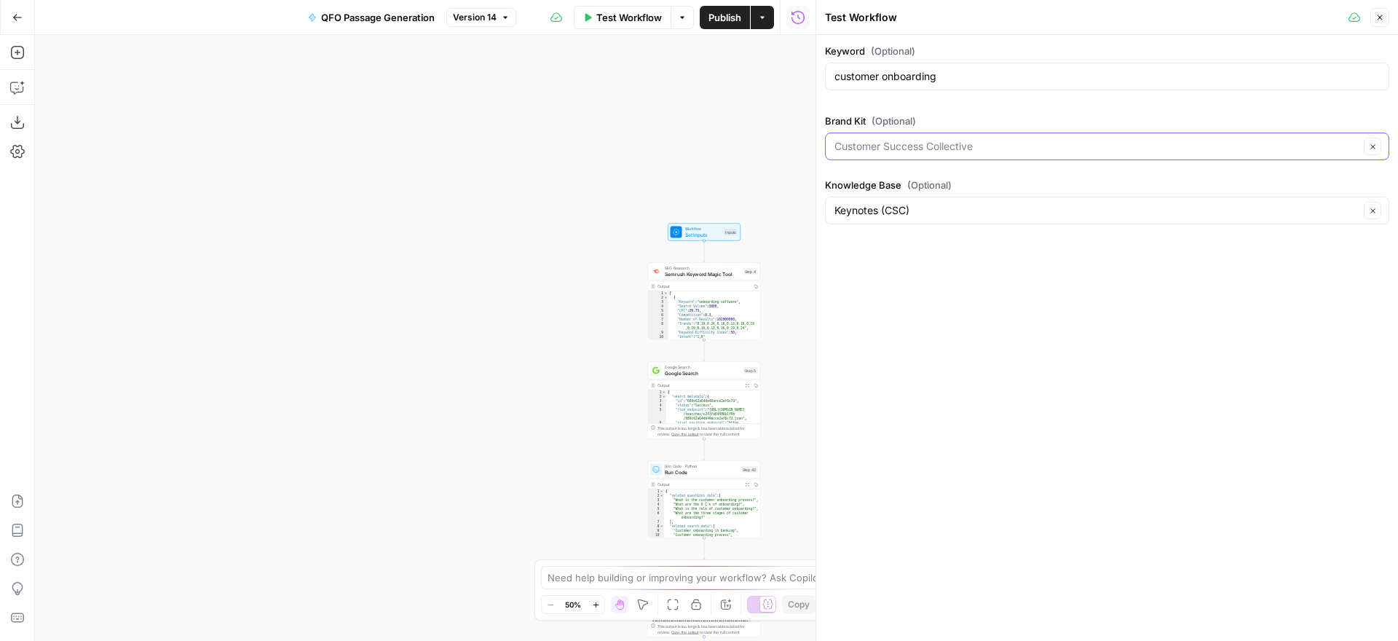
click at [1005, 143] on input "Brand Kit (Optional)" at bounding box center [1097, 146] width 525 height 15
type input "Customer Success Collective"
click at [1033, 114] on label "Brand Kit (Optional)" at bounding box center [1107, 121] width 564 height 15
click at [1033, 139] on input "Customer Success Collective" at bounding box center [1097, 146] width 525 height 15
type input "Customer Success Collective"
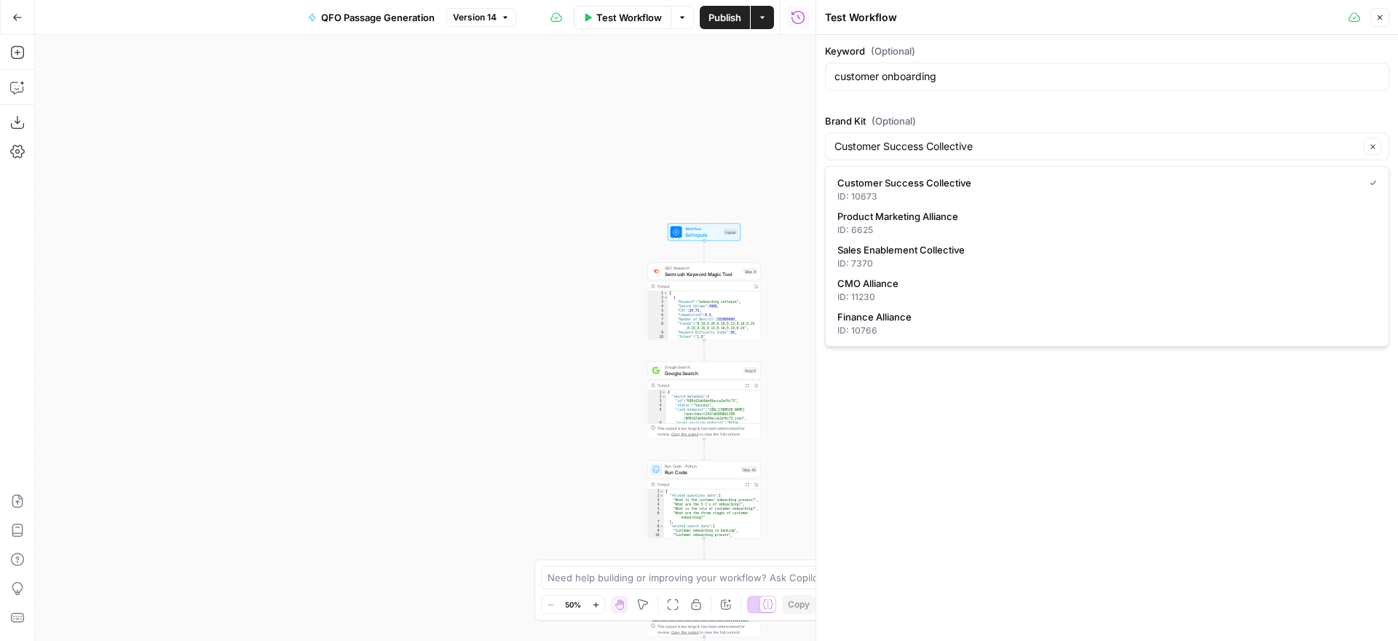
click at [1033, 114] on label "Brand Kit (Optional)" at bounding box center [1107, 121] width 564 height 15
click at [1033, 139] on input "Customer Success Collective" at bounding box center [1097, 146] width 525 height 15
type input "Customer Success Collective"
click at [713, 129] on div "Workflow Set Inputs Inputs SEO Research Semrush Keyword Magic Tool Step 4 Outpu…" at bounding box center [425, 338] width 781 height 606
click at [1381, 14] on icon "button" at bounding box center [1380, 17] width 9 height 9
